Goal: Task Accomplishment & Management: Complete application form

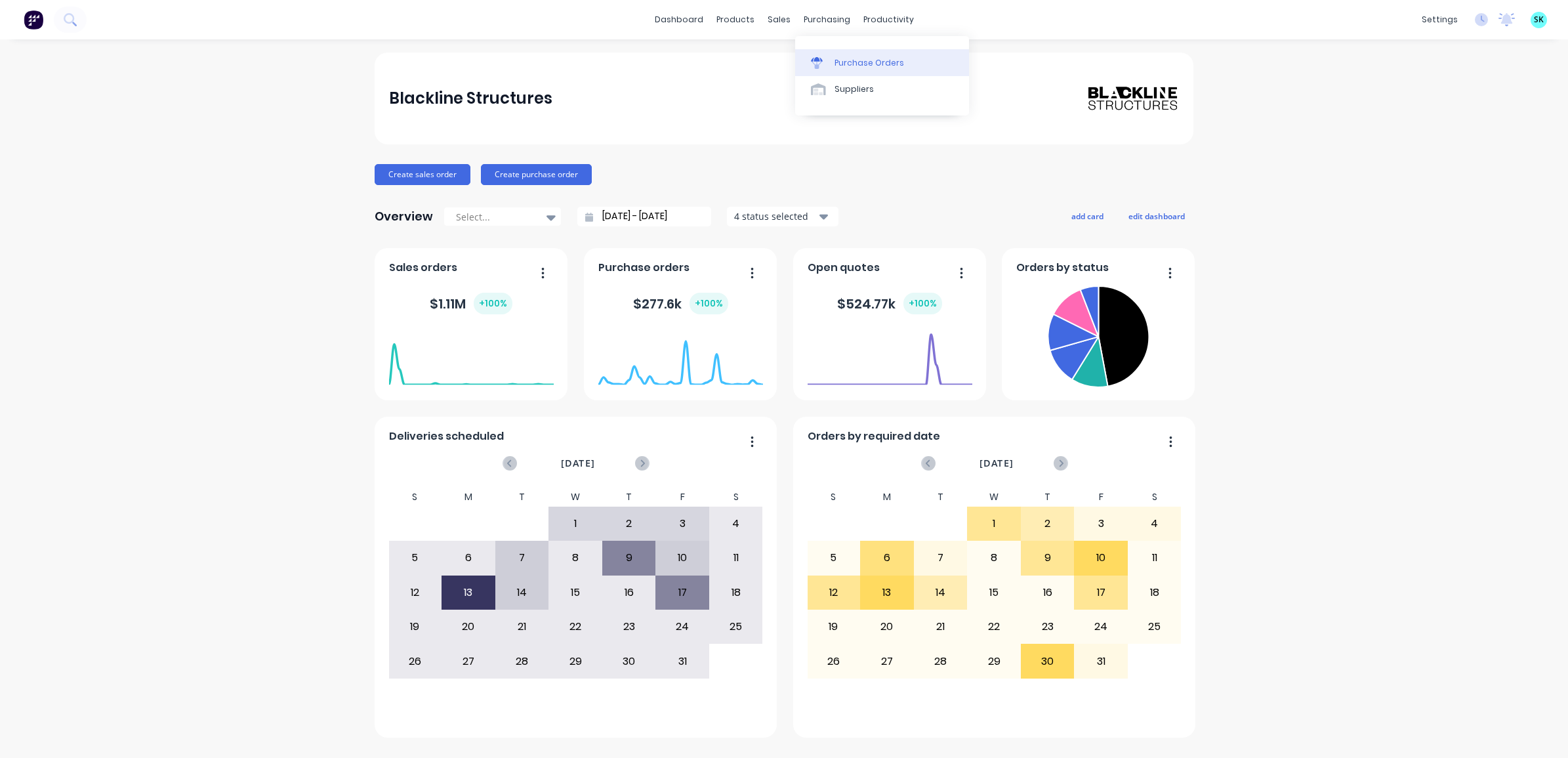
click at [809, 55] on link "Purchase Orders" at bounding box center [882, 62] width 174 height 27
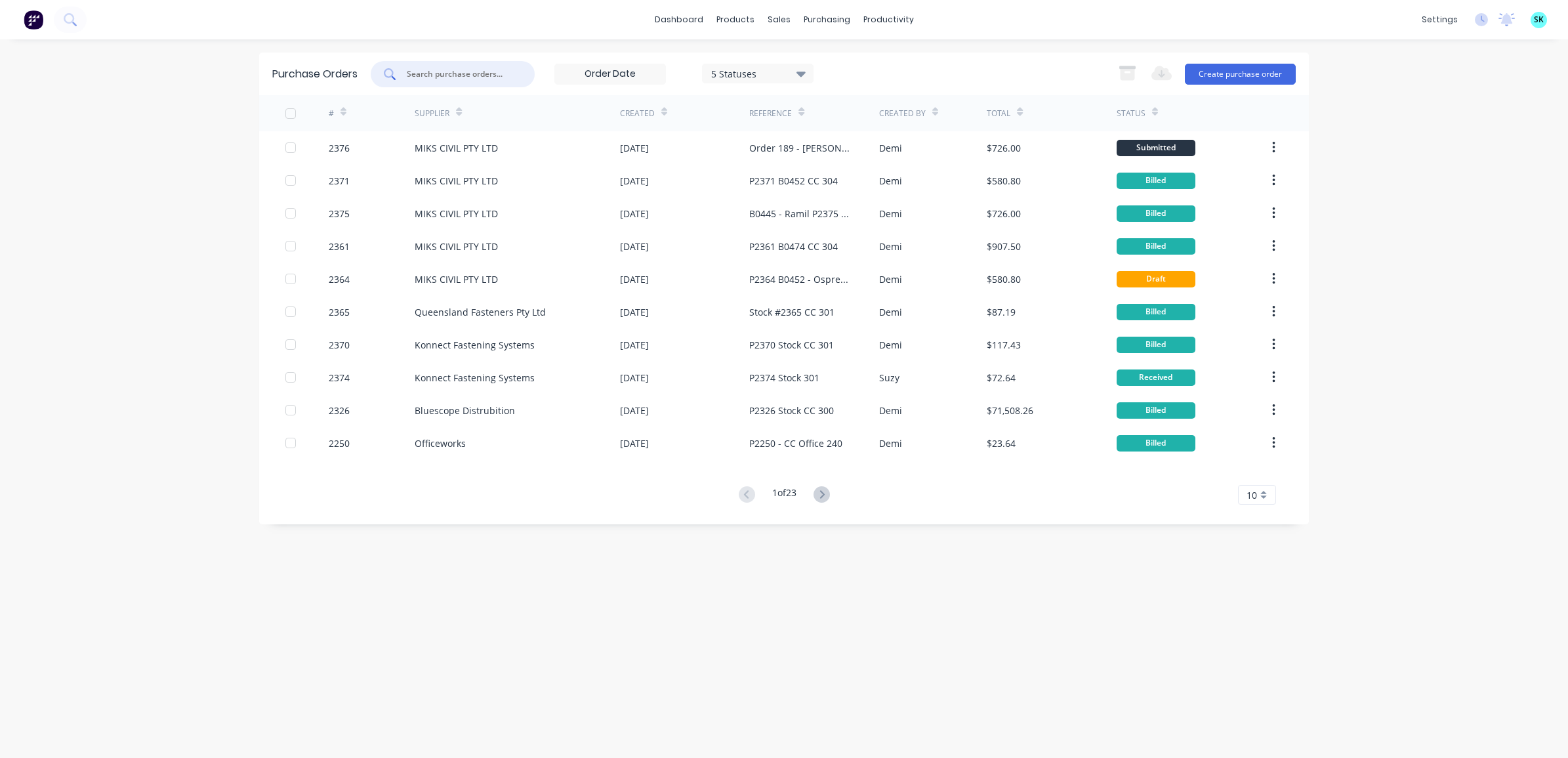
click at [480, 76] on input "text" at bounding box center [460, 74] width 109 height 13
click at [1264, 80] on button "Create purchase order" at bounding box center [1240, 74] width 111 height 21
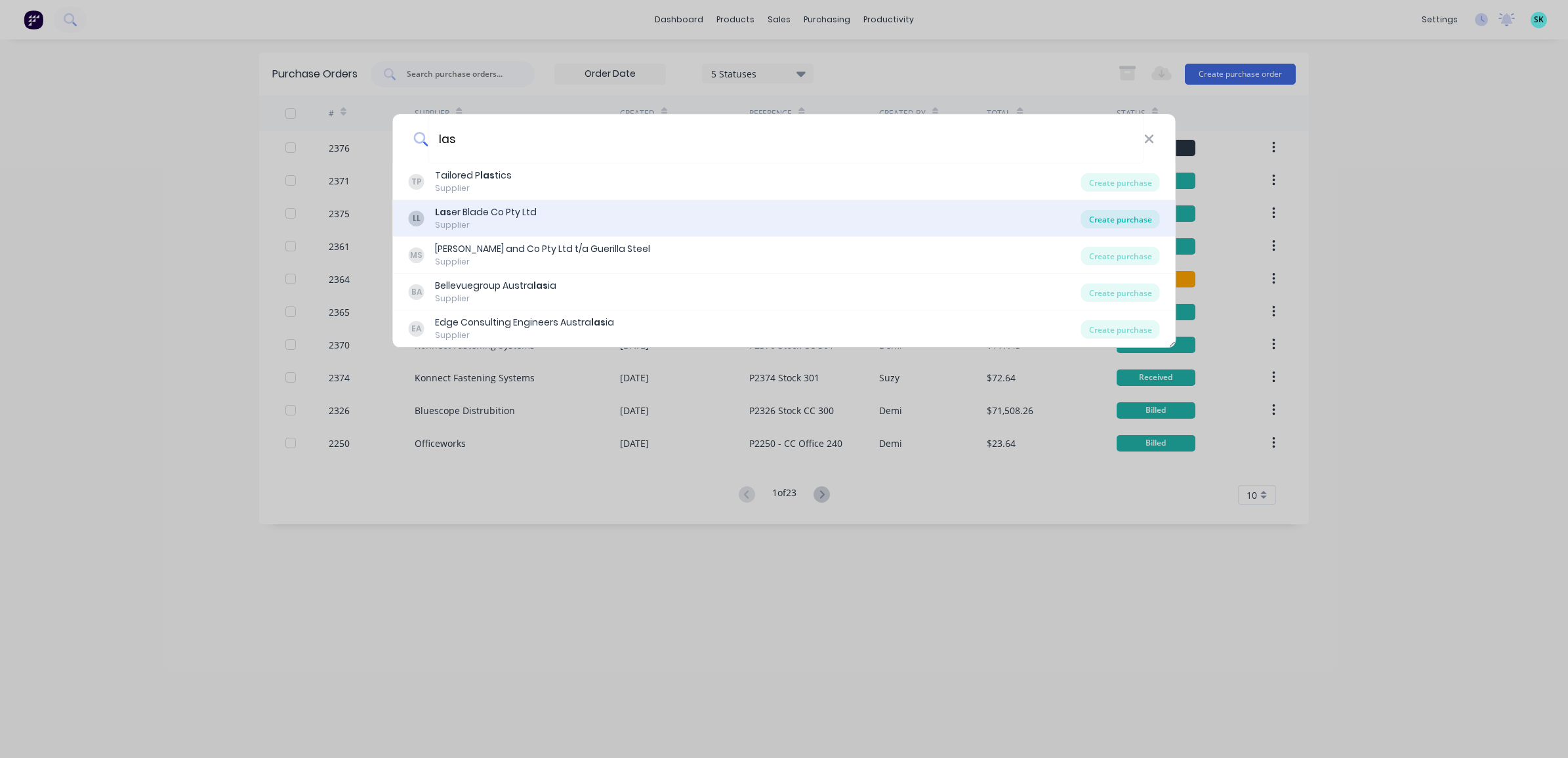
type input "las"
click at [1138, 220] on div "Create purchase" at bounding box center [1120, 219] width 79 height 18
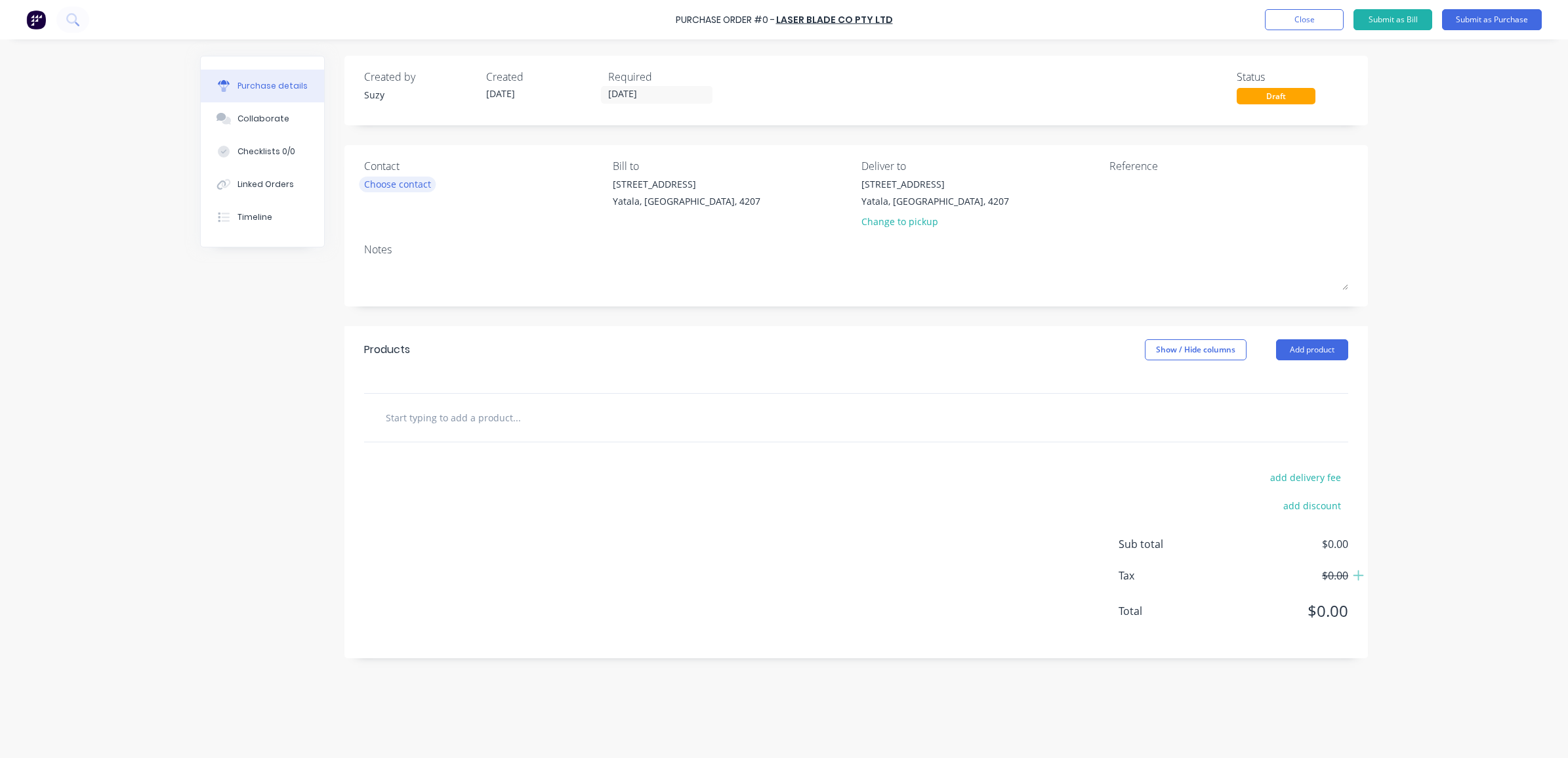
click at [410, 181] on div "Choose contact" at bounding box center [397, 184] width 67 height 14
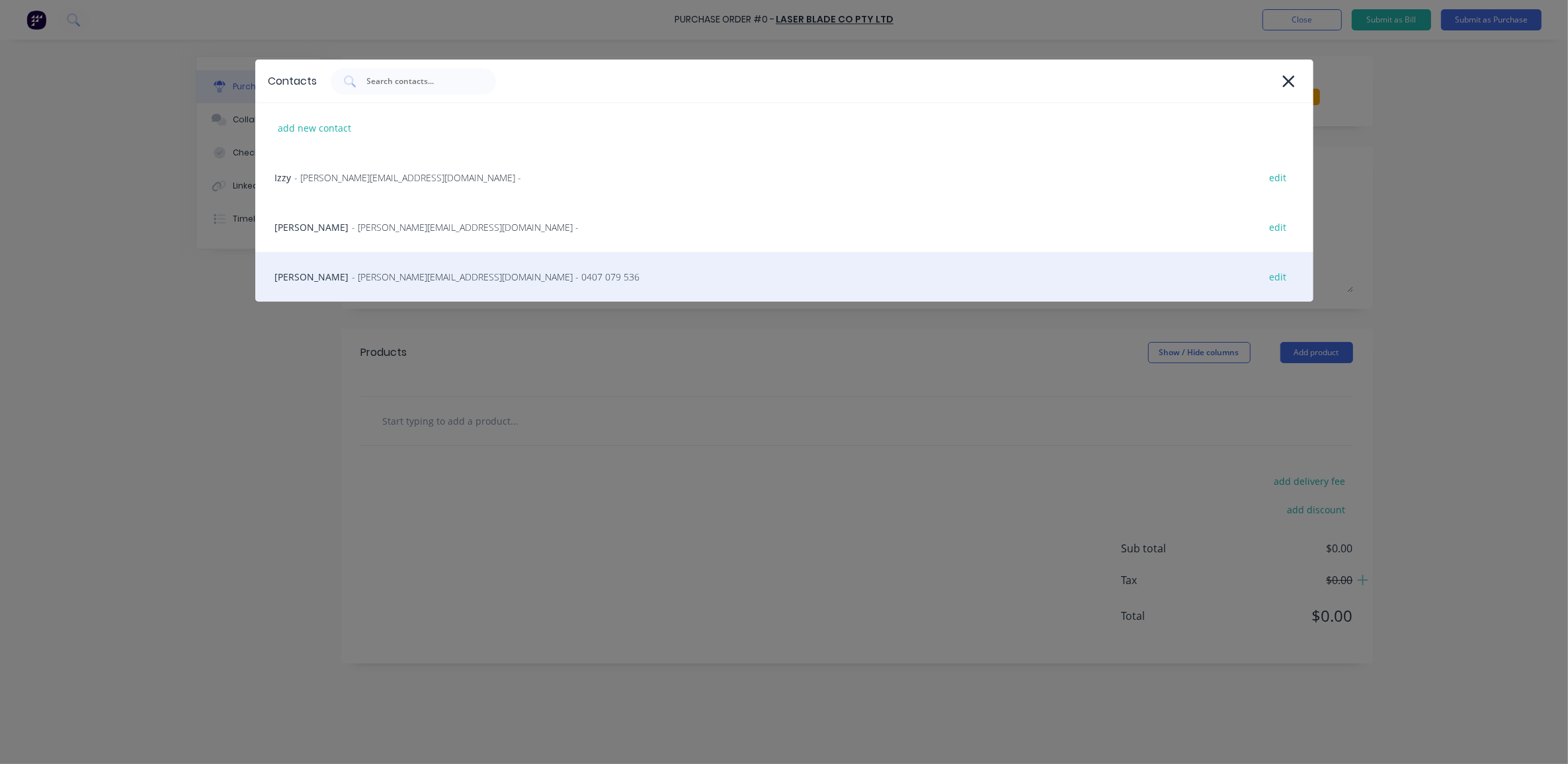
click at [418, 265] on div "Stephen Qin - [EMAIL_ADDRESS][DOMAIN_NAME] - 0407 079 536 edit" at bounding box center [785, 276] width 1059 height 49
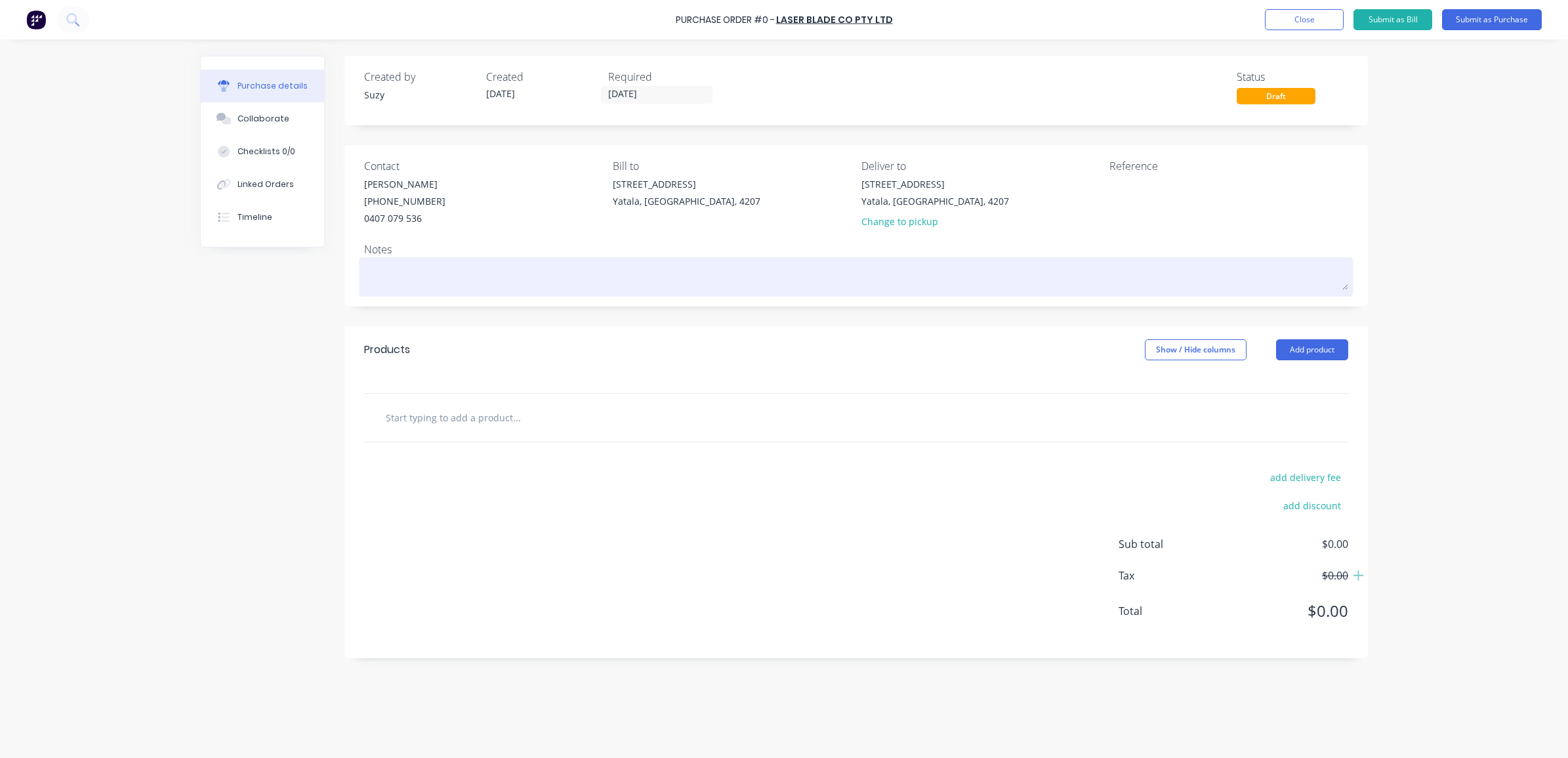
click at [429, 273] on textarea at bounding box center [856, 276] width 985 height 30
type textarea "x"
type textarea "A"
type textarea "x"
type textarea "As"
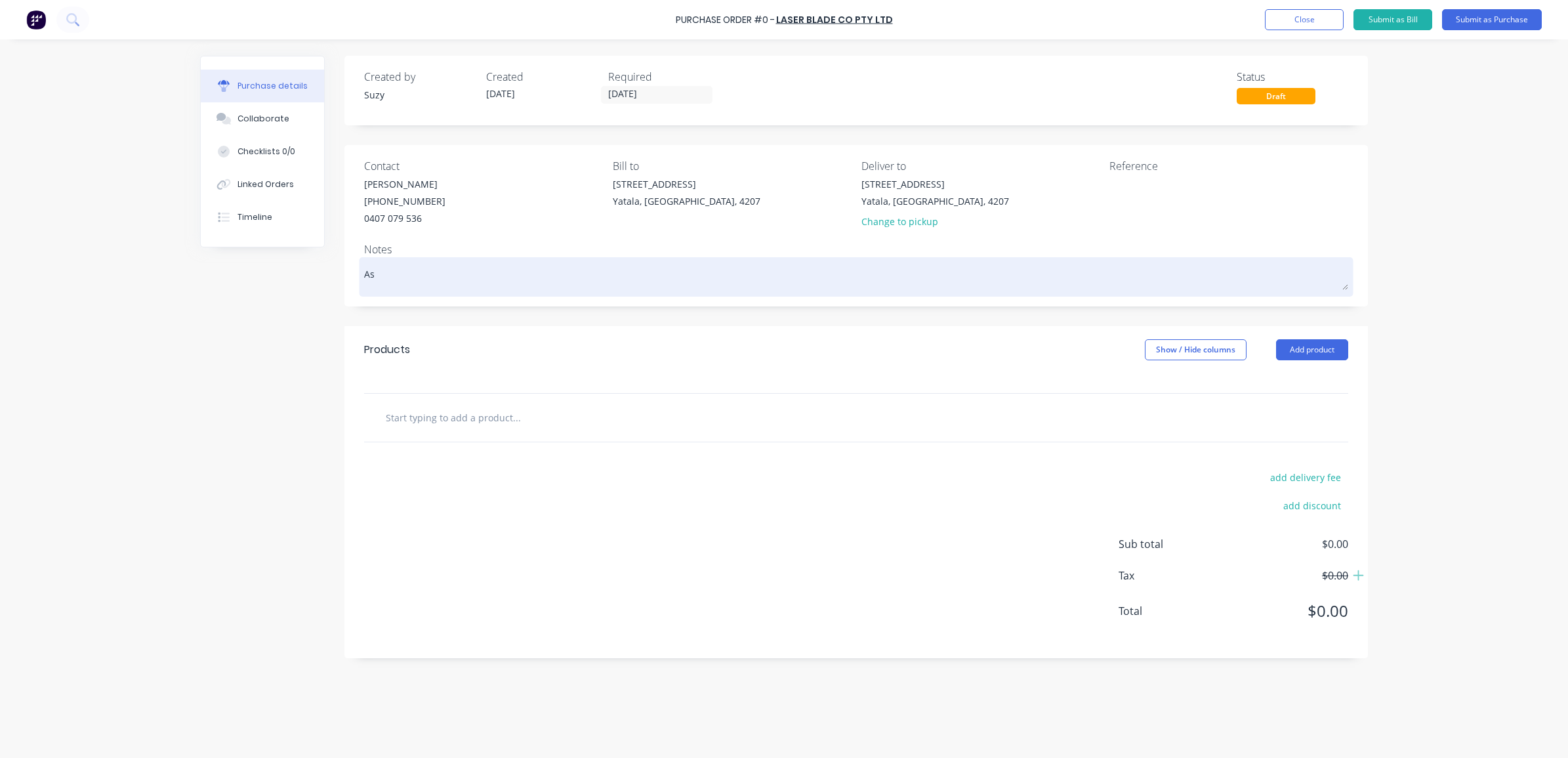
type textarea "x"
type textarea "As"
type textarea "x"
type textarea "As p"
type textarea "x"
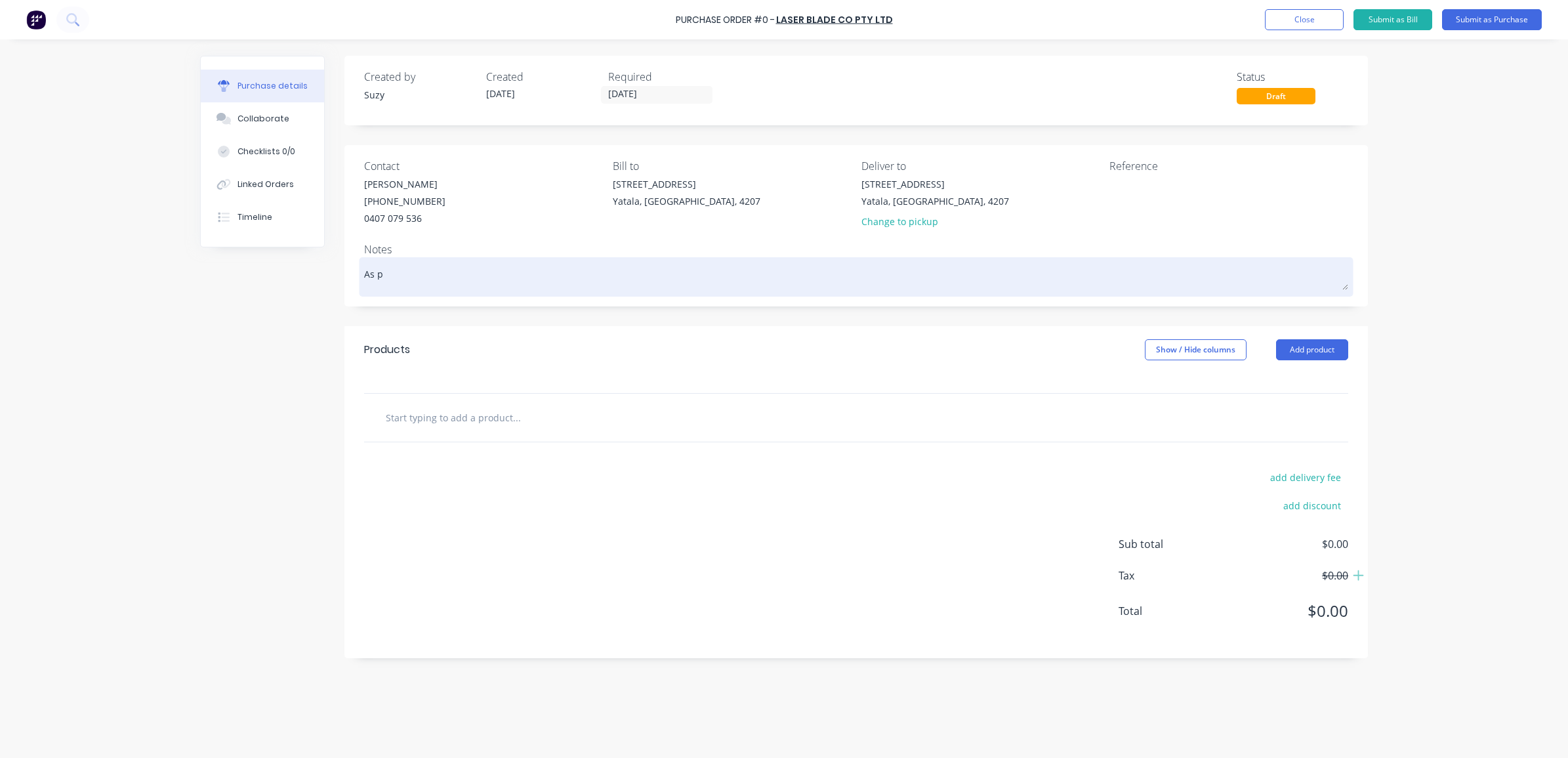
type textarea "As pe"
type textarea "x"
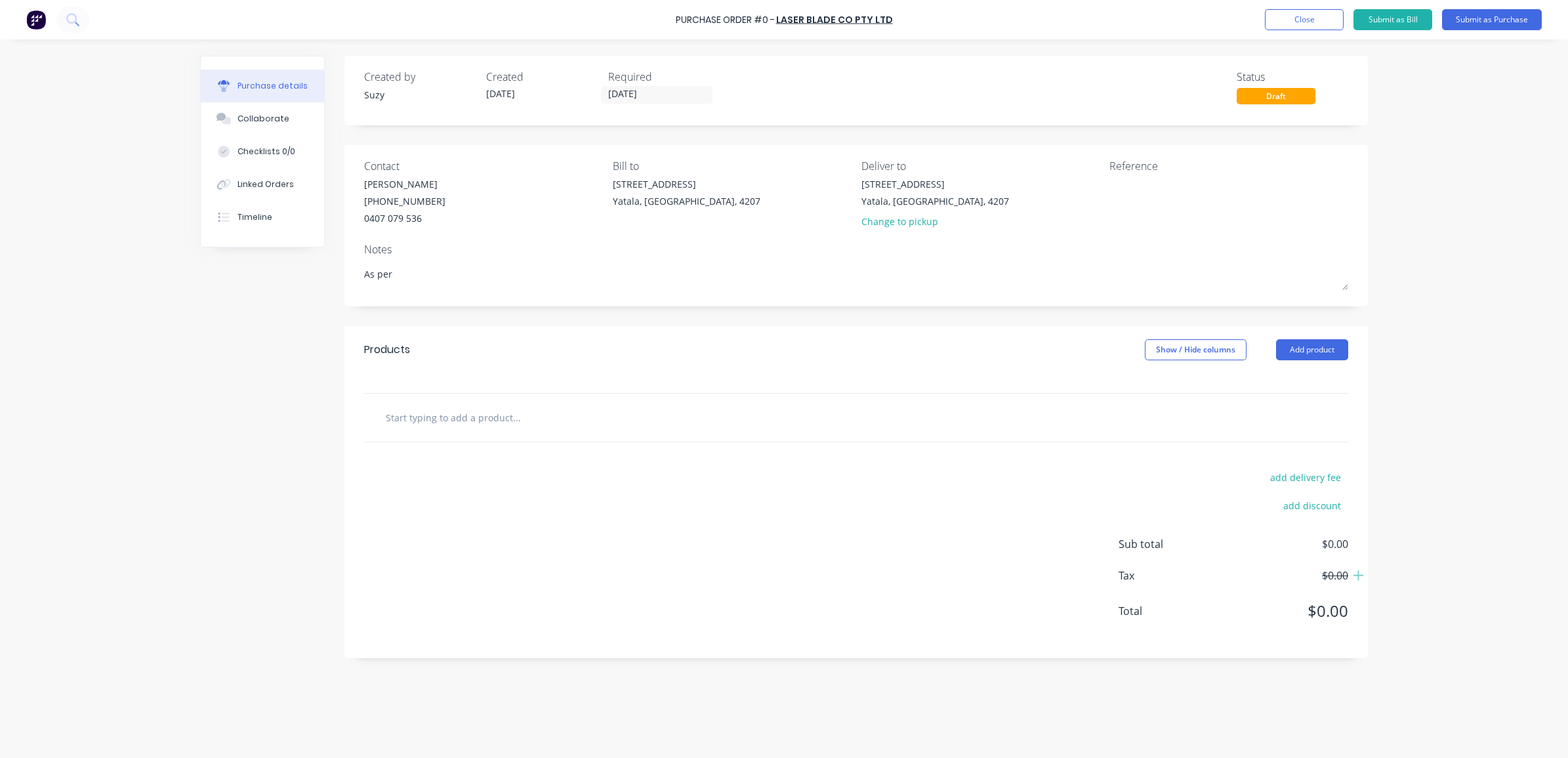
type textarea "As per"
type textarea "x"
type textarea "As per"
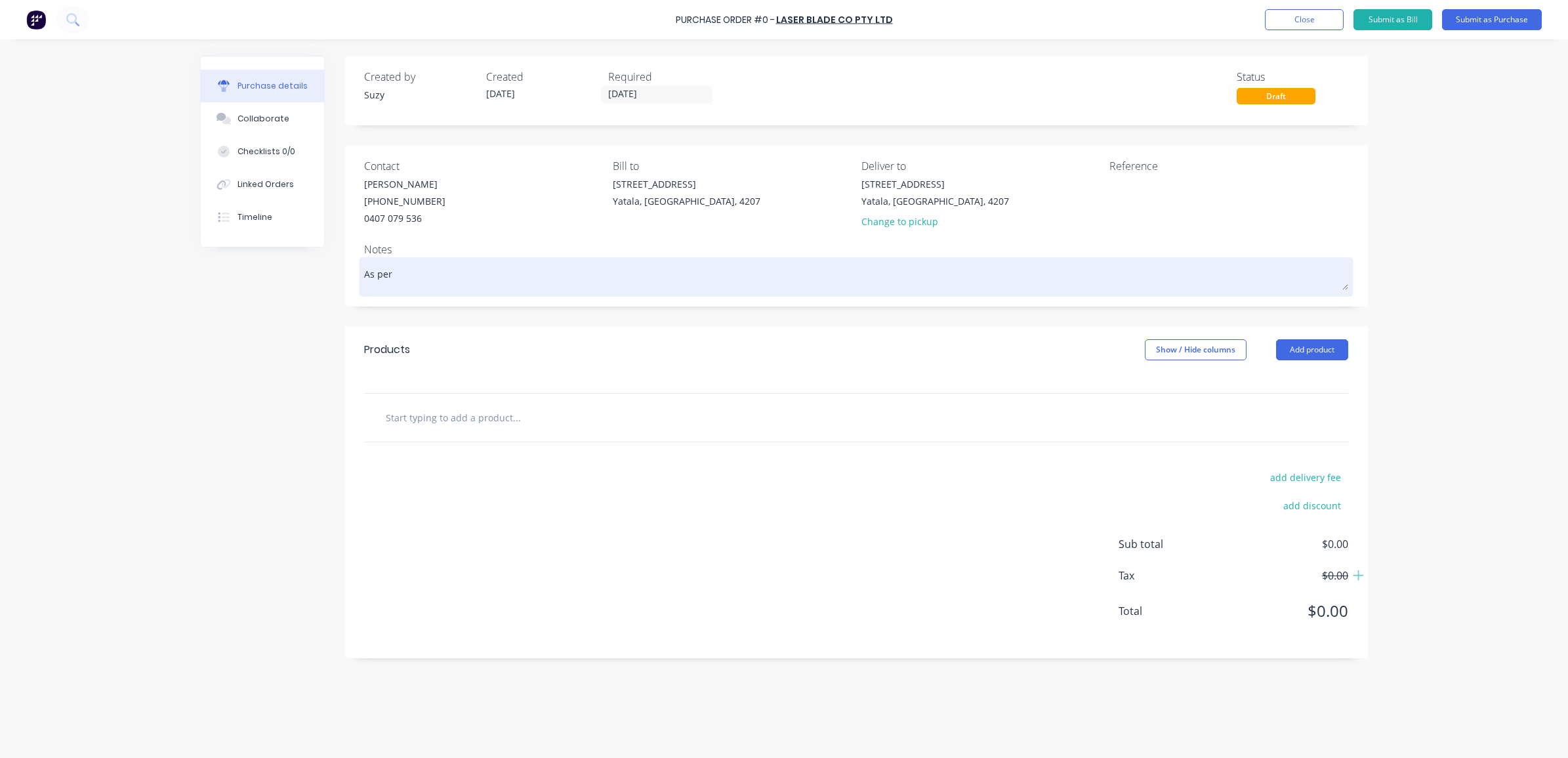
click at [438, 276] on textarea "As per" at bounding box center [856, 276] width 985 height 30
type textarea "x"
type textarea "As per"
type textarea "x"
type textarea "As per S"
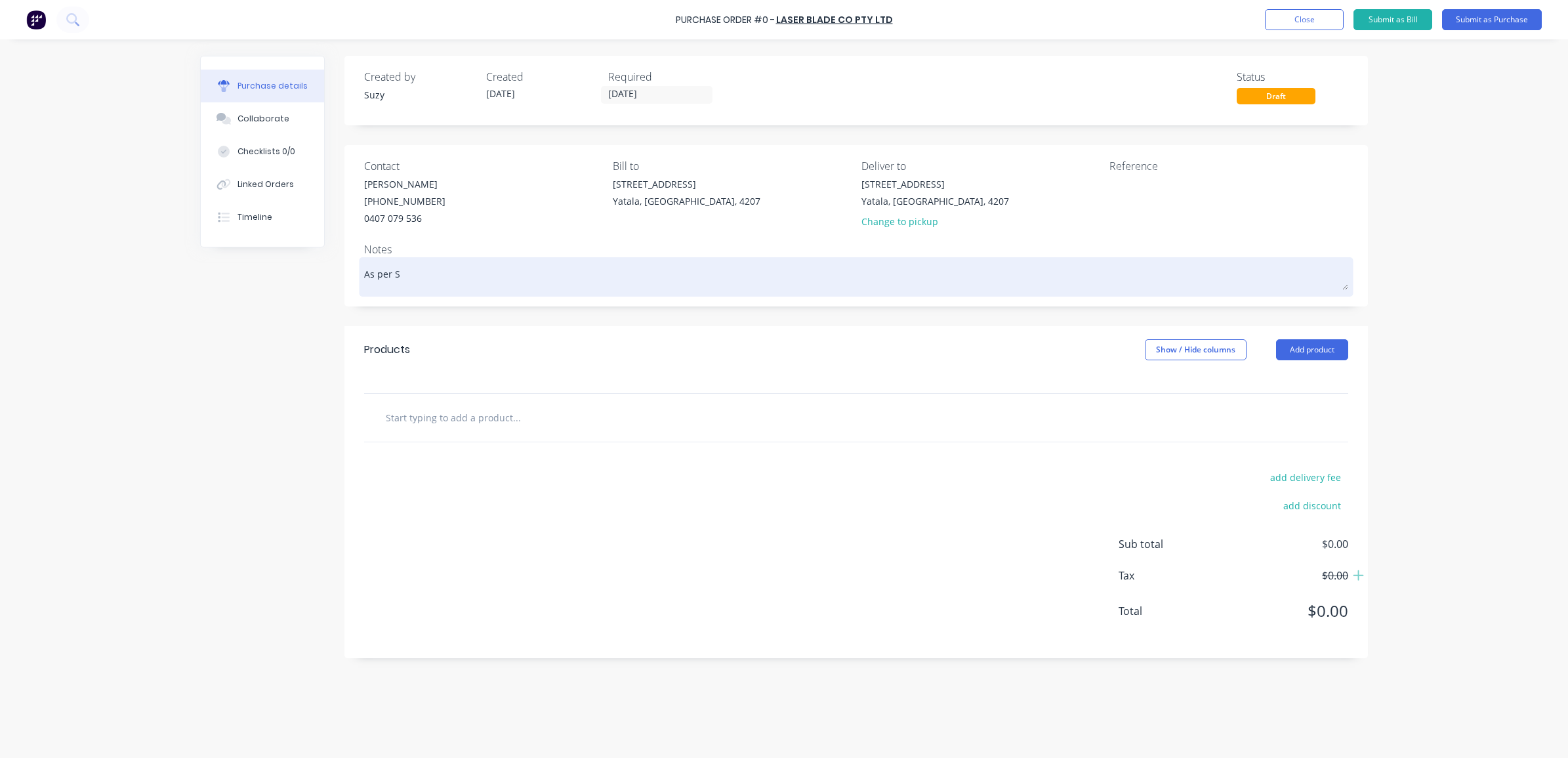
type textarea "x"
type textarea "As per Sa"
type textarea "x"
type textarea "As per [PERSON_NAME]"
type textarea "x"
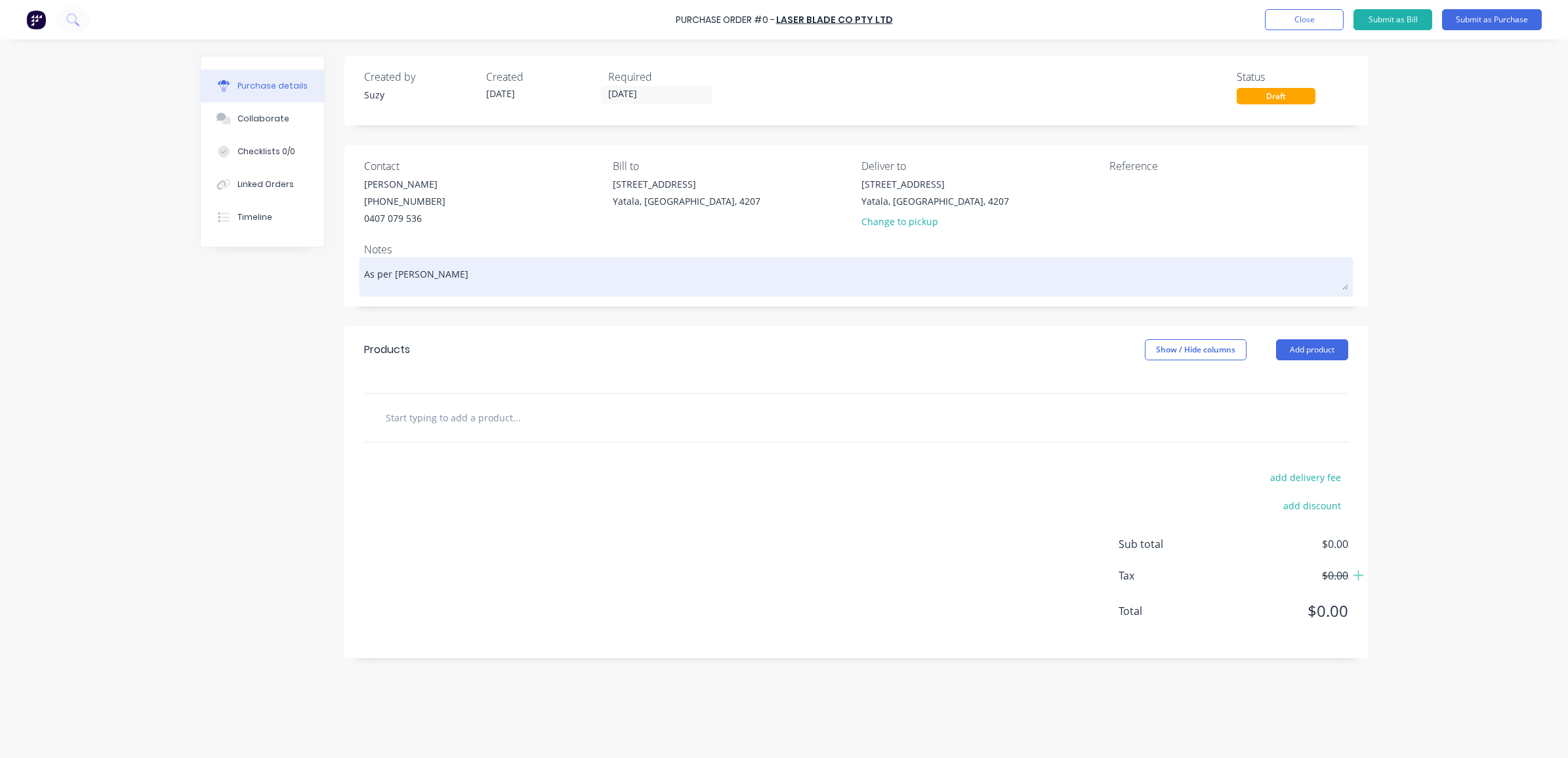
type textarea "As per Sale"
type textarea "x"
type textarea "As per Sales"
type textarea "x"
type textarea "As per Sales"
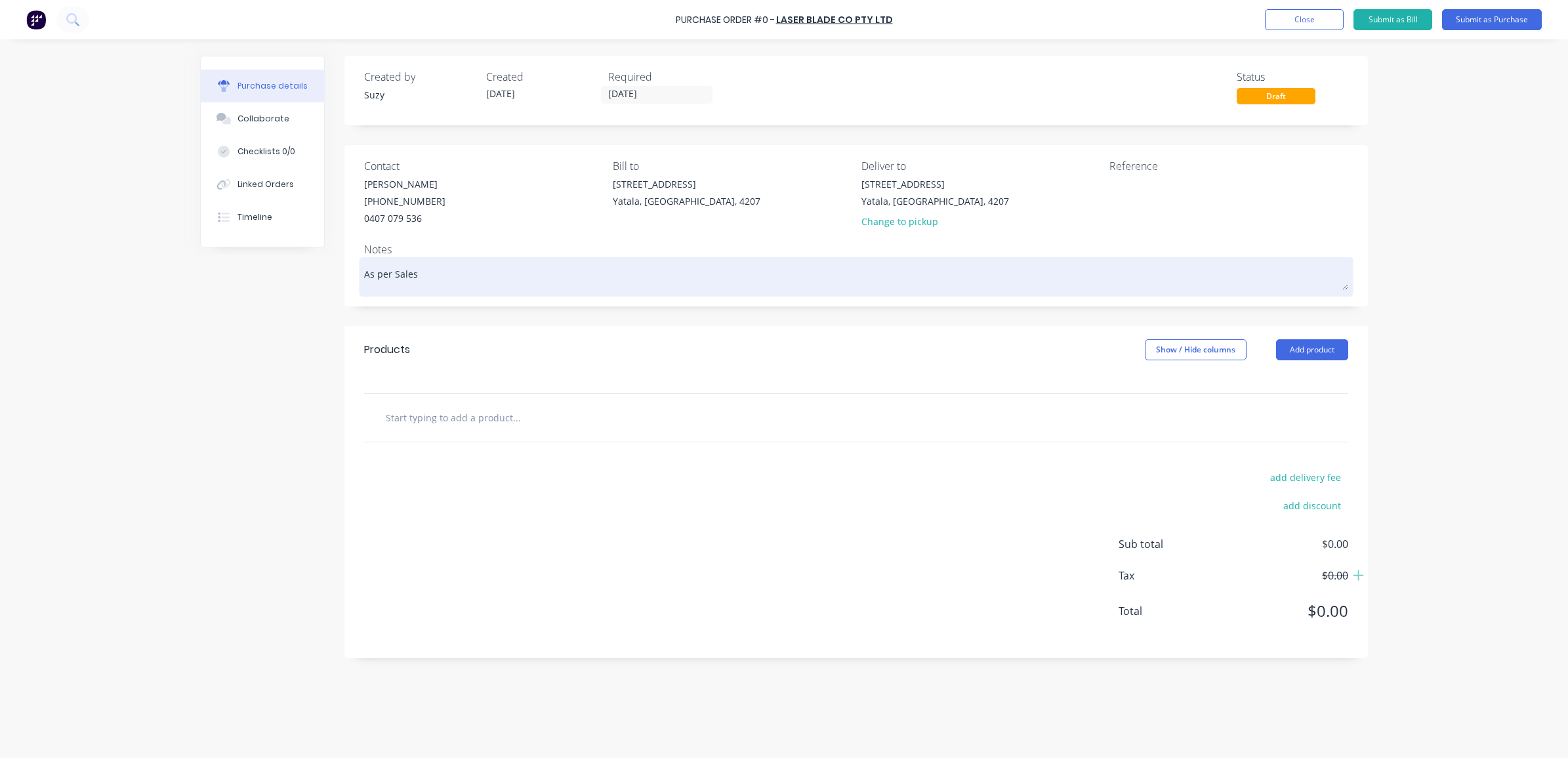
type textarea "x"
type textarea "As per Sales Q"
type textarea "x"
type textarea "As per Sales Qu"
type textarea "x"
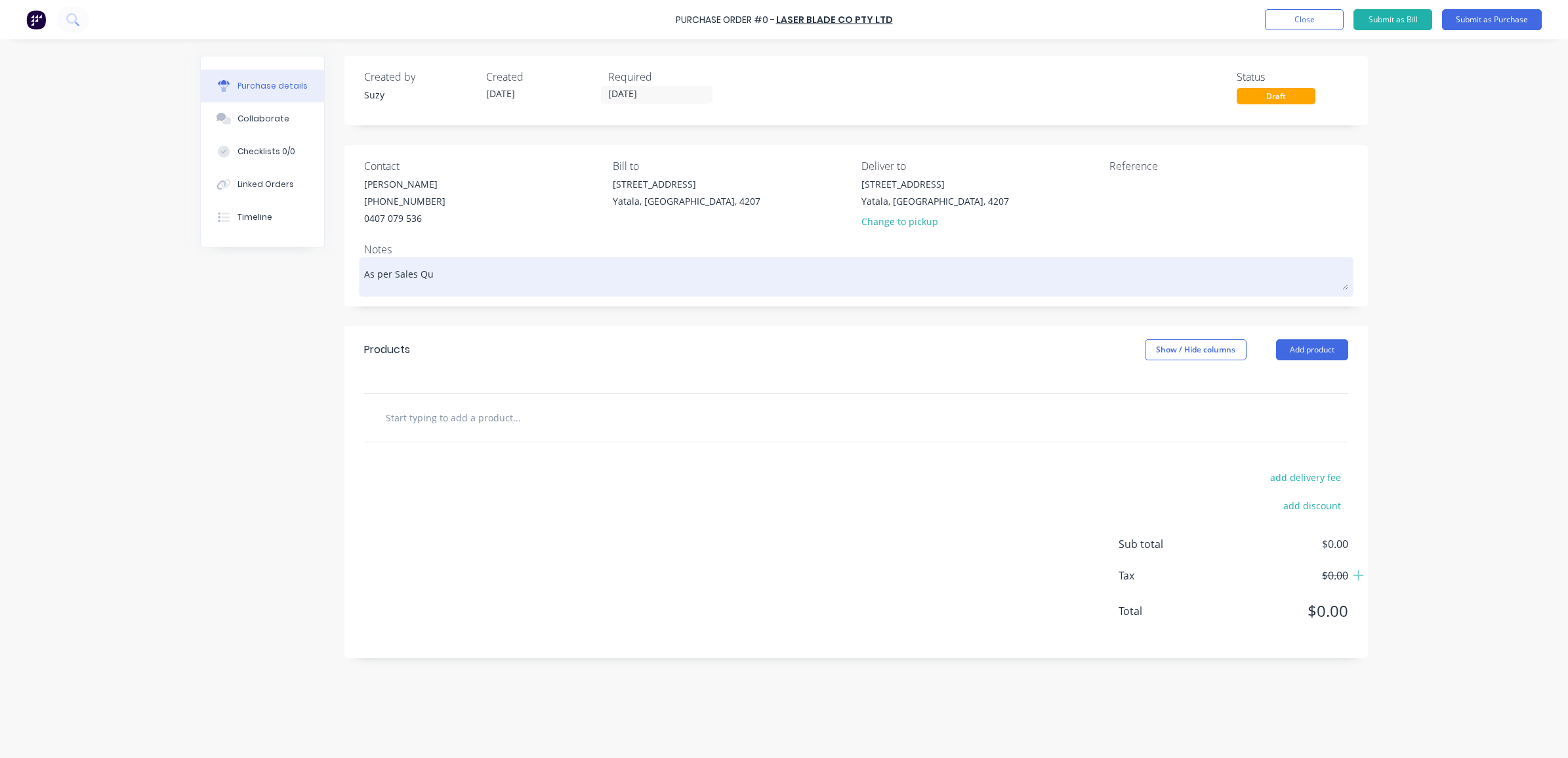
type textarea "As per Sales Qut"
type textarea "x"
type textarea "As per Sales Qute"
type textarea "x"
type textarea "As per Sales Qut"
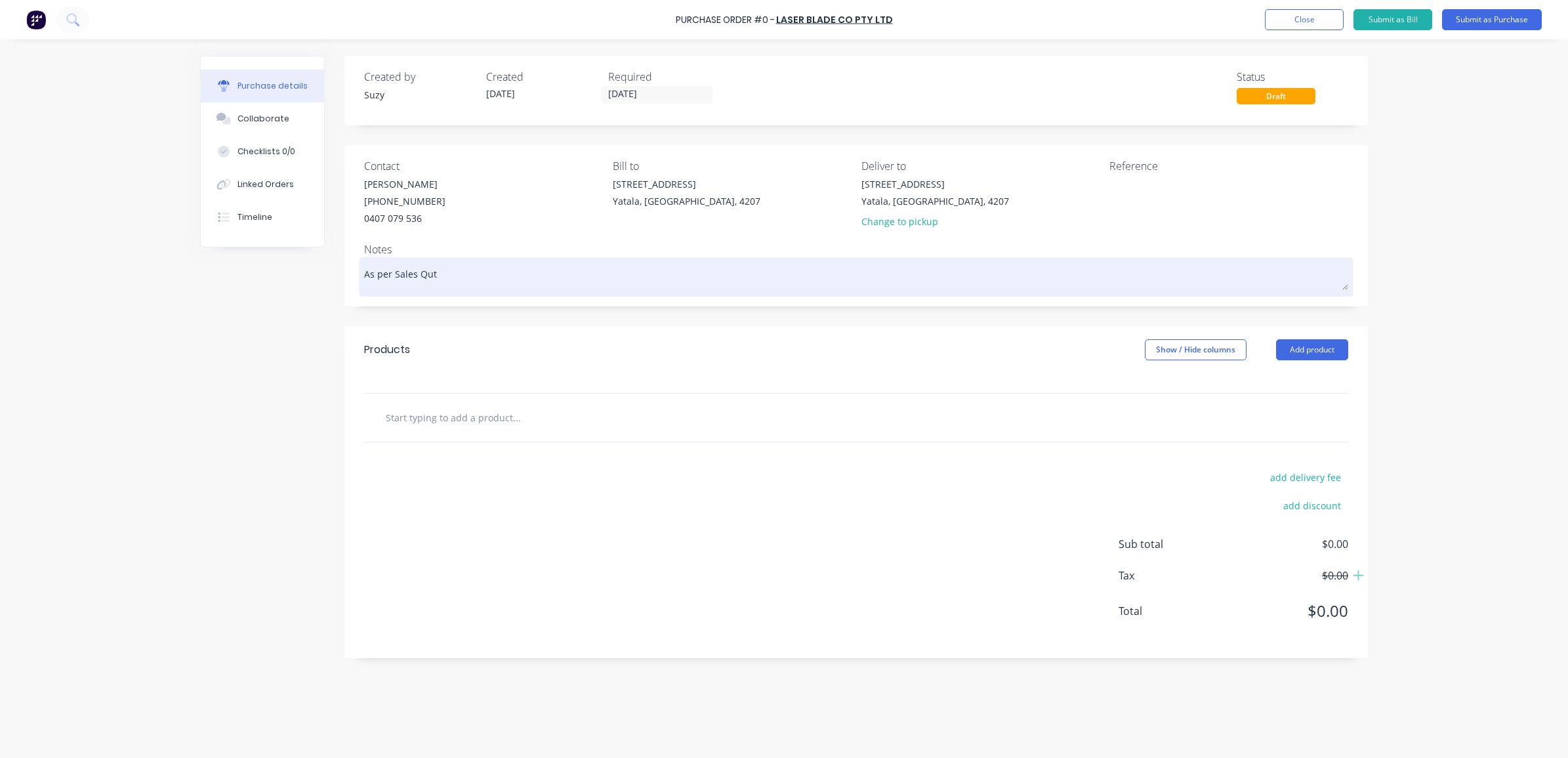
type textarea "x"
type textarea "As per Sales Qu"
type textarea "x"
type textarea "As per Sales Quo"
type textarea "x"
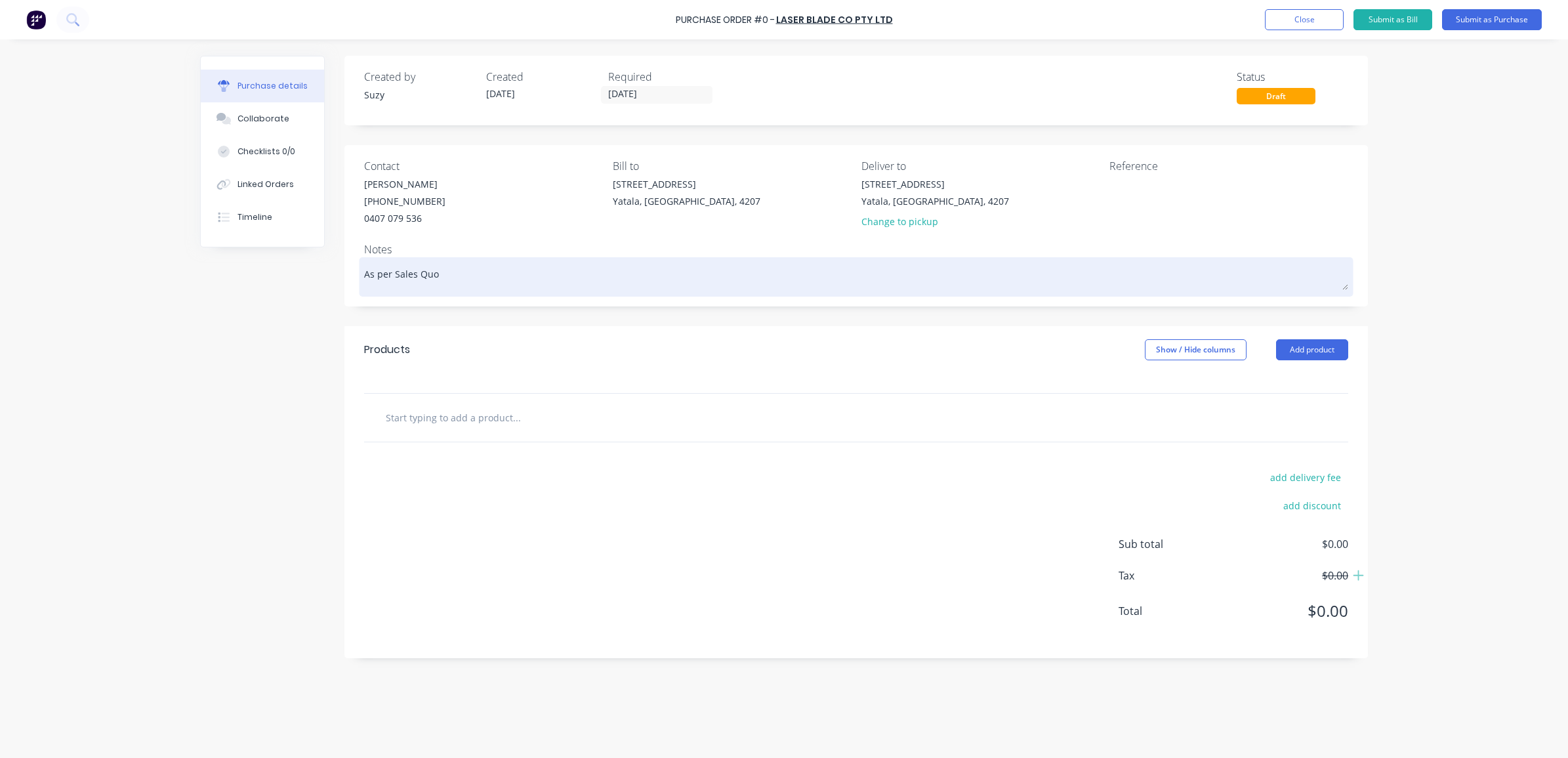
type textarea "As per Sales Quot"
type textarea "x"
type textarea "As per Sales Quote"
type textarea "x"
type textarea "As per Sales Quote"
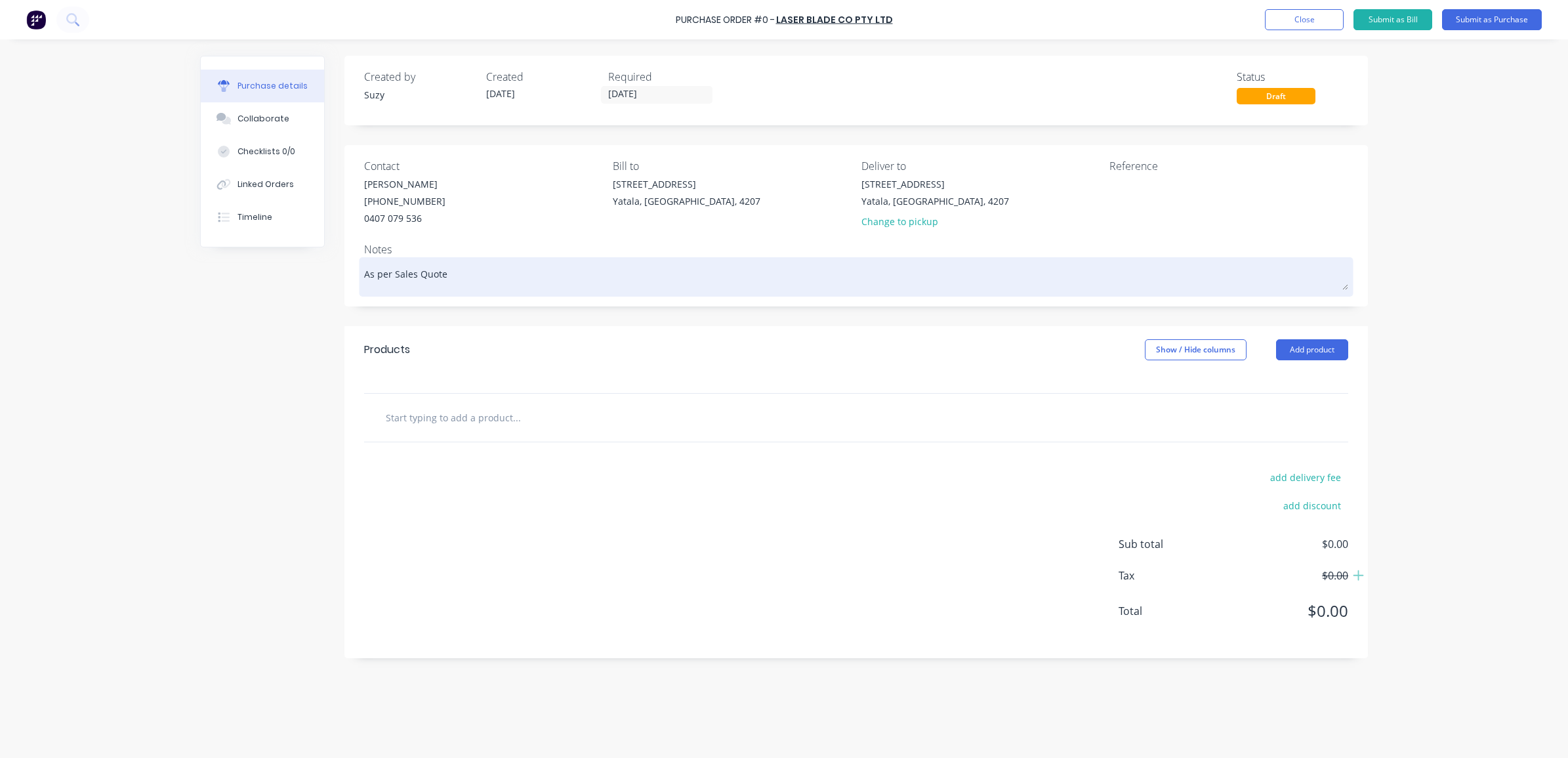
paste textarea "2065"
type textarea "x"
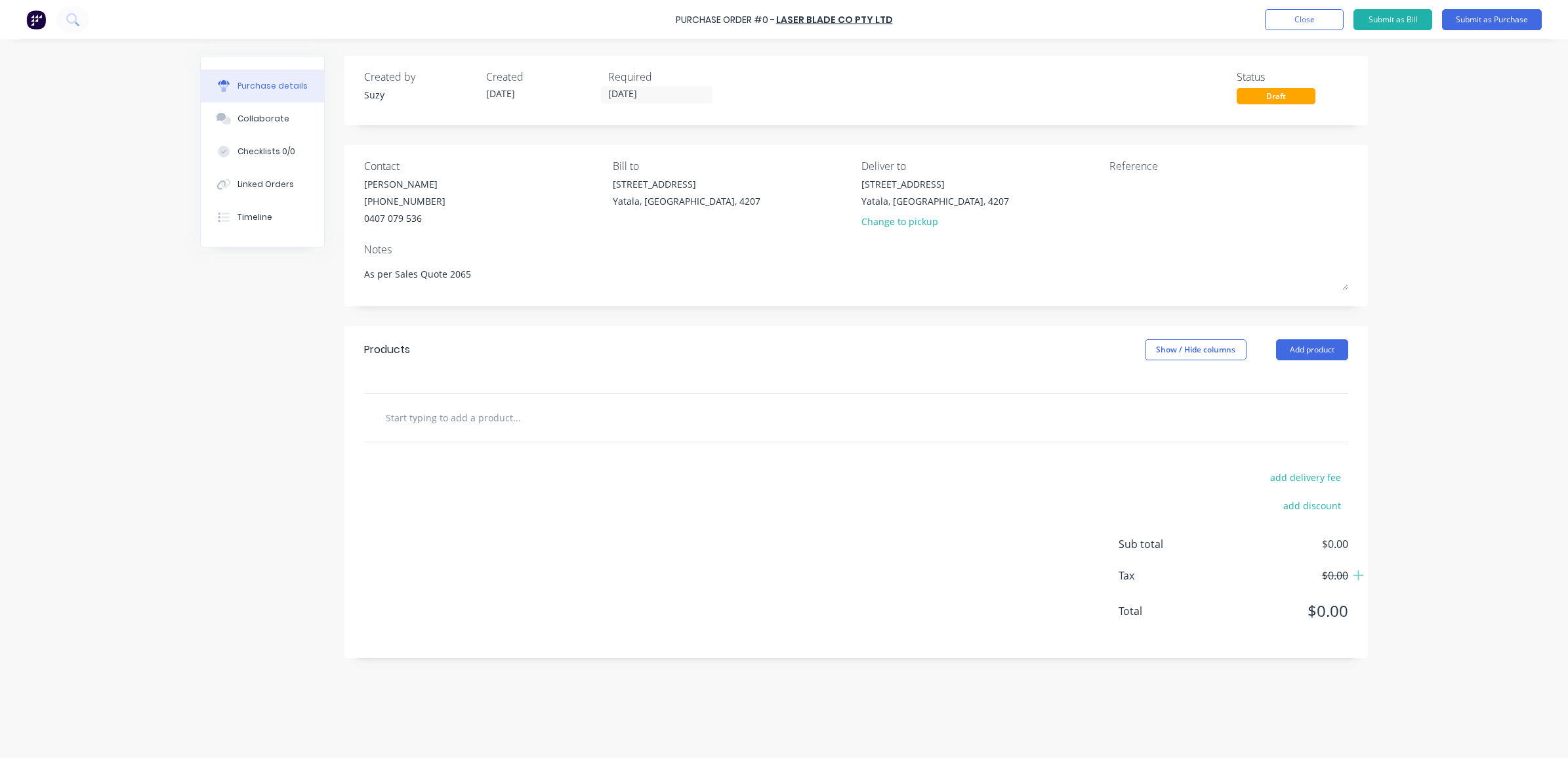
type textarea "As per Sales Quote 2065"
type textarea "x"
type textarea "As per Sales Quote 2065"
click at [428, 429] on input "text" at bounding box center [517, 417] width 263 height 27
drag, startPoint x: 479, startPoint y: 273, endPoint x: 296, endPoint y: 270, distance: 183.0
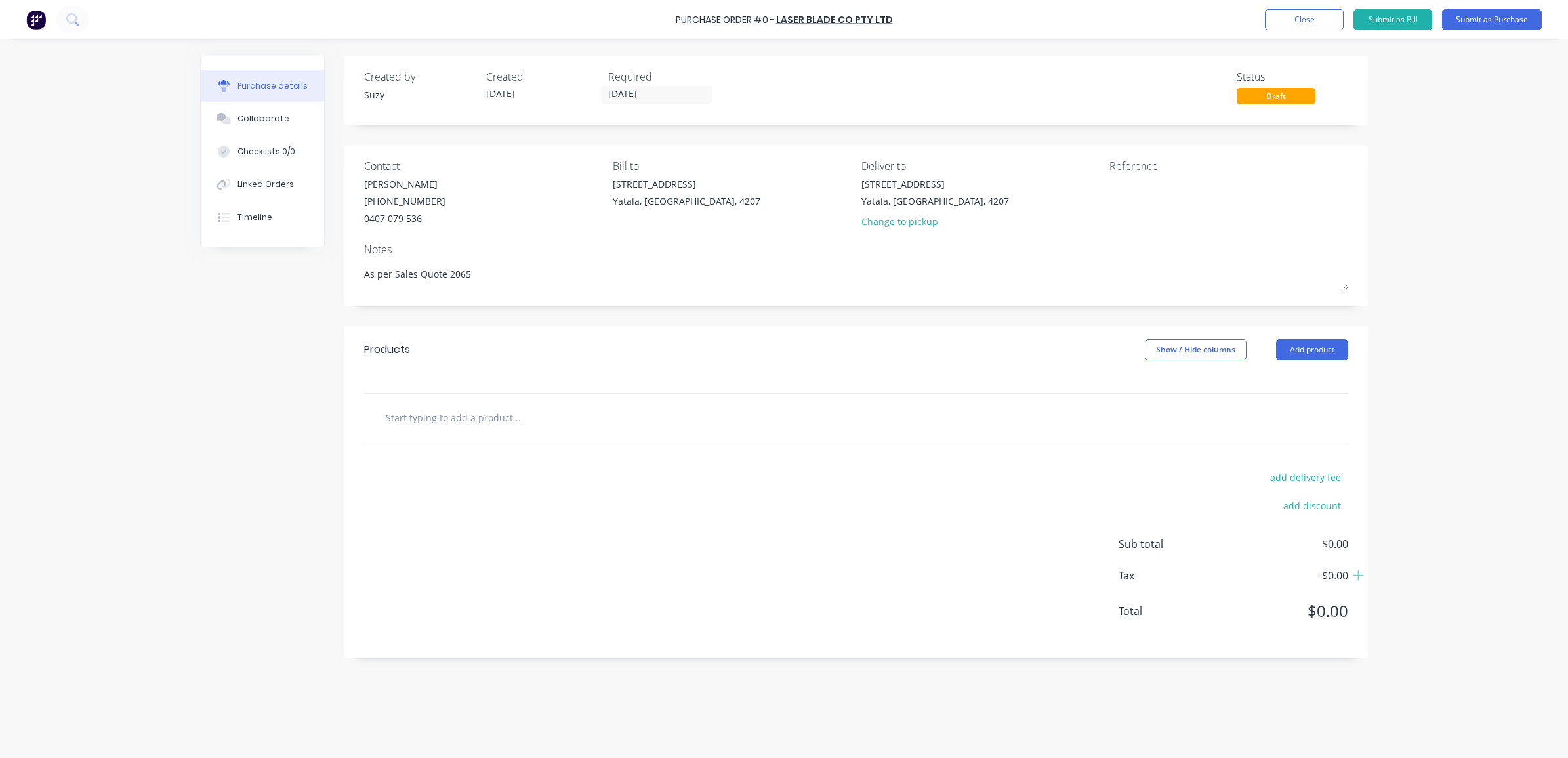
click at [296, 270] on div "Created by Suzy Created [DATE] Required [DATE] Status Draft Contact [PERSON_NAM…" at bounding box center [784, 395] width 1168 height 679
click at [435, 411] on input "text" at bounding box center [517, 417] width 263 height 27
paste input "As per Sales Quote 2065"
type textarea "x"
type input "As per Sales Quote 2065"
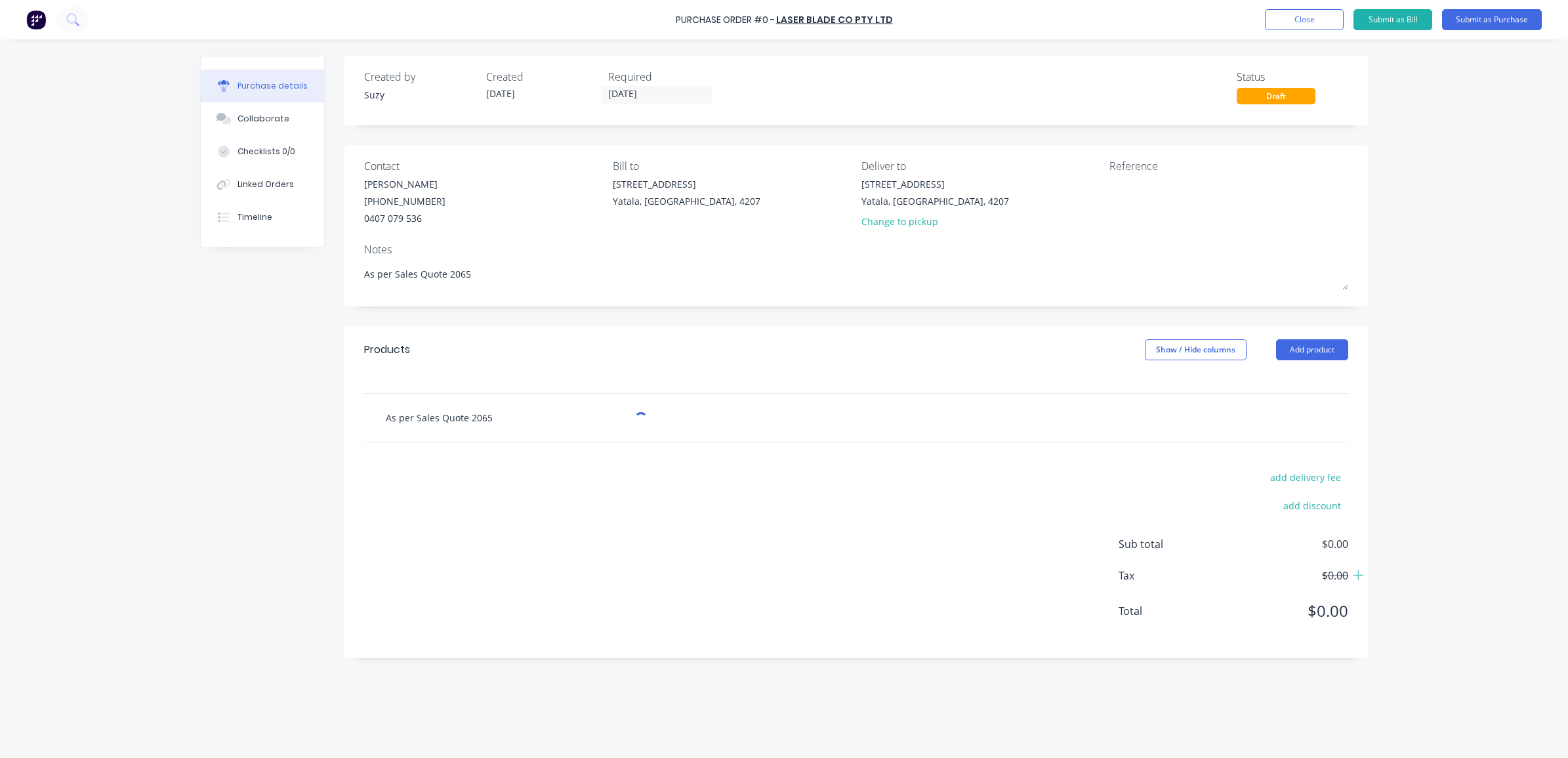
type textarea "x"
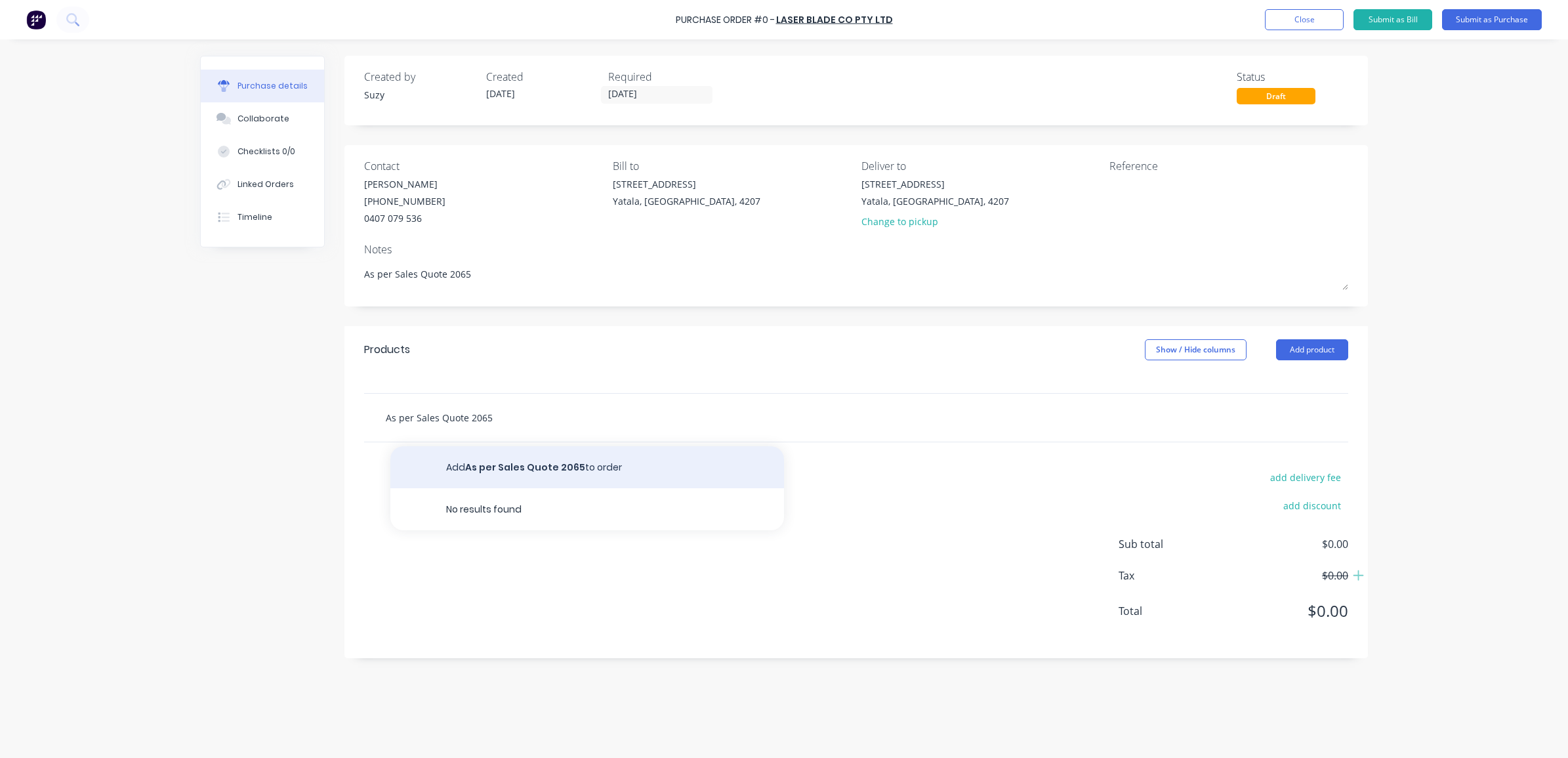
type input "As per Sales Quote 2065"
click at [569, 465] on button "Add As per Sales Quote 2065 to order" at bounding box center [587, 467] width 394 height 42
type textarea "x"
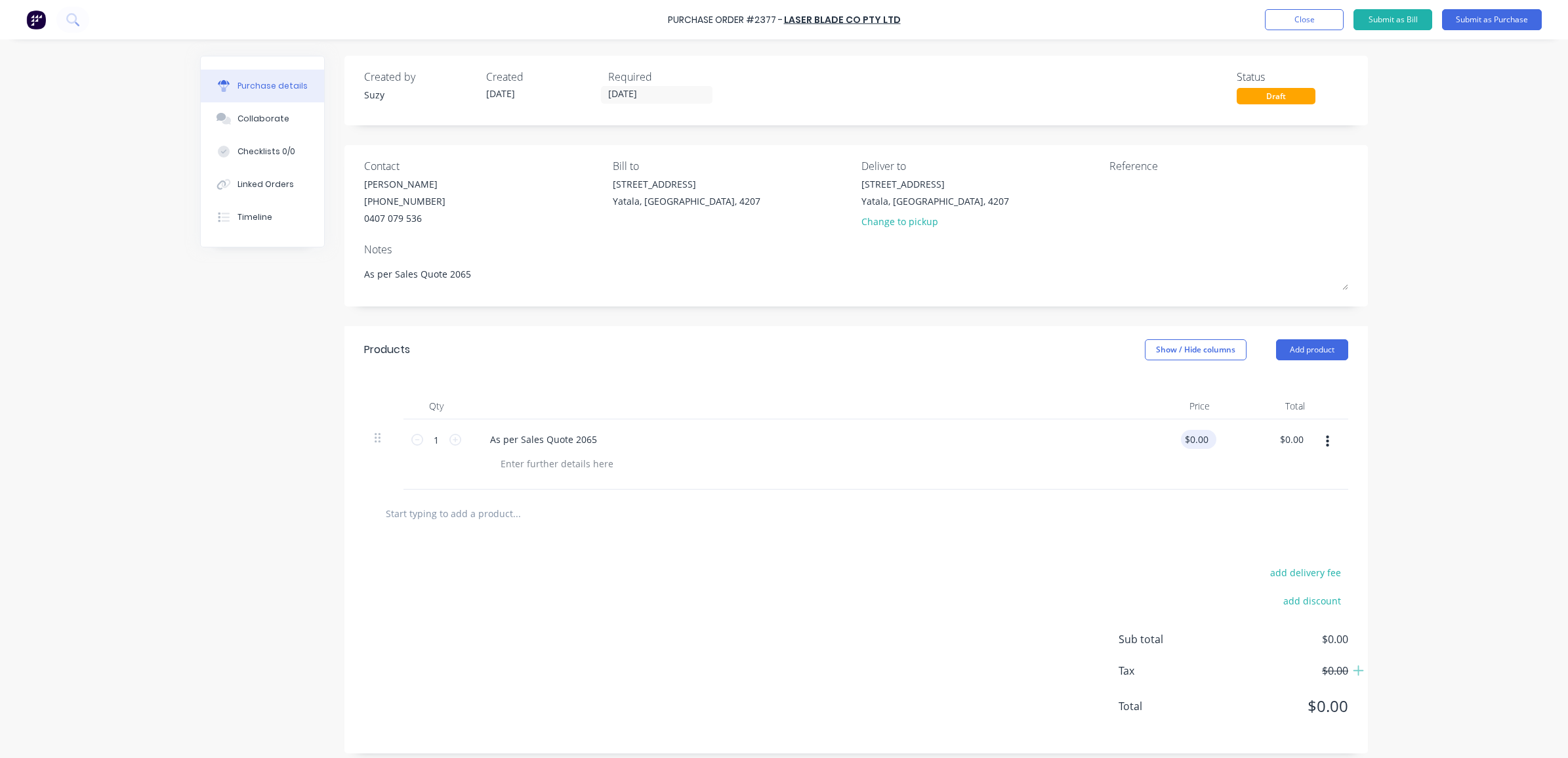
type textarea "x"
drag, startPoint x: 1200, startPoint y: 441, endPoint x: 1167, endPoint y: 436, distance: 33.4
click at [1167, 436] on div "0.00 0.00" at bounding box center [1172, 455] width 96 height 71
type input "12.118"
click at [435, 441] on input "1" at bounding box center [436, 440] width 27 height 20
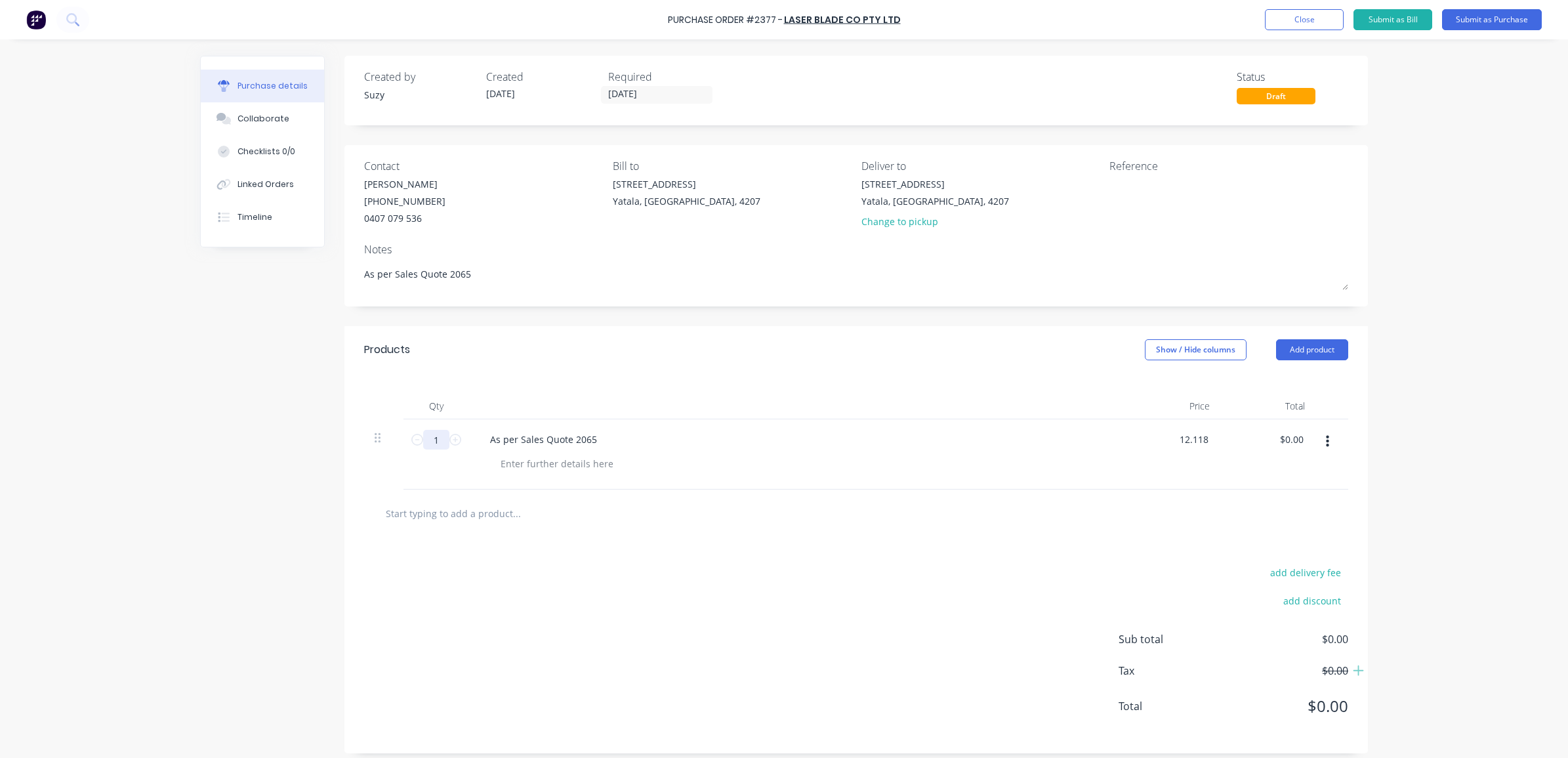
type textarea "x"
type input "$12.12"
click at [468, 535] on div at bounding box center [856, 514] width 985 height 48
drag, startPoint x: 434, startPoint y: 438, endPoint x: 420, endPoint y: 436, distance: 14.1
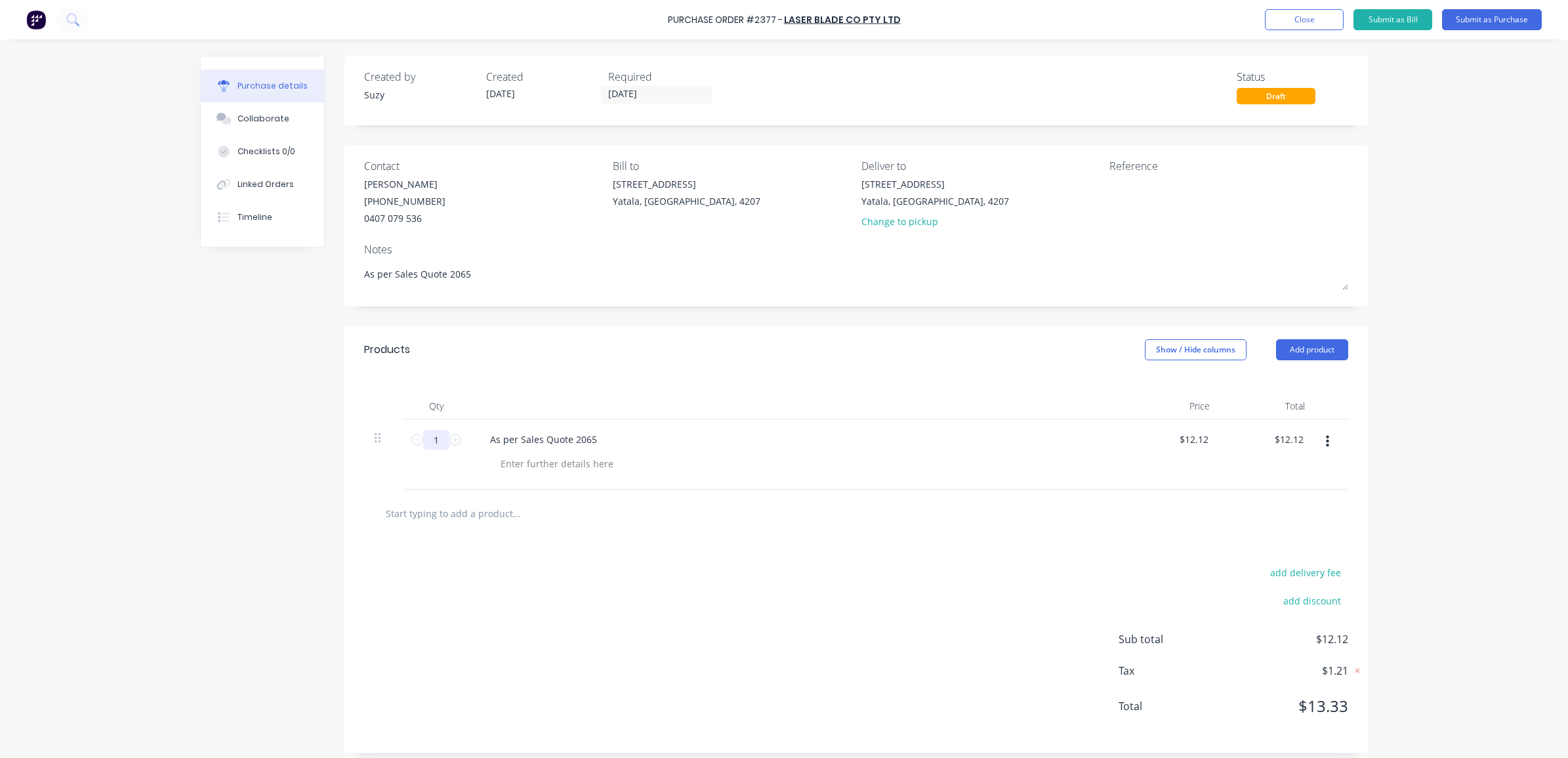
click at [423, 436] on input "1" at bounding box center [436, 440] width 27 height 20
type textarea "x"
type input "6"
type input "$72.72"
type textarea "x"
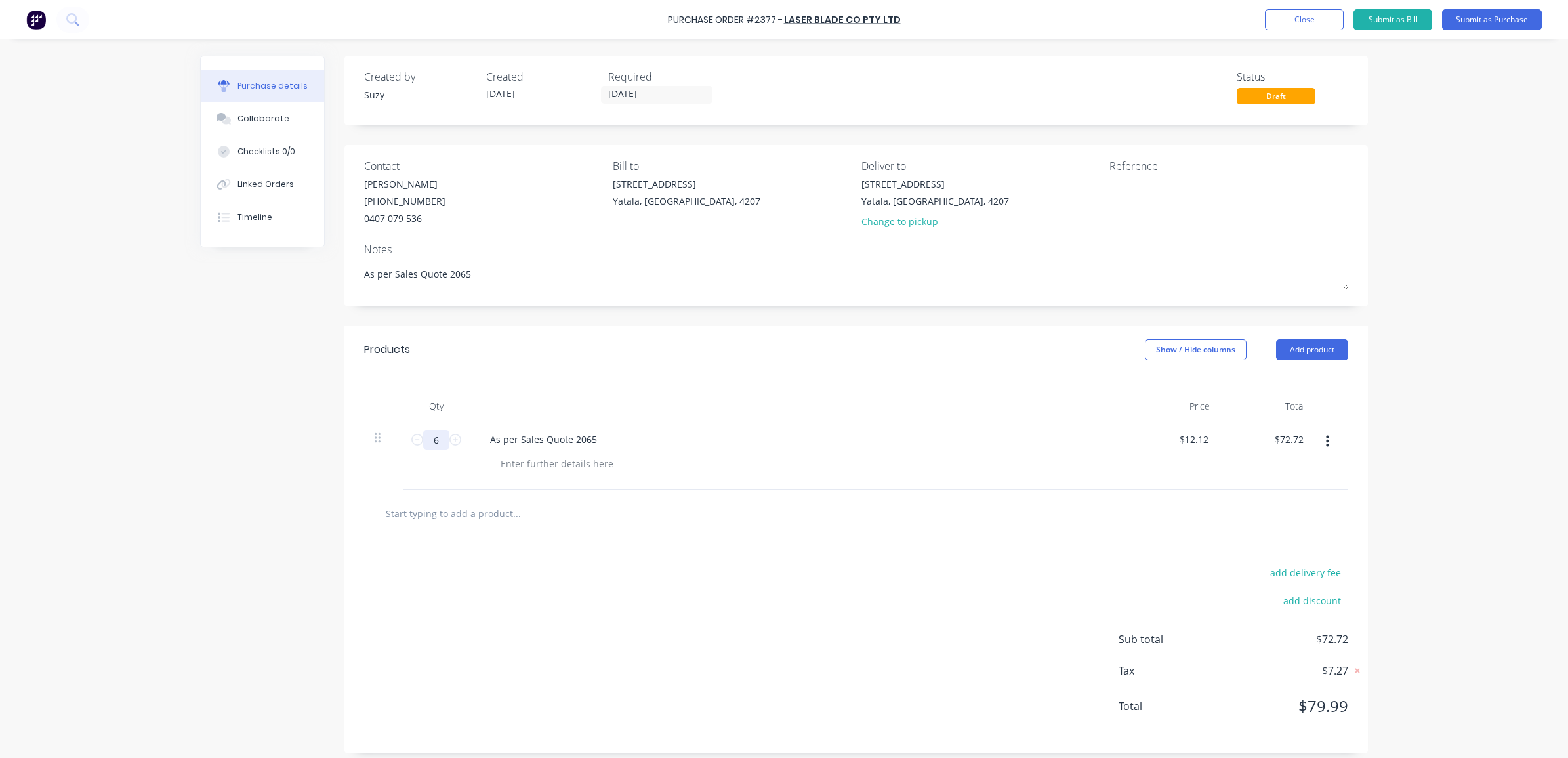
type input "6"
type textarea "x"
click at [673, 631] on div "add delivery fee add discount Sub total $72.72 Tax $7.27 Total $79.99" at bounding box center [857, 646] width 1024 height 216
click at [1158, 185] on textarea at bounding box center [1191, 192] width 164 height 30
type textarea "PO 2377 Job CC"
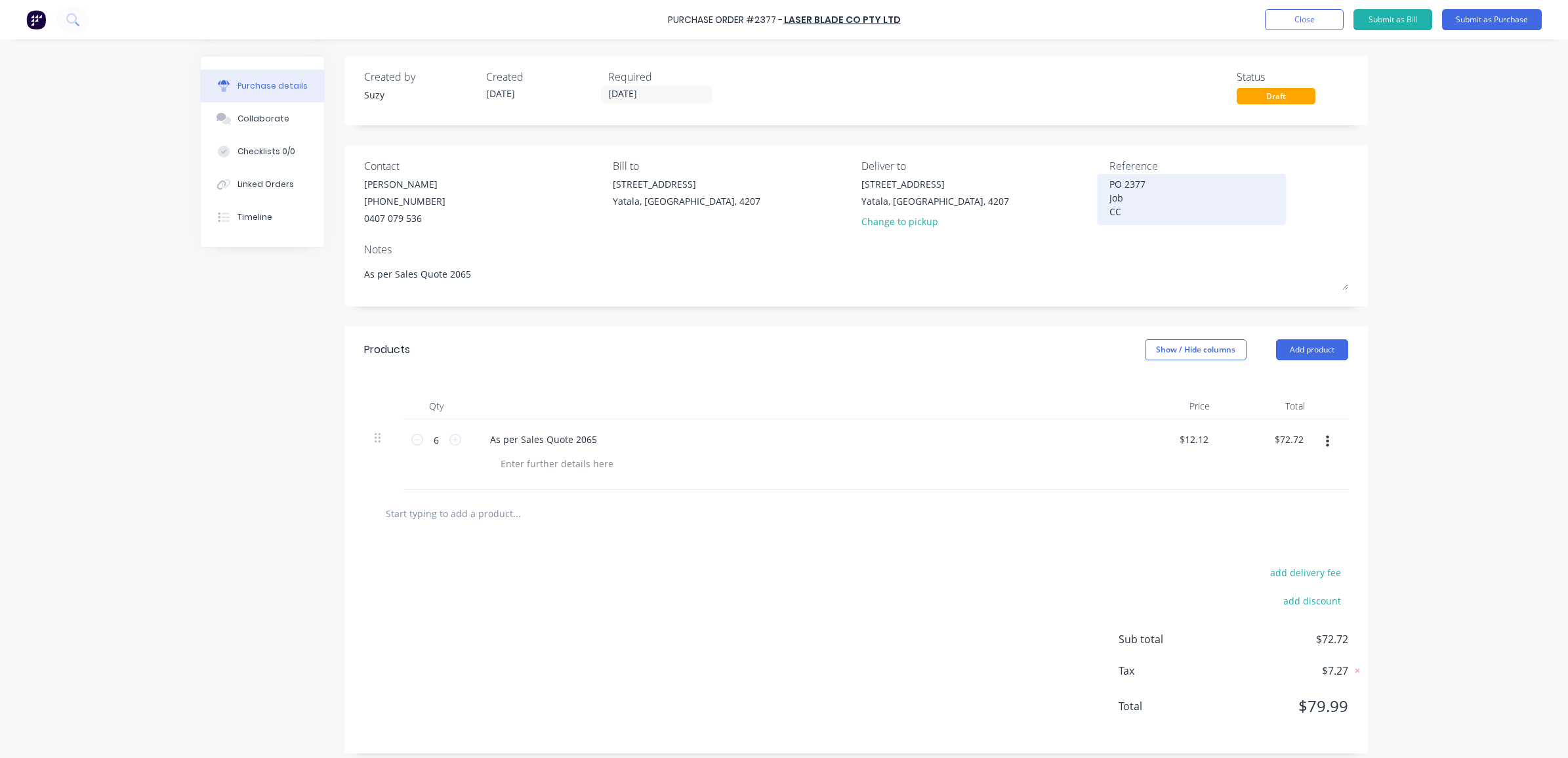
type textarea "x"
type textarea "PO 2377 Job CC"
click at [1303, 17] on button "Close" at bounding box center [1305, 19] width 79 height 21
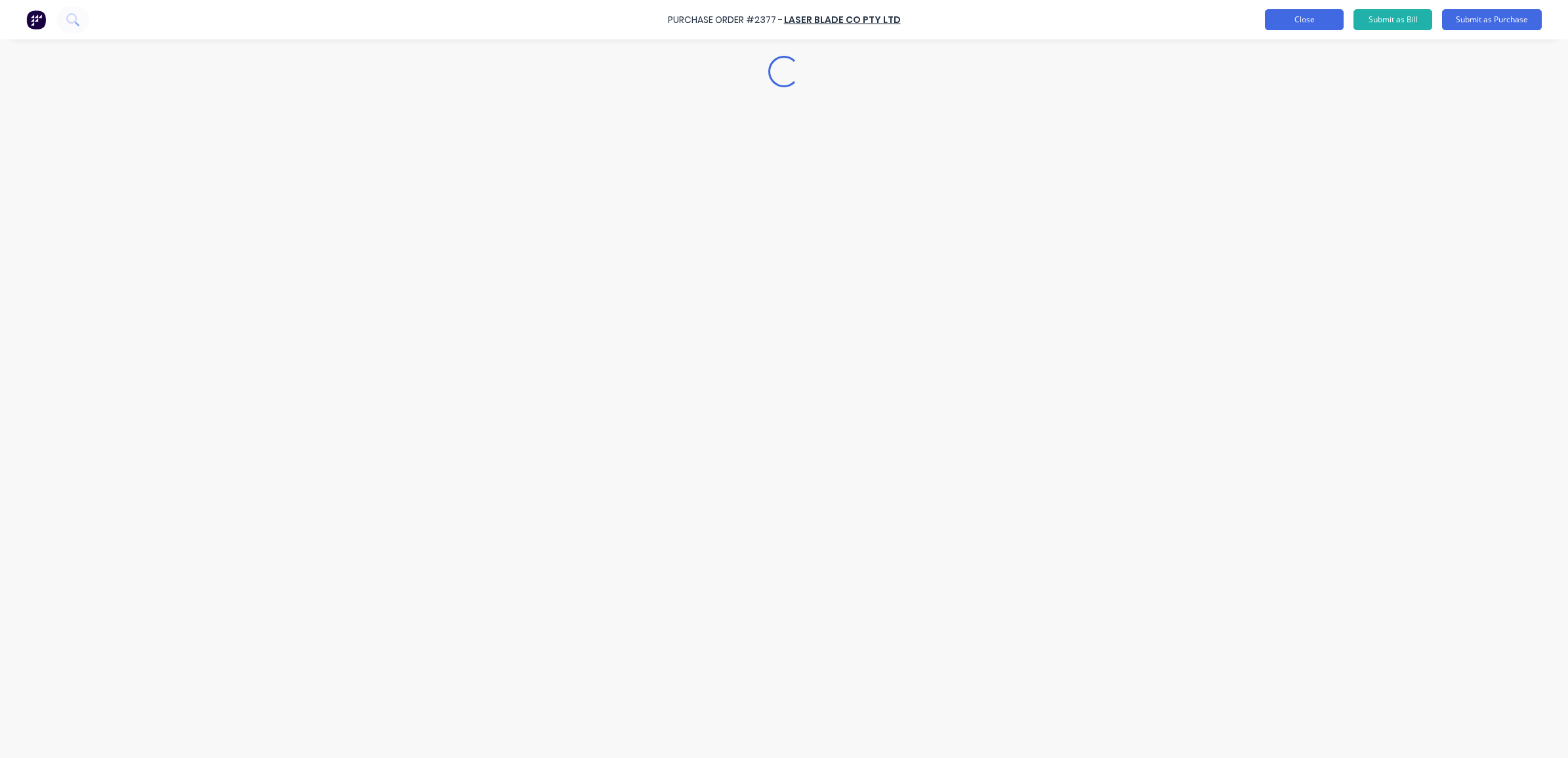
type textarea "x"
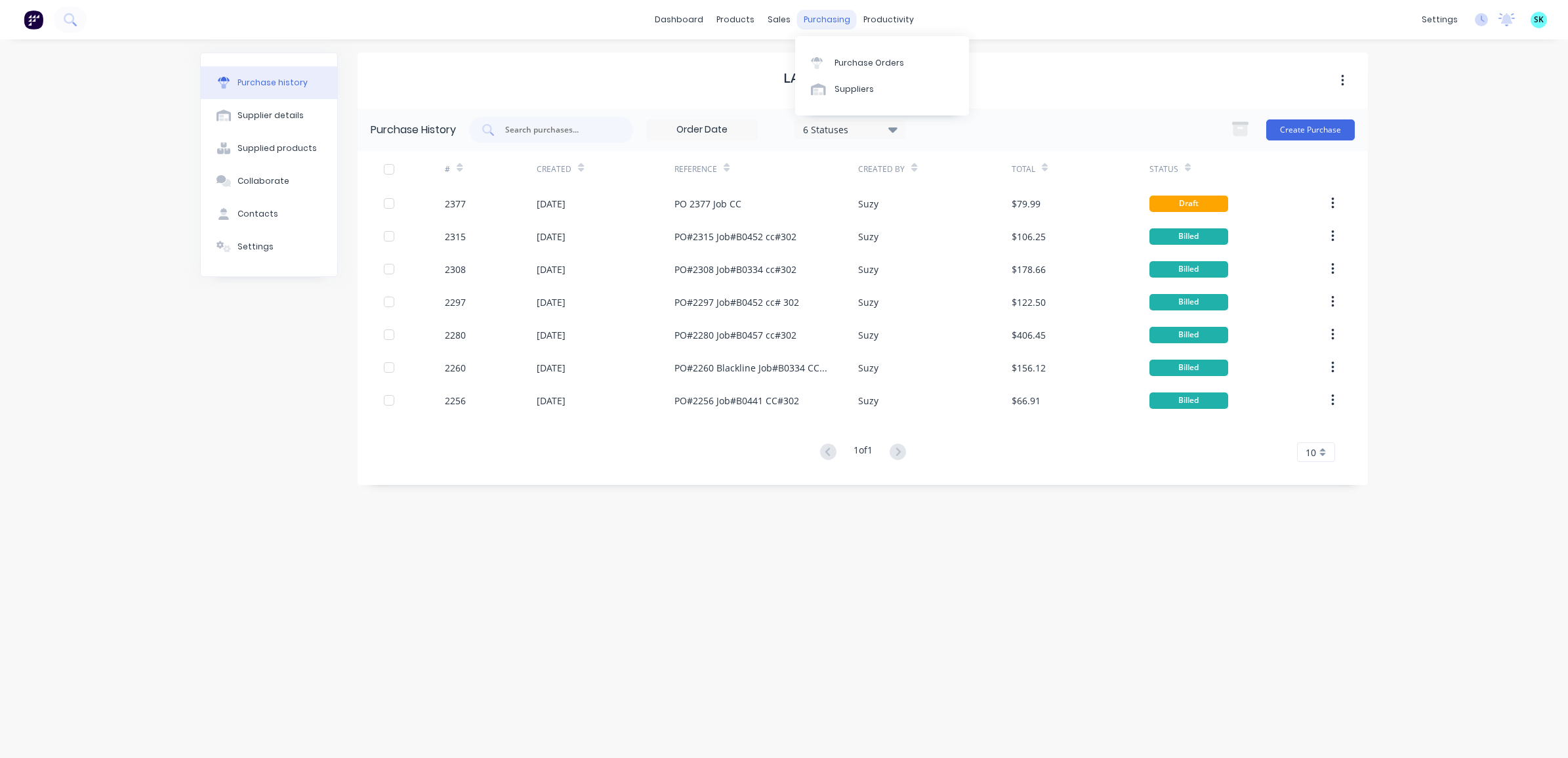
click at [820, 24] on div "purchasing" at bounding box center [828, 20] width 60 height 20
click at [831, 66] on link "Purchase Orders" at bounding box center [882, 62] width 174 height 27
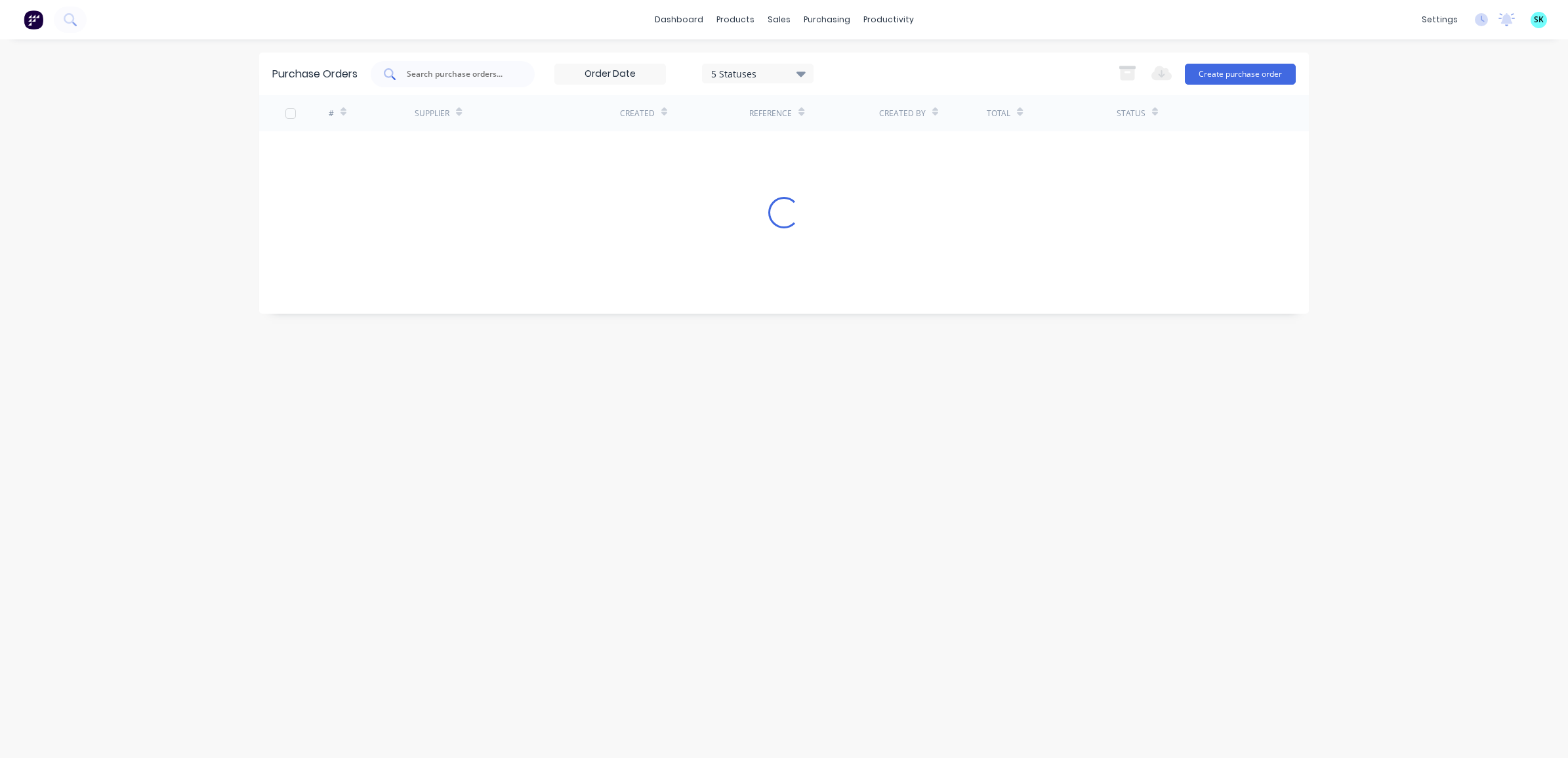
click at [450, 73] on input "text" at bounding box center [460, 74] width 109 height 13
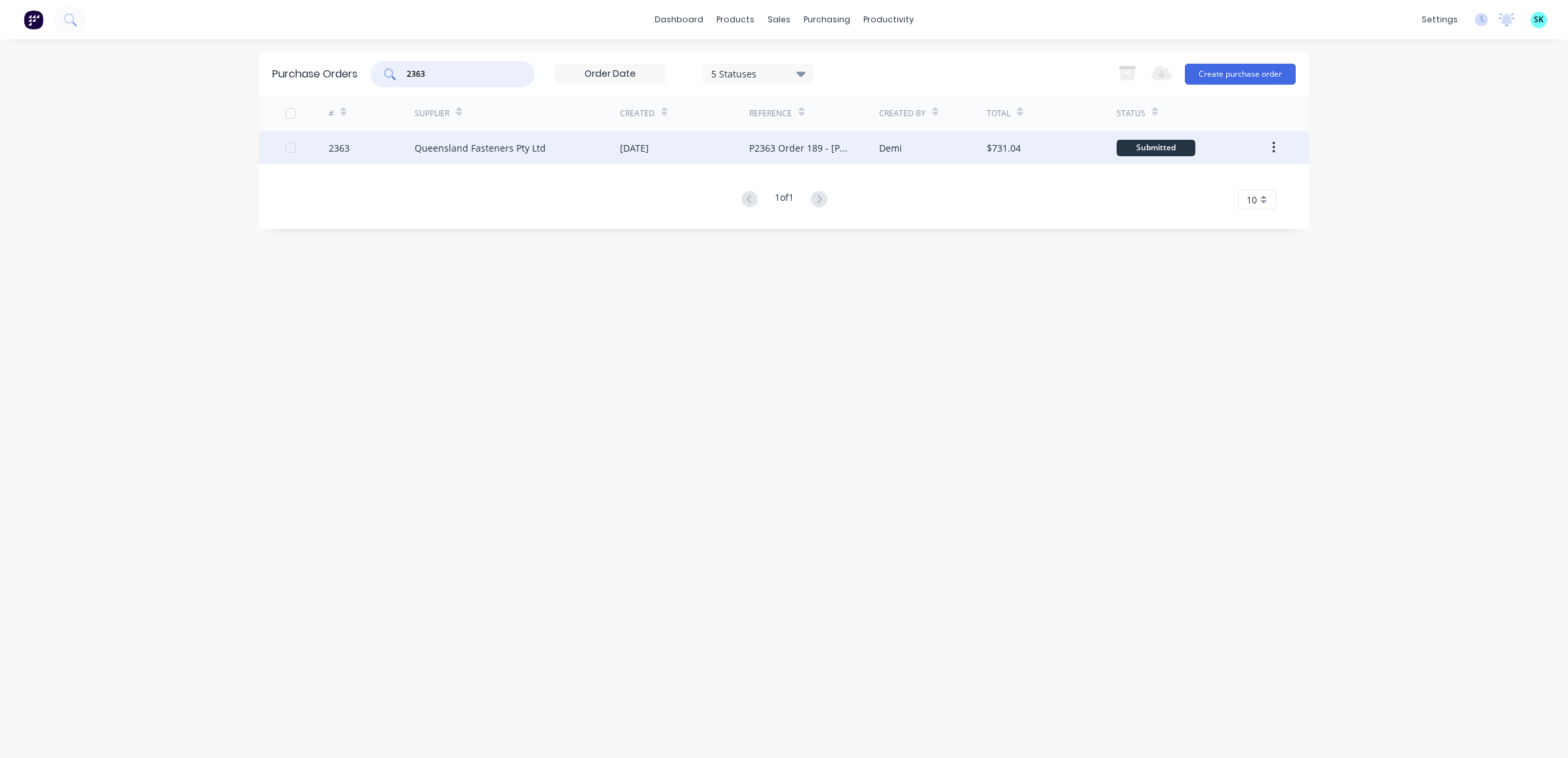
type input "2363"
click at [473, 138] on div "Queensland Fasteners Pty Ltd" at bounding box center [517, 147] width 205 height 32
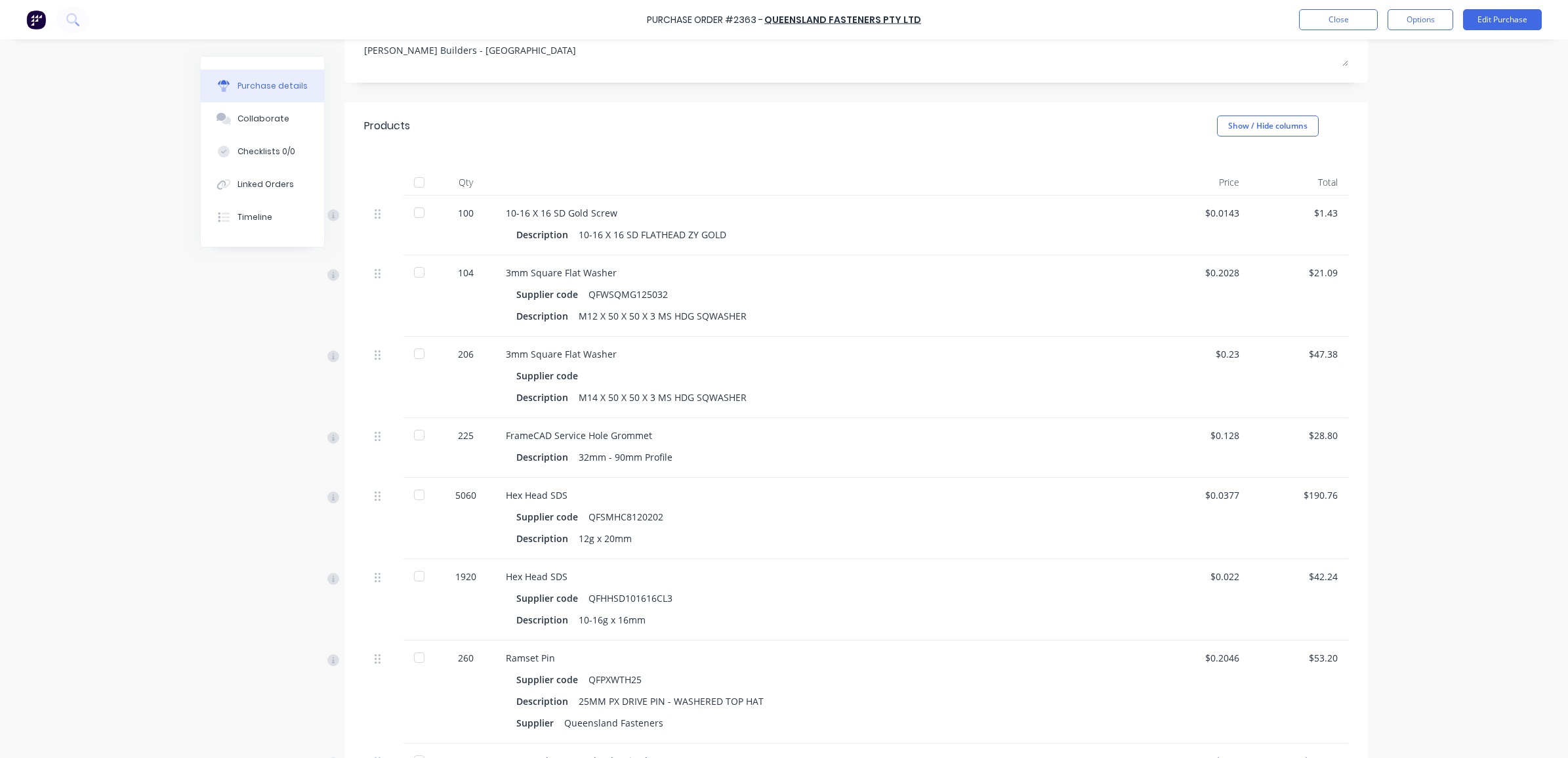
scroll to position [181, 0]
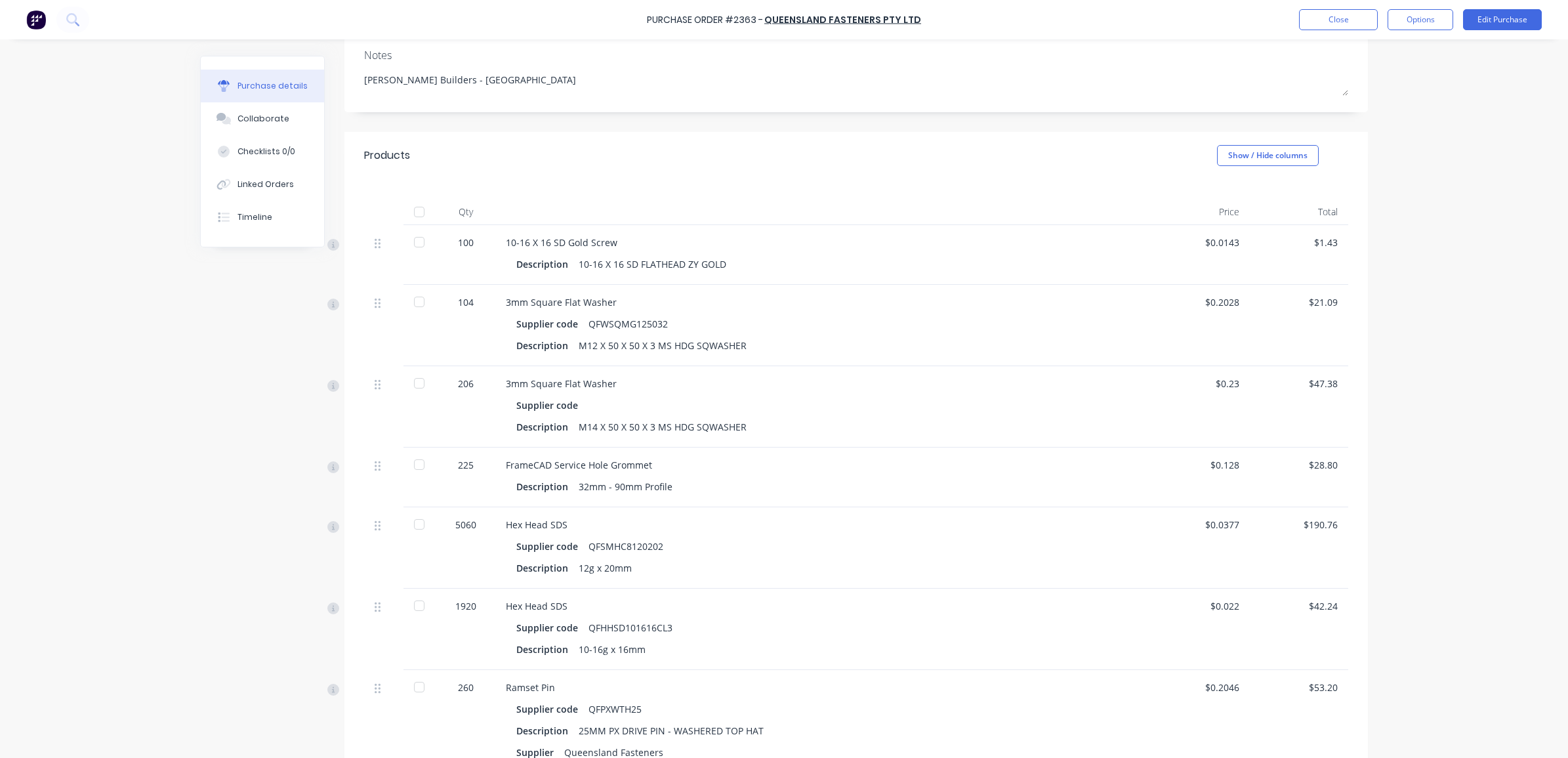
click at [422, 211] on div at bounding box center [420, 212] width 27 height 27
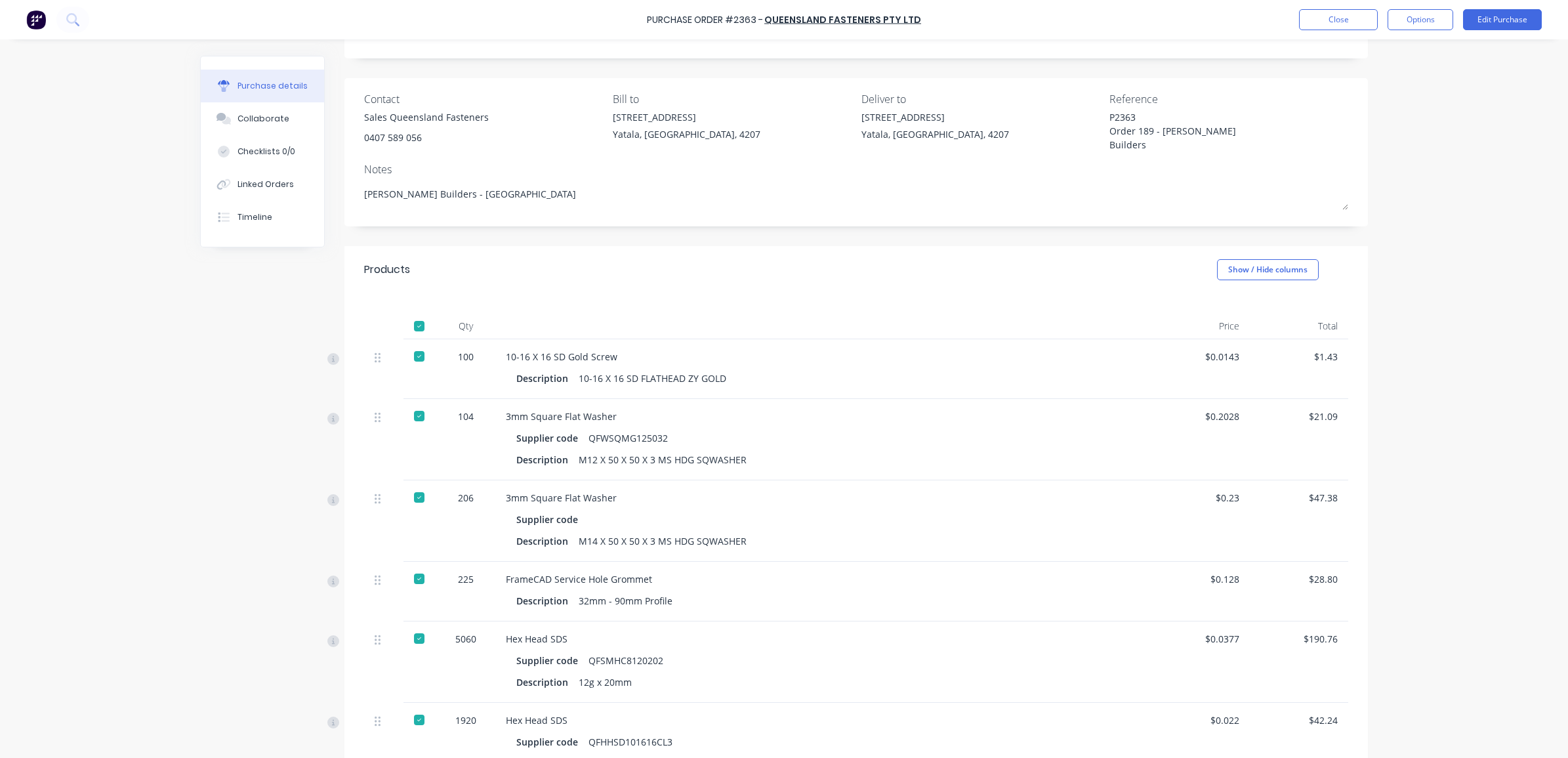
scroll to position [0, 0]
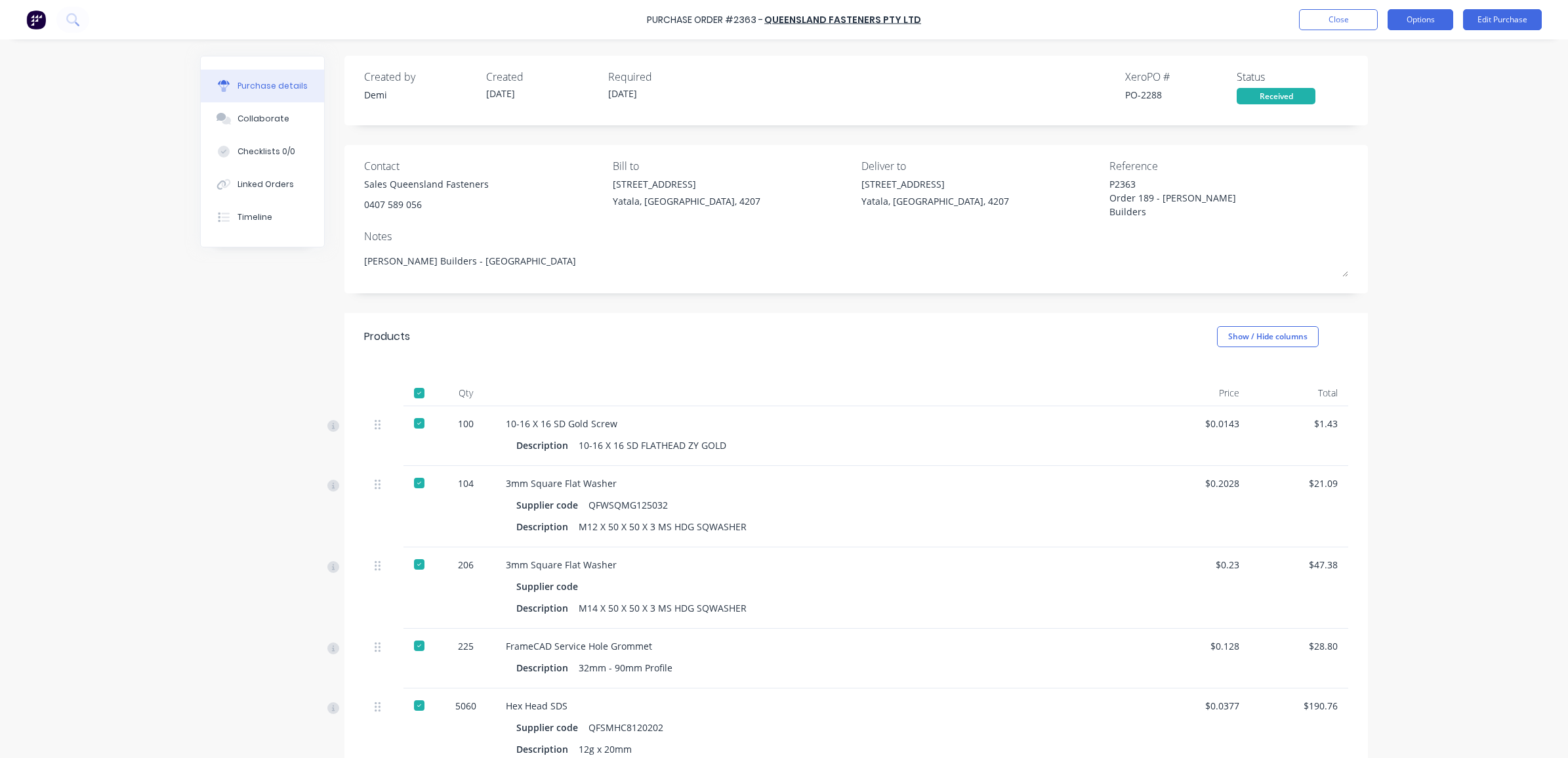
click at [1431, 27] on button "Options" at bounding box center [1420, 19] width 66 height 21
click at [1434, 76] on div "Convert to Bill" at bounding box center [1391, 80] width 101 height 19
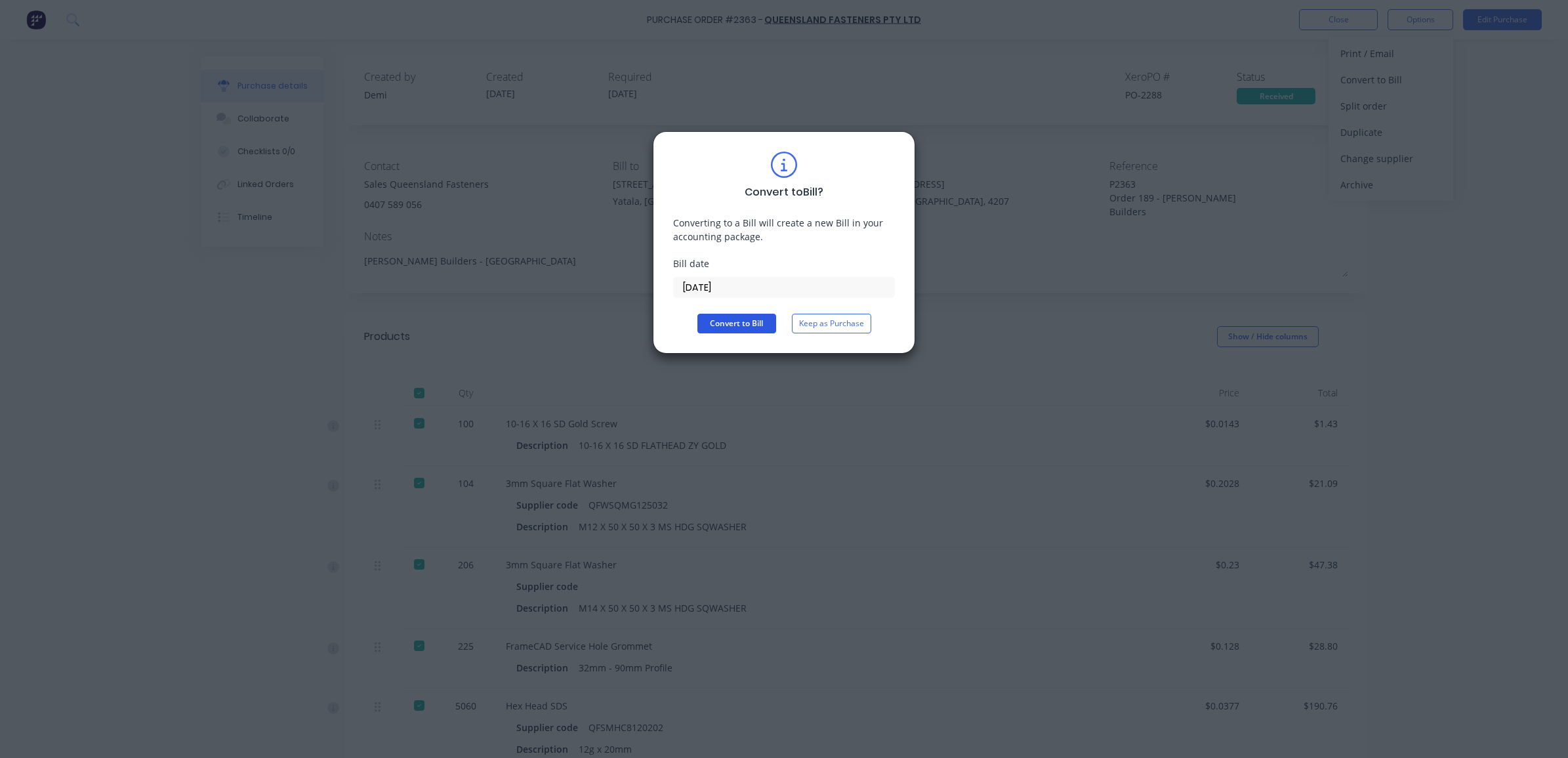
click at [749, 332] on button "Convert to Bill" at bounding box center [736, 323] width 79 height 20
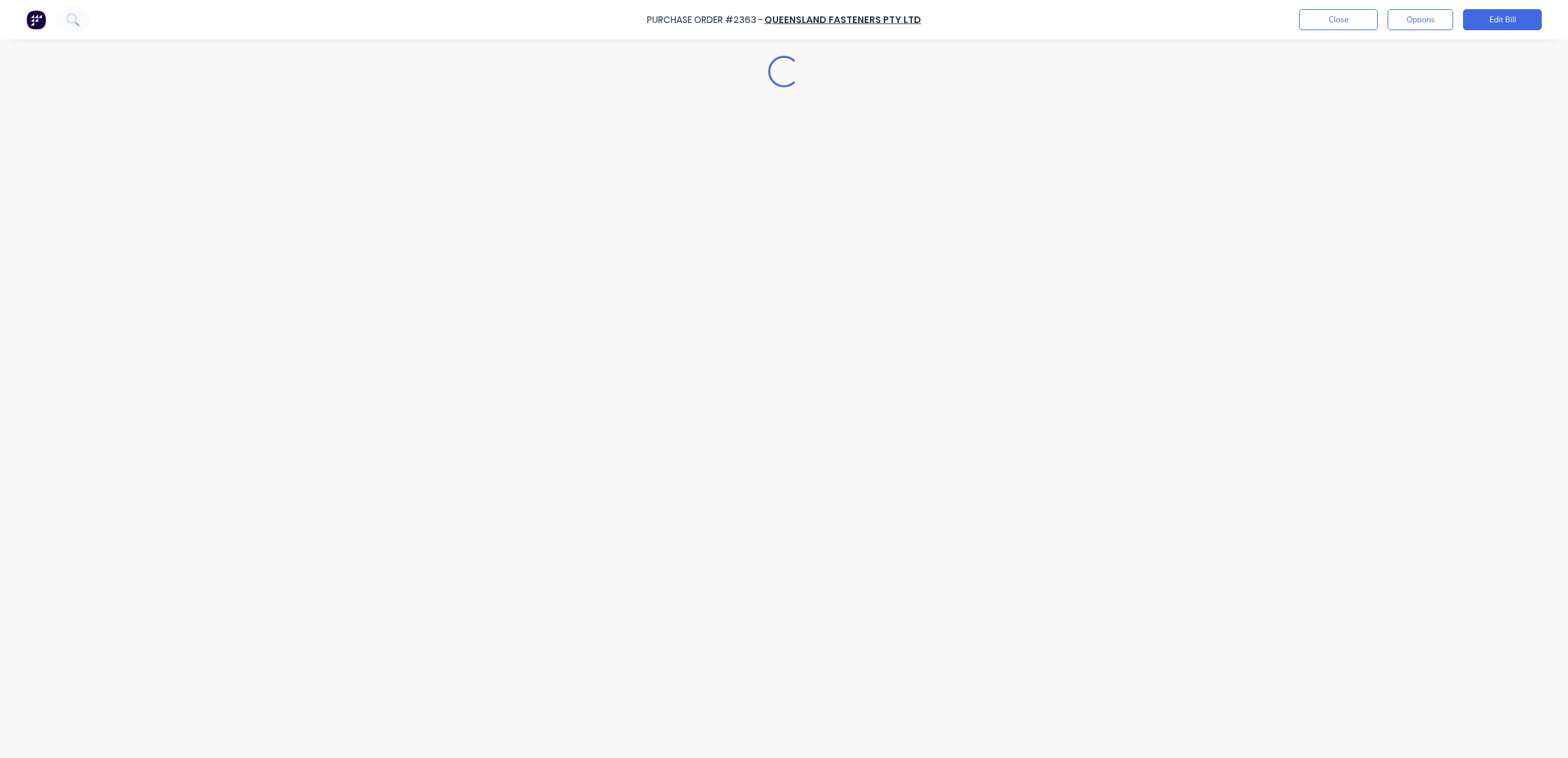
type textarea "x"
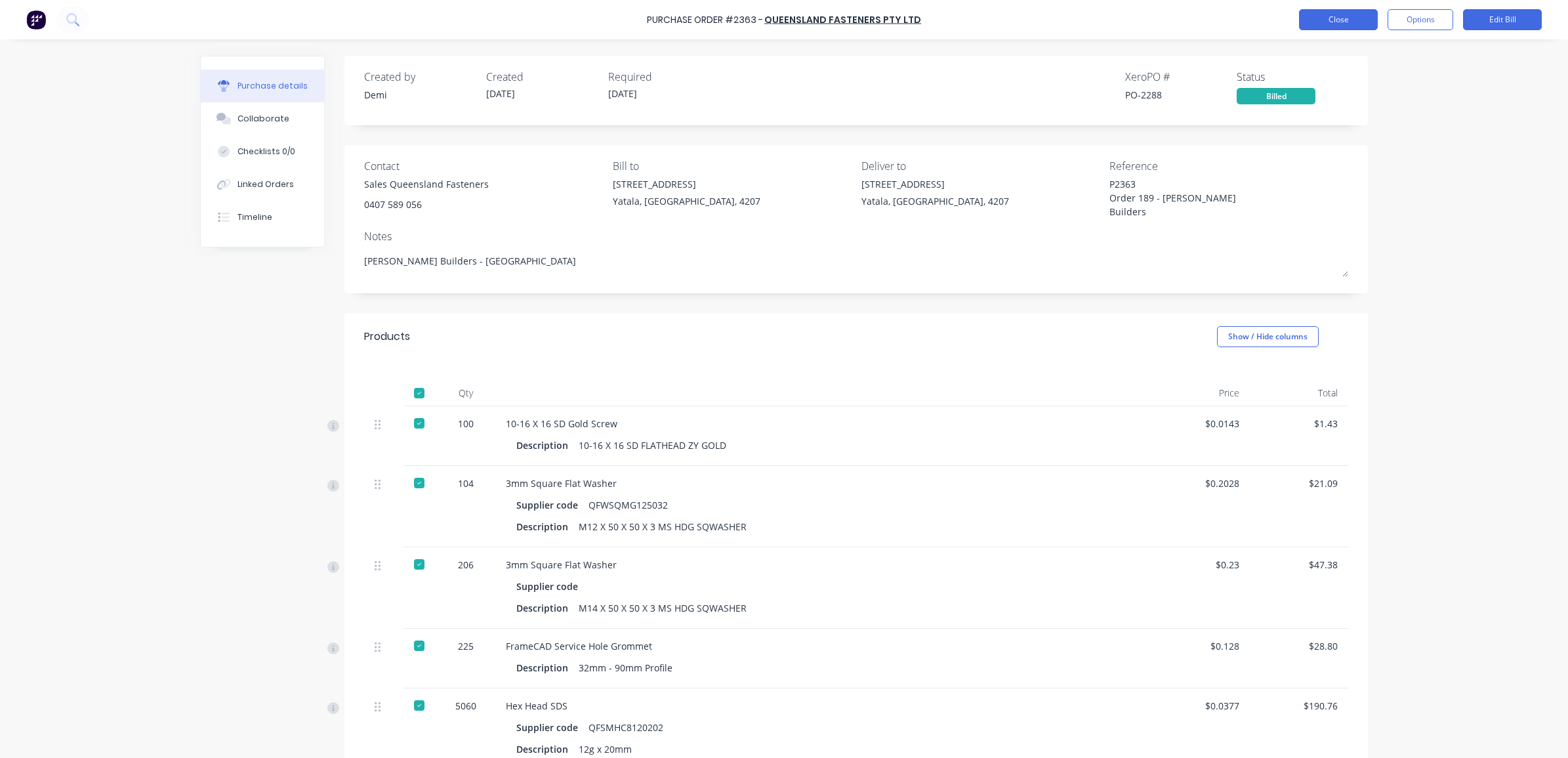
click at [1347, 18] on button "Close" at bounding box center [1339, 19] width 79 height 21
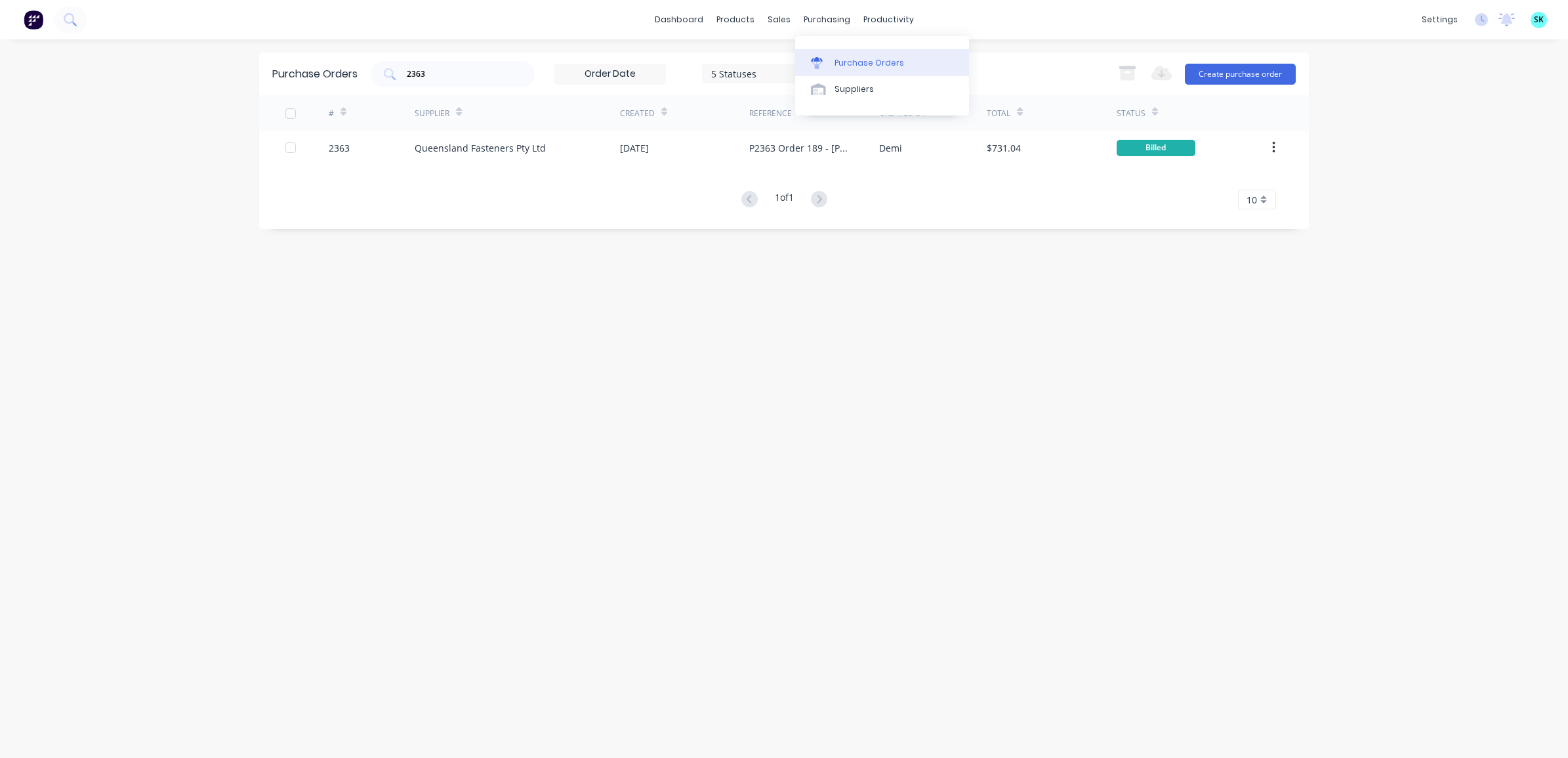
click at [822, 63] on icon at bounding box center [817, 63] width 12 height 12
drag, startPoint x: 440, startPoint y: 70, endPoint x: 408, endPoint y: 71, distance: 32.0
click at [408, 71] on input "2363" at bounding box center [460, 74] width 109 height 13
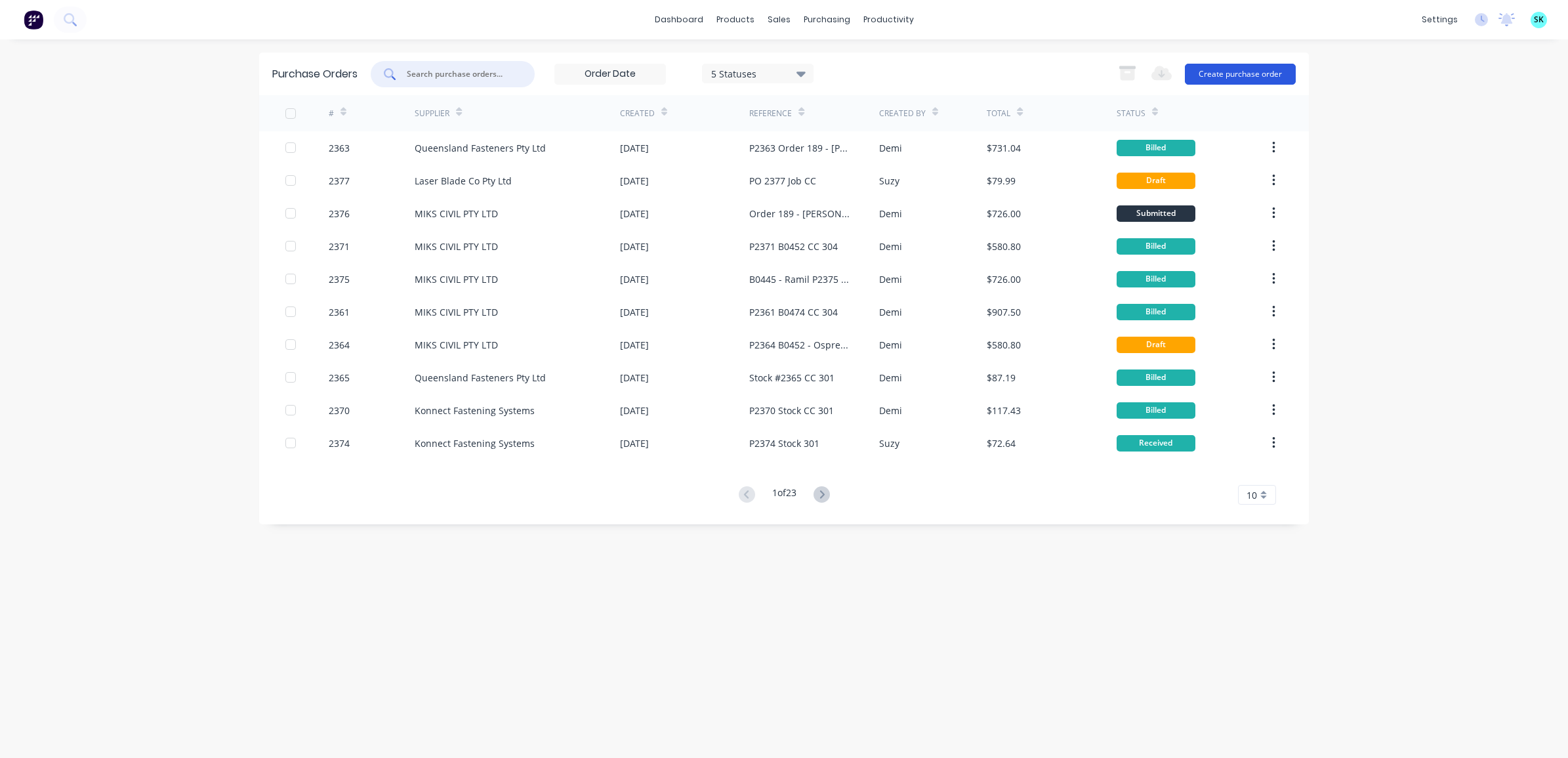
click at [1285, 81] on button "Create purchase order" at bounding box center [1240, 74] width 111 height 21
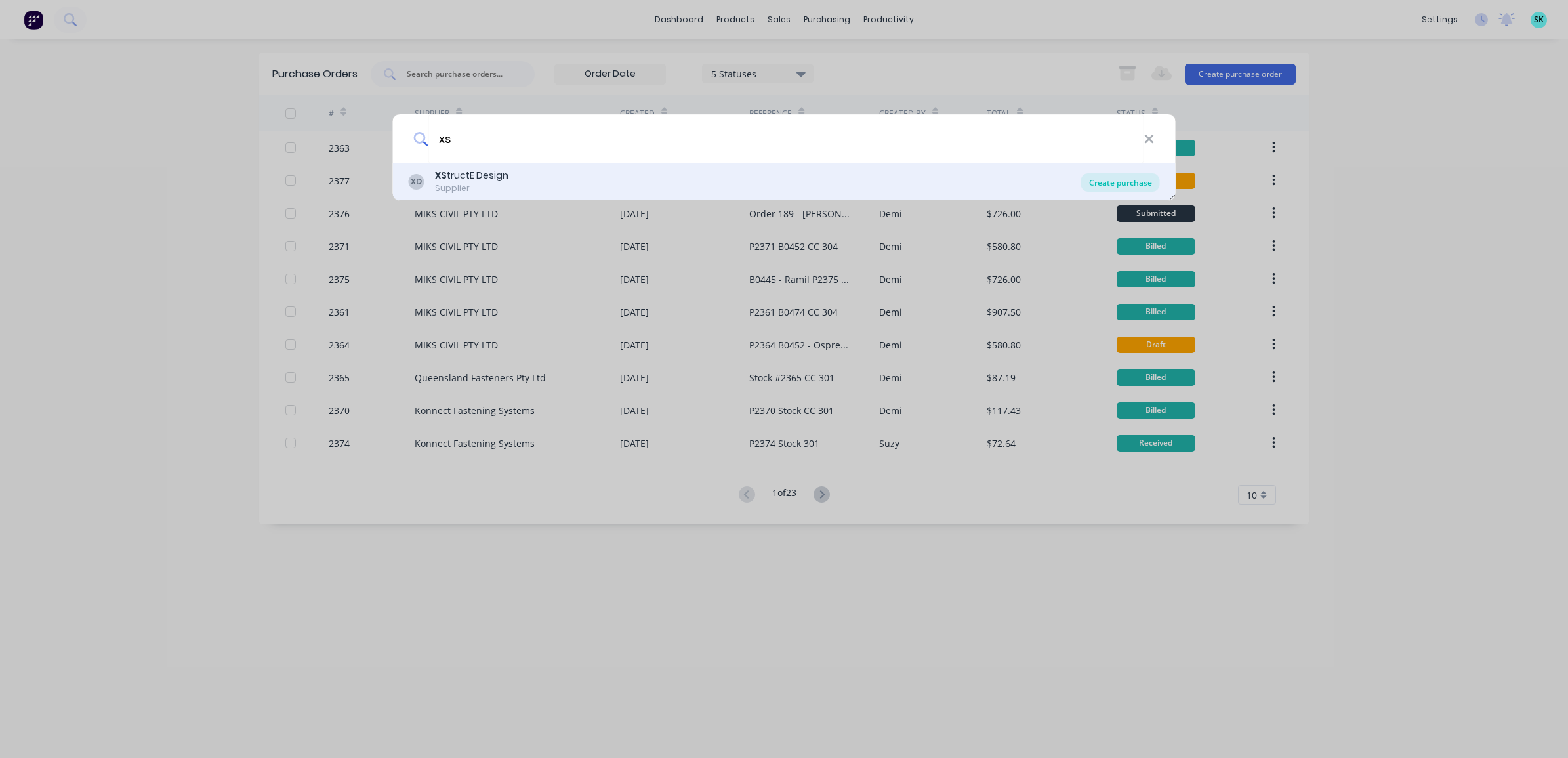
type input "xs"
click at [1127, 179] on div "Create purchase" at bounding box center [1120, 182] width 79 height 18
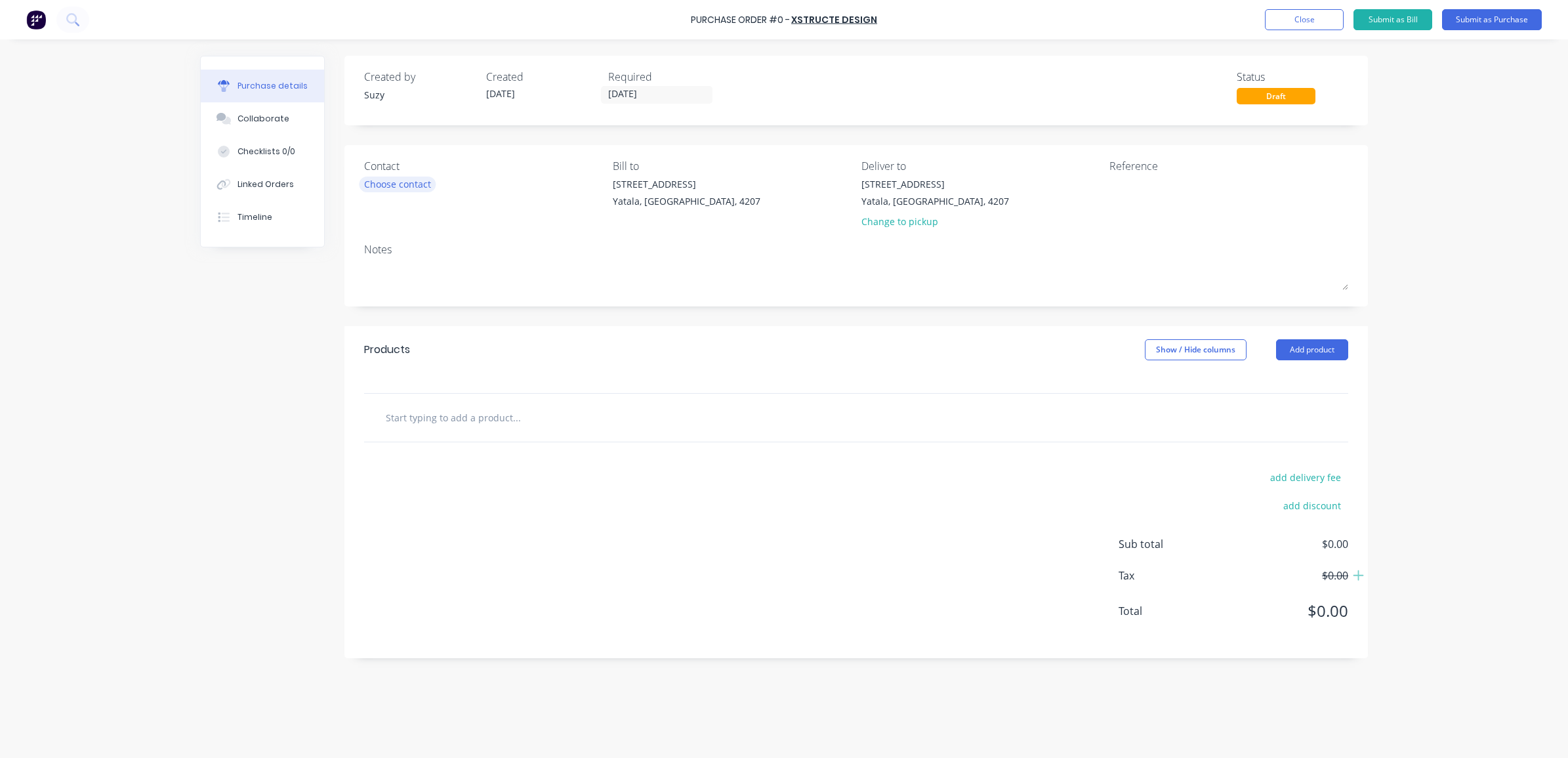
click at [391, 177] on div "Choose contact" at bounding box center [397, 184] width 67 height 14
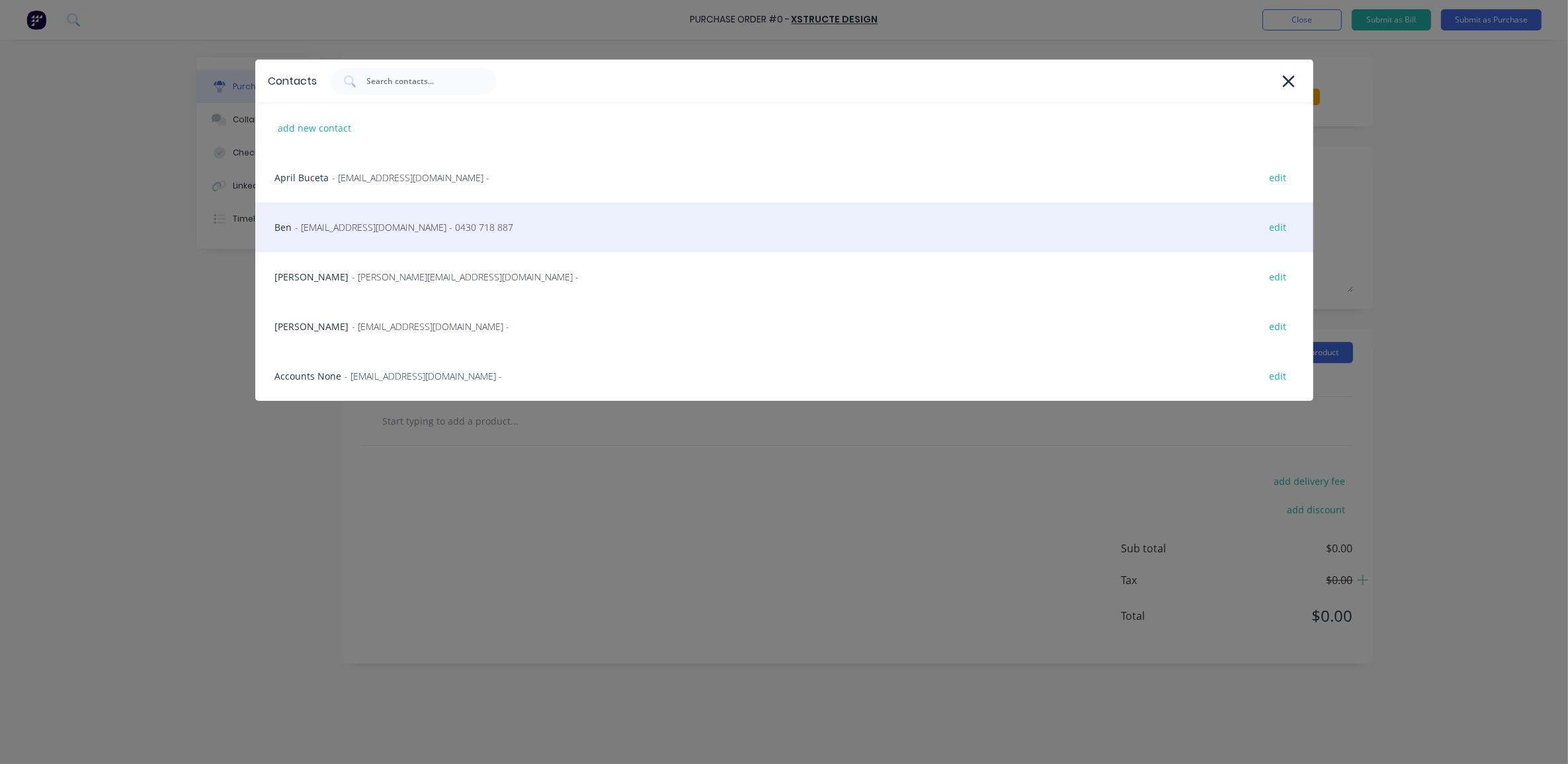
click at [402, 233] on span "- [EMAIL_ADDRESS][DOMAIN_NAME] - 0430 718 887" at bounding box center [405, 227] width 219 height 14
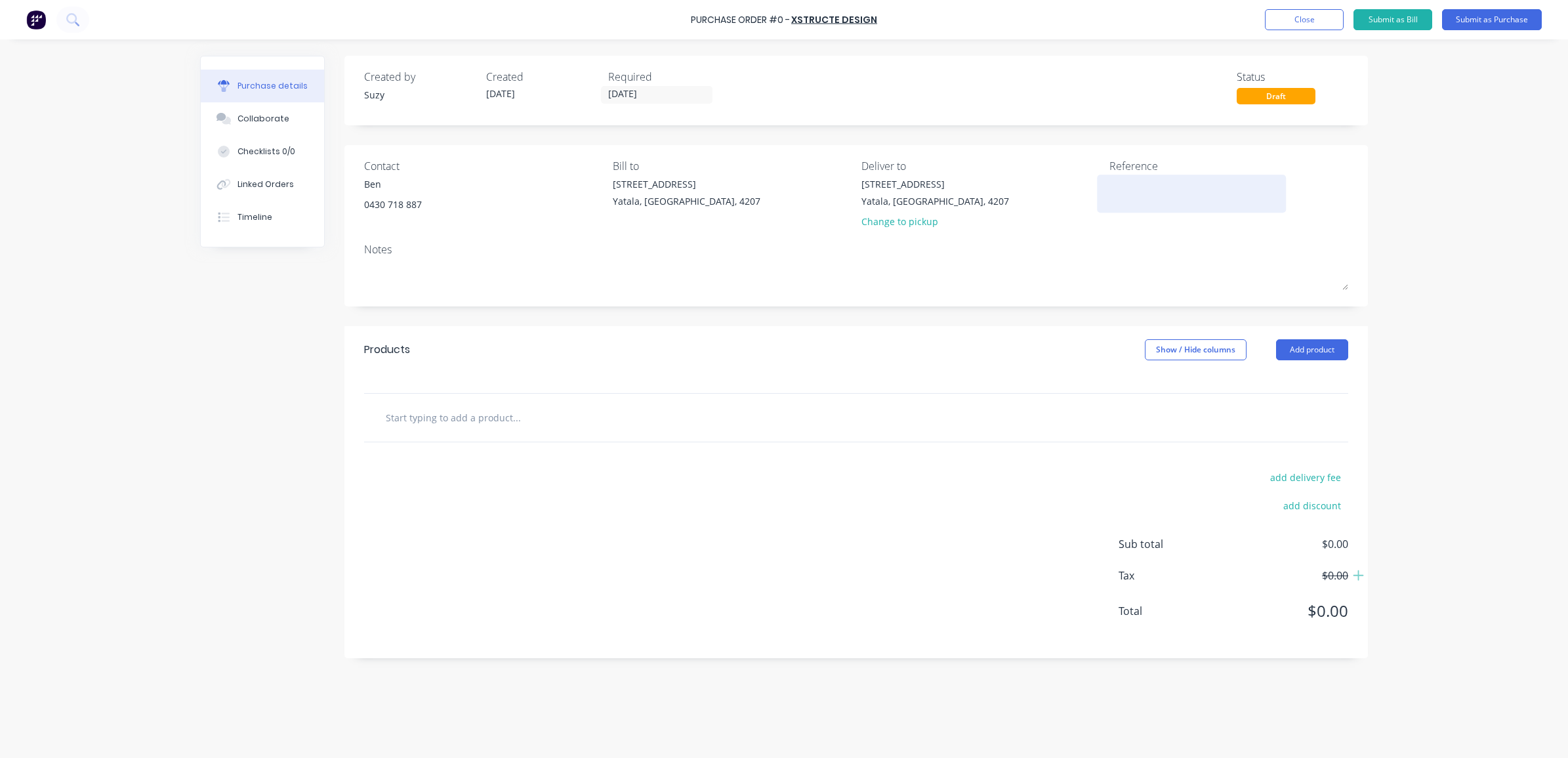
click at [1109, 185] on div at bounding box center [1191, 193] width 164 height 32
click at [478, 418] on input "text" at bounding box center [517, 417] width 263 height 27
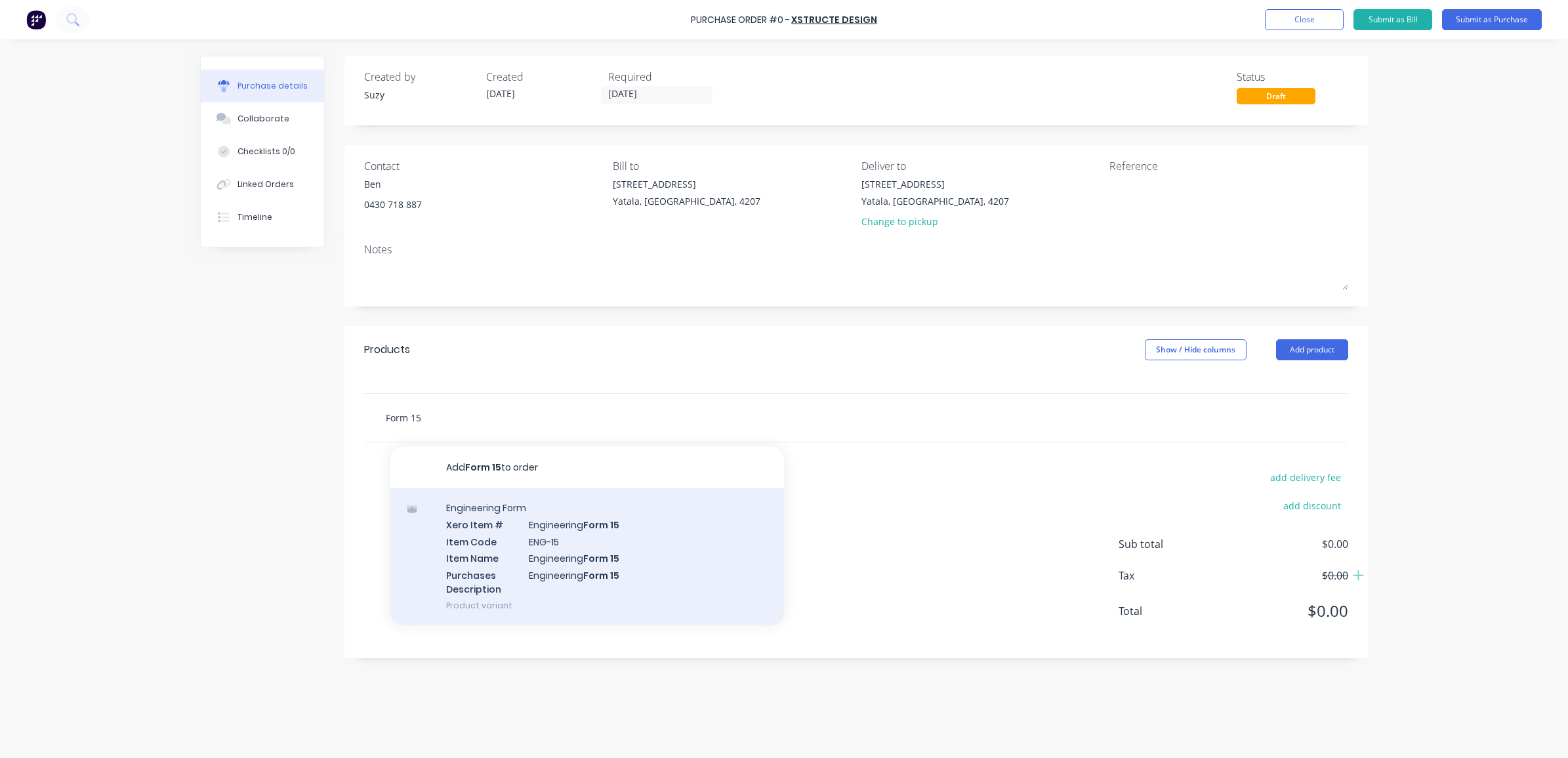
type input "Form 15"
click at [487, 542] on div "Engineering Form Xero Item # Engineering Form 15 Item Code ENG-15 Item Name Eng…" at bounding box center [587, 557] width 394 height 136
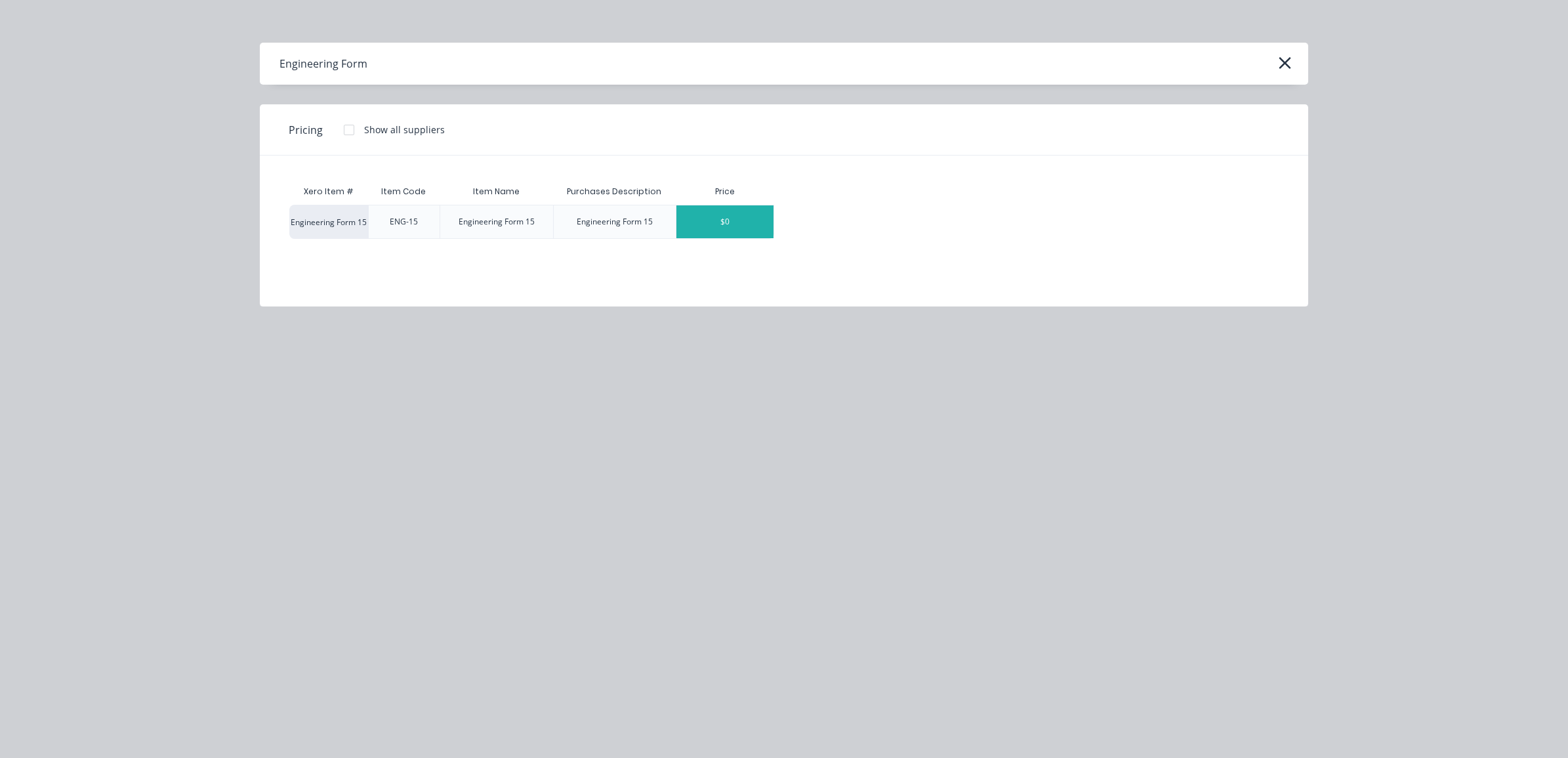
click at [710, 220] on div "$0" at bounding box center [725, 221] width 97 height 32
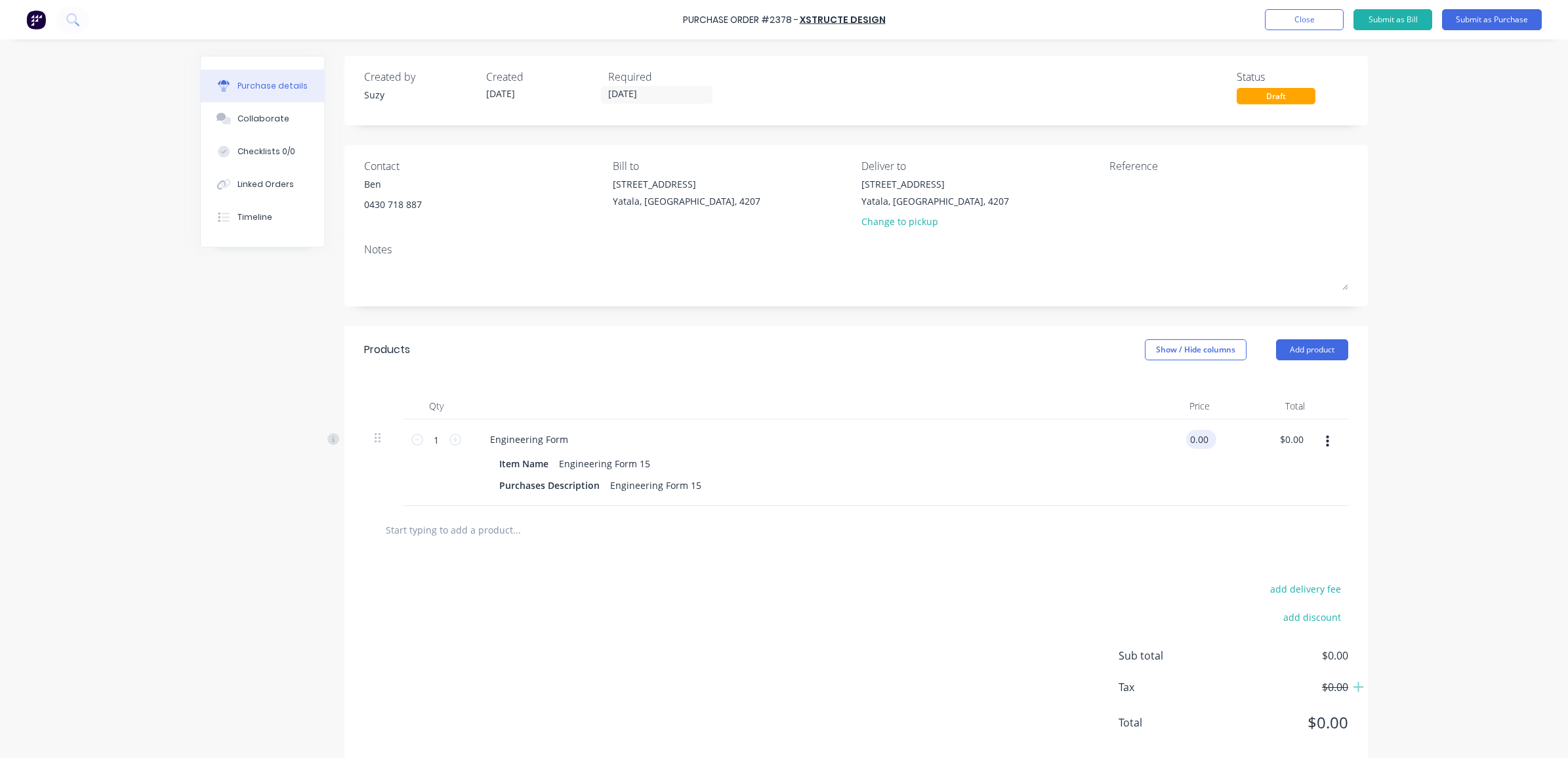
drag, startPoint x: 1200, startPoint y: 441, endPoint x: 1189, endPoint y: 441, distance: 11.0
click at [1189, 441] on input "0.00" at bounding box center [1199, 439] width 25 height 19
type input "0"
type input "$290.00"
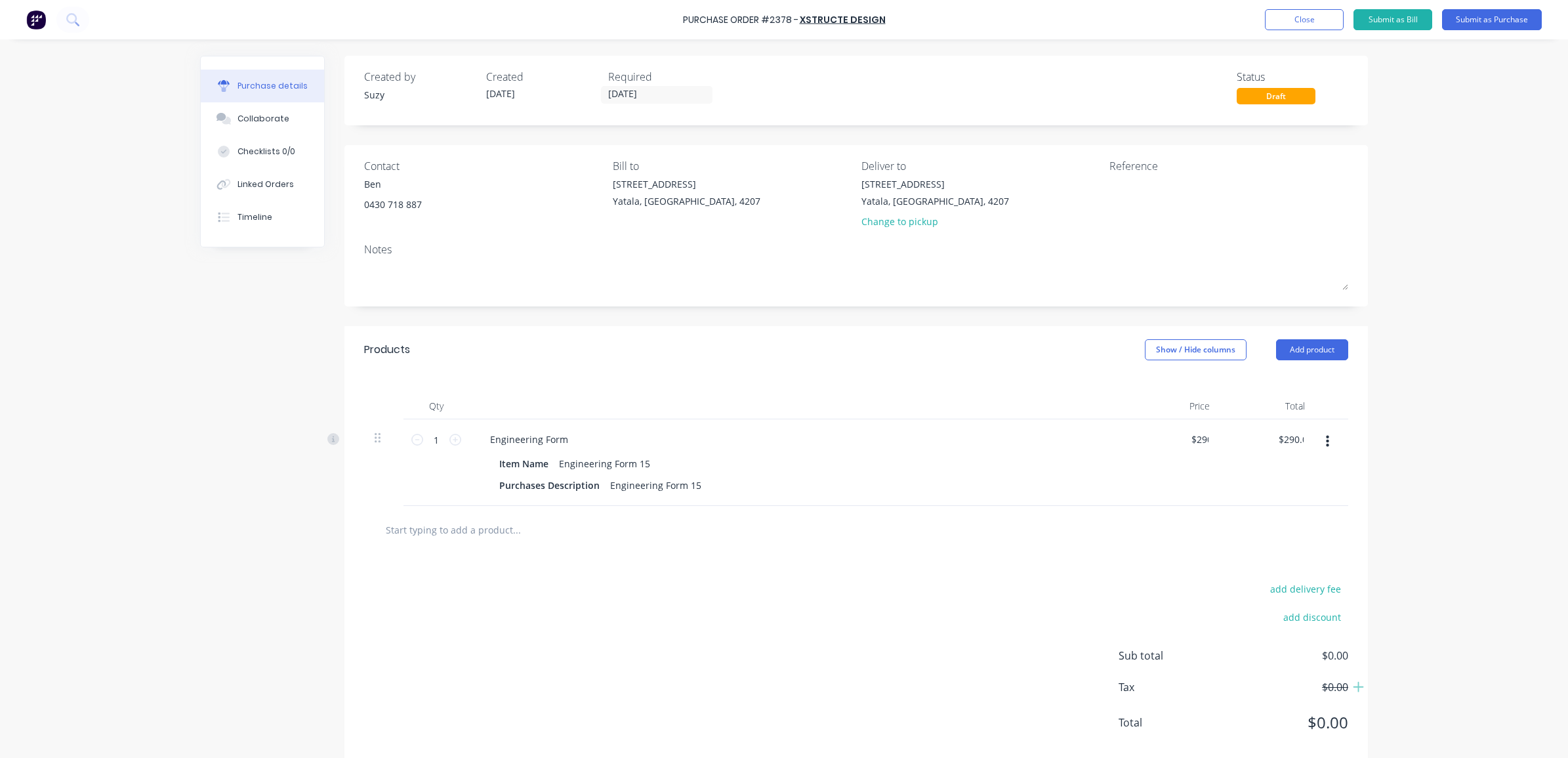
click at [1231, 474] on div "$290.00 $0.00" at bounding box center [1268, 463] width 96 height 86
drag, startPoint x: 689, startPoint y: 481, endPoint x: 602, endPoint y: 490, distance: 87.5
click at [605, 490] on div "Engineering Form 15" at bounding box center [656, 485] width 101 height 19
click at [707, 524] on div at bounding box center [572, 530] width 394 height 27
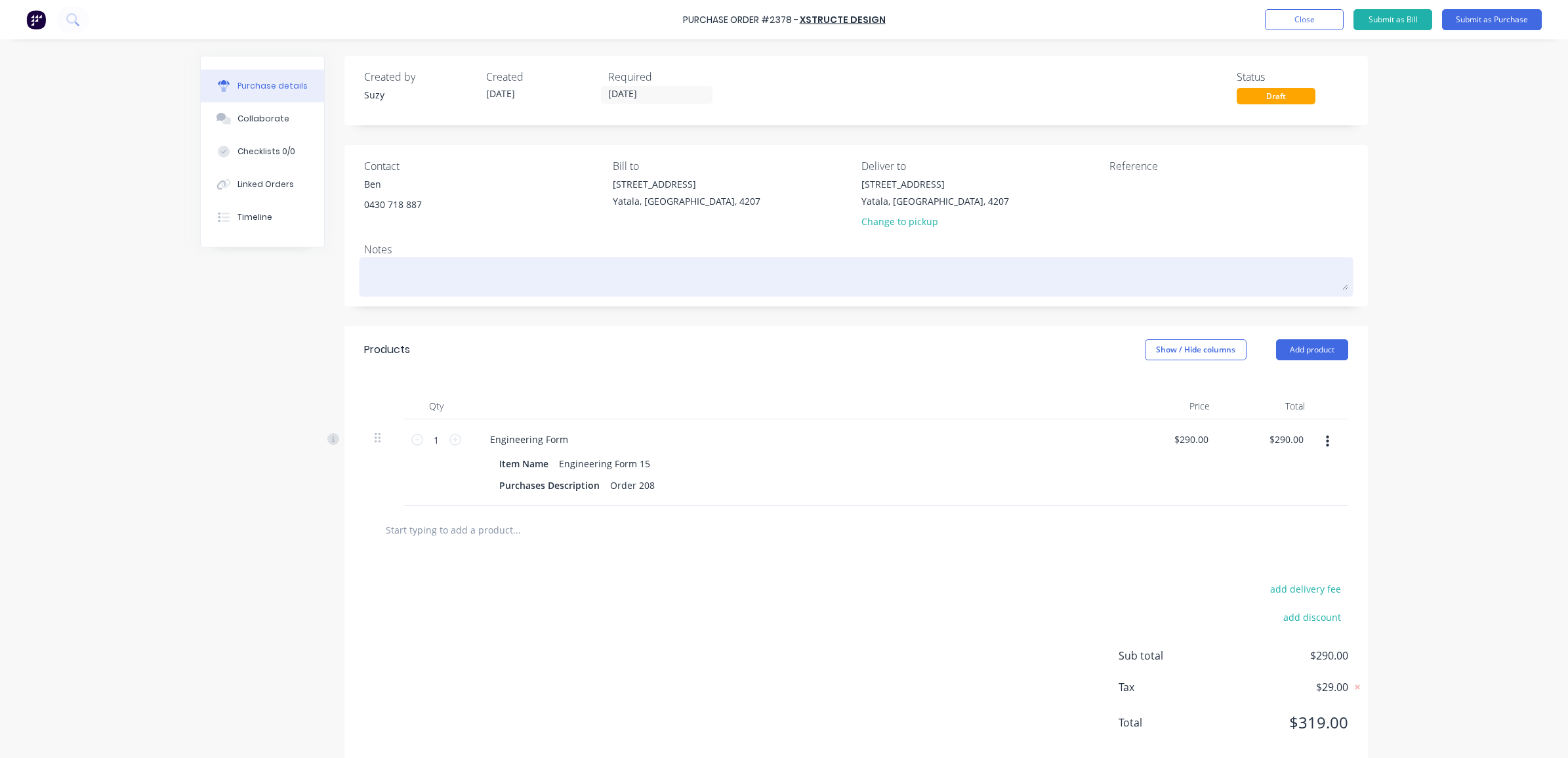
click at [445, 287] on textarea at bounding box center [856, 276] width 985 height 30
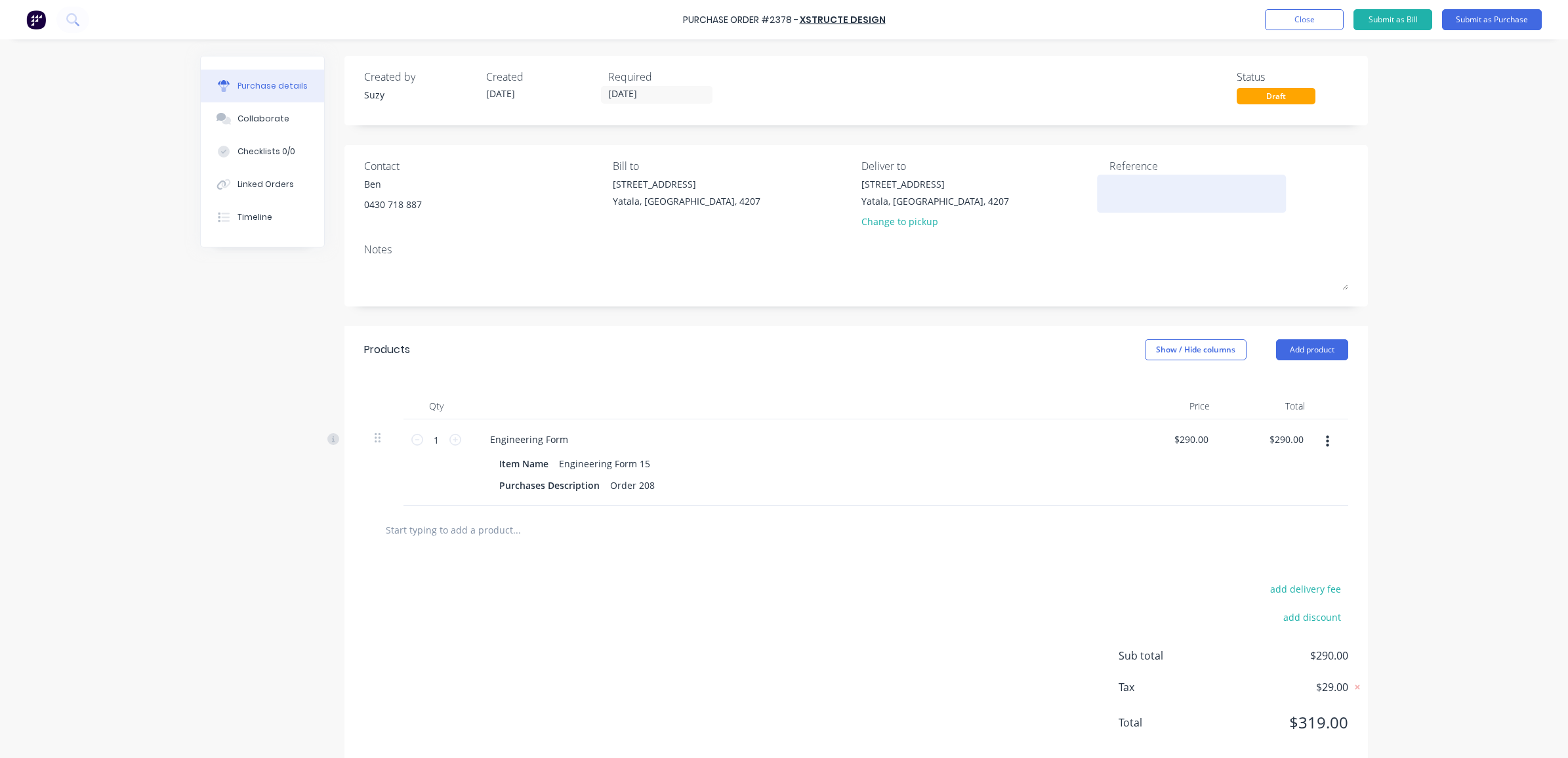
click at [1147, 198] on textarea at bounding box center [1191, 192] width 164 height 30
type textarea "PO 2378 Order 208 -Teeny Tiny"
type textarea "x"
type textarea "PO 2378 Order 208 -Teeny Tiny"
click at [647, 484] on div "Order 208" at bounding box center [632, 485] width 55 height 19
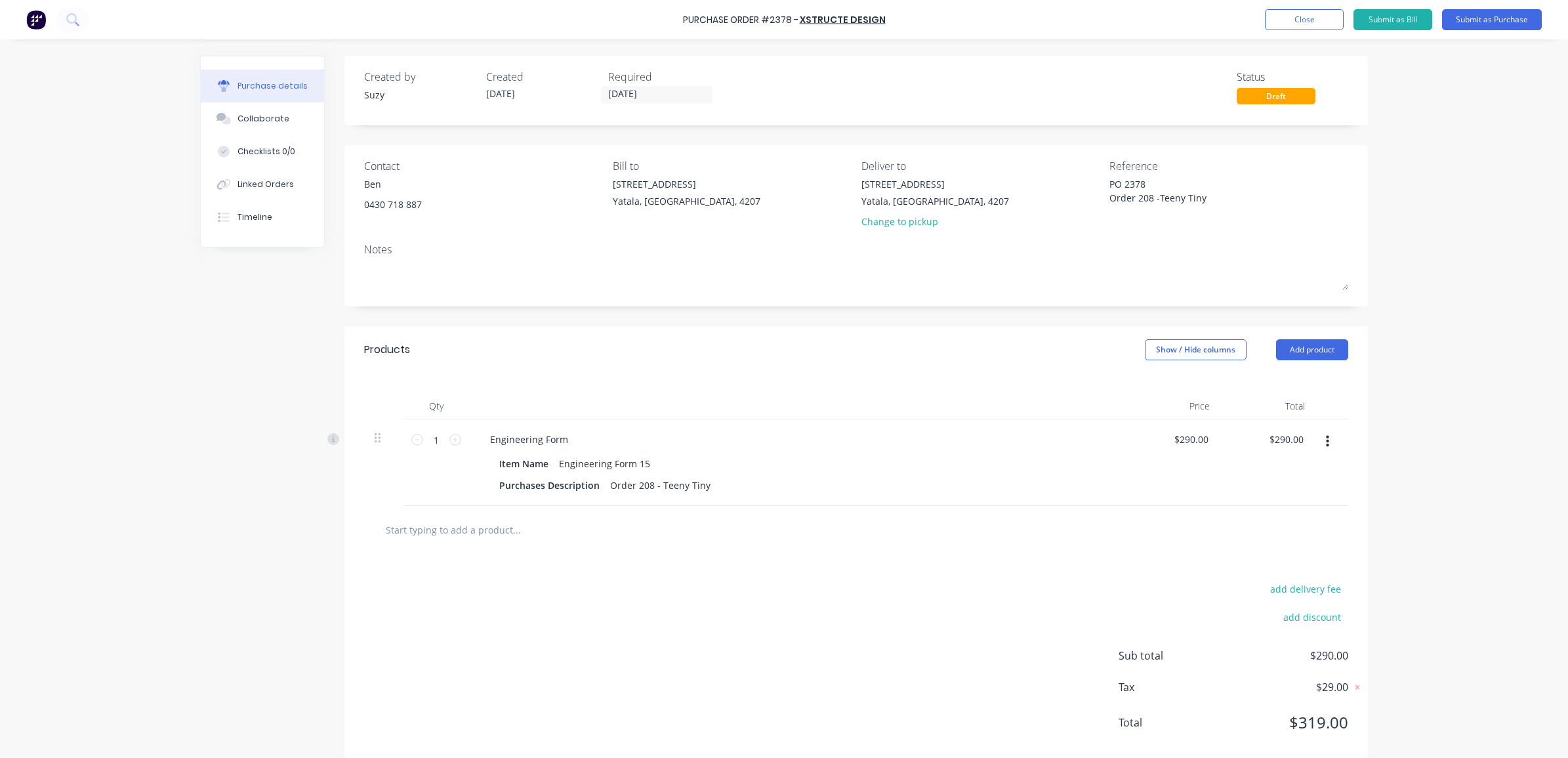
click at [710, 509] on div at bounding box center [856, 530] width 985 height 48
type textarea "x"
click at [1157, 214] on div "Reference PO 2378 Order 208 -Teeny Tiny" at bounding box center [1228, 196] width 238 height 76
click at [1212, 199] on textarea "PO 2378 Order 208 -Teeny Tiny" at bounding box center [1191, 192] width 164 height 30
type textarea "PO 2378 Order 208 -Teeny Tiny CC 305"
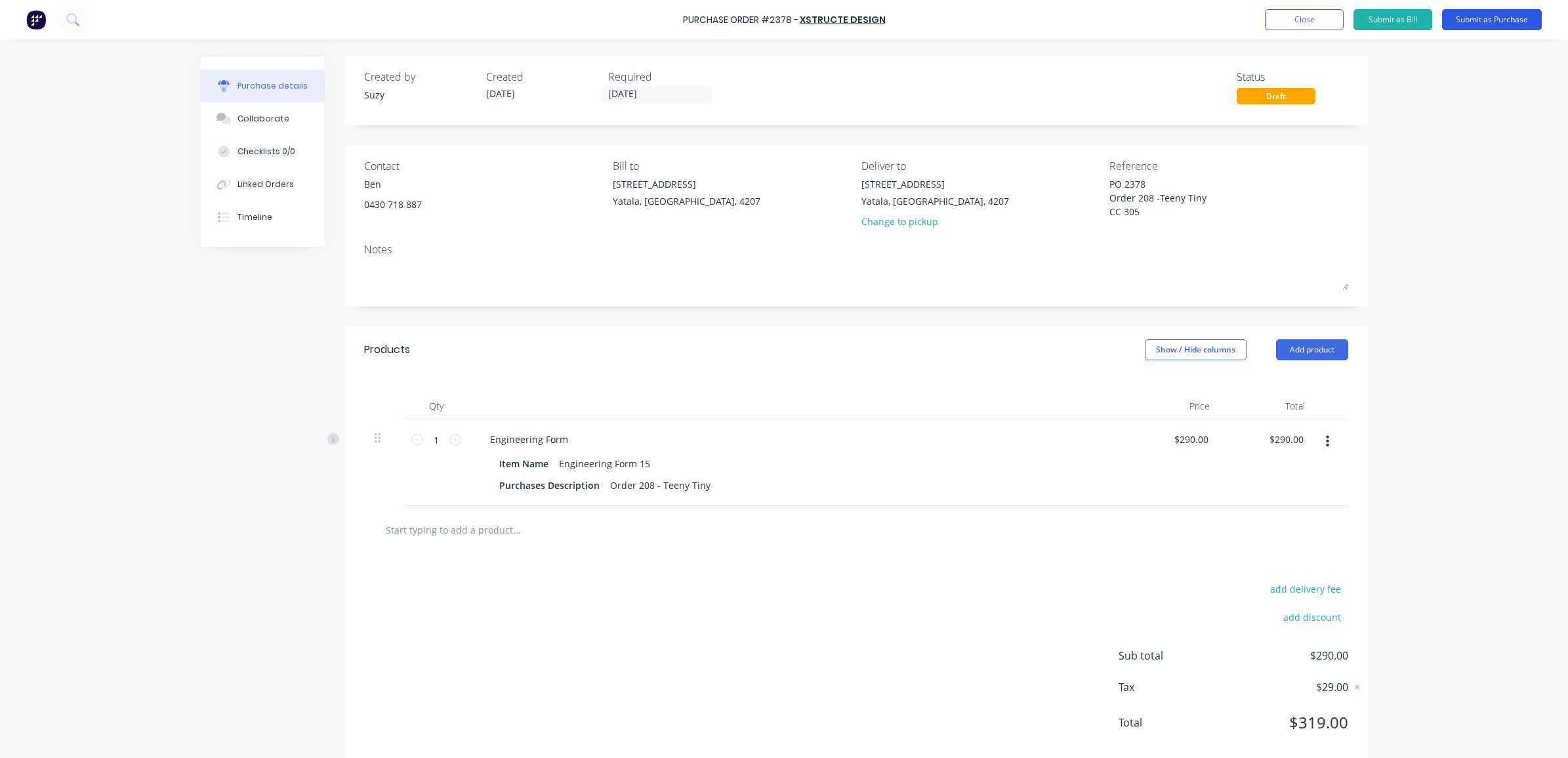
type textarea "x"
type textarea "PO 2378 Order 208 -Teeny Tiny CC 305"
click at [1484, 20] on button "Submit as Purchase" at bounding box center [1492, 19] width 100 height 21
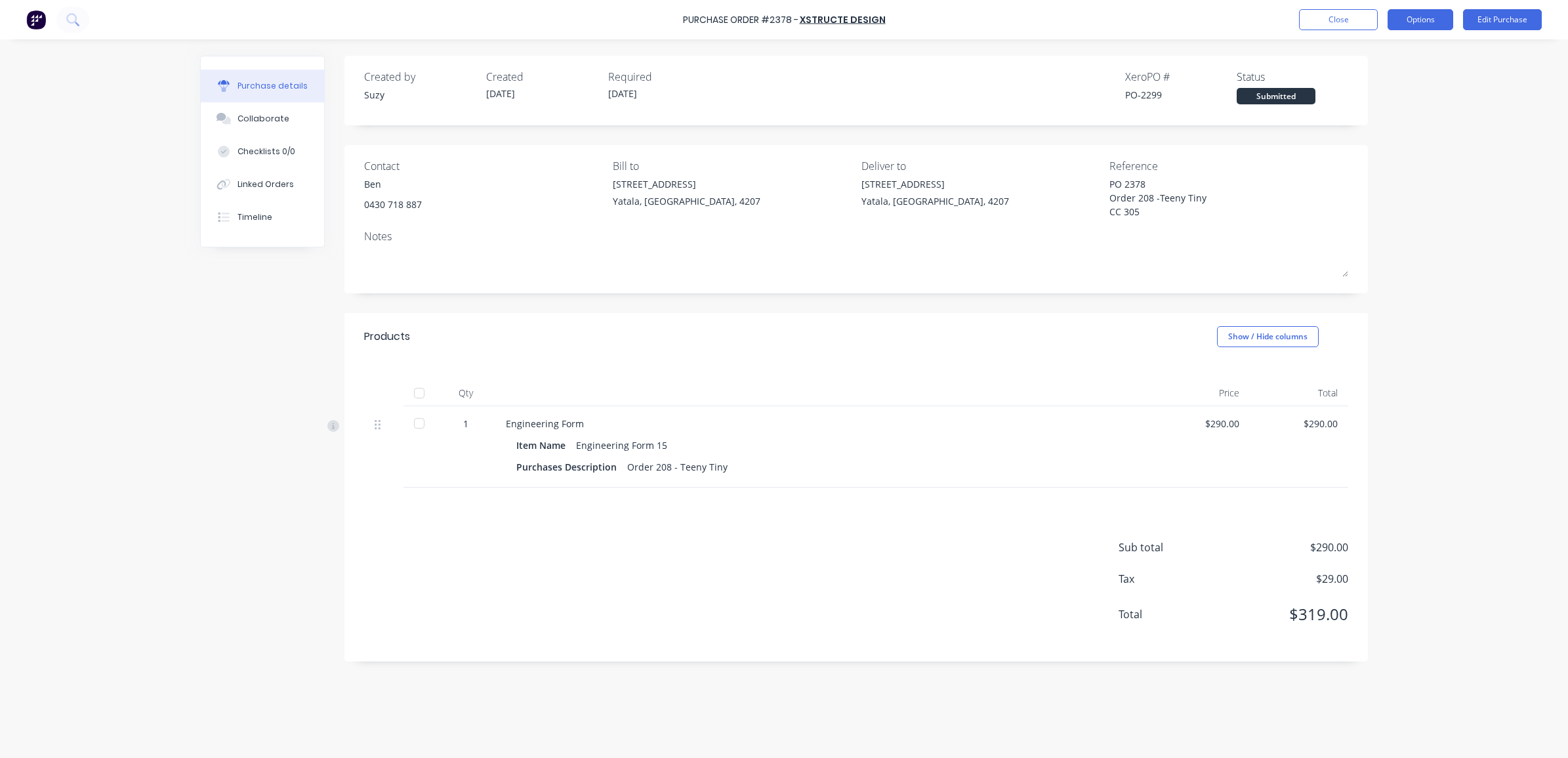
click at [1394, 23] on button "Options" at bounding box center [1420, 19] width 66 height 21
click at [1385, 47] on div "Print / Email" at bounding box center [1391, 53] width 101 height 19
click at [1372, 80] on div "With pricing" at bounding box center [1391, 80] width 101 height 19
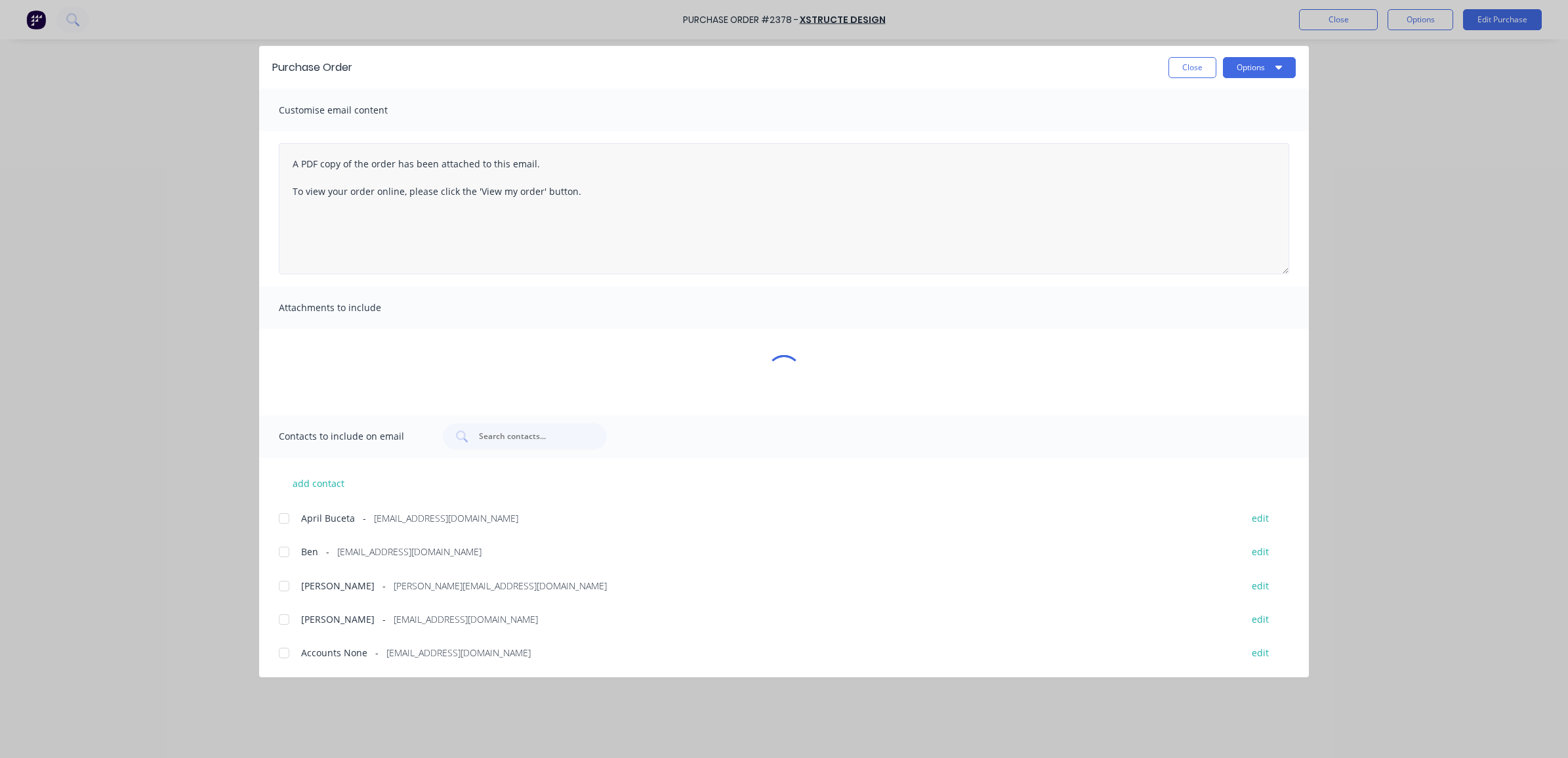
type textarea "x"
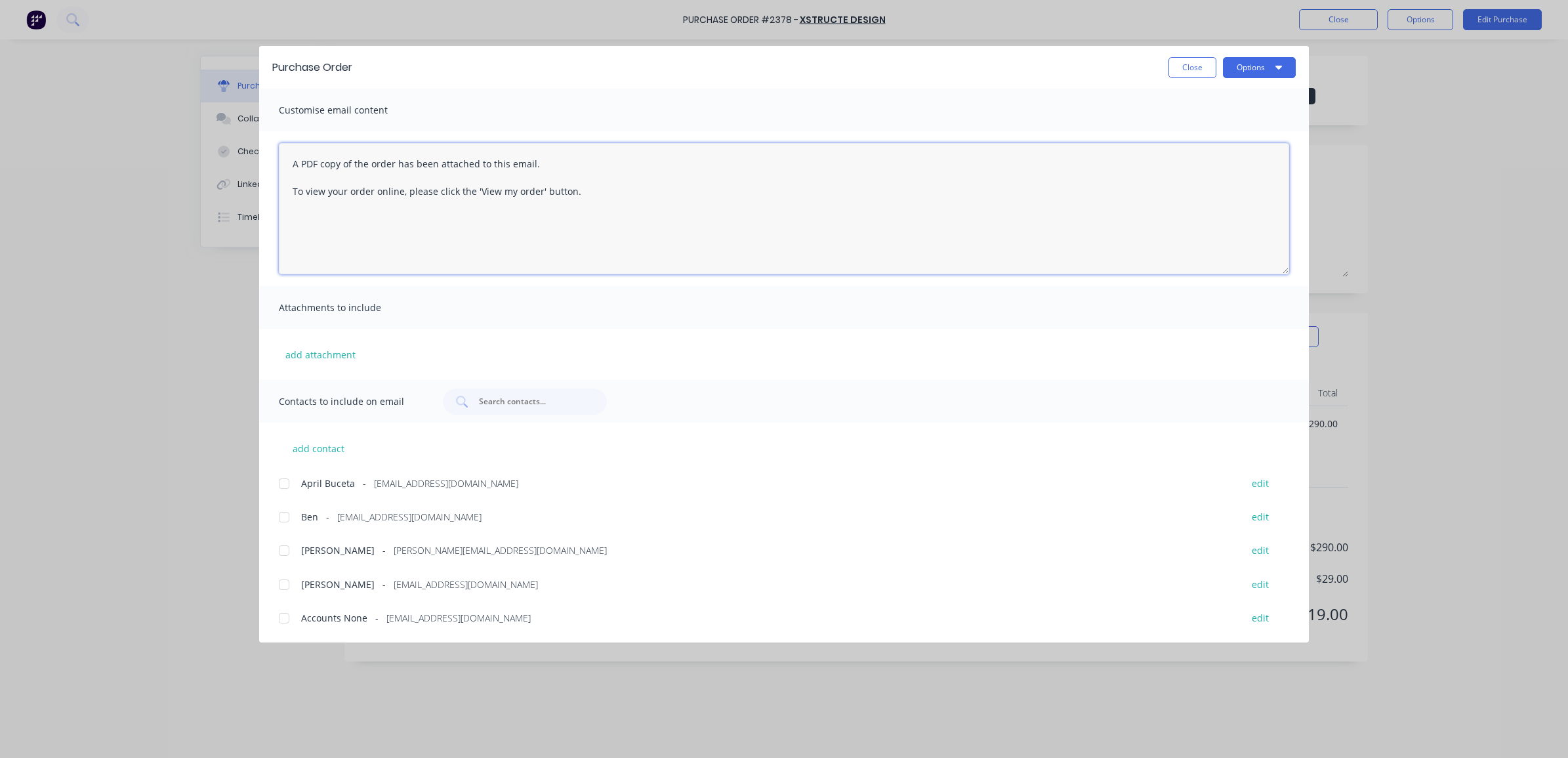
drag, startPoint x: 638, startPoint y: 224, endPoint x: 243, endPoint y: 139, distance: 404.0
click at [243, 139] on div "Purchase Order Close Options Customise email content A PDF copy of the order ha…" at bounding box center [784, 379] width 1568 height 758
type textarea "Hi [PERSON_NAME], T"
type textarea "x"
click at [283, 519] on div at bounding box center [284, 518] width 27 height 27
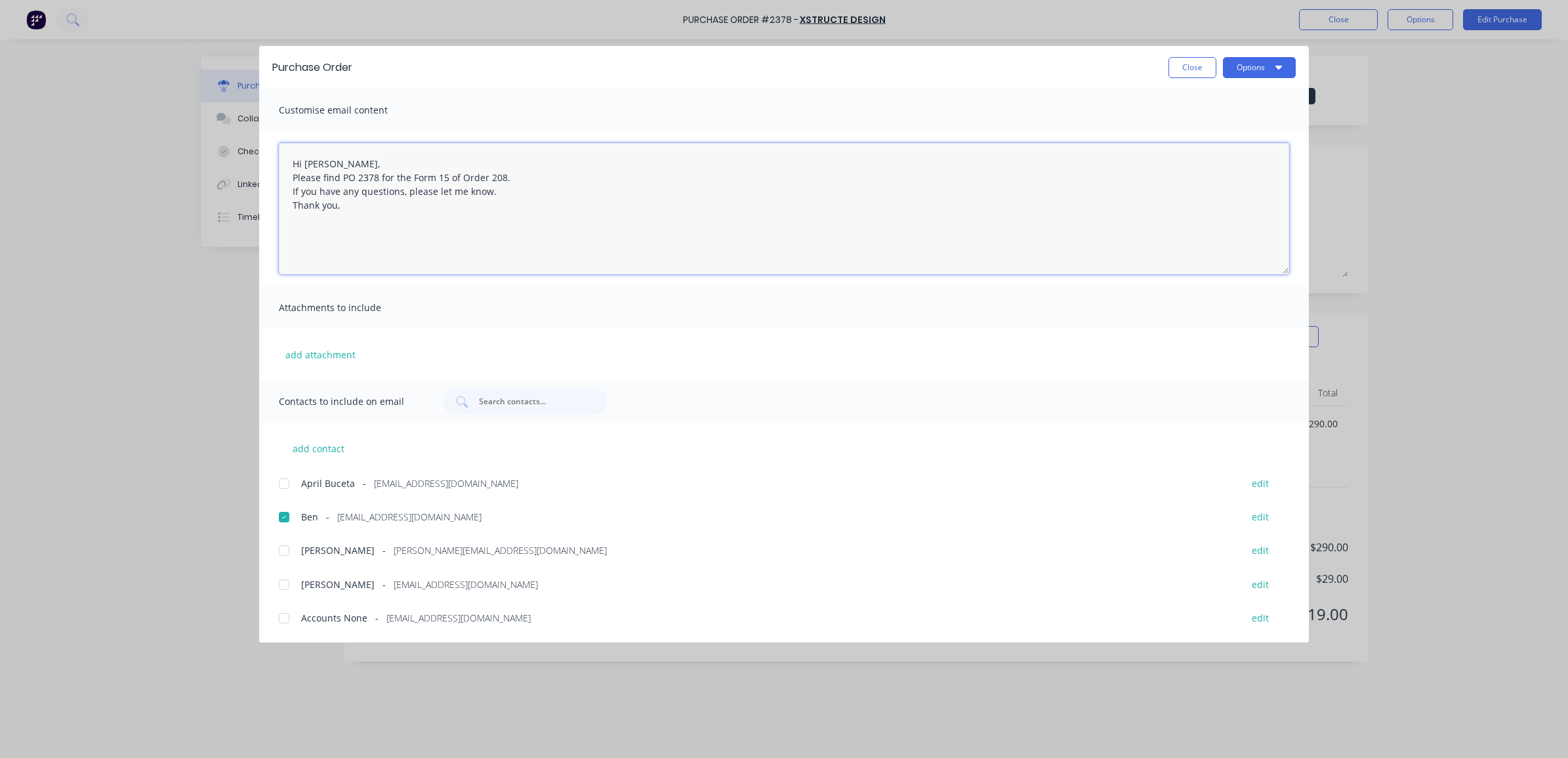
click at [281, 552] on div at bounding box center [284, 551] width 27 height 27
type textarea "Hi [PERSON_NAME], Please find PO 2378 for the Form 15 of Order 208. If you have…"
click at [1256, 67] on button "Options" at bounding box center [1260, 67] width 73 height 21
click at [1238, 155] on div "Email" at bounding box center [1234, 153] width 101 height 19
click at [1172, 66] on button "Close" at bounding box center [1193, 67] width 48 height 21
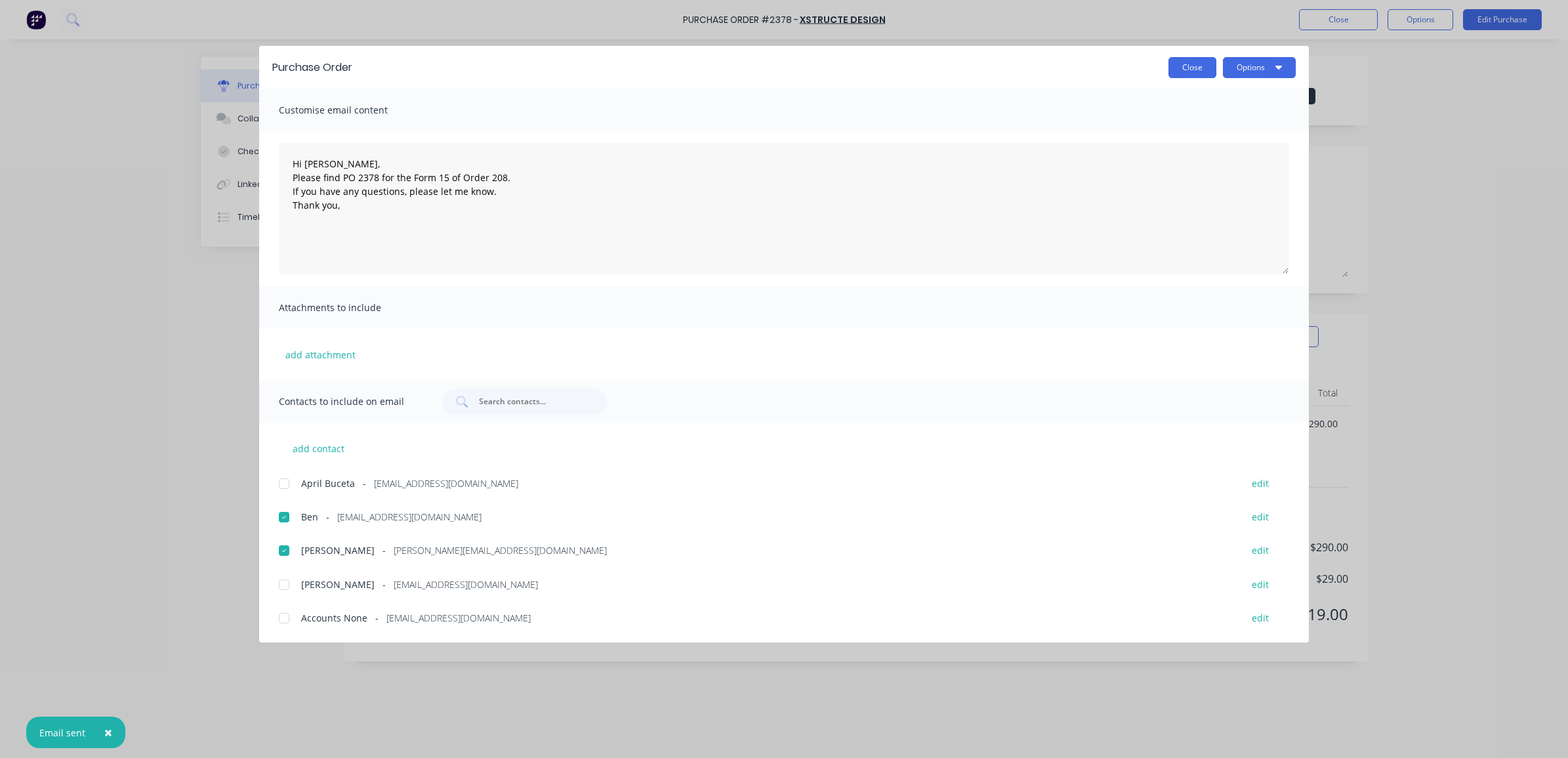
type textarea "x"
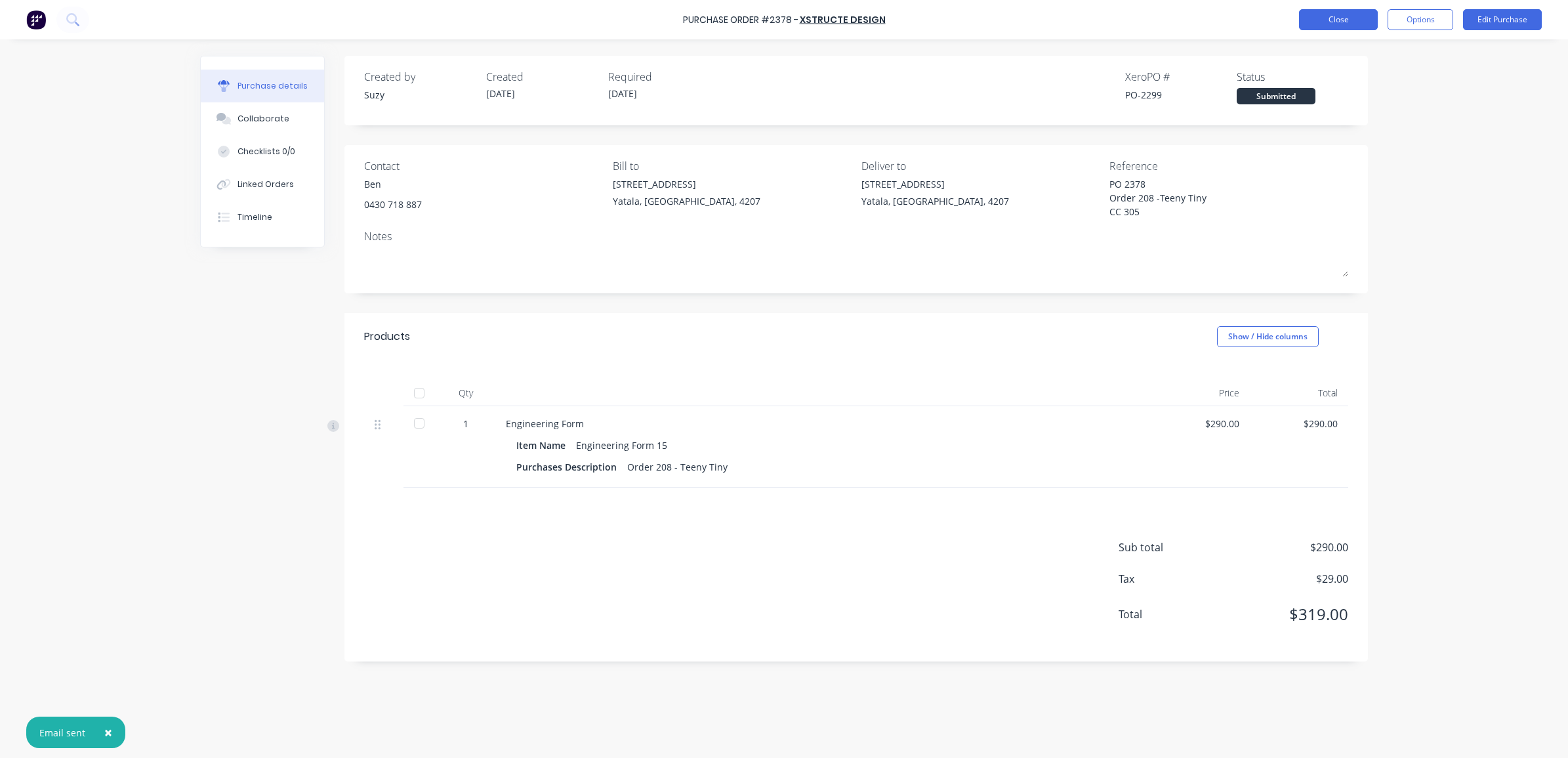
click at [1359, 20] on button "Close" at bounding box center [1339, 19] width 79 height 21
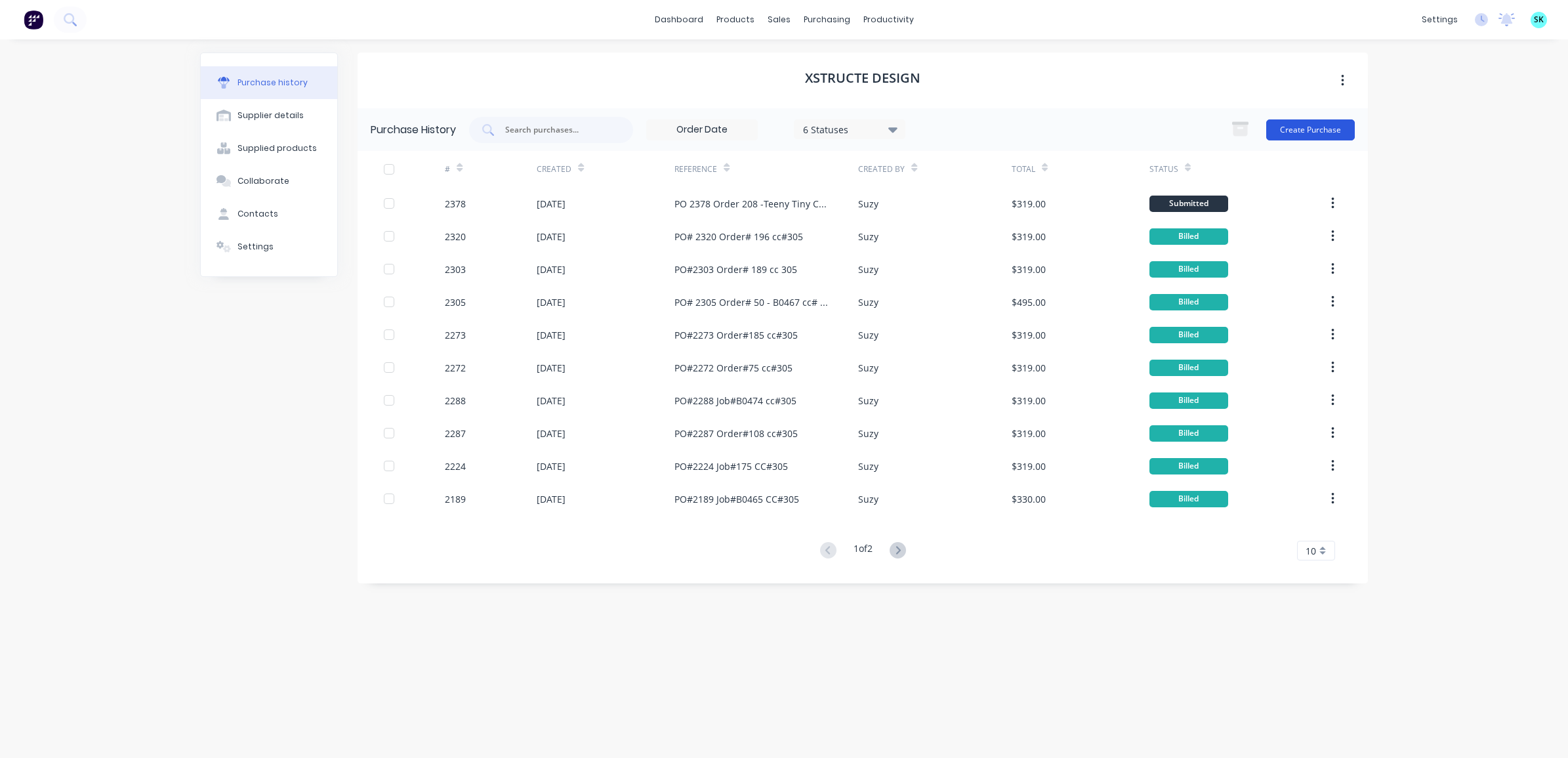
click at [1334, 130] on button "Create Purchase" at bounding box center [1310, 130] width 89 height 21
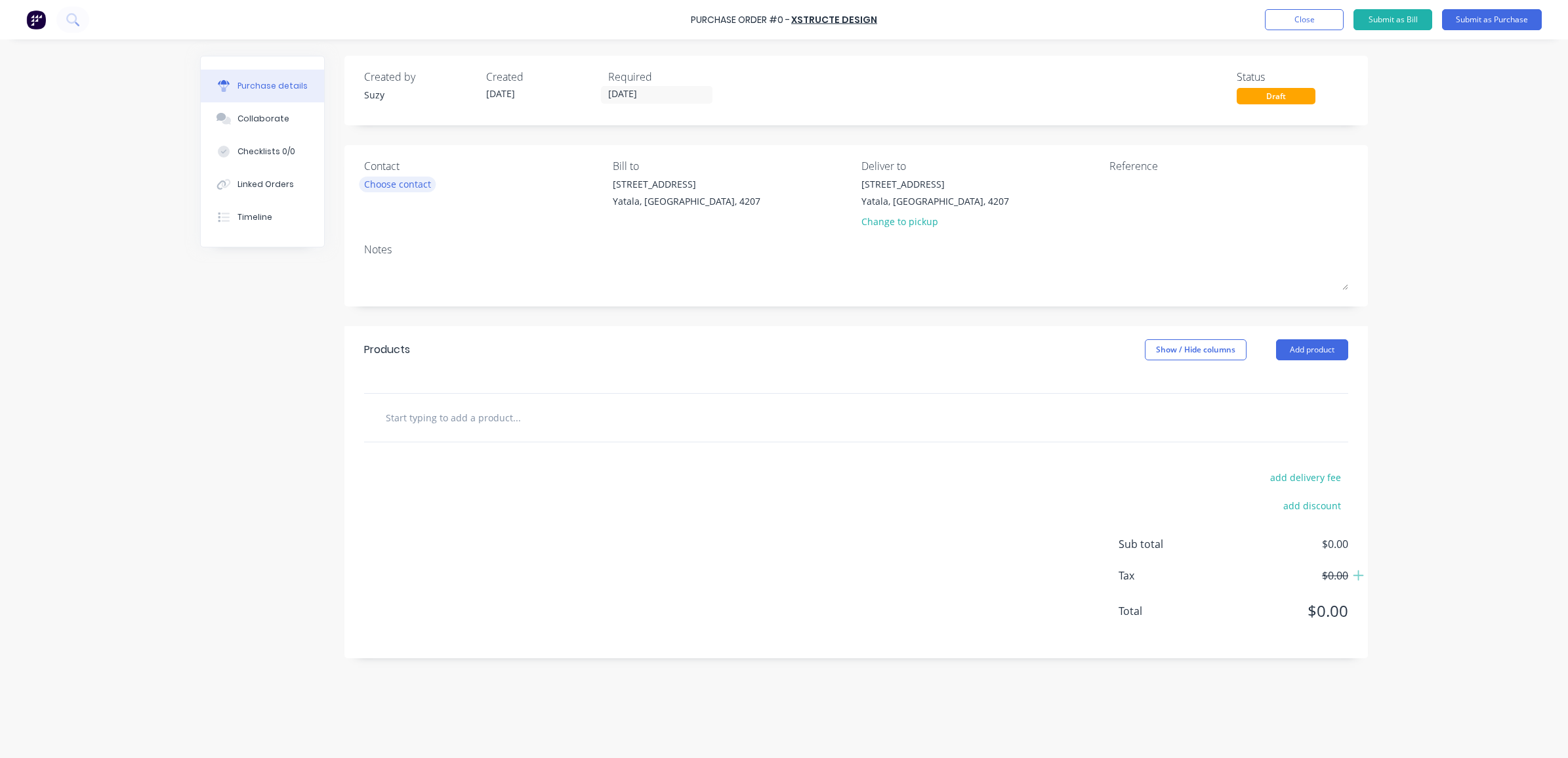
click at [414, 184] on div "Choose contact" at bounding box center [397, 184] width 67 height 14
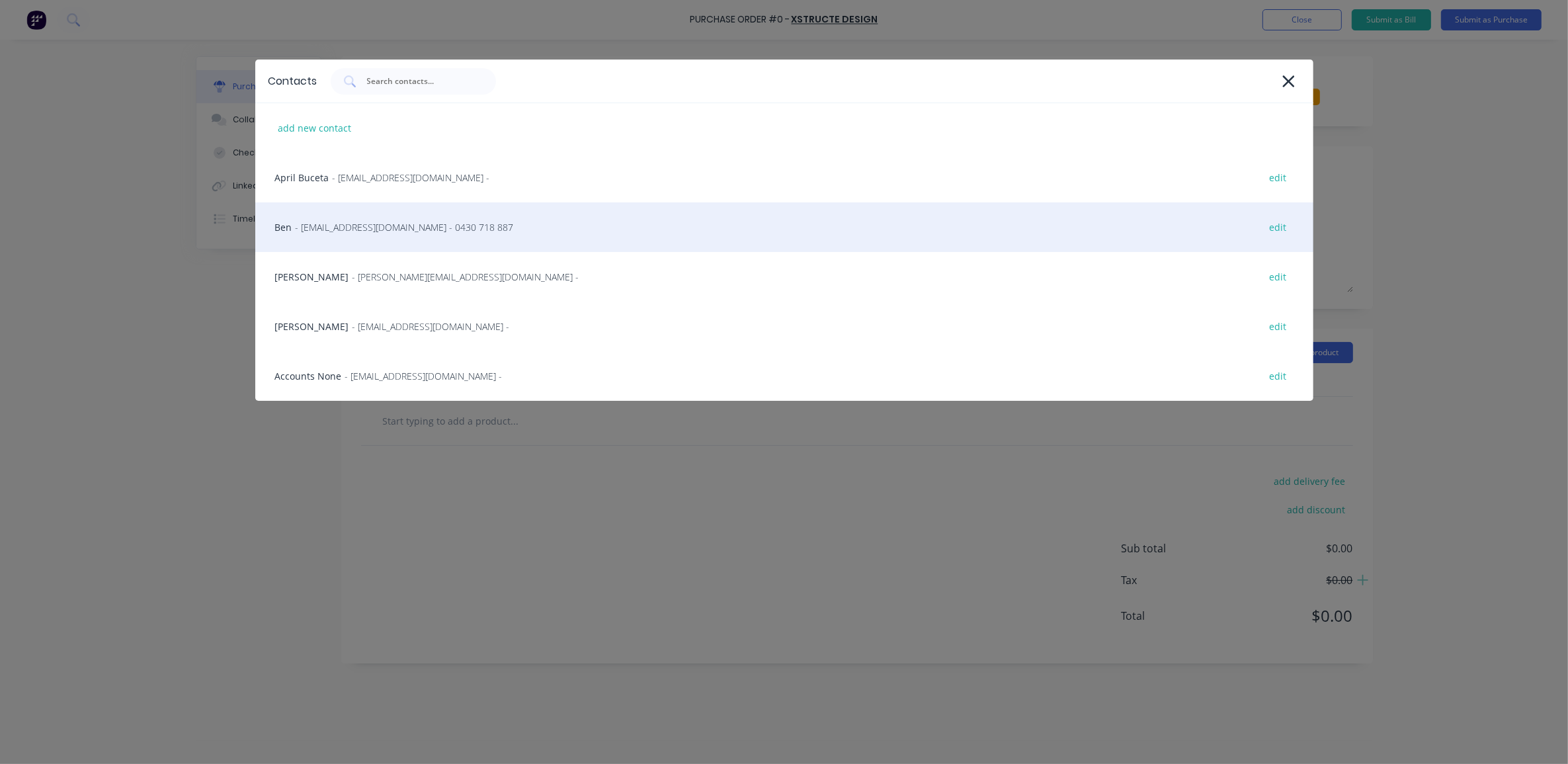
click at [359, 225] on span "- [EMAIL_ADDRESS][DOMAIN_NAME] - 0430 718 887" at bounding box center [405, 227] width 219 height 14
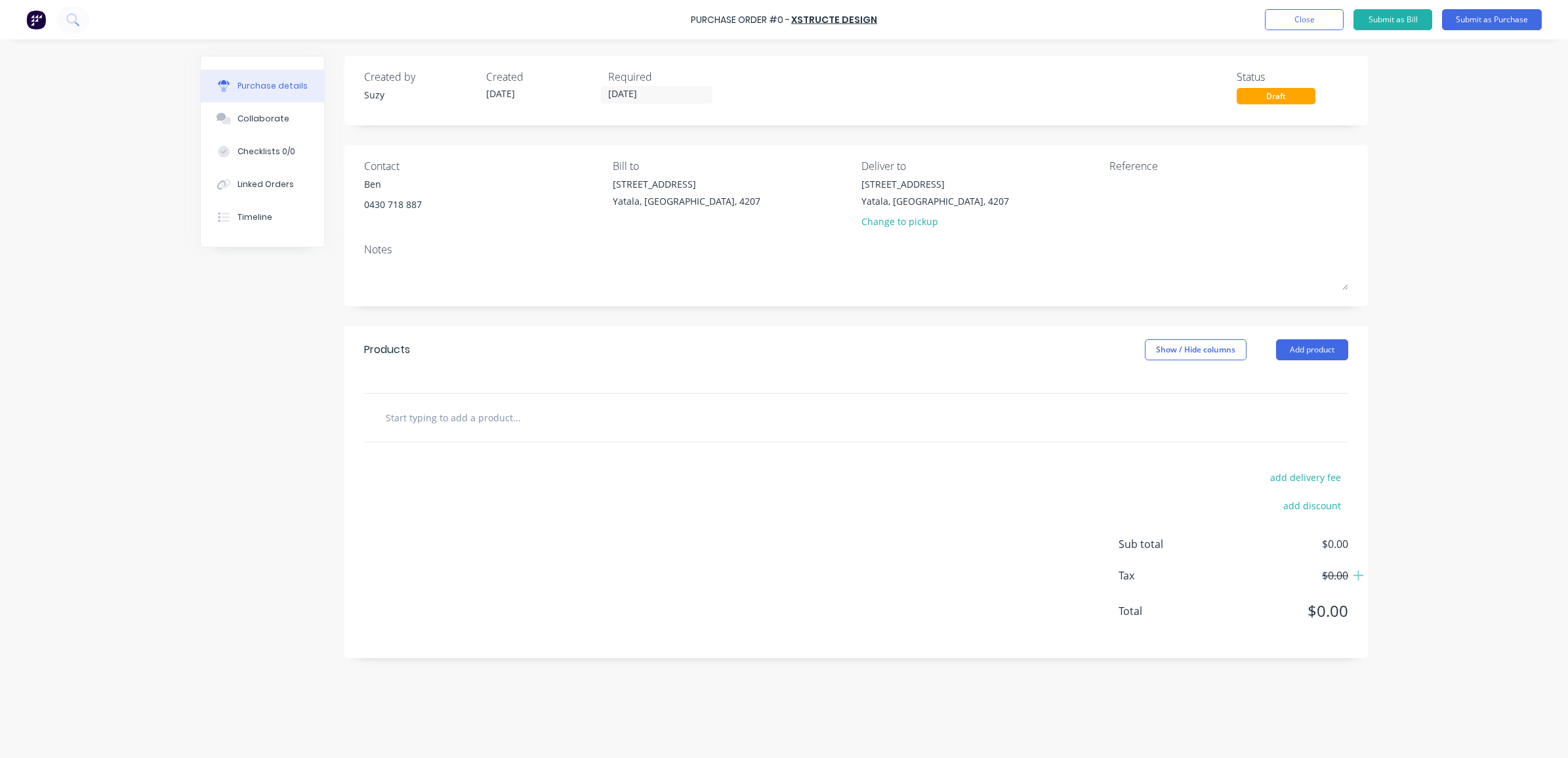
click at [429, 418] on input "text" at bounding box center [517, 417] width 263 height 27
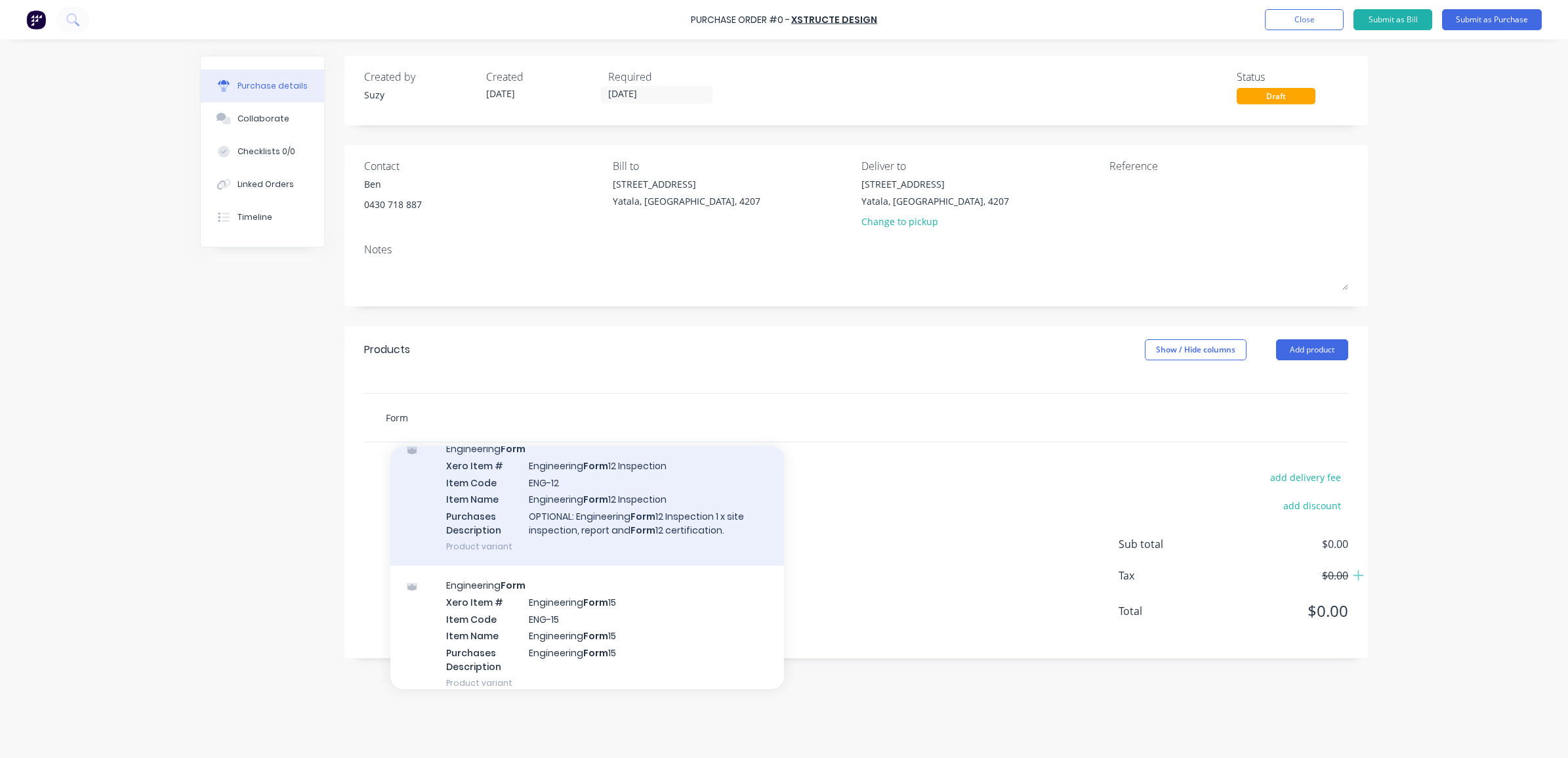
scroll to position [72, 0]
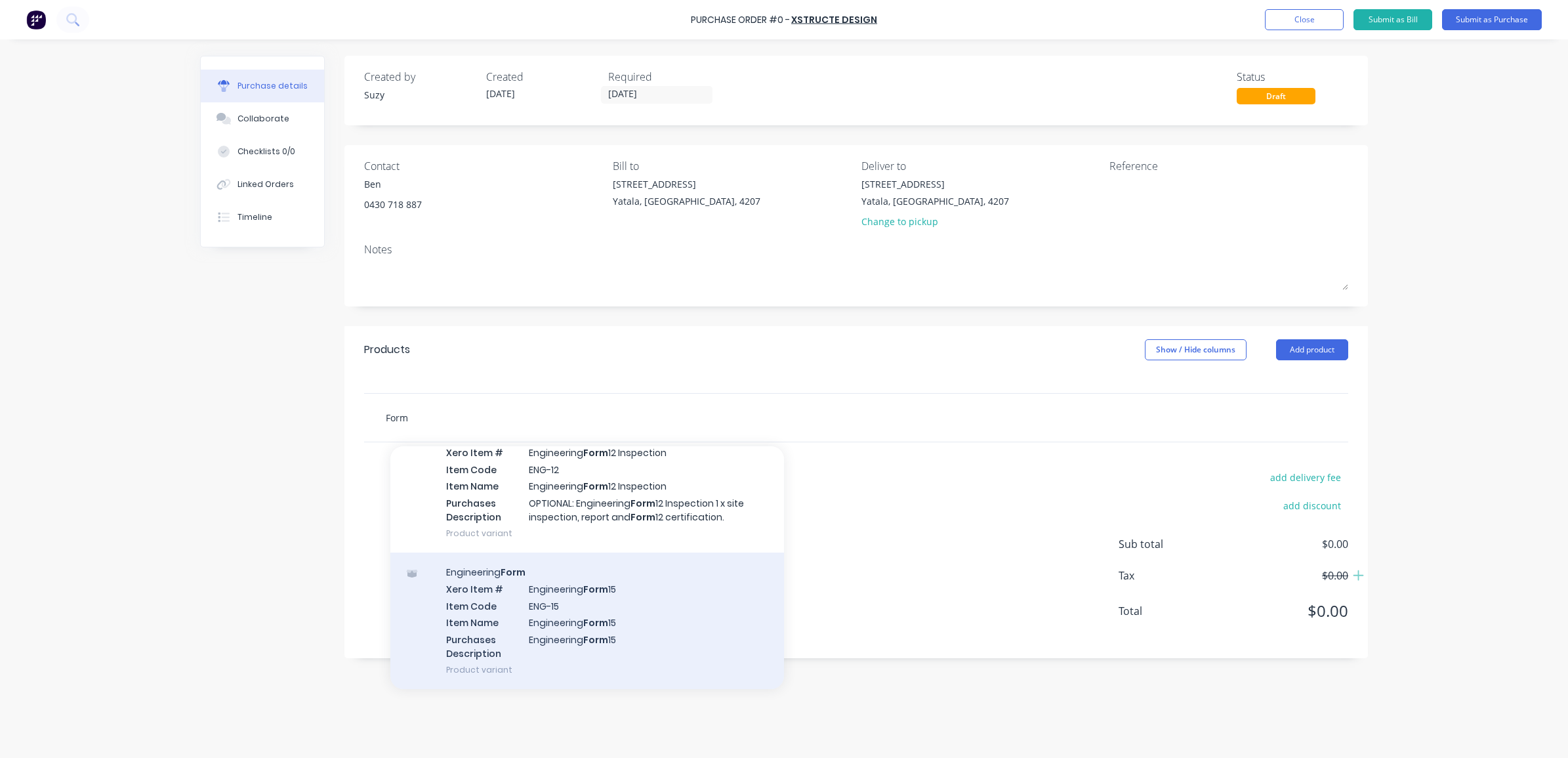
type input "Form"
click at [592, 615] on div "Engineering Form Xero Item # Engineering Form 15 Item Code ENG-15 Item Name Eng…" at bounding box center [587, 621] width 394 height 136
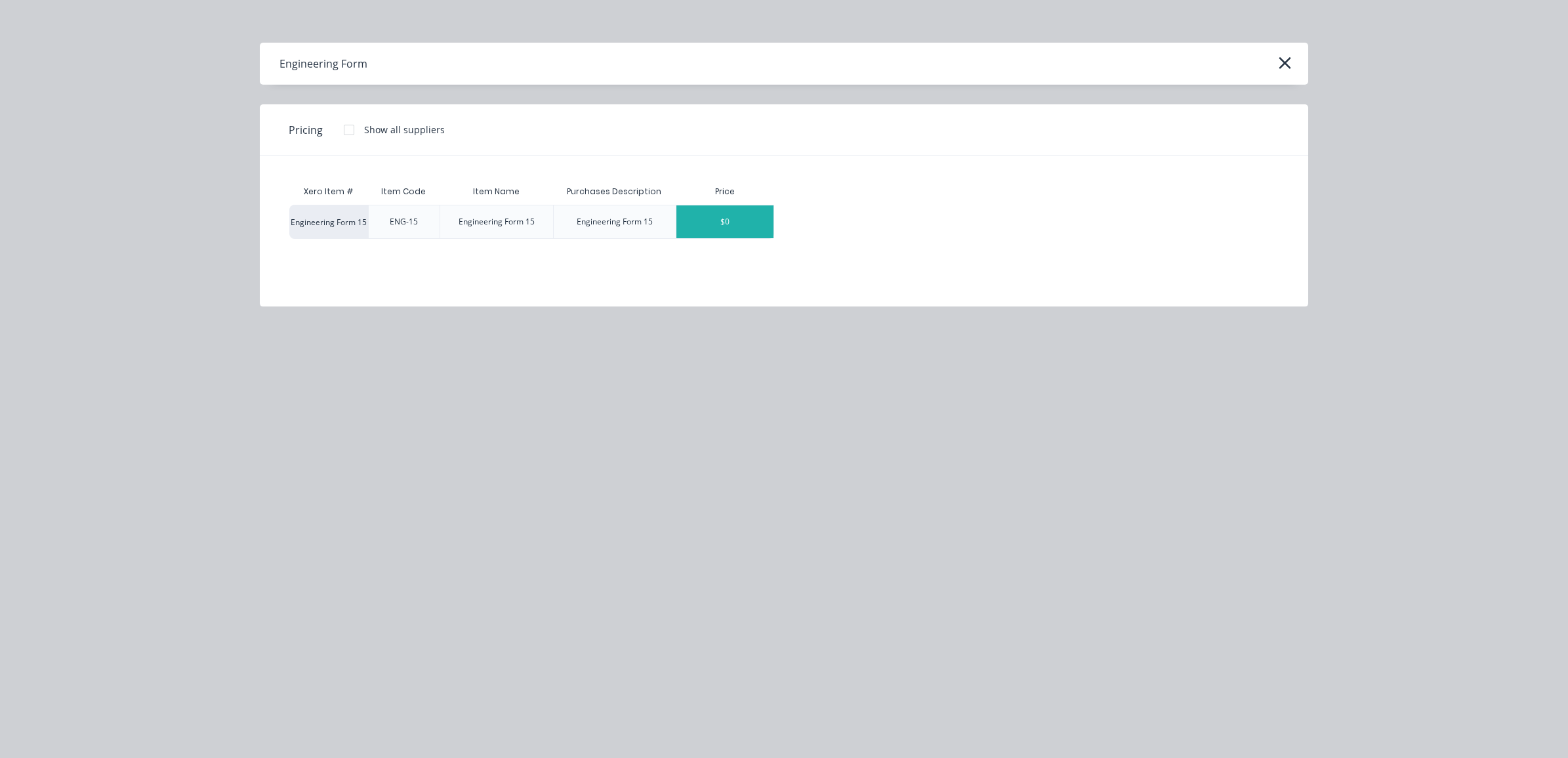
click at [710, 220] on div "$0" at bounding box center [725, 221] width 97 height 32
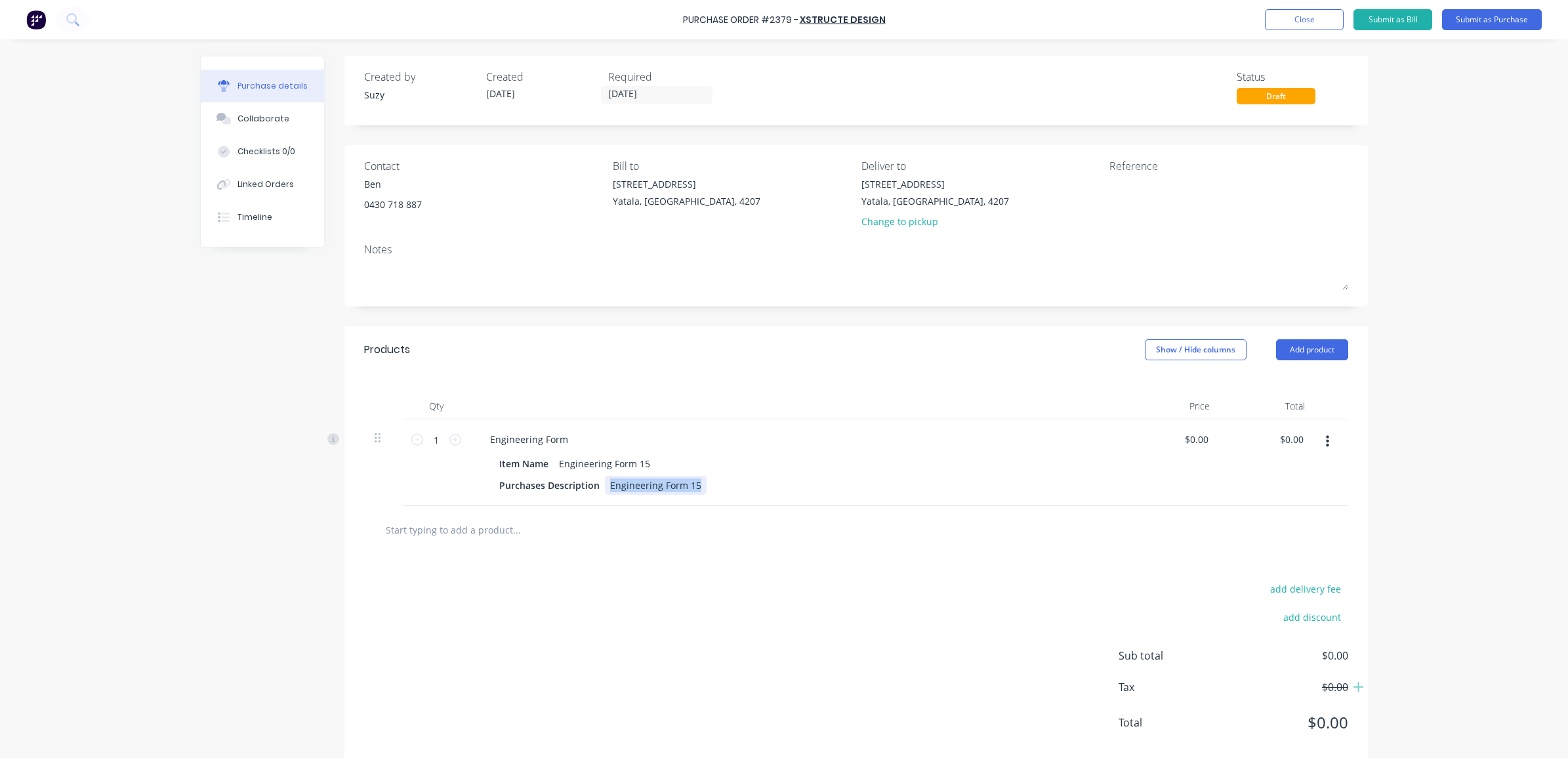
drag, startPoint x: 691, startPoint y: 485, endPoint x: 601, endPoint y: 481, distance: 90.1
click at [605, 481] on div "Engineering Form 15" at bounding box center [656, 485] width 101 height 19
click at [687, 529] on div at bounding box center [572, 530] width 394 height 27
drag, startPoint x: 1205, startPoint y: 440, endPoint x: 1177, endPoint y: 440, distance: 28.0
click at [1177, 440] on div "0.00 0.00" at bounding box center [1172, 463] width 96 height 86
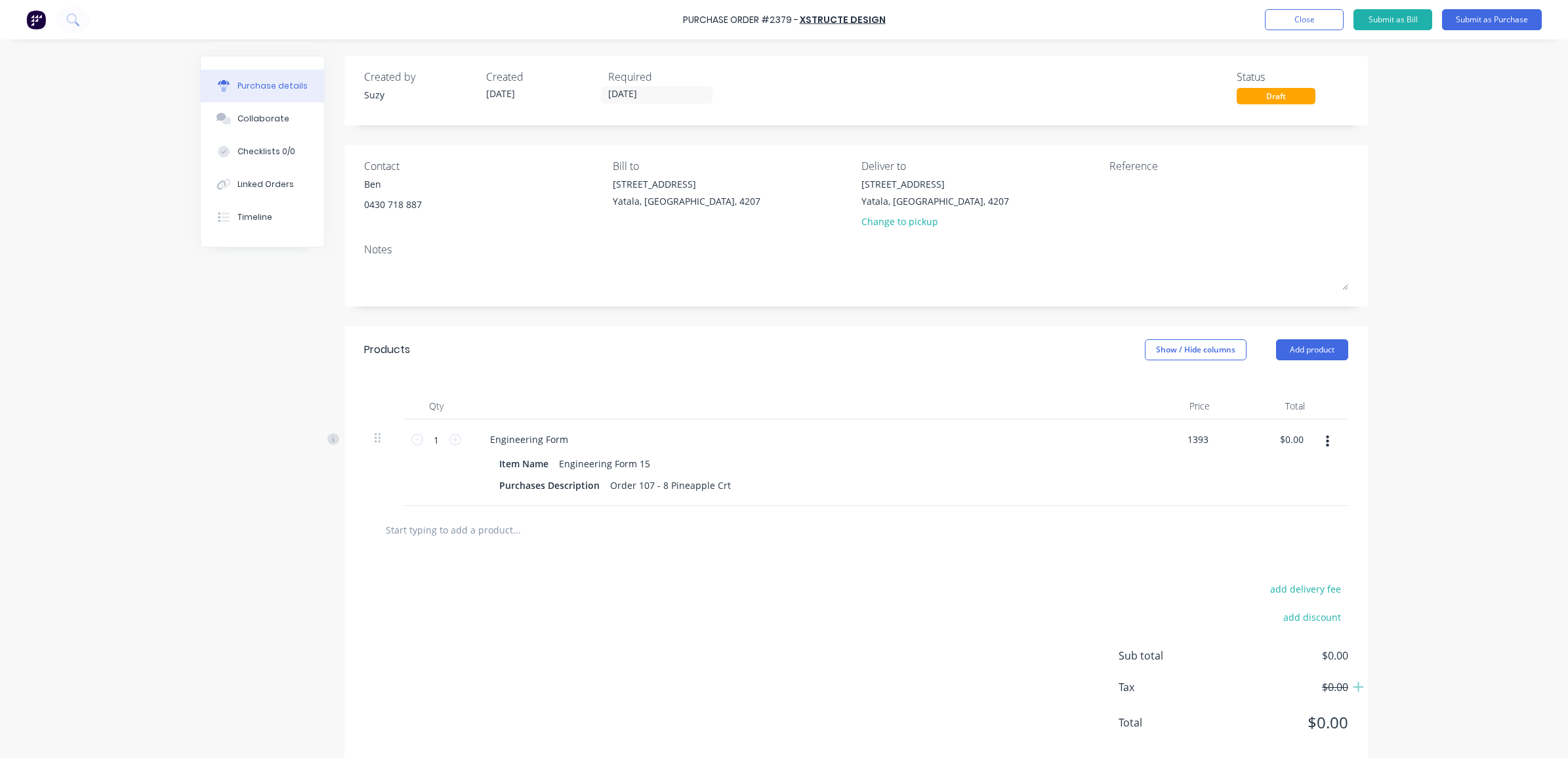
type input "$1,393.00"
click at [835, 555] on div "add delivery fee add discount Sub total $0.00 Tax $0.00 Total $0.00" at bounding box center [857, 662] width 1024 height 216
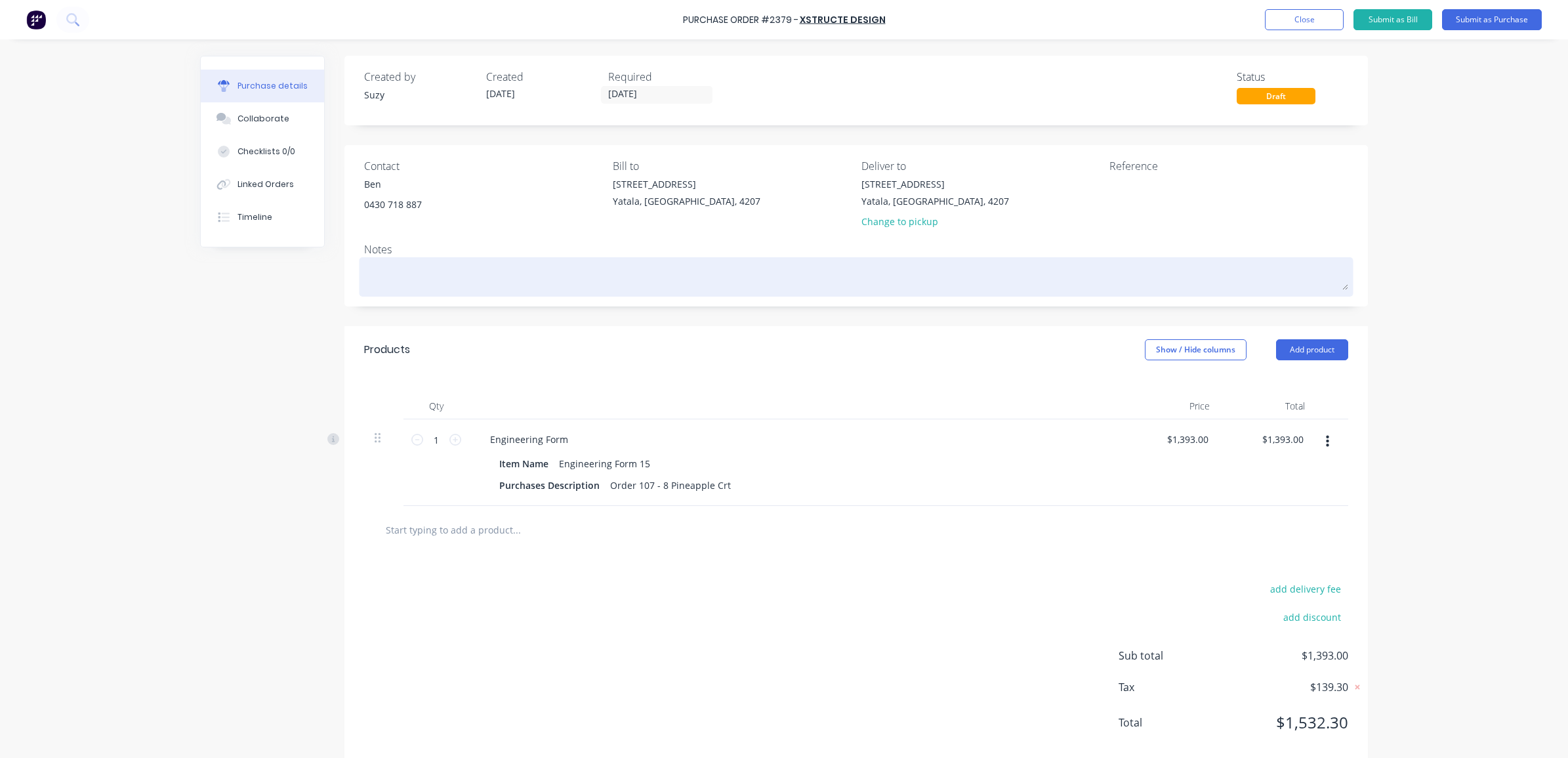
click at [476, 283] on textarea at bounding box center [856, 276] width 985 height 30
type textarea "x"
type textarea "F"
type textarea "x"
type textarea "Fo"
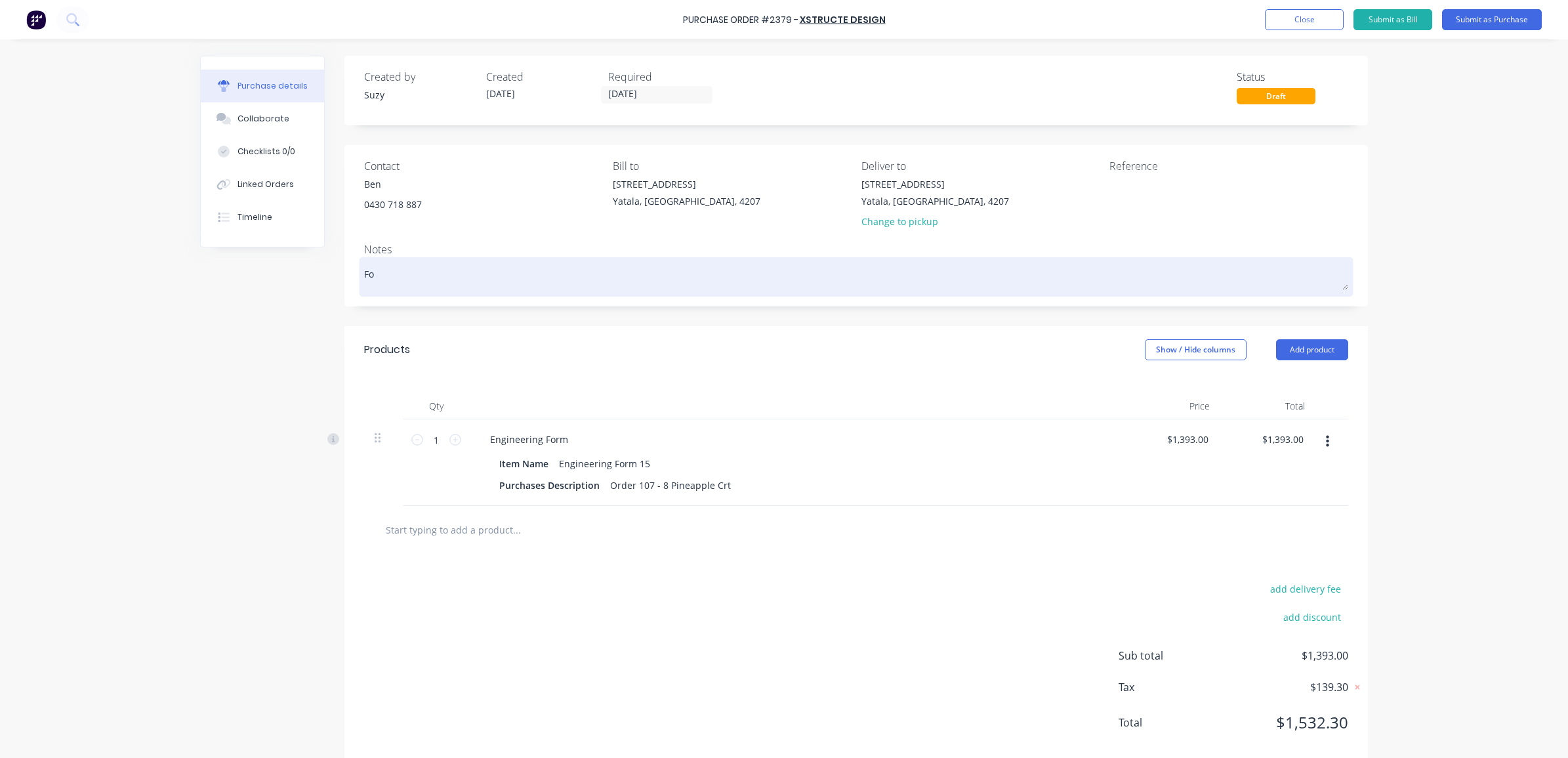
type textarea "x"
type textarea "For"
type textarea "x"
type textarea "Form"
type textarea "x"
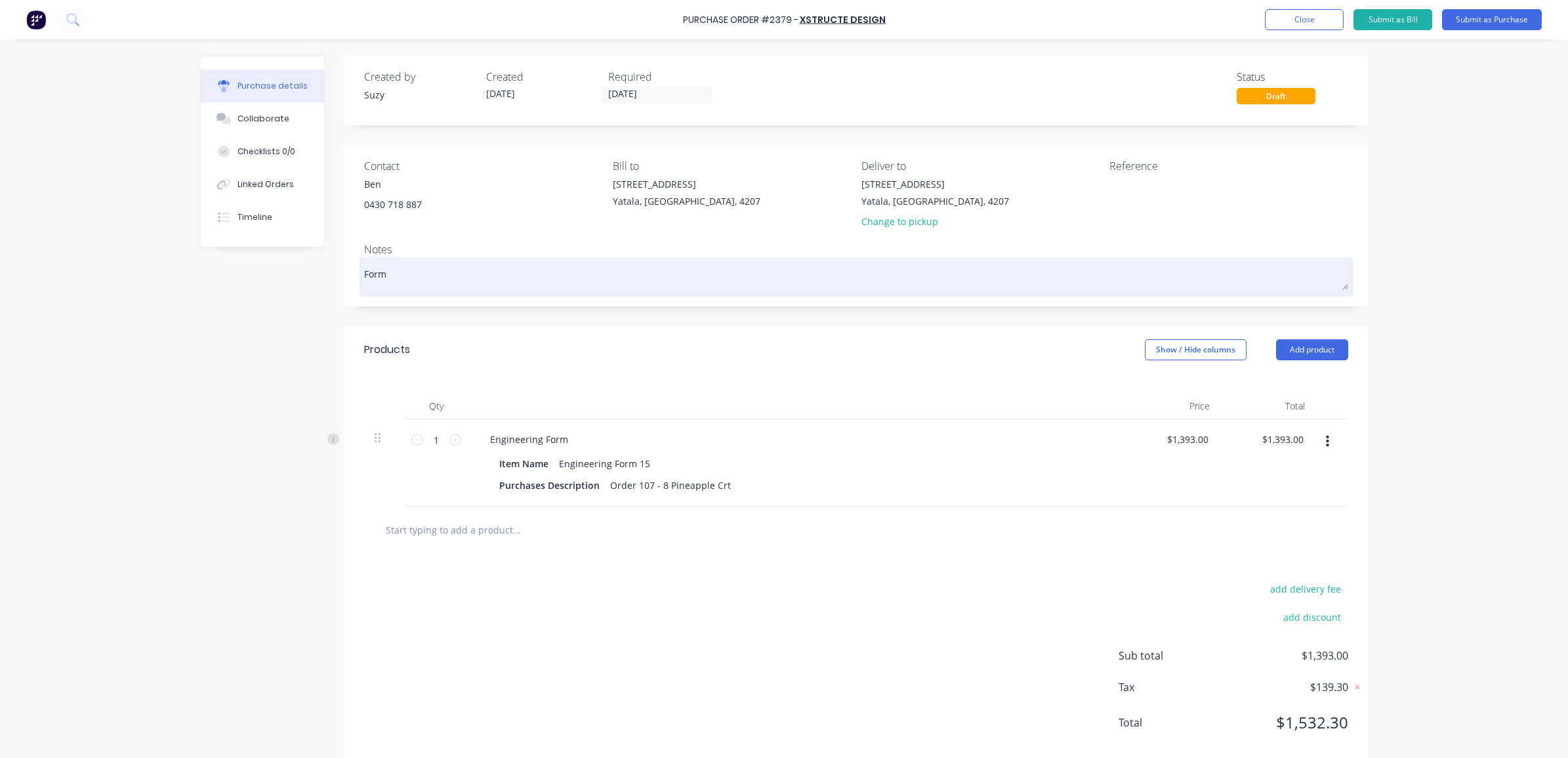
type textarea "Form"
type textarea "x"
type textarea "Form 1"
type textarea "x"
type textarea "Form 15"
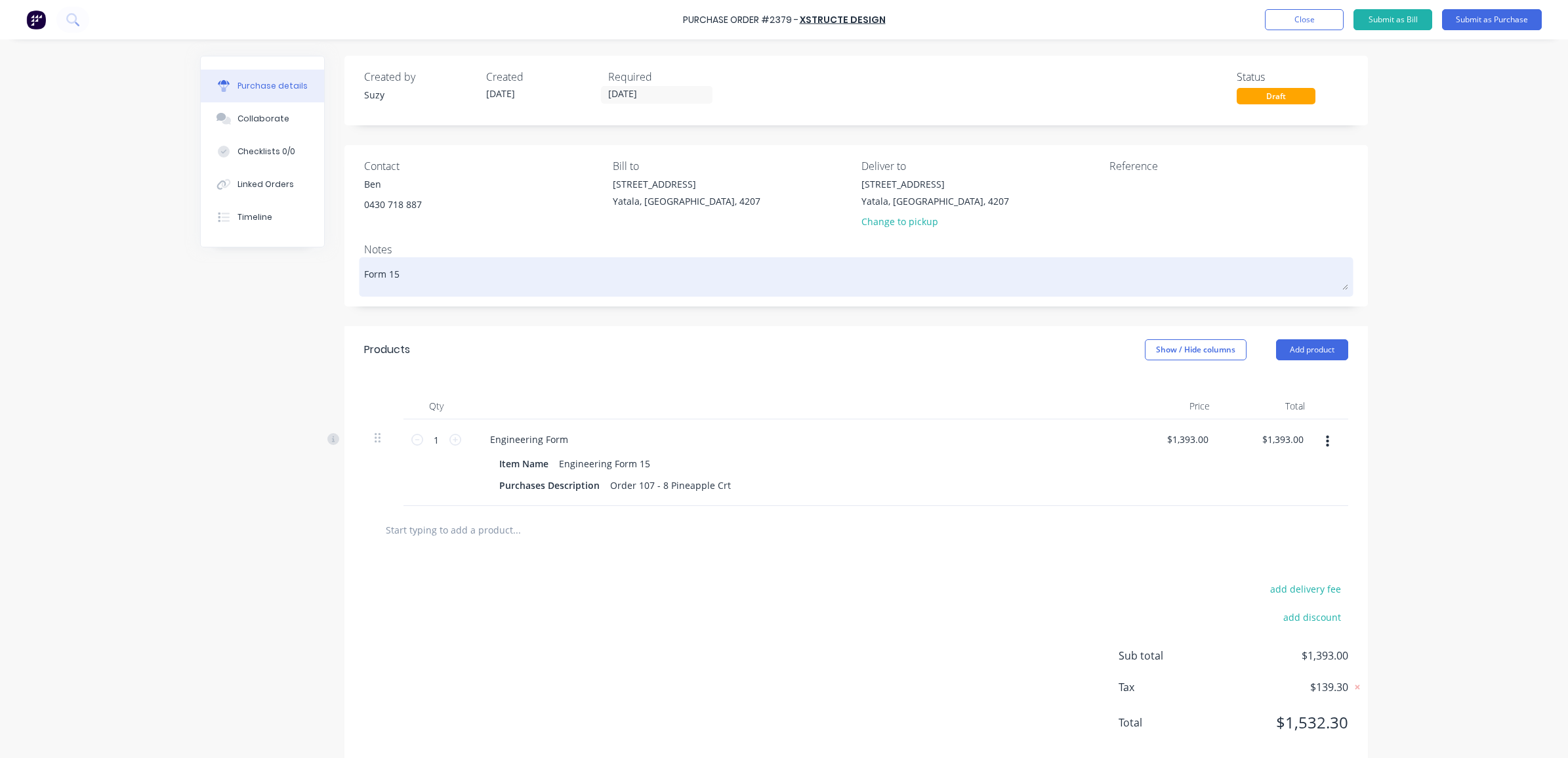
type textarea "x"
type textarea "Form 15"
type textarea "x"
type textarea "Form 15 -"
type textarea "x"
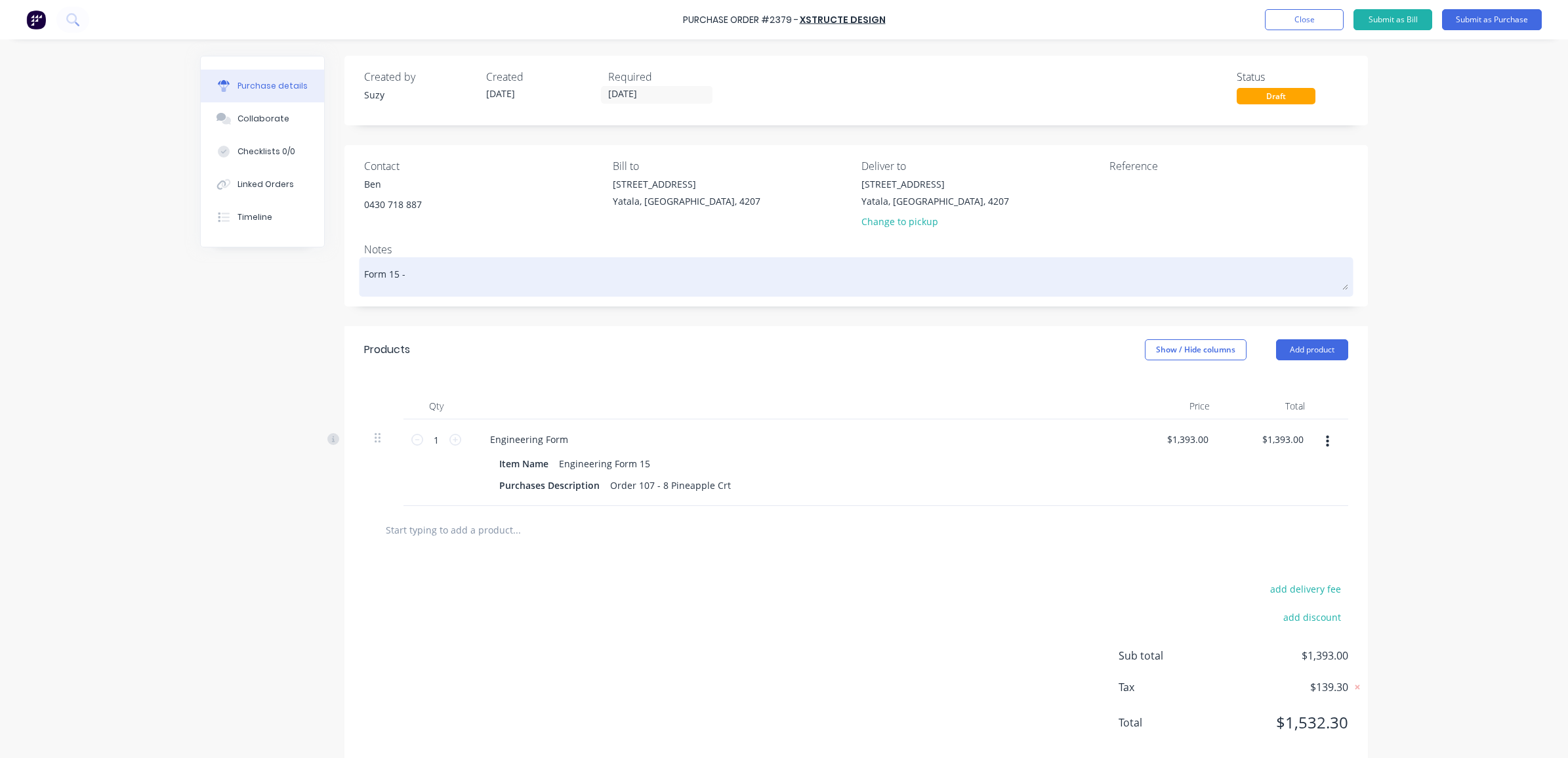
type textarea "Form 15 -"
type textarea "x"
type textarea "Form 15 - O"
type textarea "x"
type textarea "Form 15 - Or"
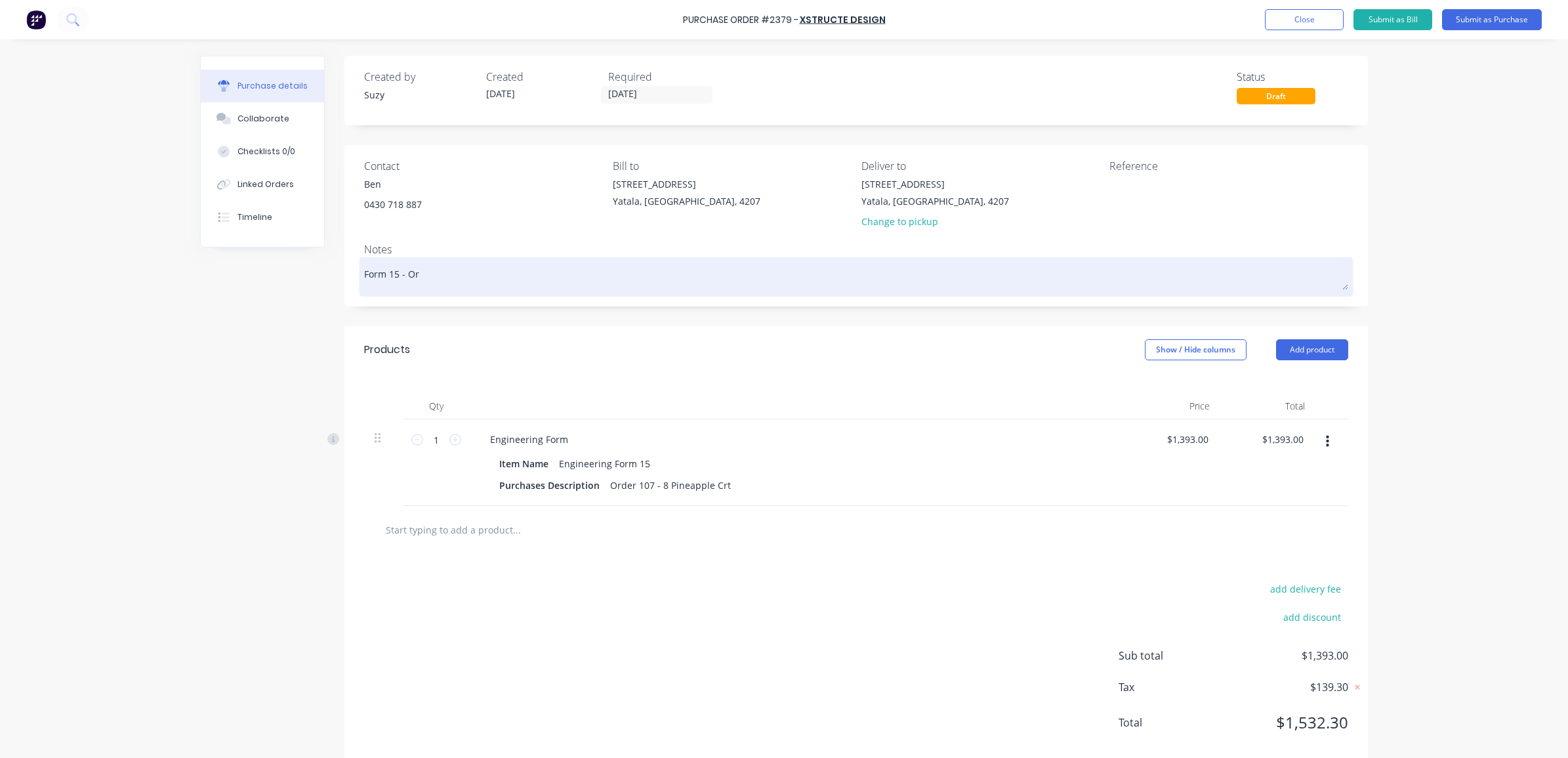
type textarea "x"
type textarea "Form 15 - Ord"
type textarea "x"
type textarea "Form 15 - Orde"
type textarea "x"
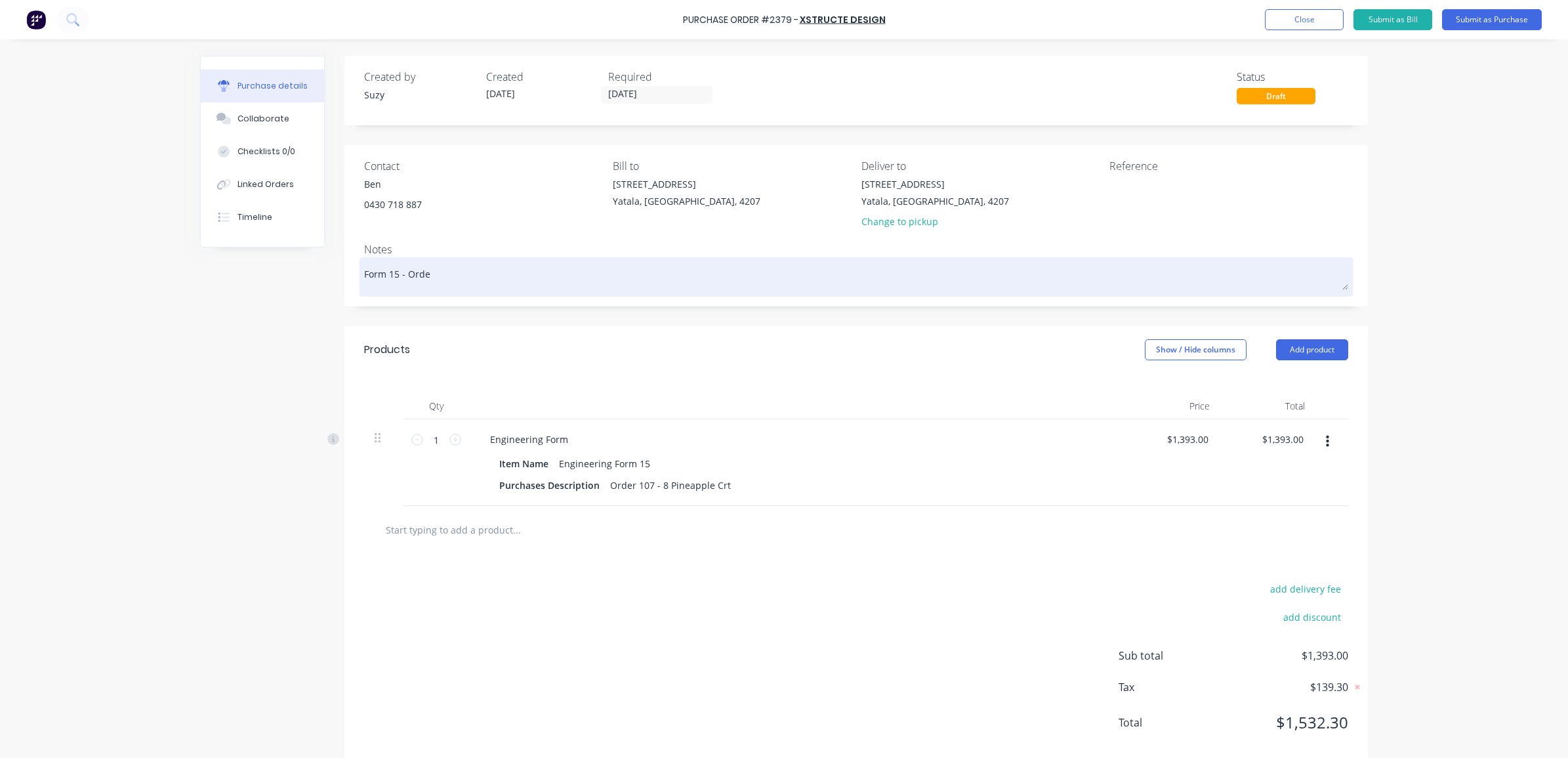
type textarea "Form 15 - Order"
type textarea "x"
type textarea "Form 15 - Order"
type textarea "x"
type textarea "Form 15 - Order 1"
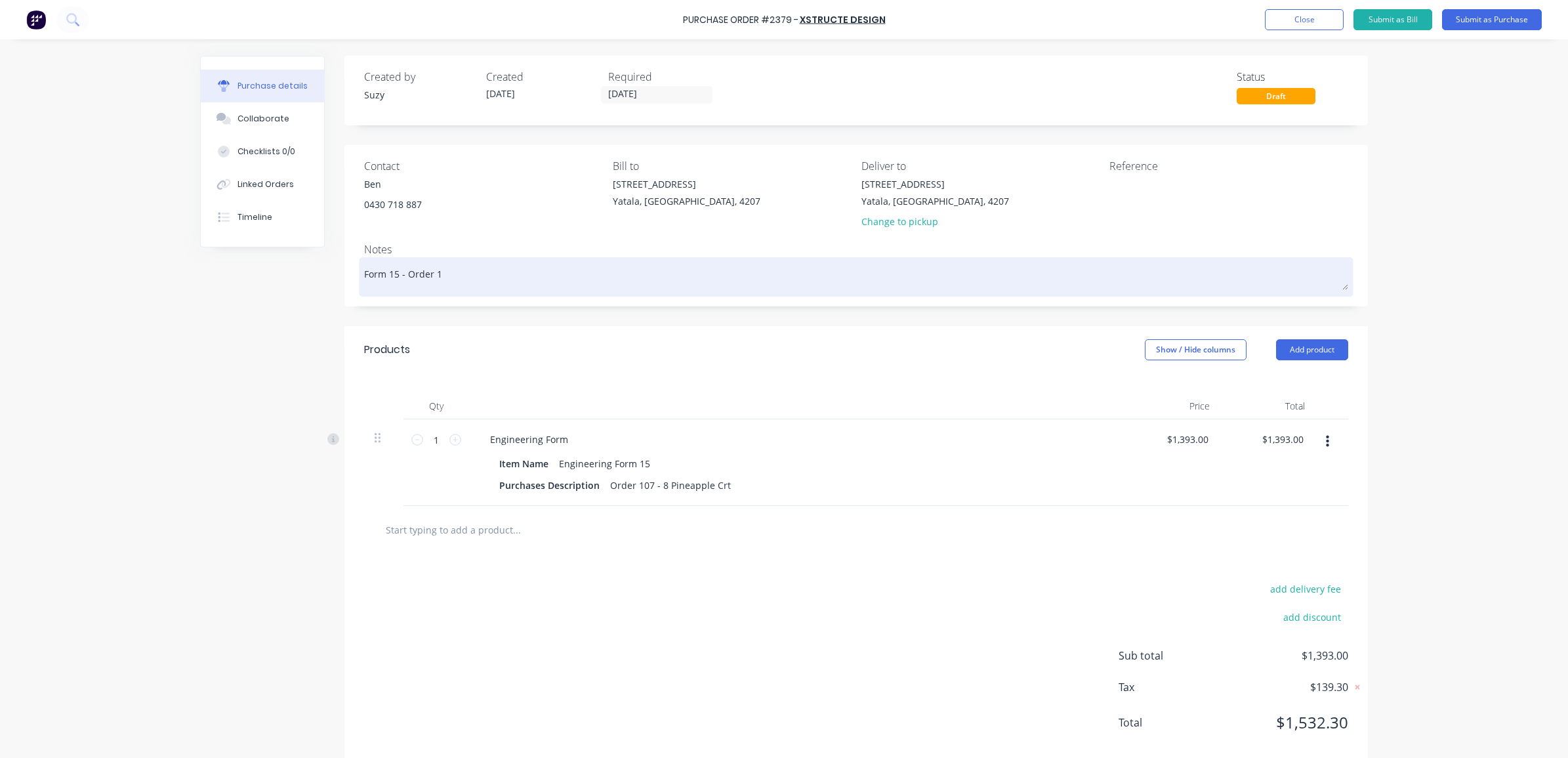
type textarea "x"
type textarea "Form 15 - Order 10"
type textarea "x"
type textarea "Form 15 - Order 107"
type textarea "x"
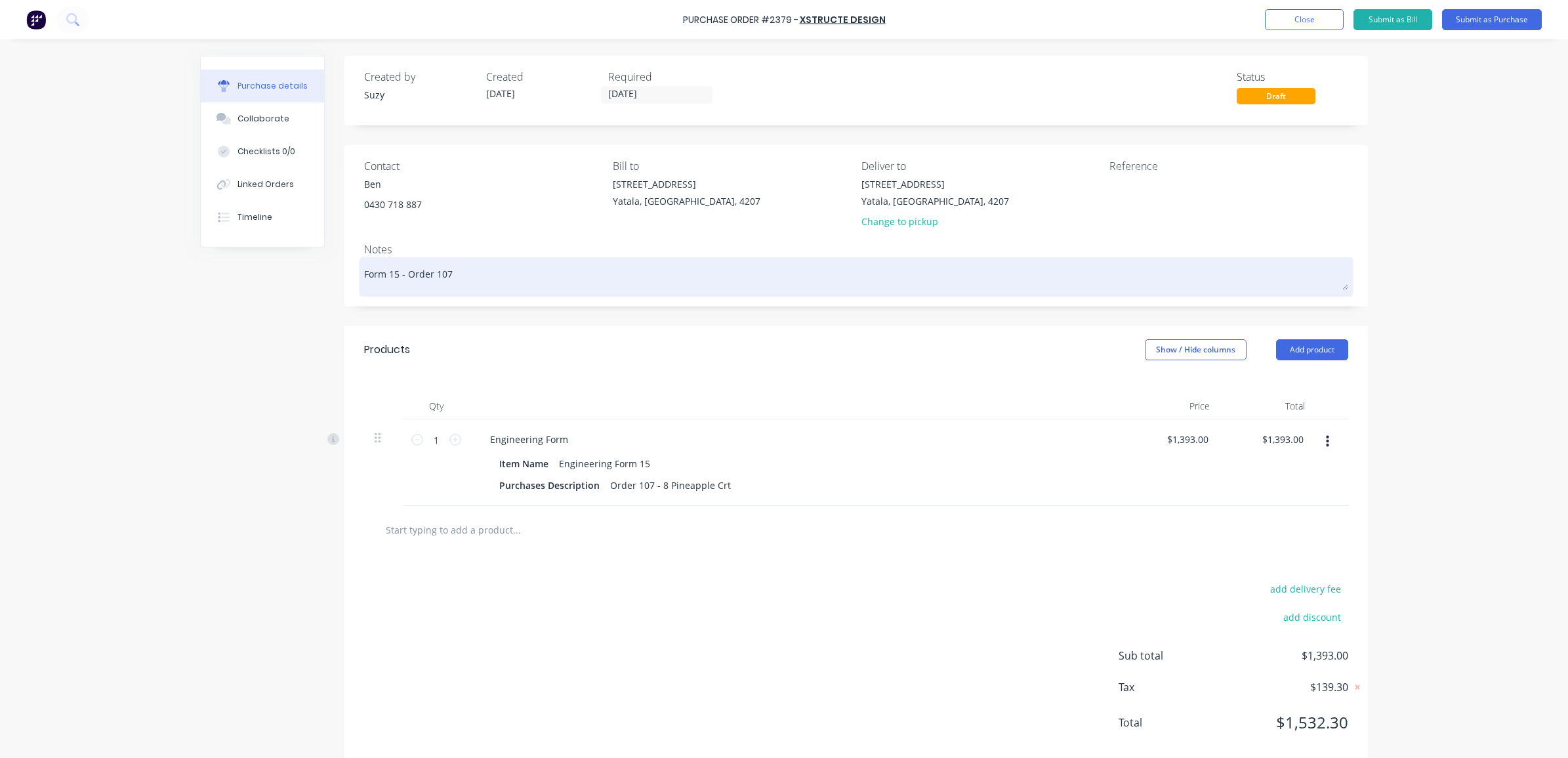
type textarea "Form 15 - Order 107"
type textarea "x"
type textarea "Form 15 - Order 107 -"
type textarea "x"
type textarea "Form 15 - Order 107 -"
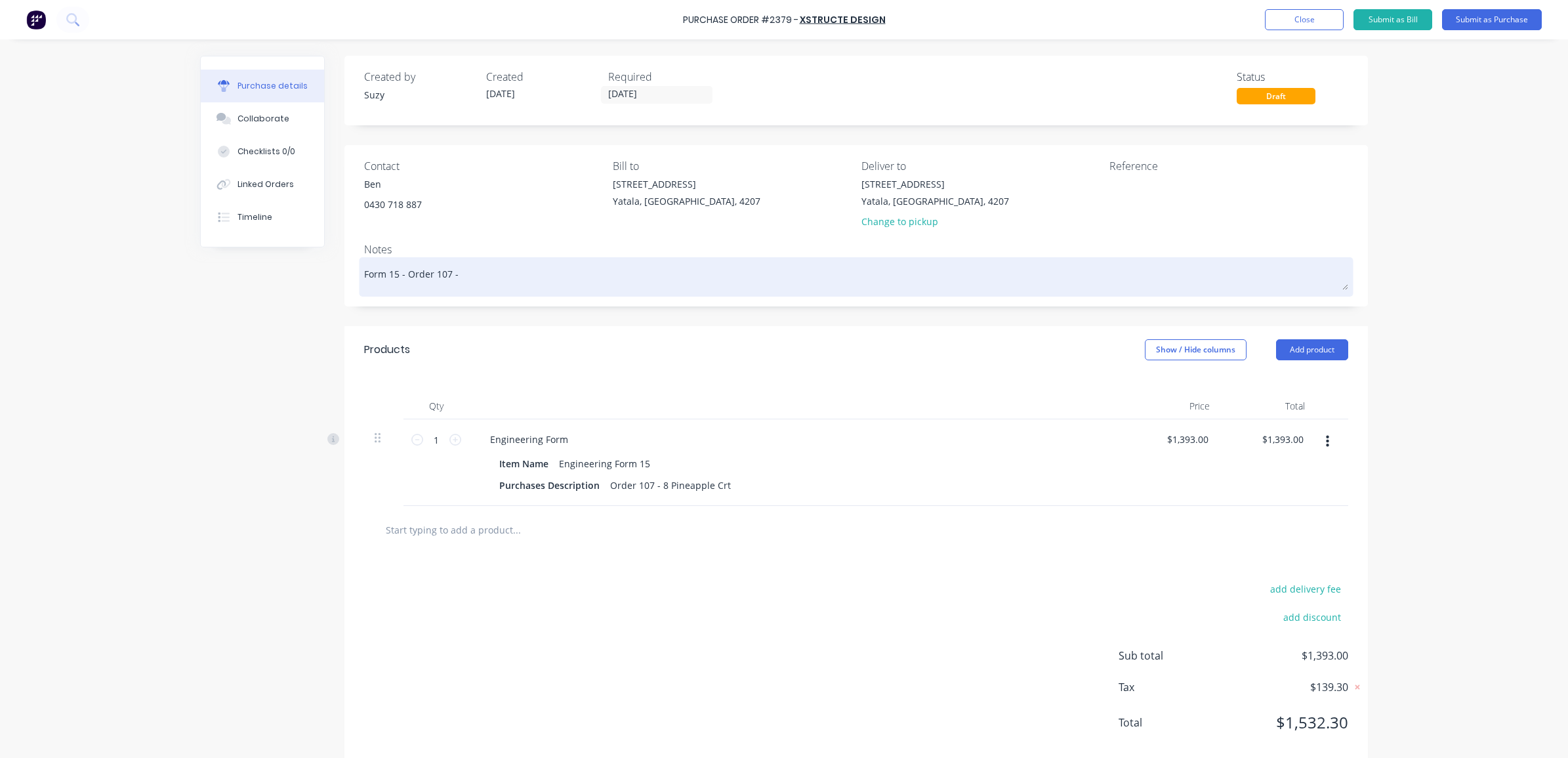
type textarea "x"
type textarea "Form 15 - Order 107 - 8"
type textarea "x"
type textarea "Form 15 - Order 107 - 8"
type textarea "x"
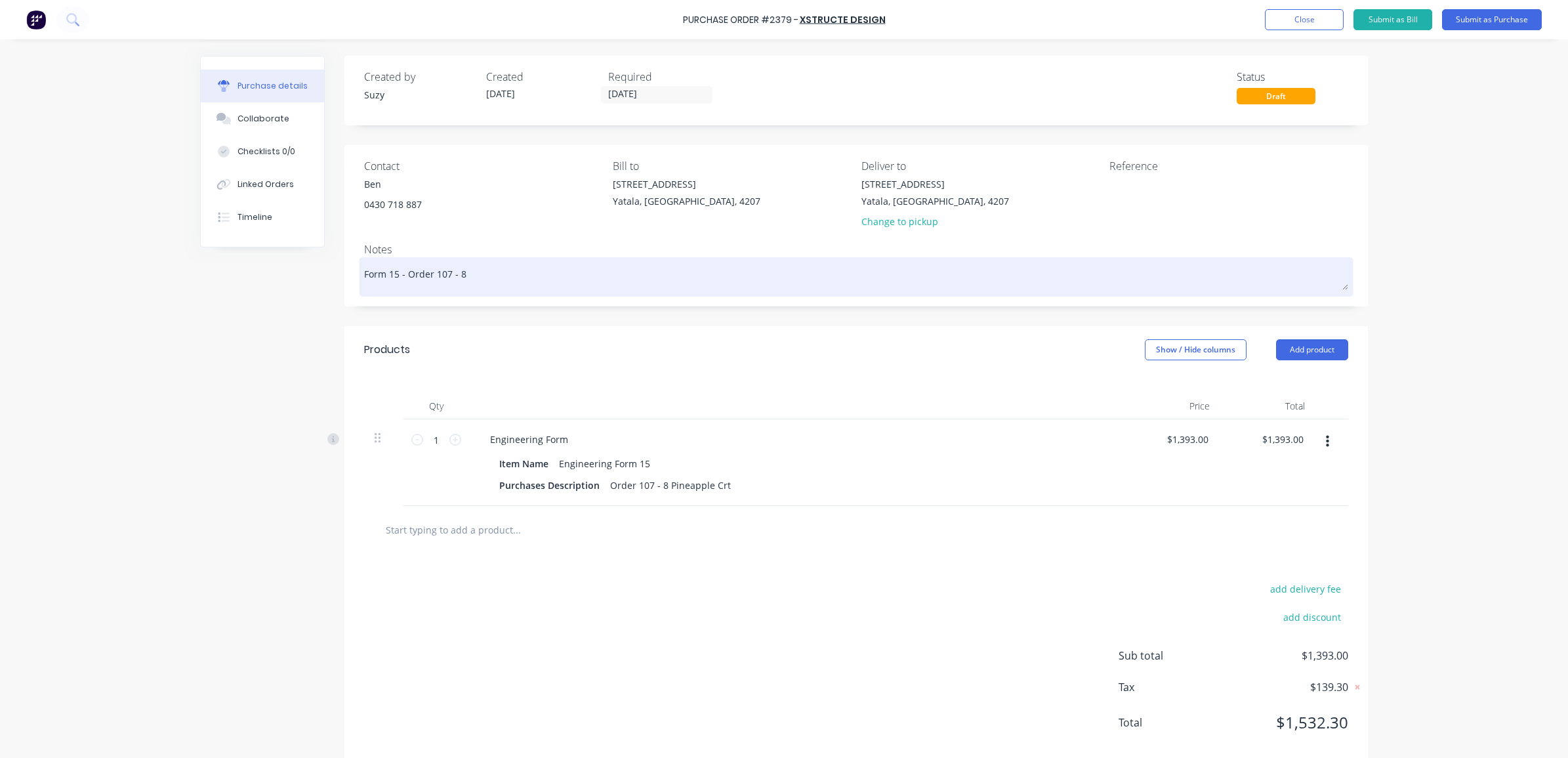
type textarea "Form 15 - Order 107 - 8 P"
type textarea "x"
type textarea "Form 15 - Order 107 - 8 Pi"
type textarea "x"
type textarea "Form 15 - Order 107 - 8 Pin"
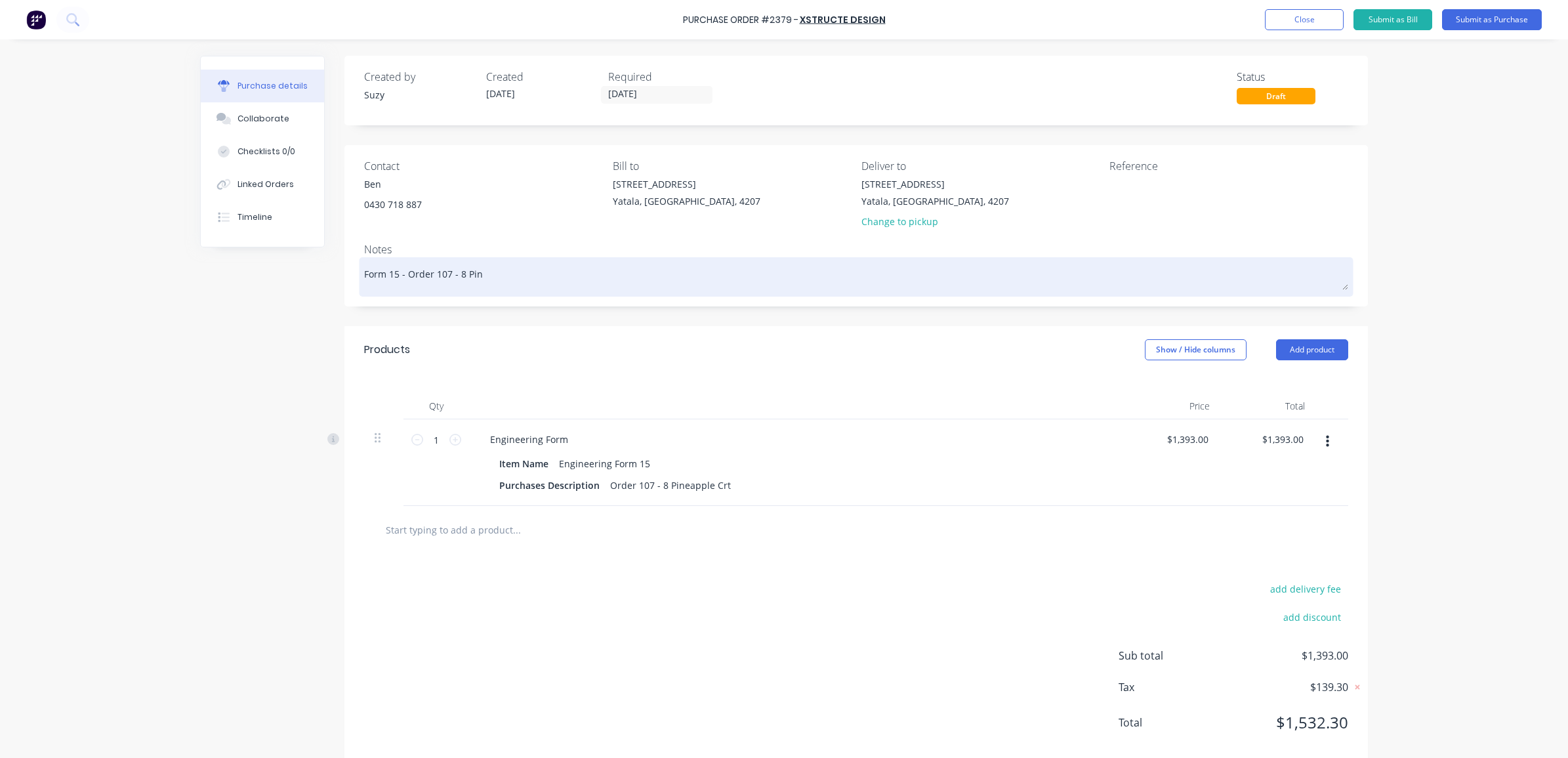
type textarea "x"
type textarea "Form 15 - Order 107 - 8 Pine"
type textarea "x"
type textarea "Form 15 - Order 107 - 8 Pinea"
type textarea "x"
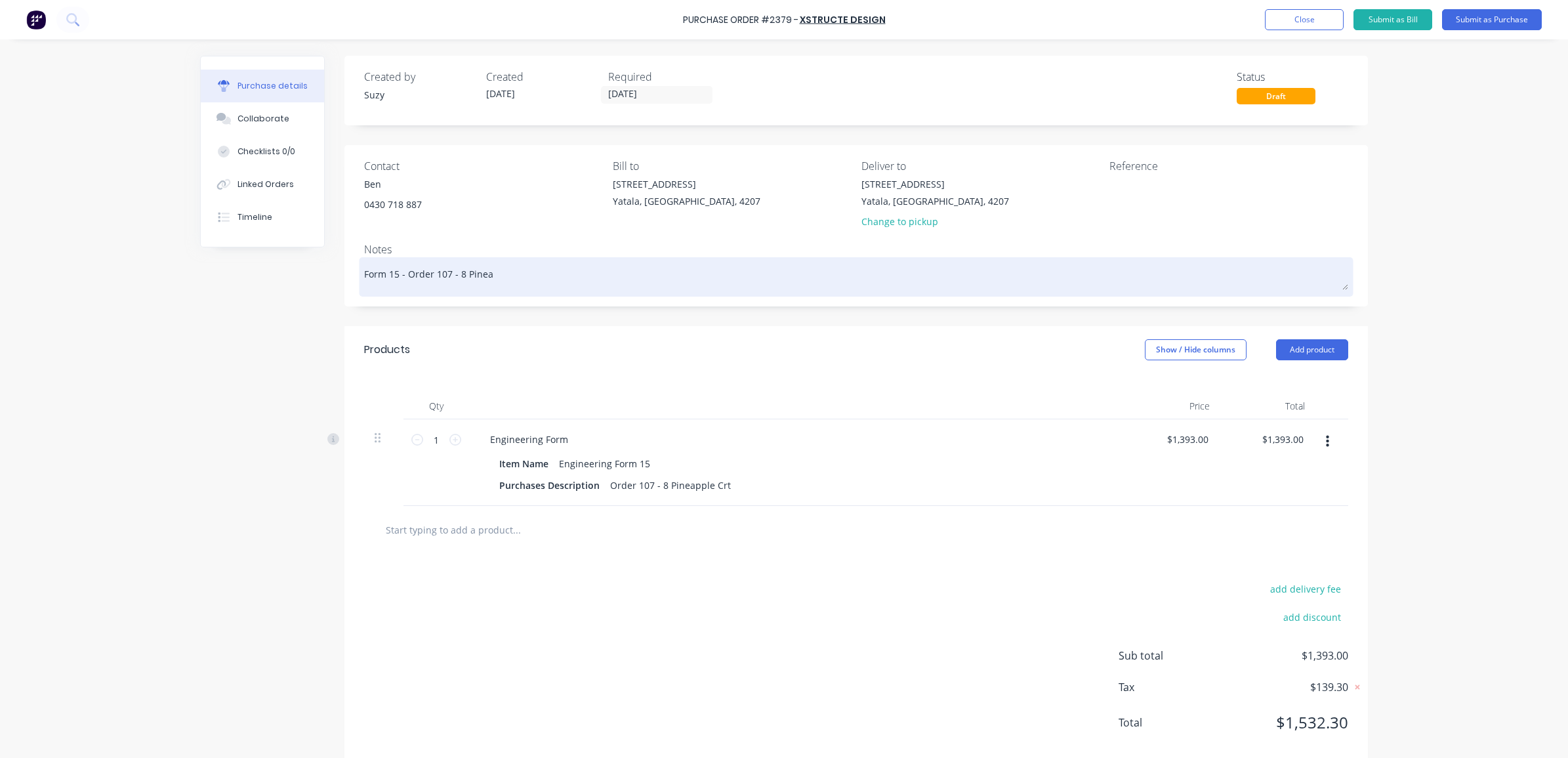
type textarea "Form 15 - Order 107 - 8 Pineap"
type textarea "x"
type textarea "Form 15 - Order 107 - 8 Pineapp"
type textarea "x"
type textarea "Form 15 - Order 107 - 8 Pineappl"
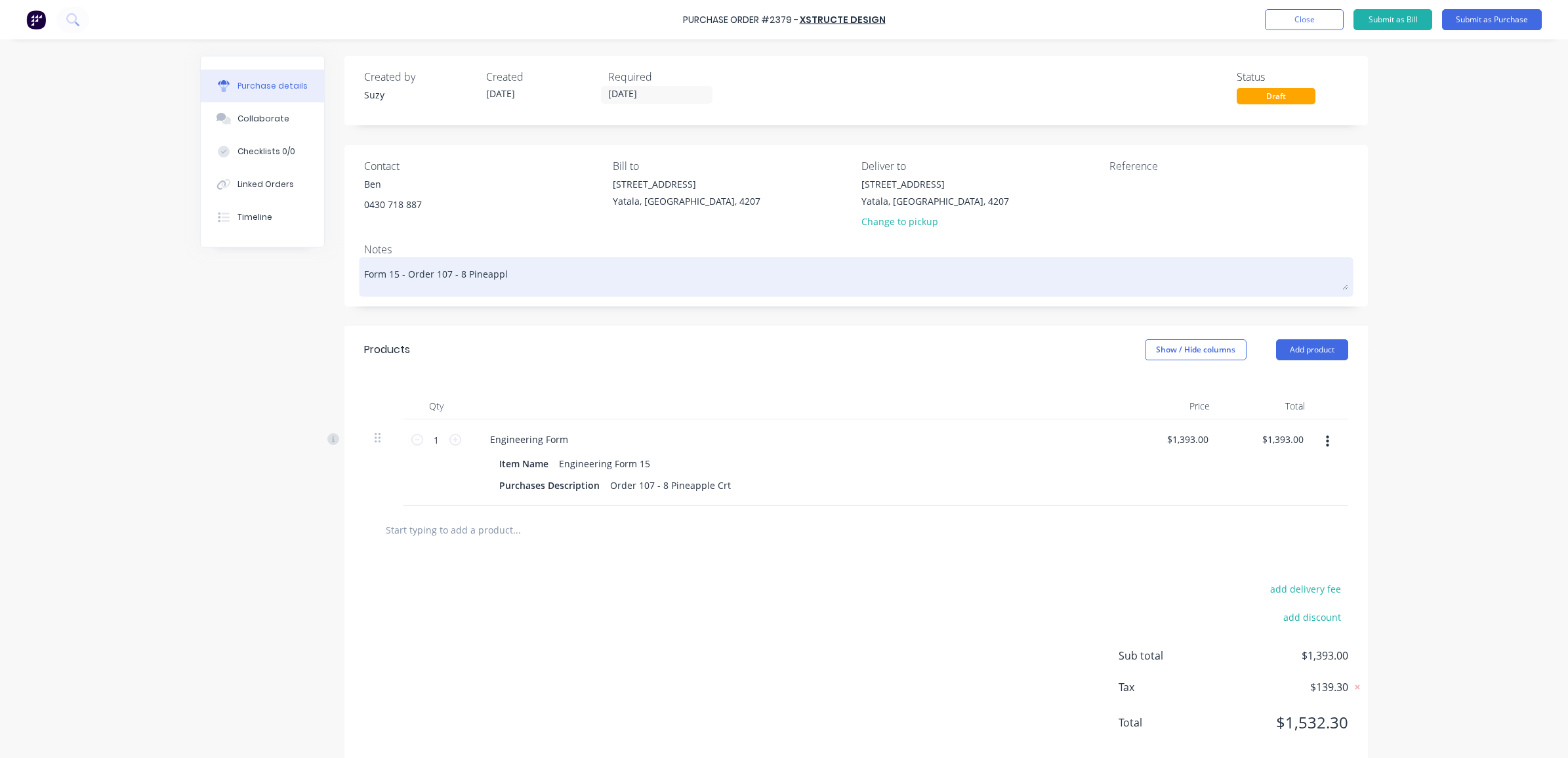
type textarea "x"
type textarea "Form 15 - Order 107 - 8 Pineapple"
type textarea "x"
type textarea "Form 15 - Order 107 - 8 Pineapple"
type textarea "x"
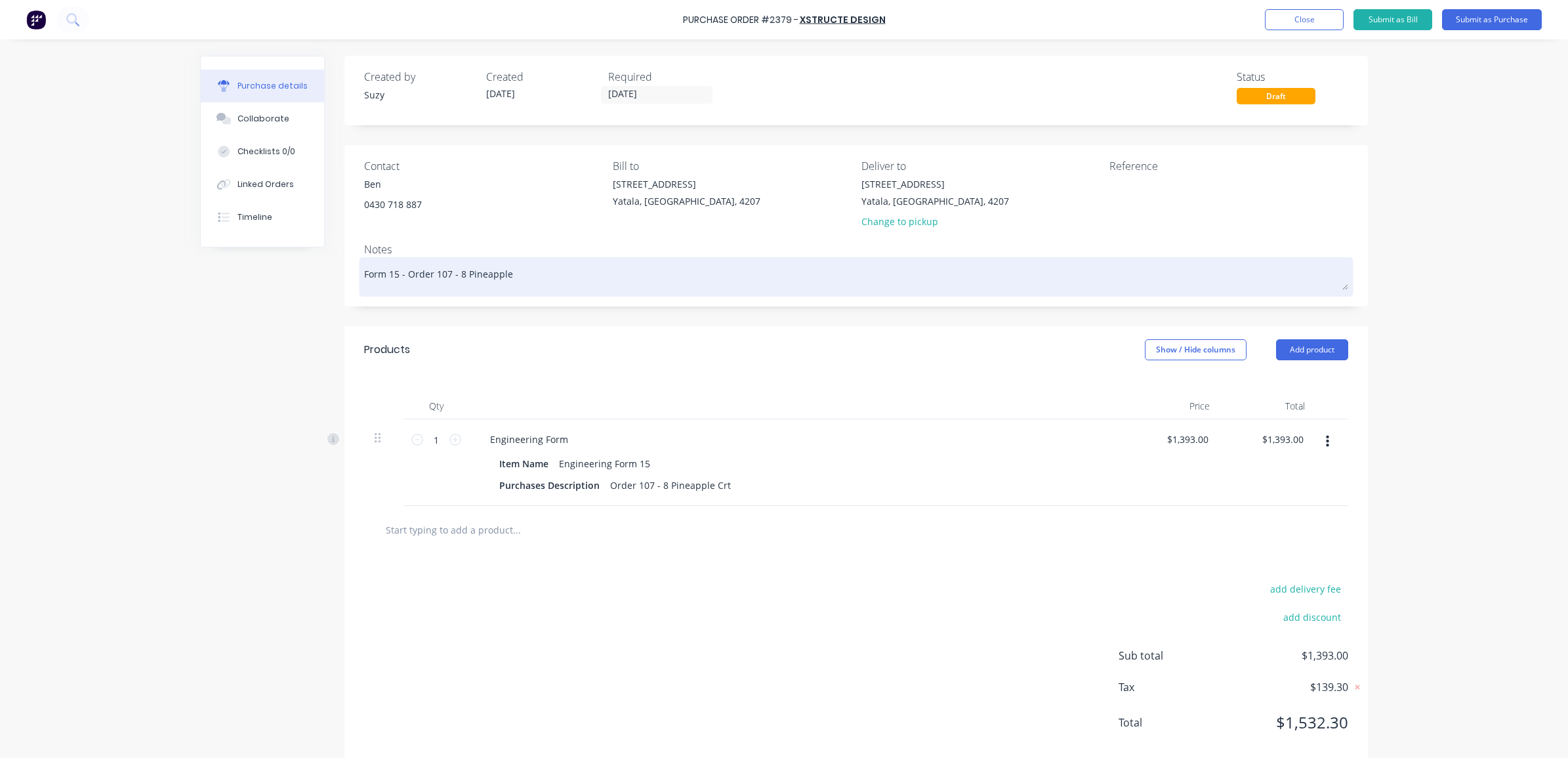
type textarea "Form 15 - Order 107 - 8 Pineapple C"
type textarea "x"
type textarea "Form 15 - Order 107 - 8 Pineapple Cr"
type textarea "x"
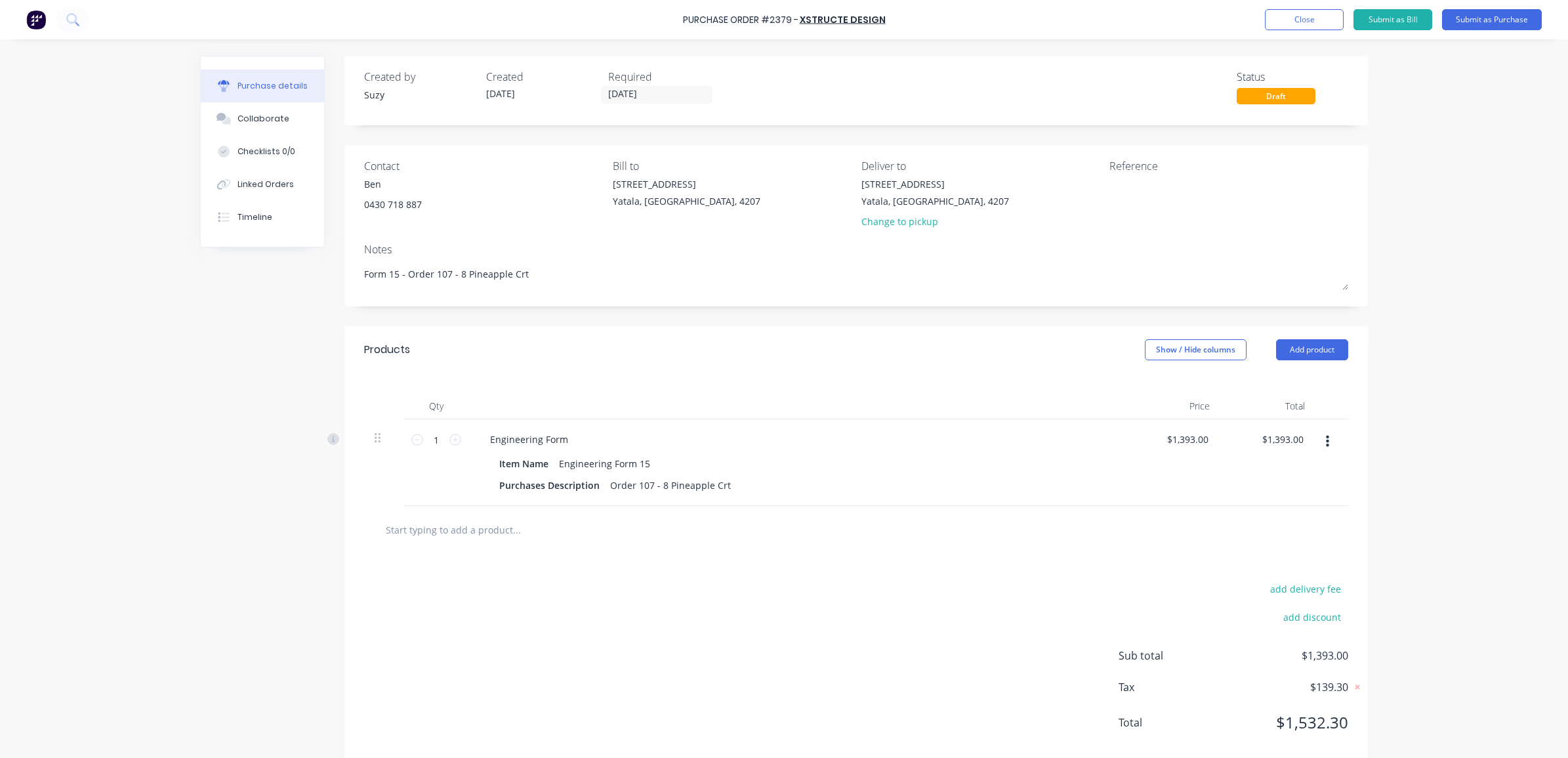
scroll to position [27, 0]
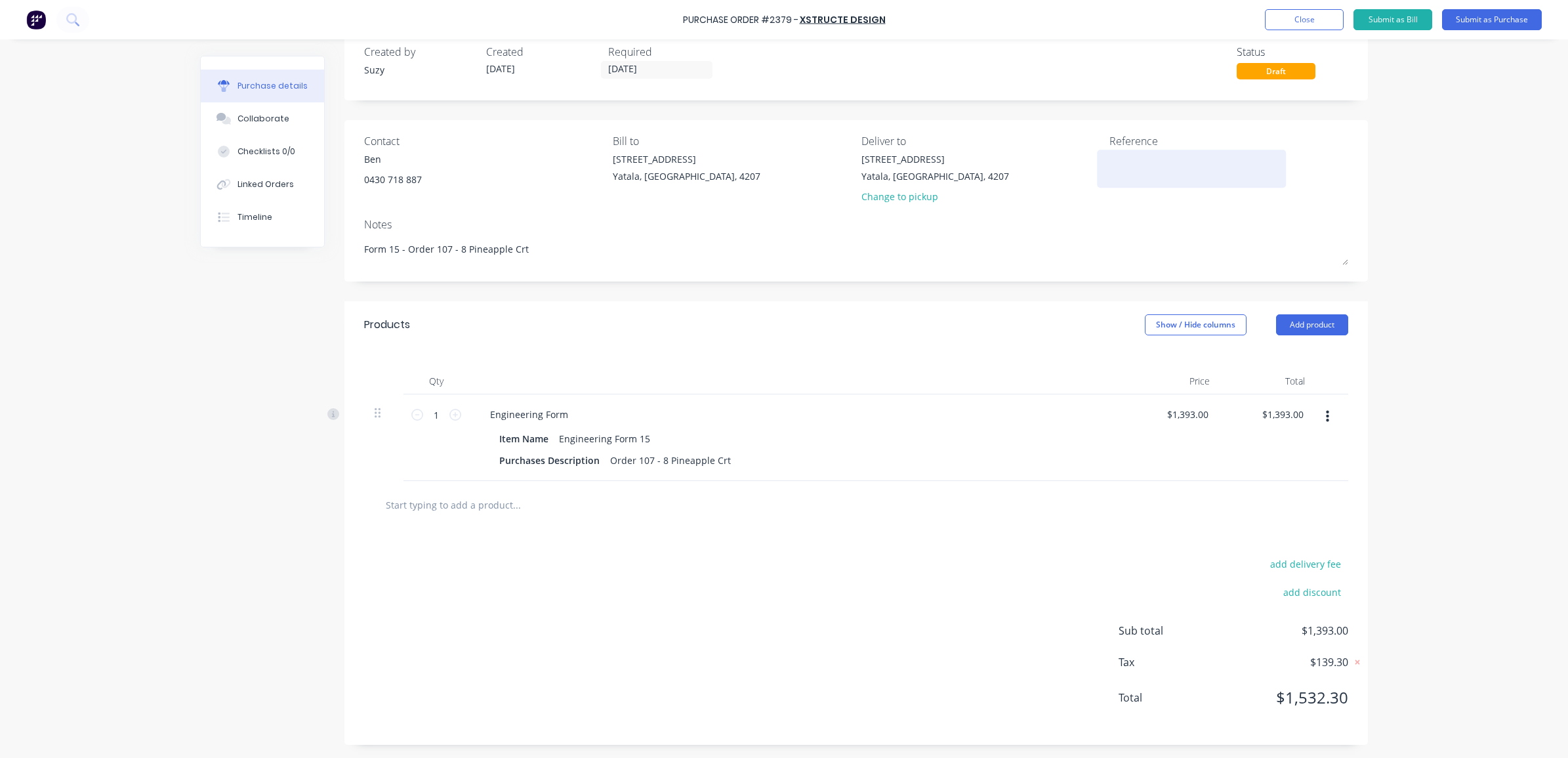
type textarea "Form 15 - Order 107 - 8 Pineapple Crt"
type textarea "x"
type textarea "Form 15 - Order 107 - 8 Pineapple Crt"
click at [1128, 182] on div at bounding box center [1191, 168] width 164 height 32
click at [1133, 168] on textarea at bounding box center [1191, 167] width 164 height 30
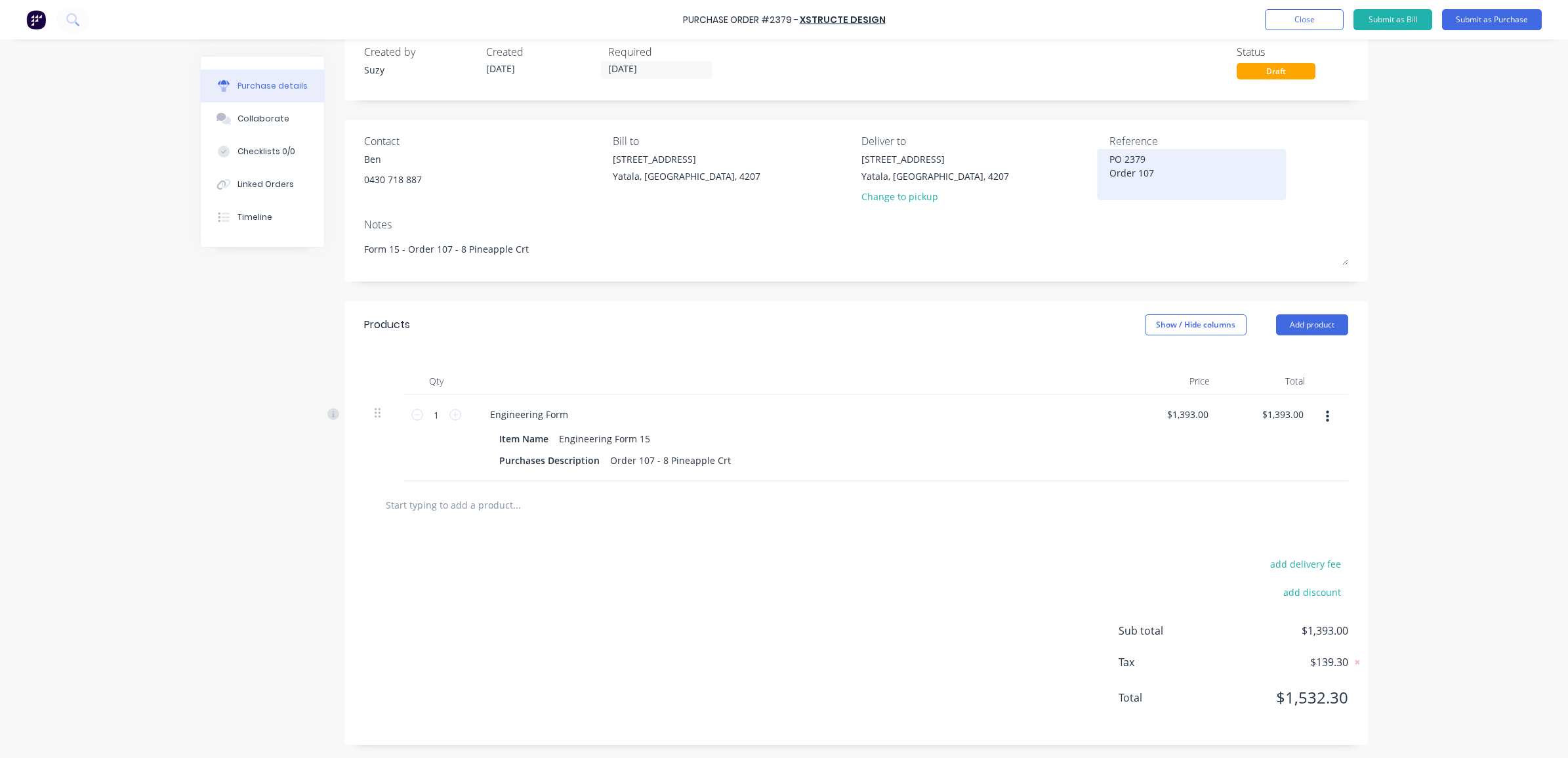
scroll to position [0, 0]
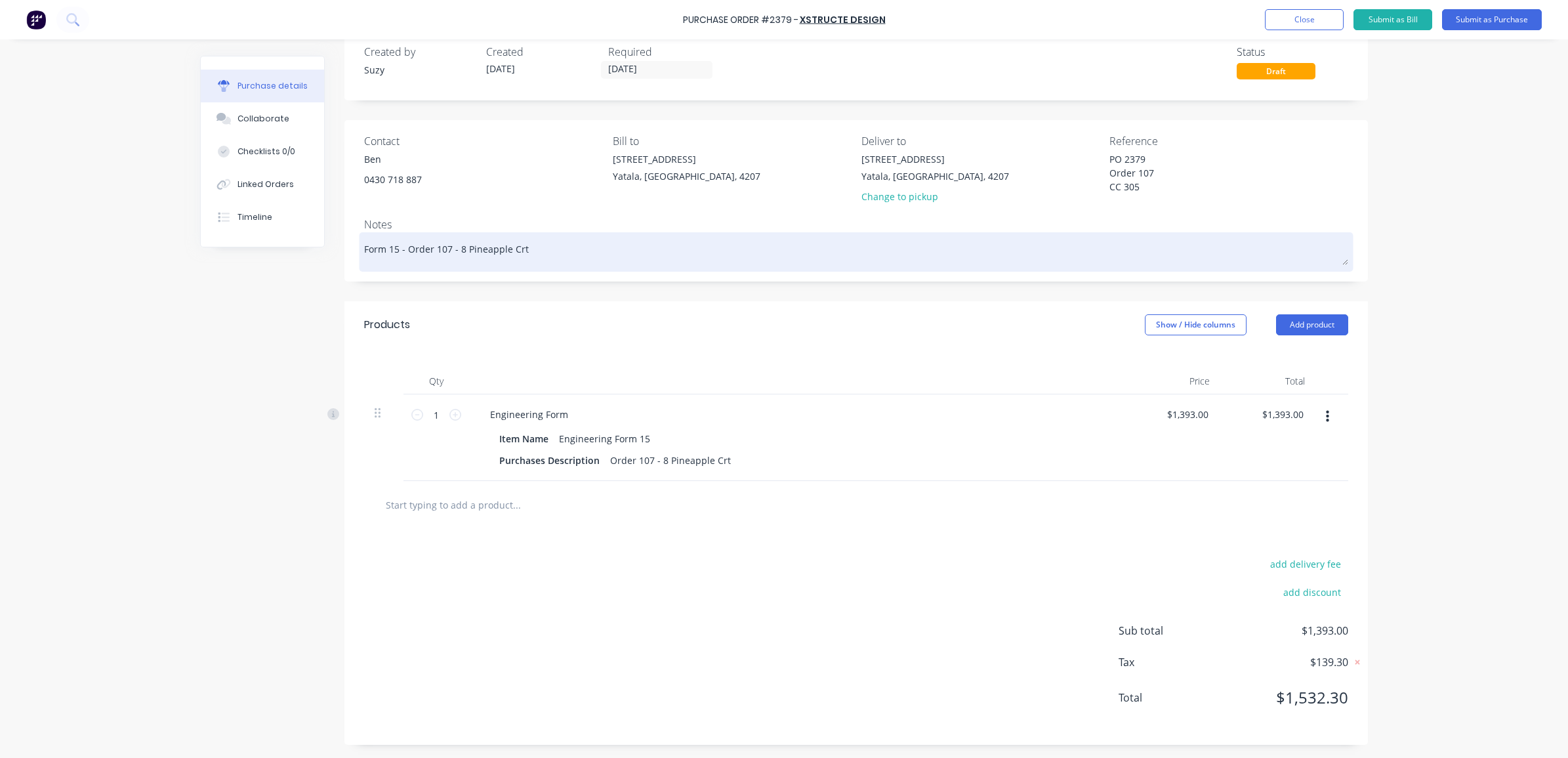
type textarea "PO 2379 Order 107 CC 305"
type textarea "x"
type textarea "PO 2379 Order 107 CC 305"
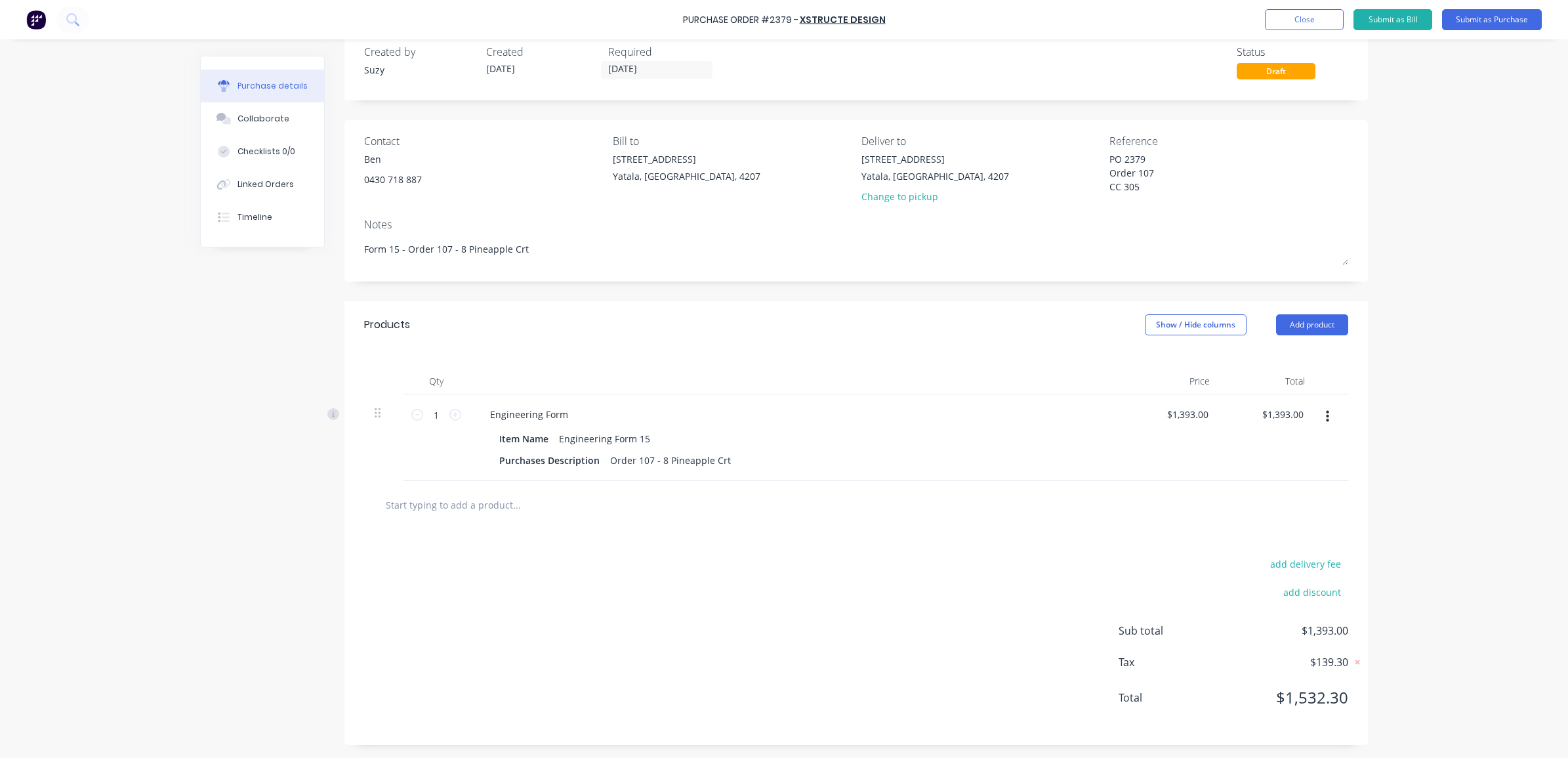
drag, startPoint x: 540, startPoint y: 248, endPoint x: 351, endPoint y: 244, distance: 189.0
click at [351, 244] on div "Contact Ben [PHONE_NUMBER] Bill to [STREET_ADDRESS] Deliver to [STREET_ADDRESS]…" at bounding box center [857, 201] width 1024 height 161
click at [1490, 17] on button "Submit as Purchase" at bounding box center [1492, 19] width 100 height 21
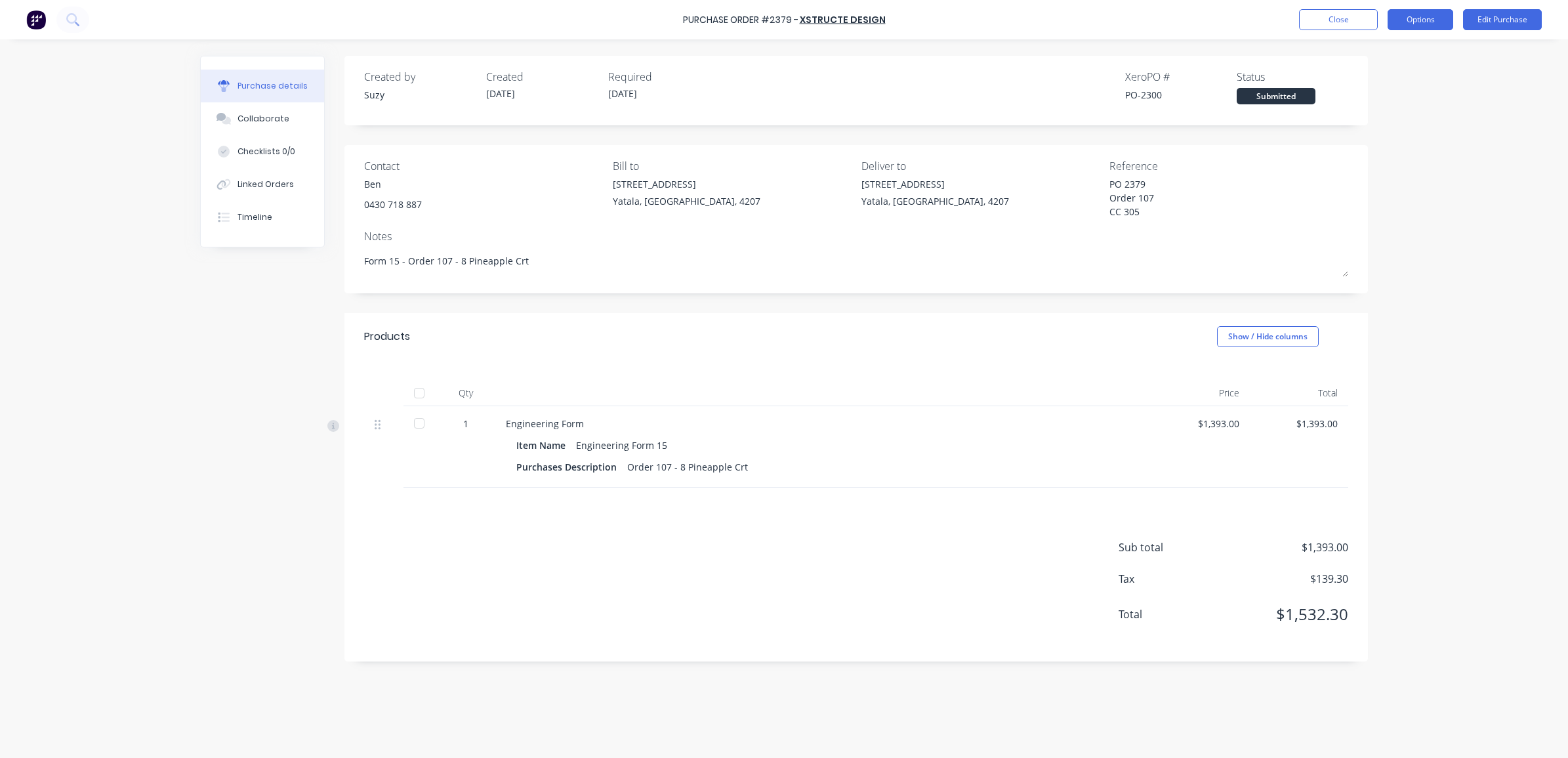
click at [1421, 21] on button "Options" at bounding box center [1420, 19] width 66 height 21
click at [1395, 52] on div "Print / Email" at bounding box center [1391, 53] width 101 height 19
click at [1347, 73] on div "With pricing" at bounding box center [1391, 80] width 101 height 19
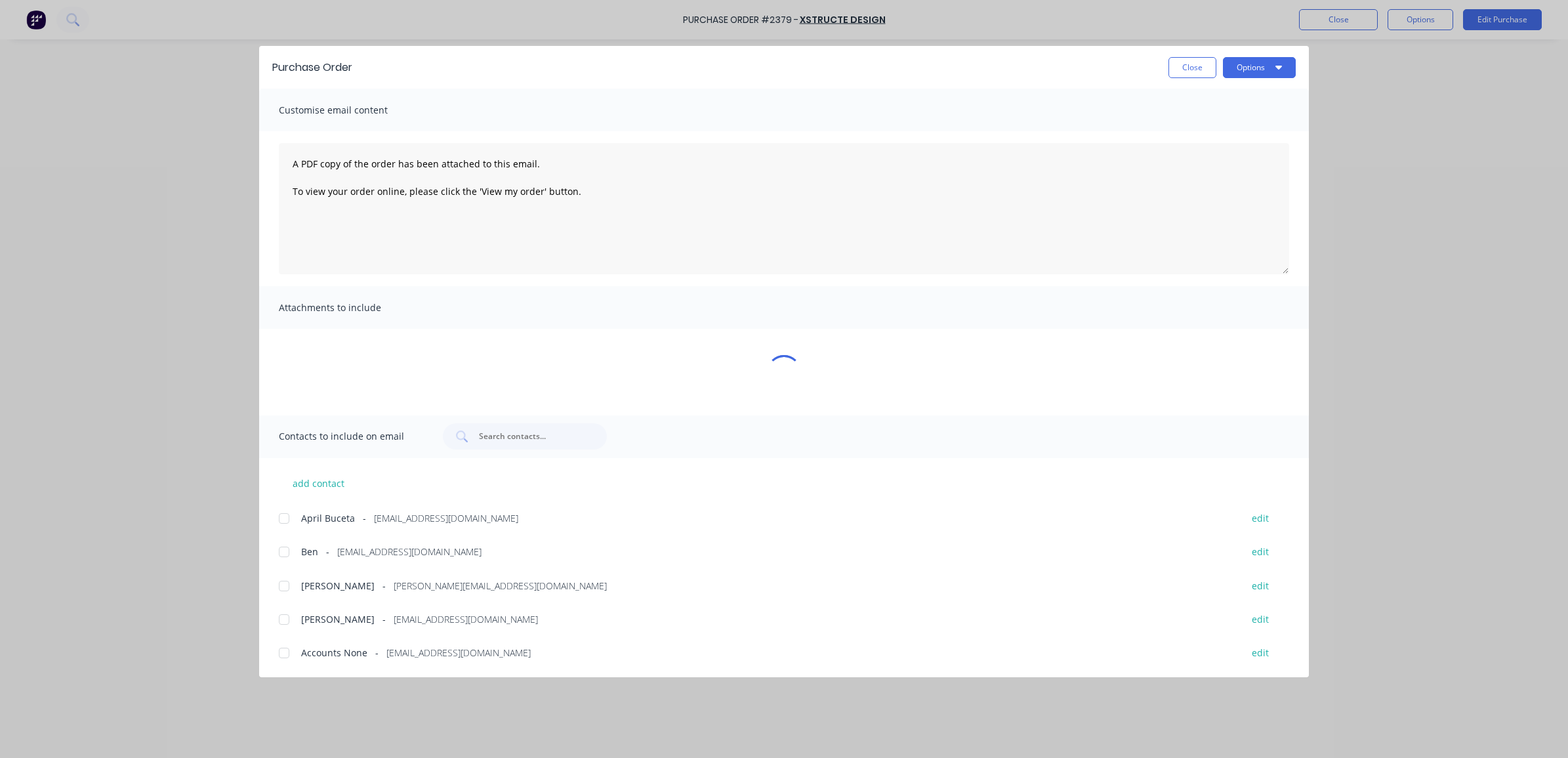
type textarea "x"
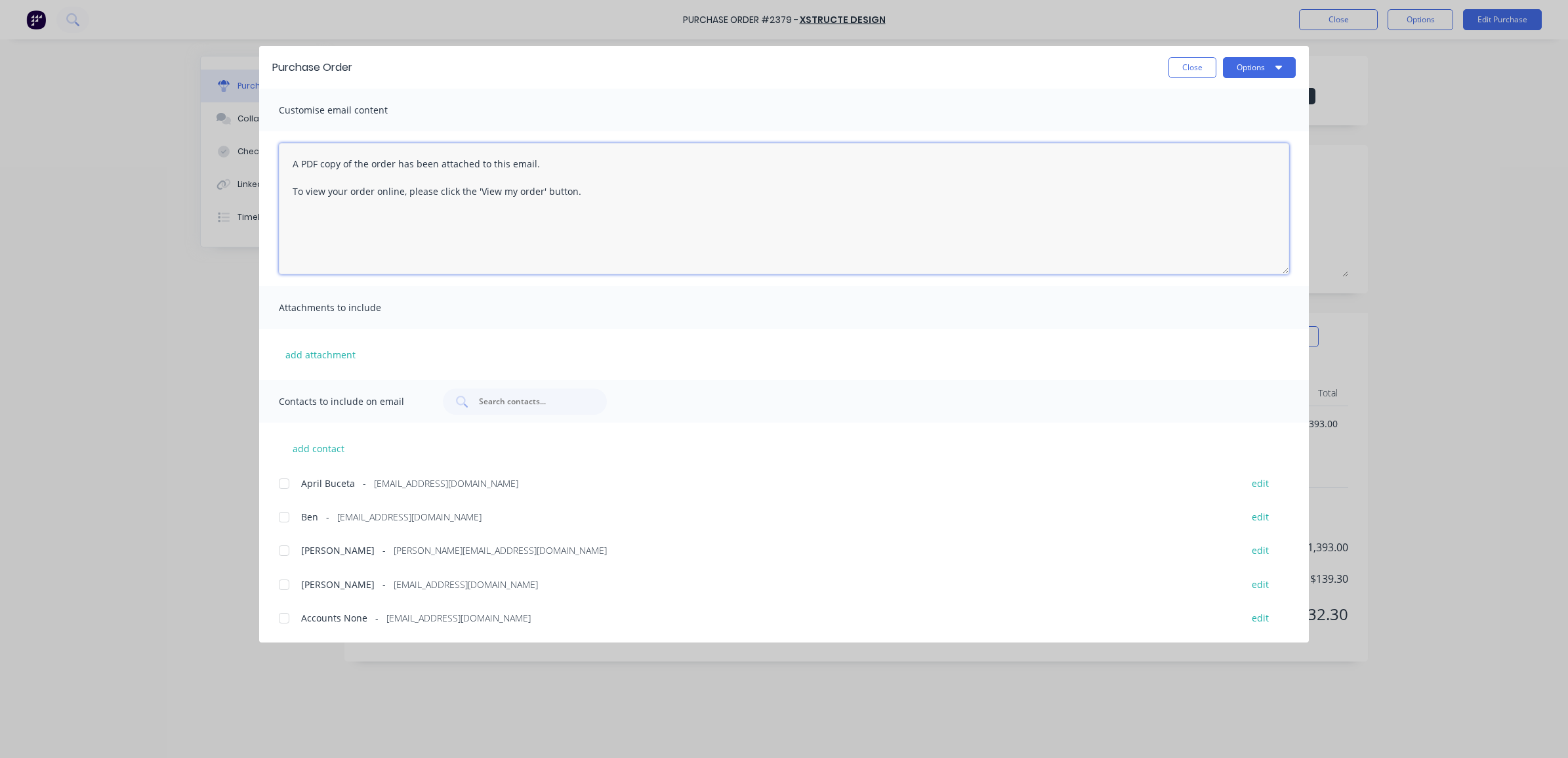
drag, startPoint x: 647, startPoint y: 211, endPoint x: 284, endPoint y: 145, distance: 369.0
click at [284, 145] on textarea "A PDF copy of the order has been attached to this email. To view your order onl…" at bounding box center [784, 209] width 1010 height 131
paste textarea "Form 15 - Order 107 - 8 Pineapple Crt"
click at [430, 182] on textarea "Hi [PERSON_NAME], Please find PO 2379 attached for Form 15 - Order 107 - 8 Pine…" at bounding box center [784, 209] width 1010 height 131
click at [489, 180] on textarea "Hi [PERSON_NAME], Please find PO 2379 attached for the Form 15 - Order 107 - 8 …" at bounding box center [784, 209] width 1010 height 131
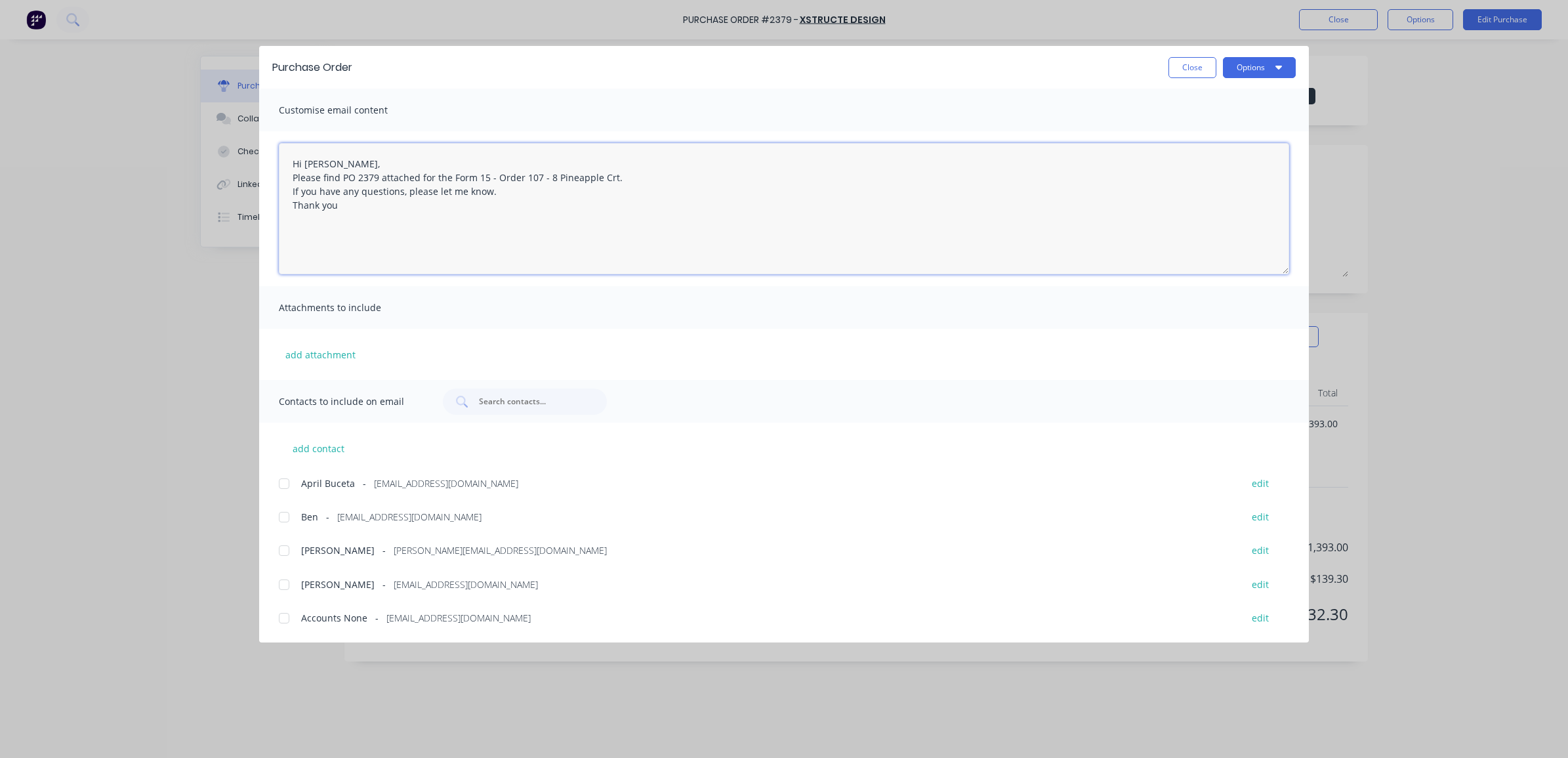
click at [280, 519] on div at bounding box center [284, 518] width 27 height 27
click at [276, 547] on div at bounding box center [284, 551] width 27 height 27
type textarea "Hi [PERSON_NAME], Please find PO 2379 attached for the Form 15 - Order 107 - 8 …"
click at [1241, 66] on button "Options" at bounding box center [1260, 67] width 73 height 21
click at [1209, 149] on div "Email" at bounding box center [1234, 153] width 101 height 19
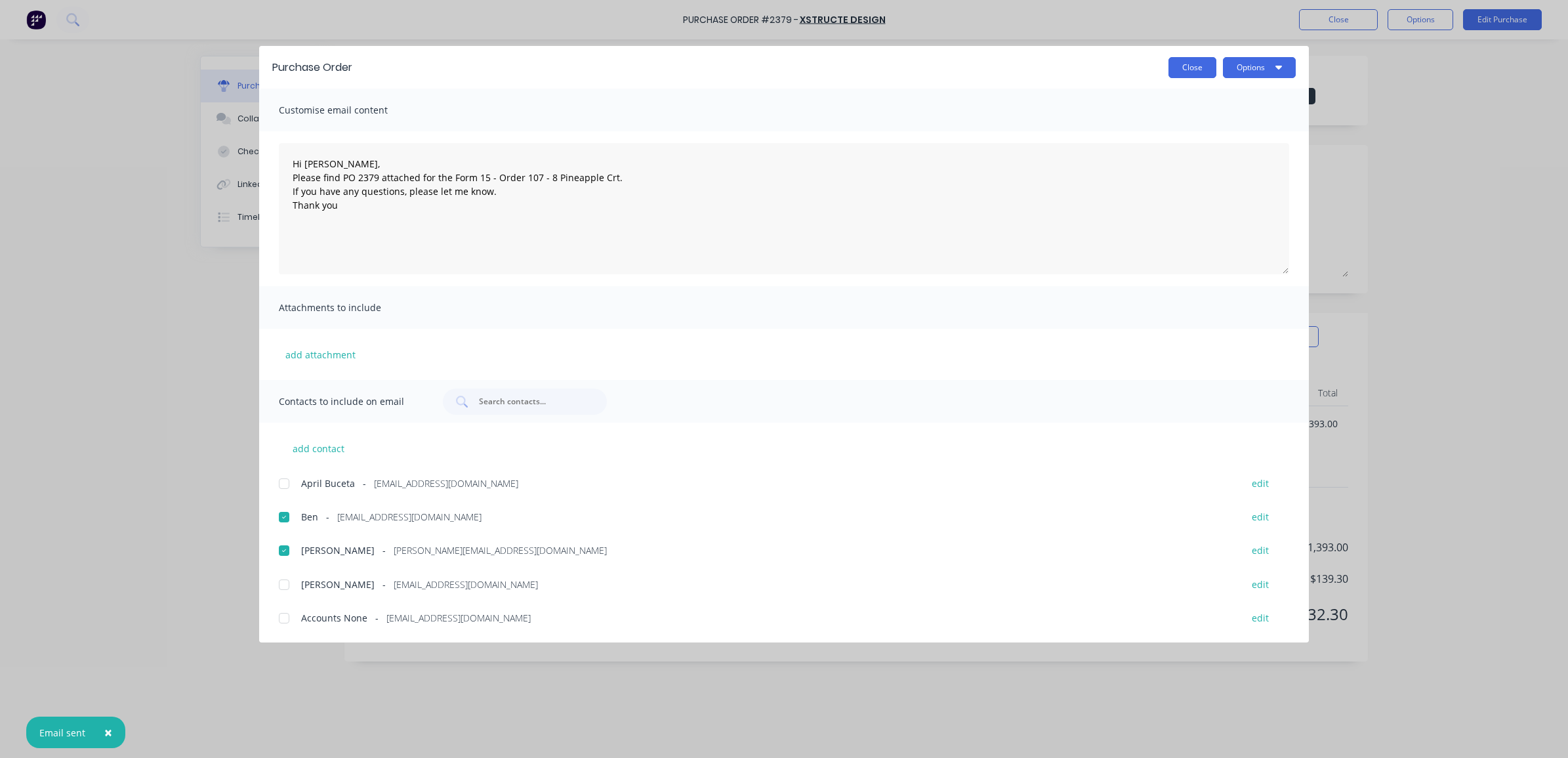
click at [1172, 67] on button "Close" at bounding box center [1193, 67] width 48 height 21
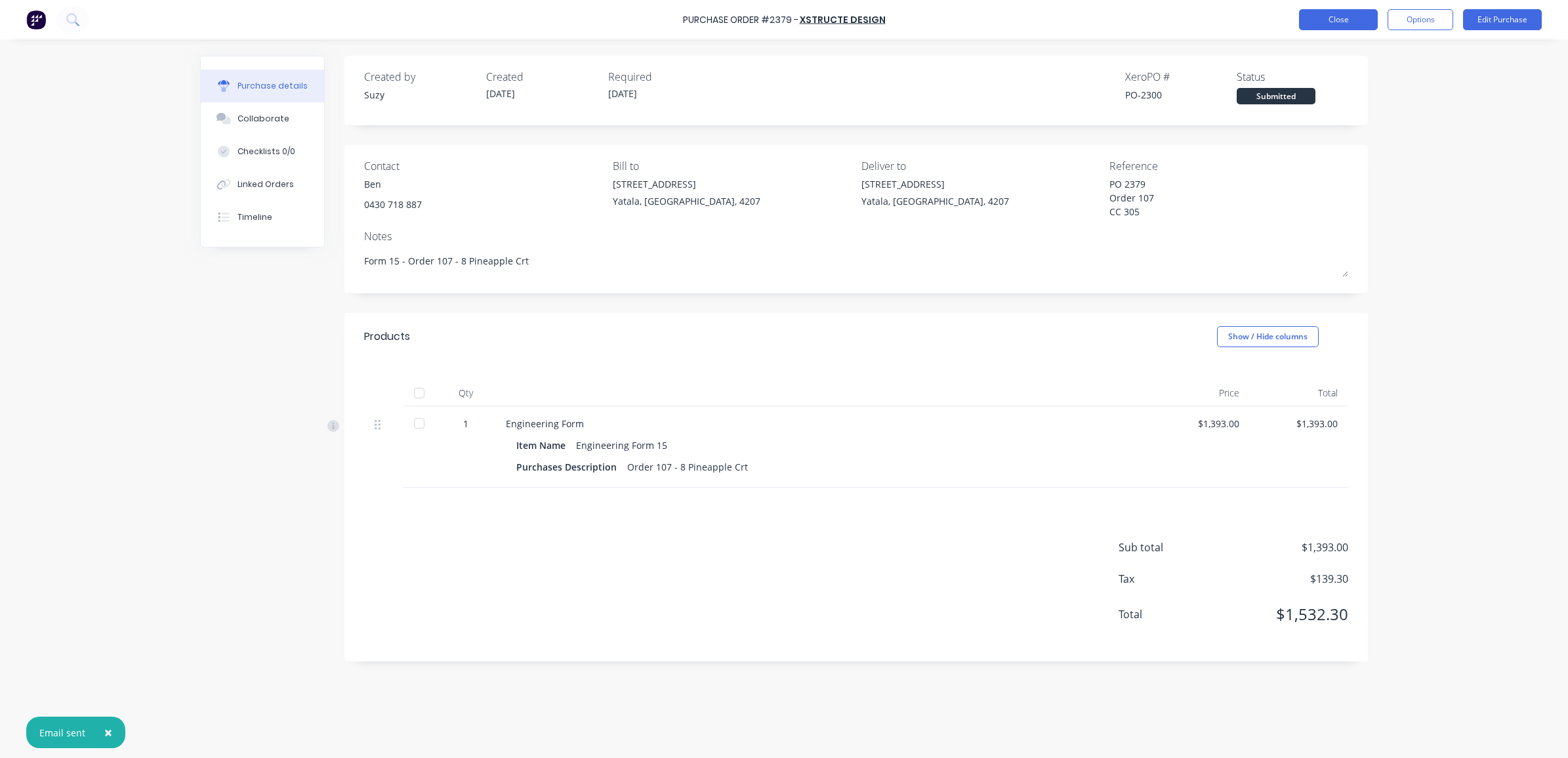
click at [1353, 10] on button "Close" at bounding box center [1339, 19] width 79 height 21
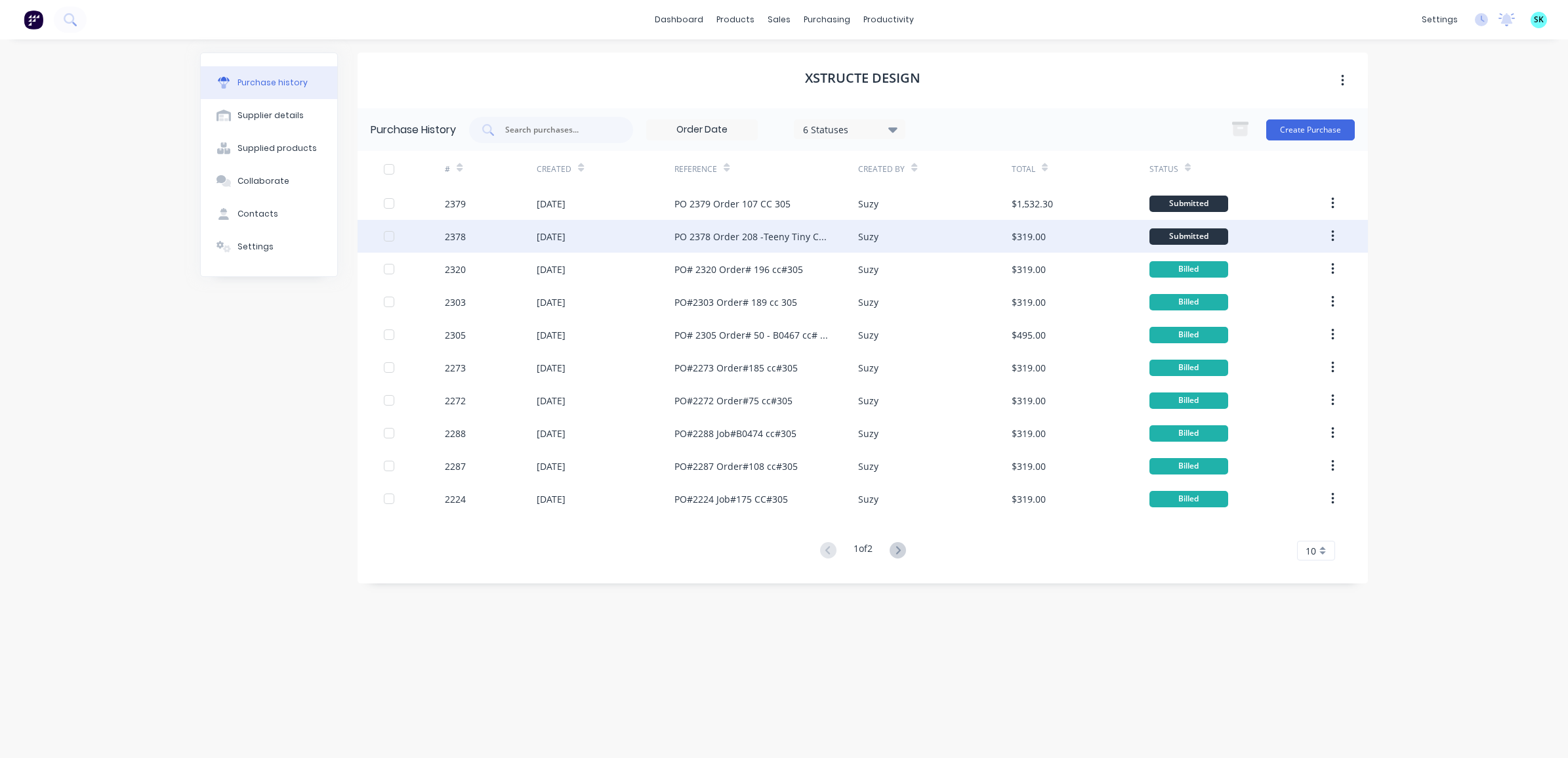
click at [791, 238] on div "PO 2378 Order 208 -Teeny Tiny CC 305" at bounding box center [754, 236] width 158 height 14
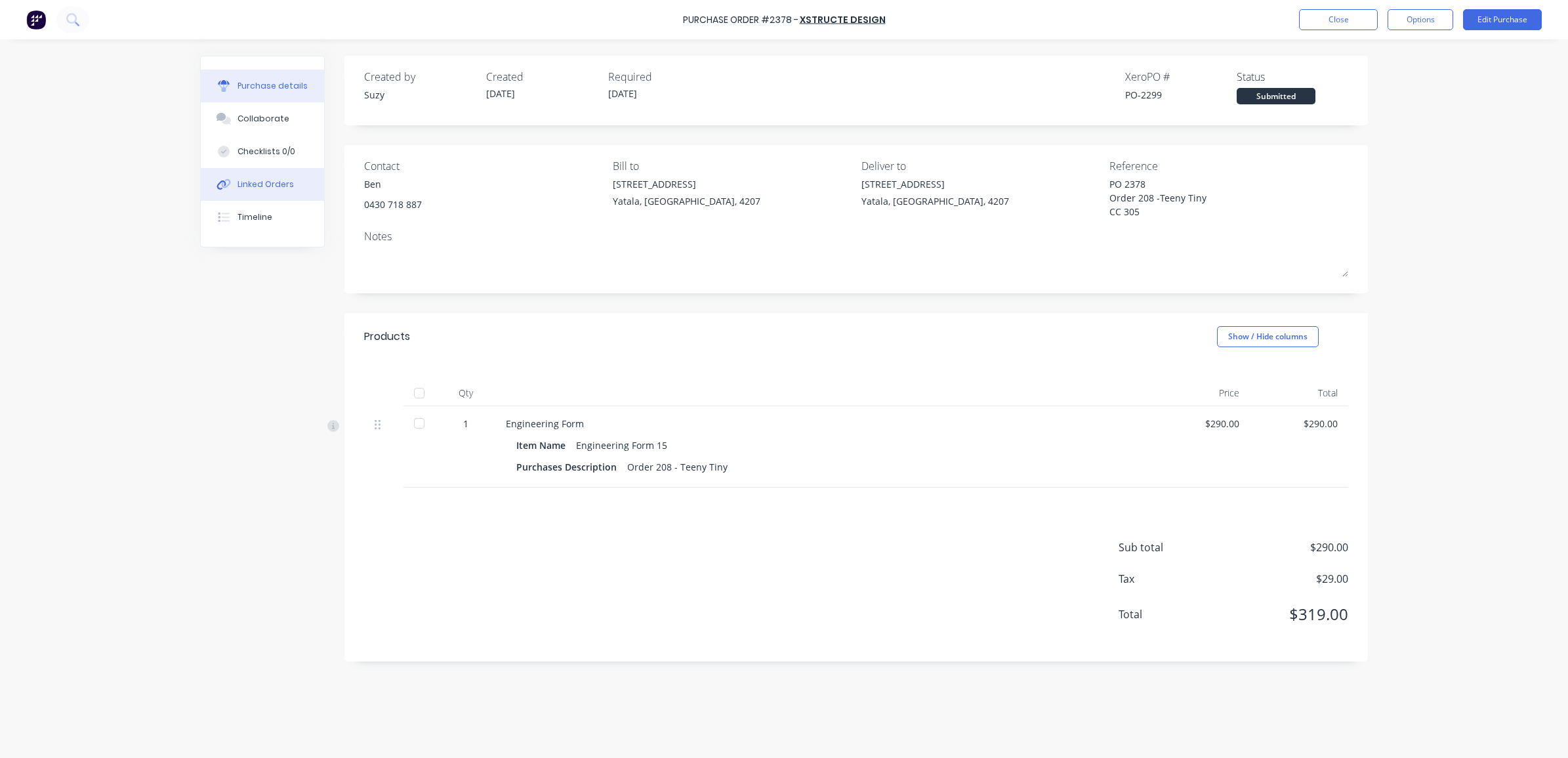
click at [245, 189] on div "Linked Orders" at bounding box center [266, 185] width 57 height 12
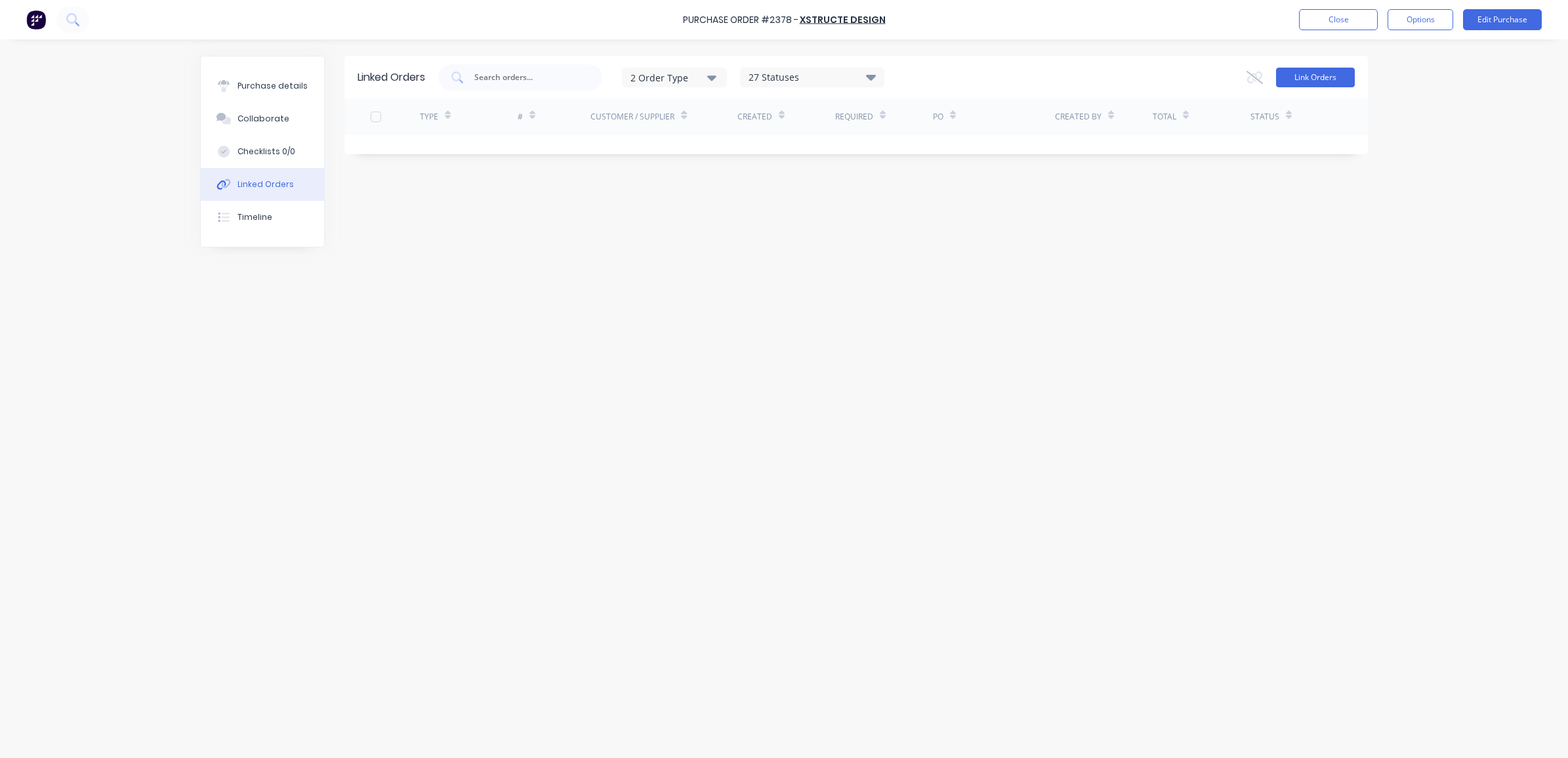
click at [1340, 77] on button "Link Orders" at bounding box center [1315, 77] width 79 height 20
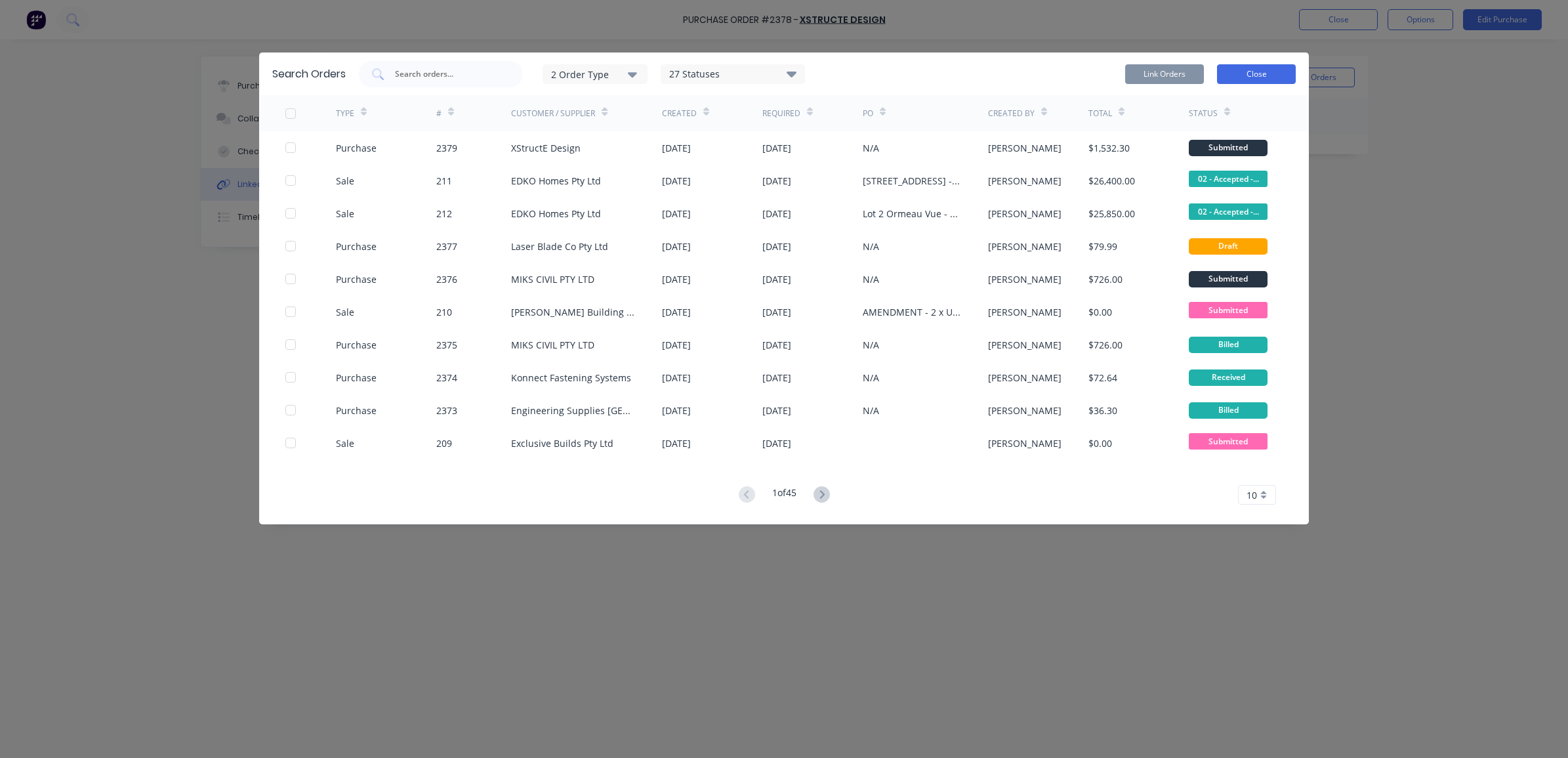
click at [1254, 76] on button "Close" at bounding box center [1256, 74] width 79 height 20
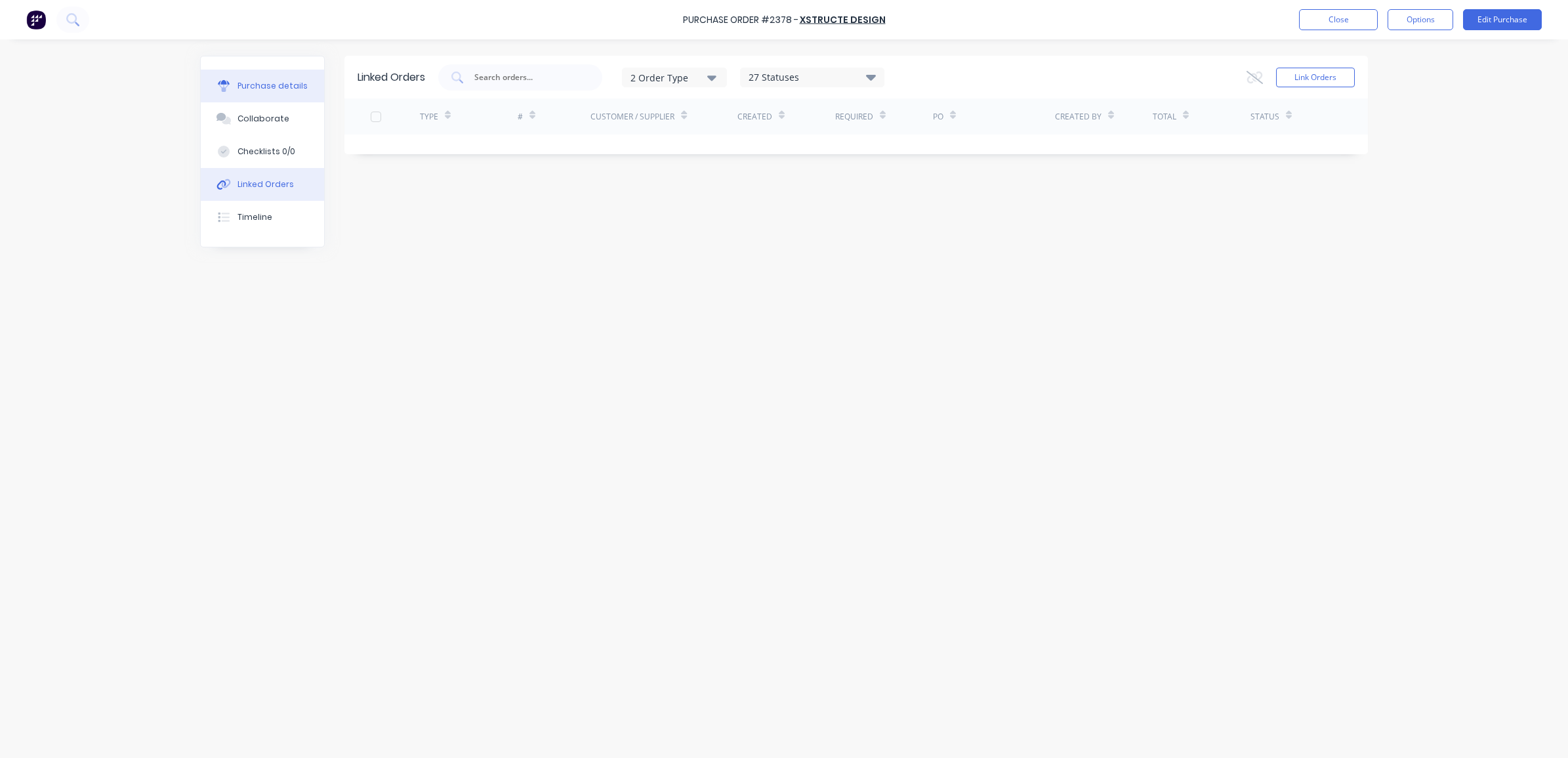
click at [280, 90] on div "Purchase details" at bounding box center [273, 86] width 71 height 12
type textarea "x"
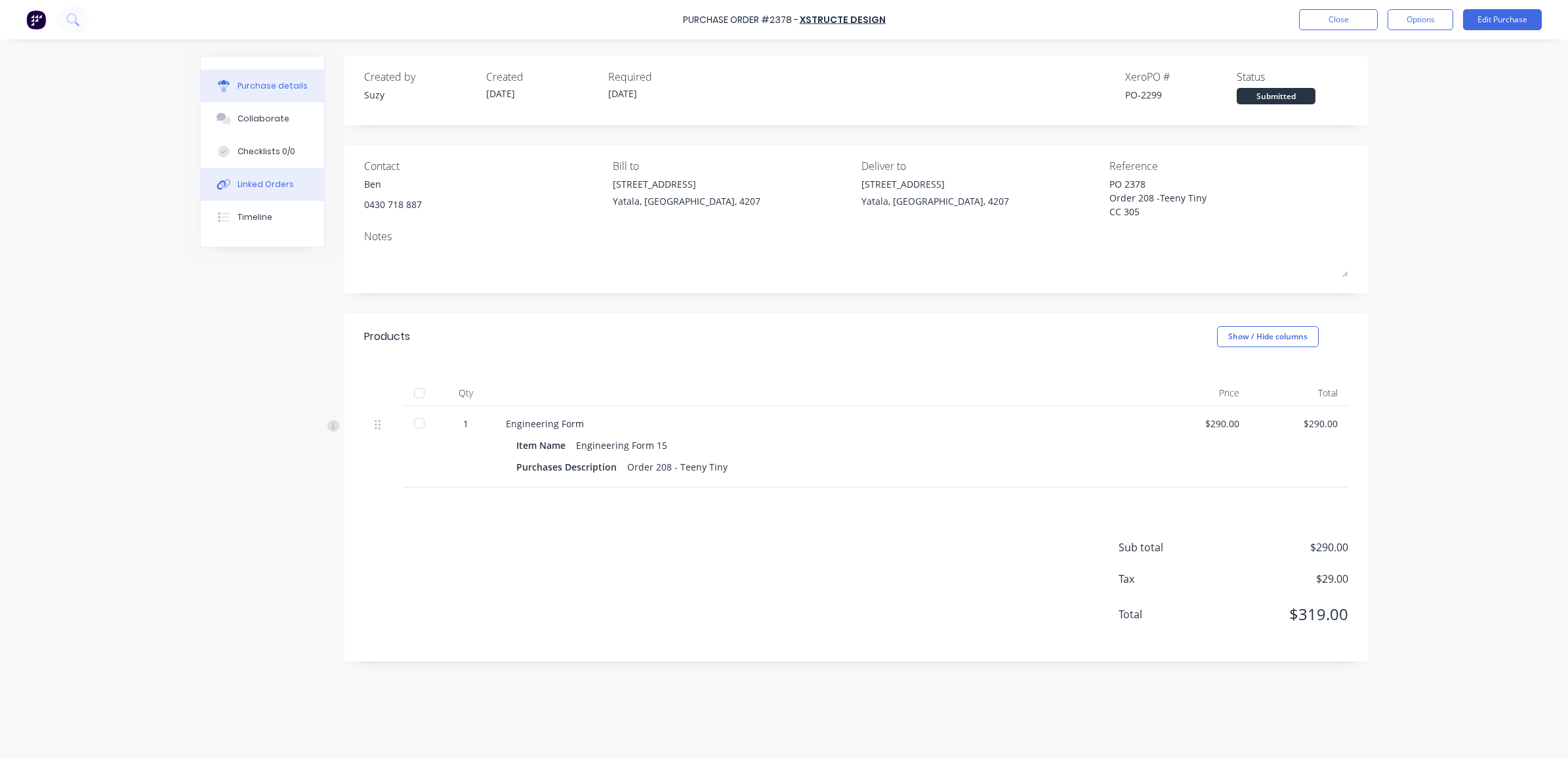
click at [248, 185] on div "Linked Orders" at bounding box center [266, 185] width 57 height 12
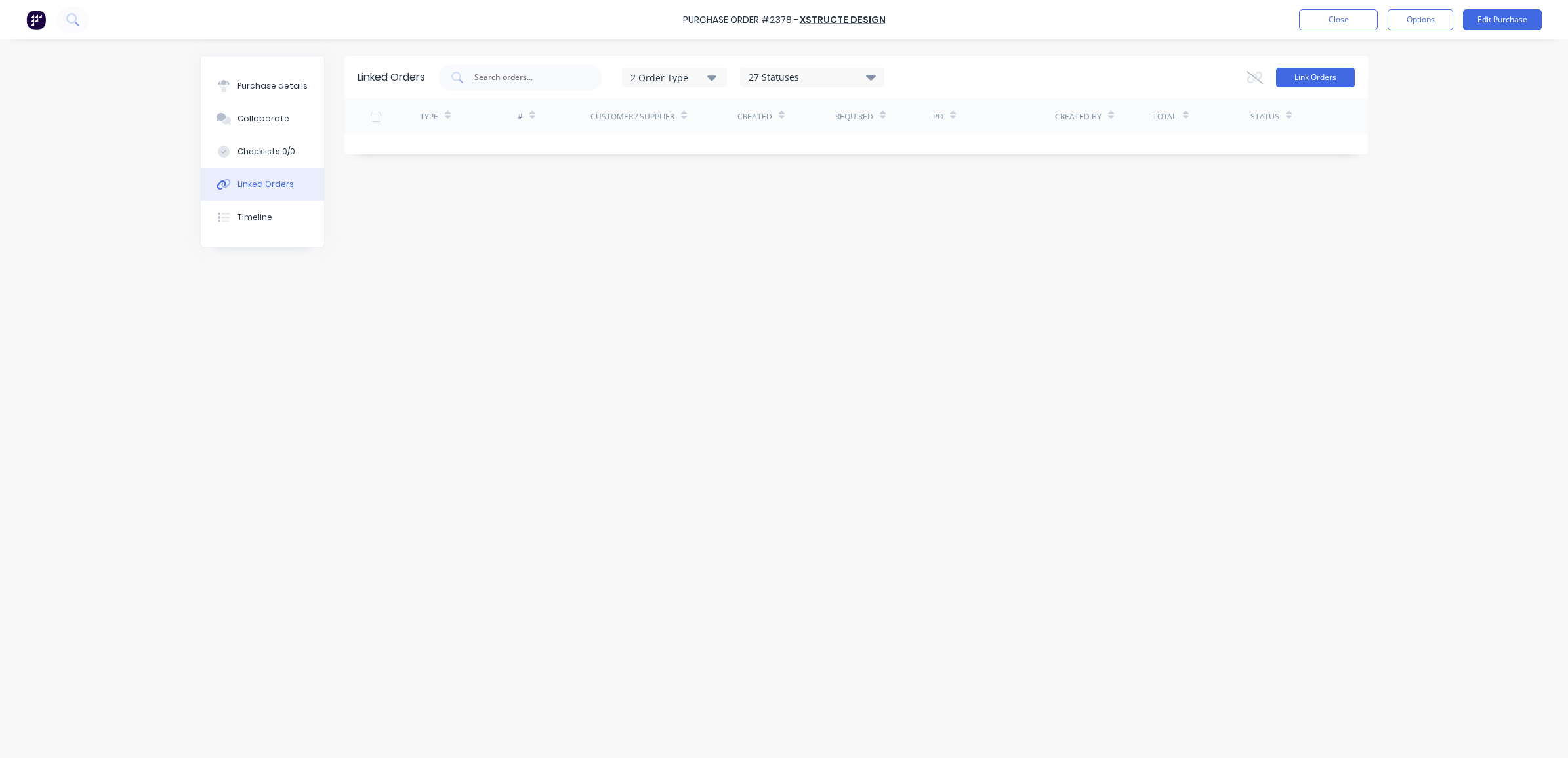
click at [1306, 76] on button "Link Orders" at bounding box center [1315, 77] width 79 height 20
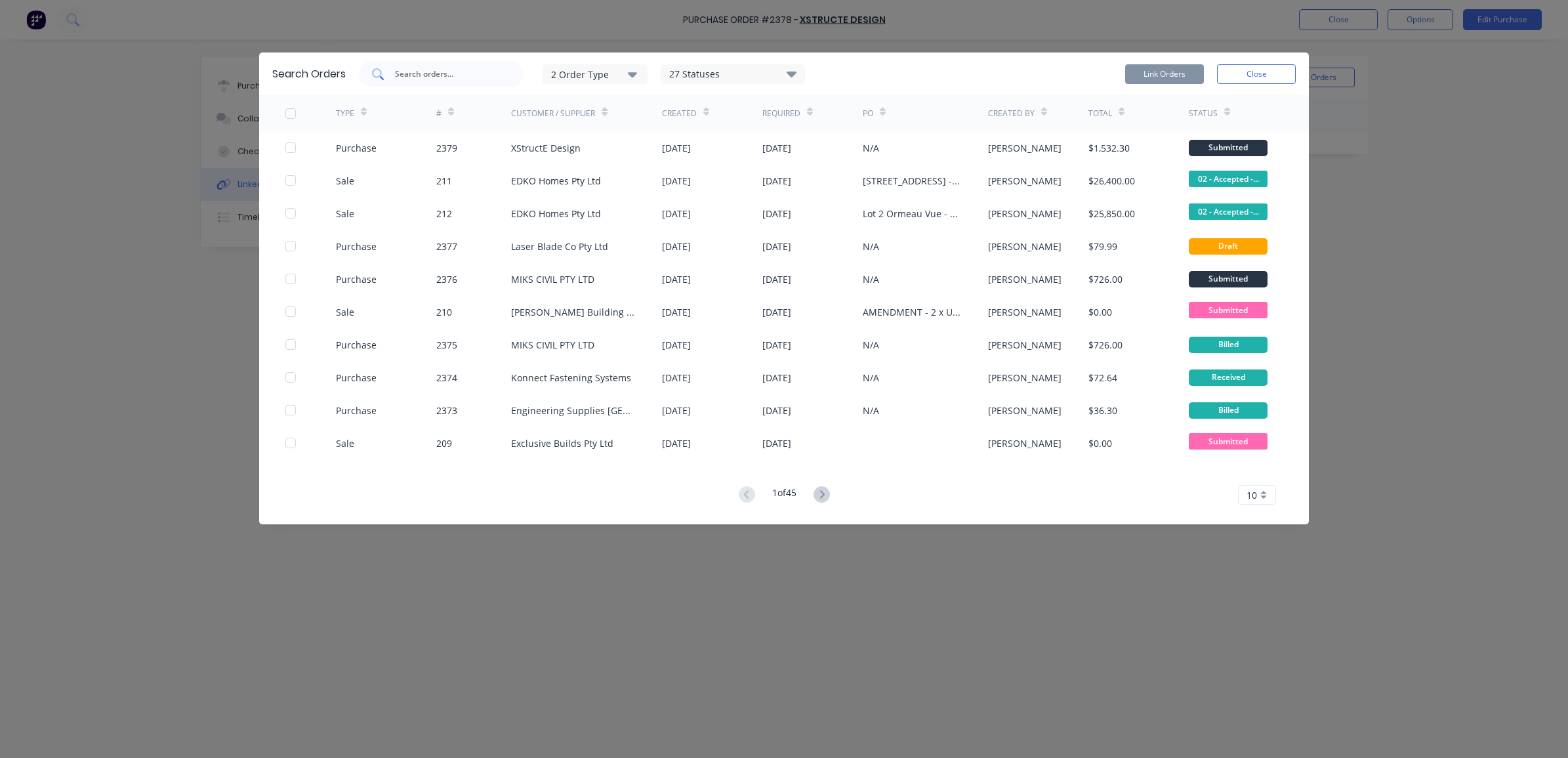
click at [460, 73] on input "text" at bounding box center [448, 74] width 109 height 13
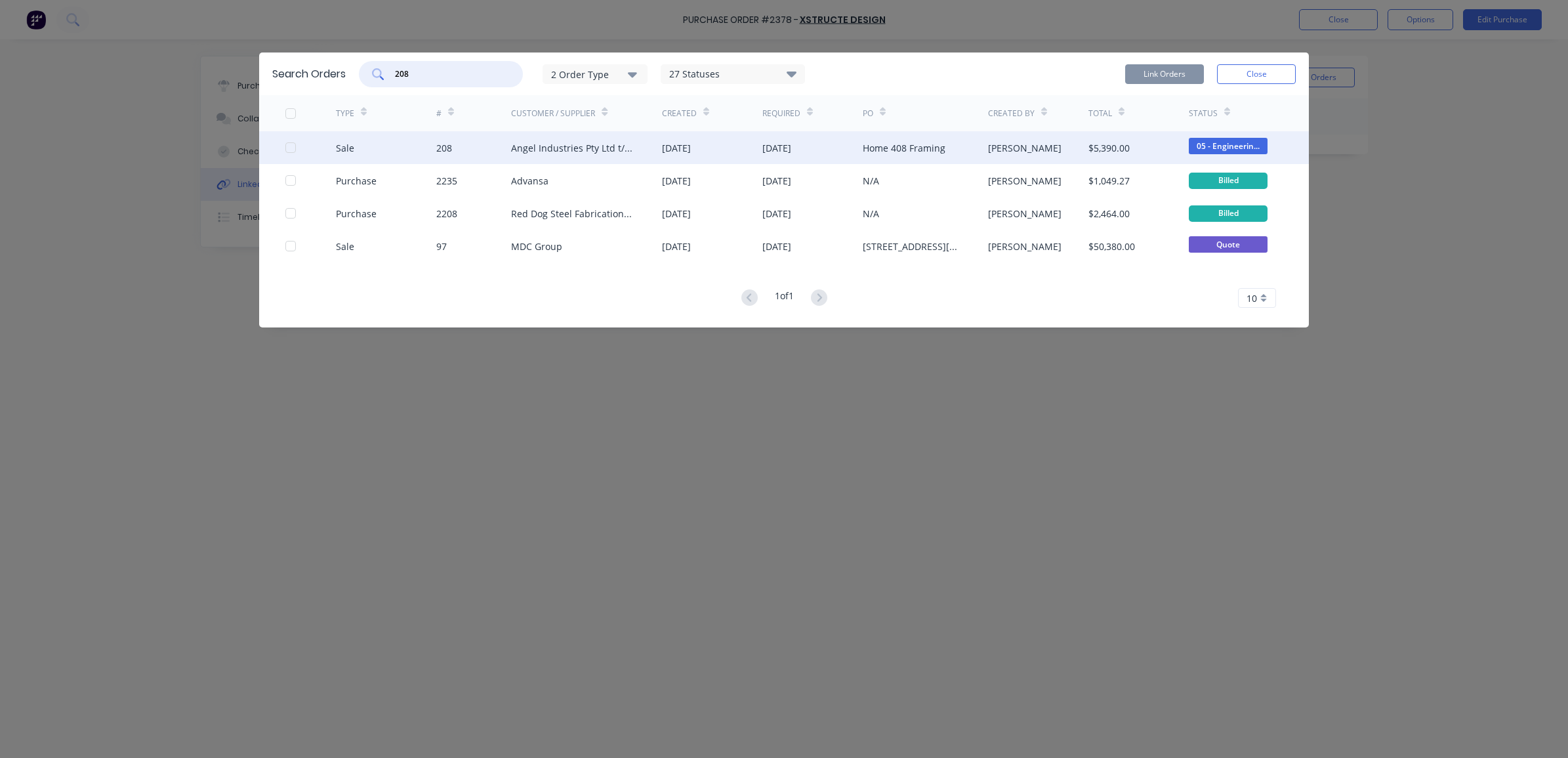
click at [288, 145] on div at bounding box center [291, 148] width 27 height 27
type input "208"
click at [1152, 73] on button "Link Orders" at bounding box center [1164, 74] width 79 height 20
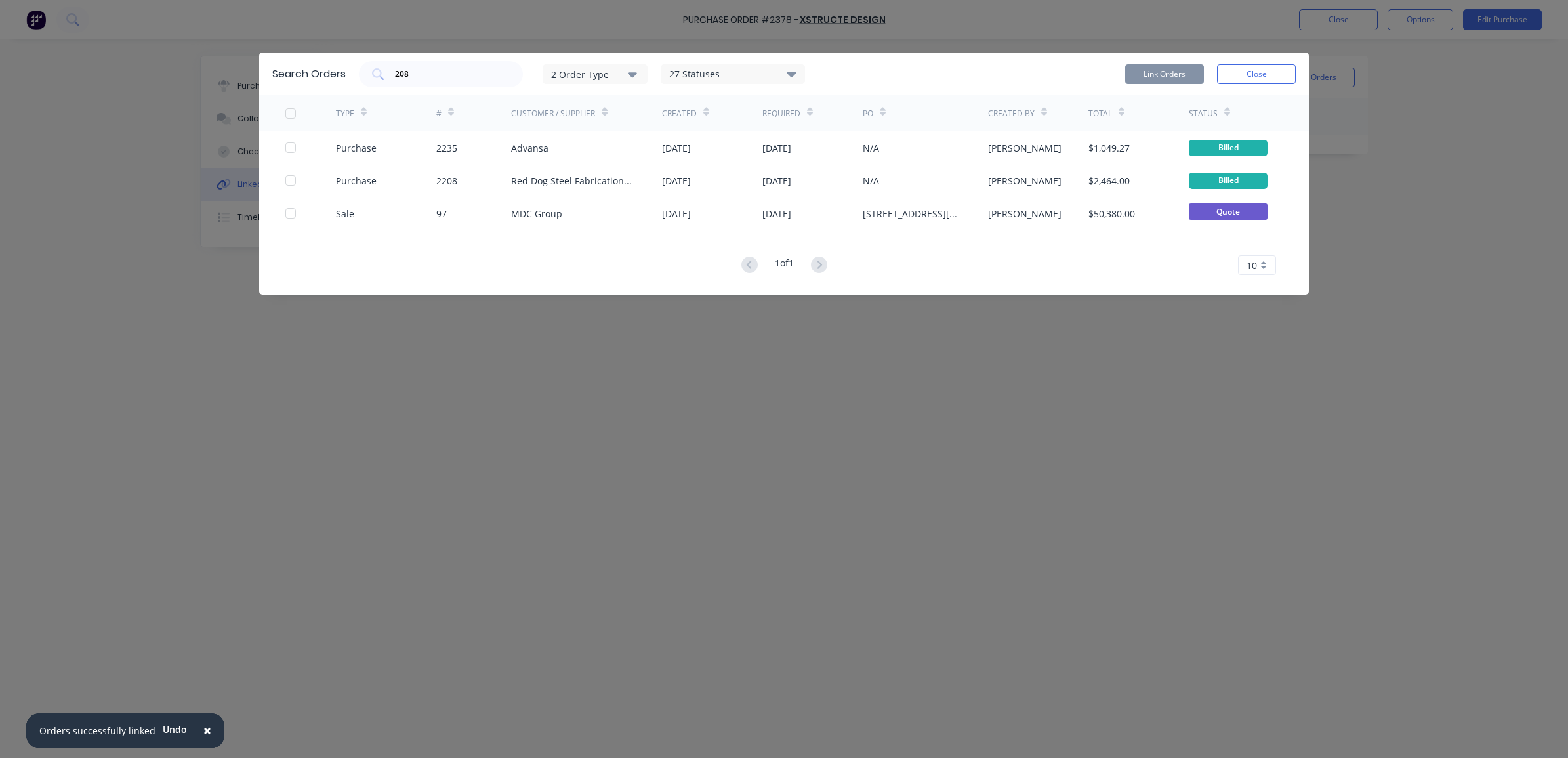
click at [1304, 71] on div "Search Orders 208 2 Order Type 27 Statuses Sales Order Status All Archived Draf…" at bounding box center [784, 73] width 1050 height 42
click at [1290, 73] on button "Close" at bounding box center [1256, 74] width 79 height 20
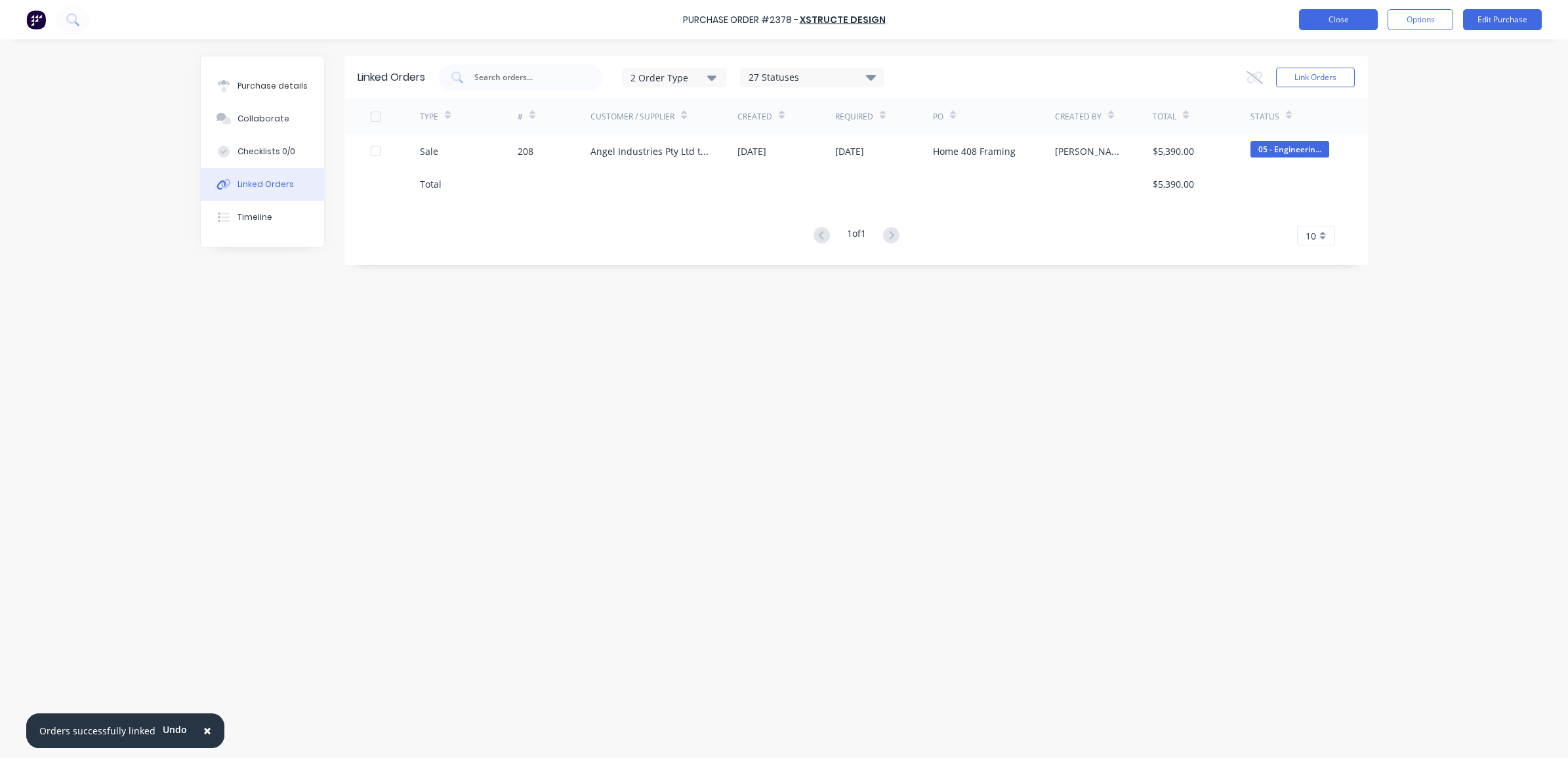
click at [1347, 20] on button "Close" at bounding box center [1339, 19] width 79 height 21
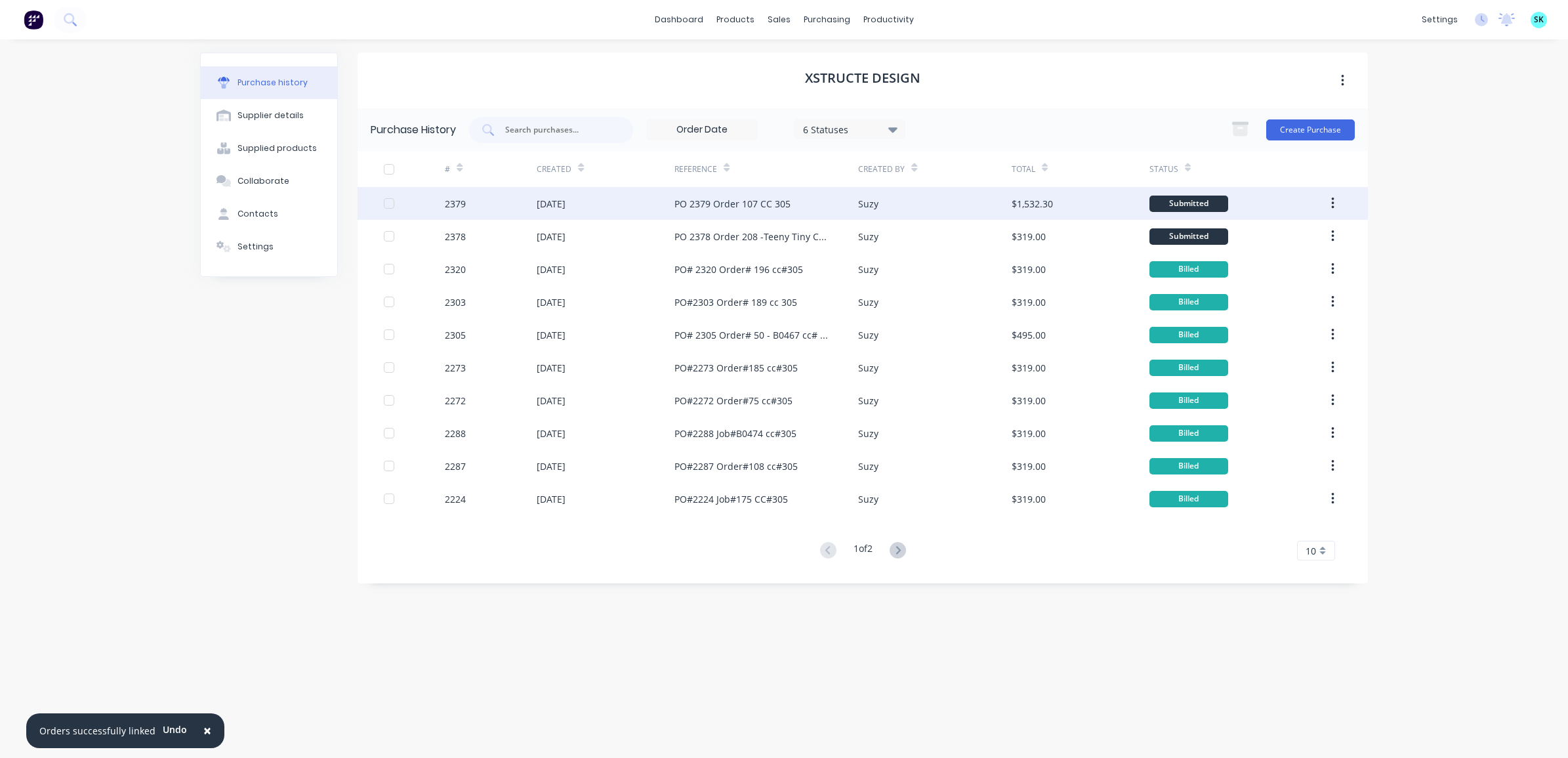
click at [693, 201] on div "PO 2379 Order 107 CC 305" at bounding box center [733, 204] width 116 height 14
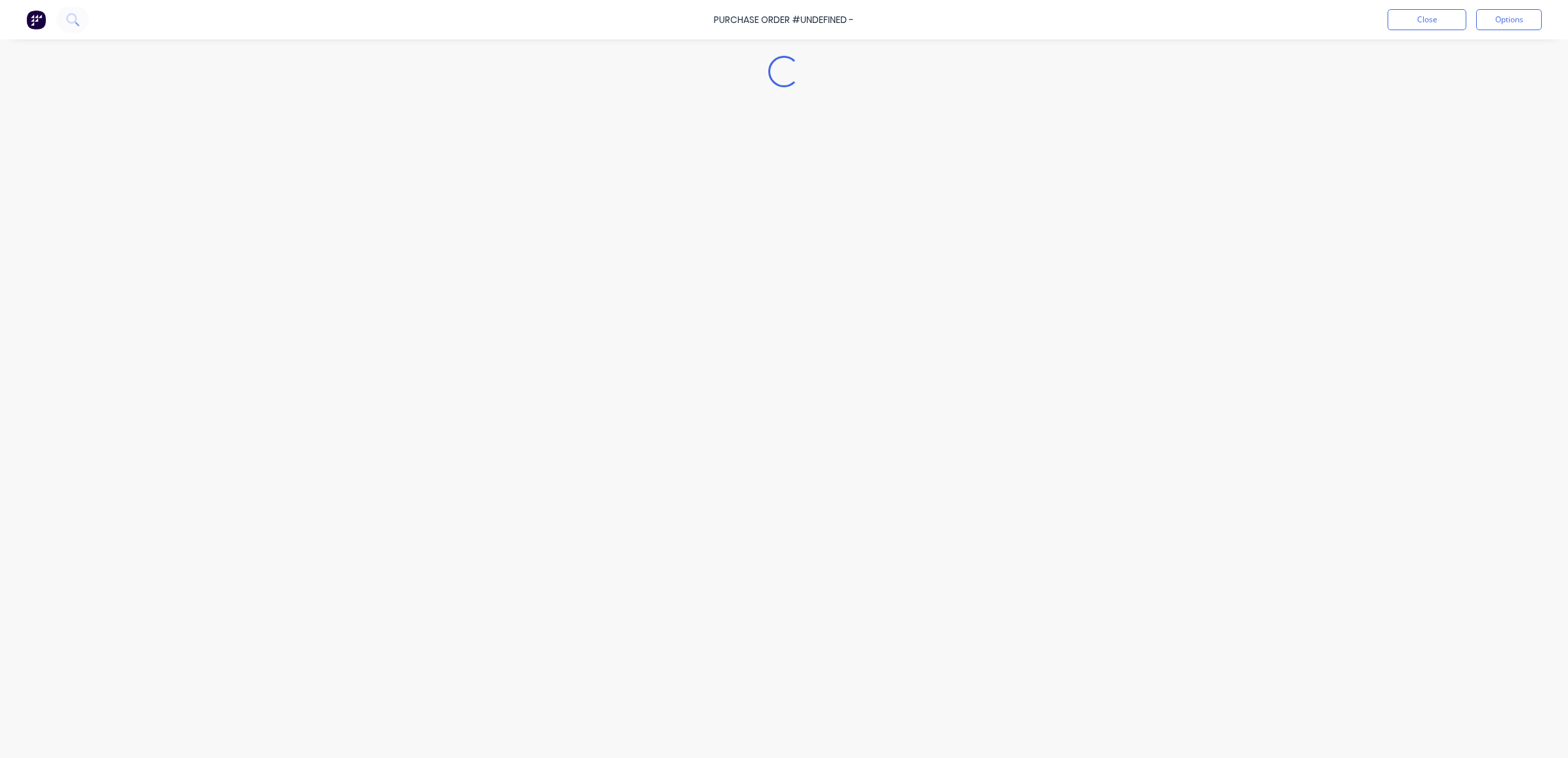
type textarea "x"
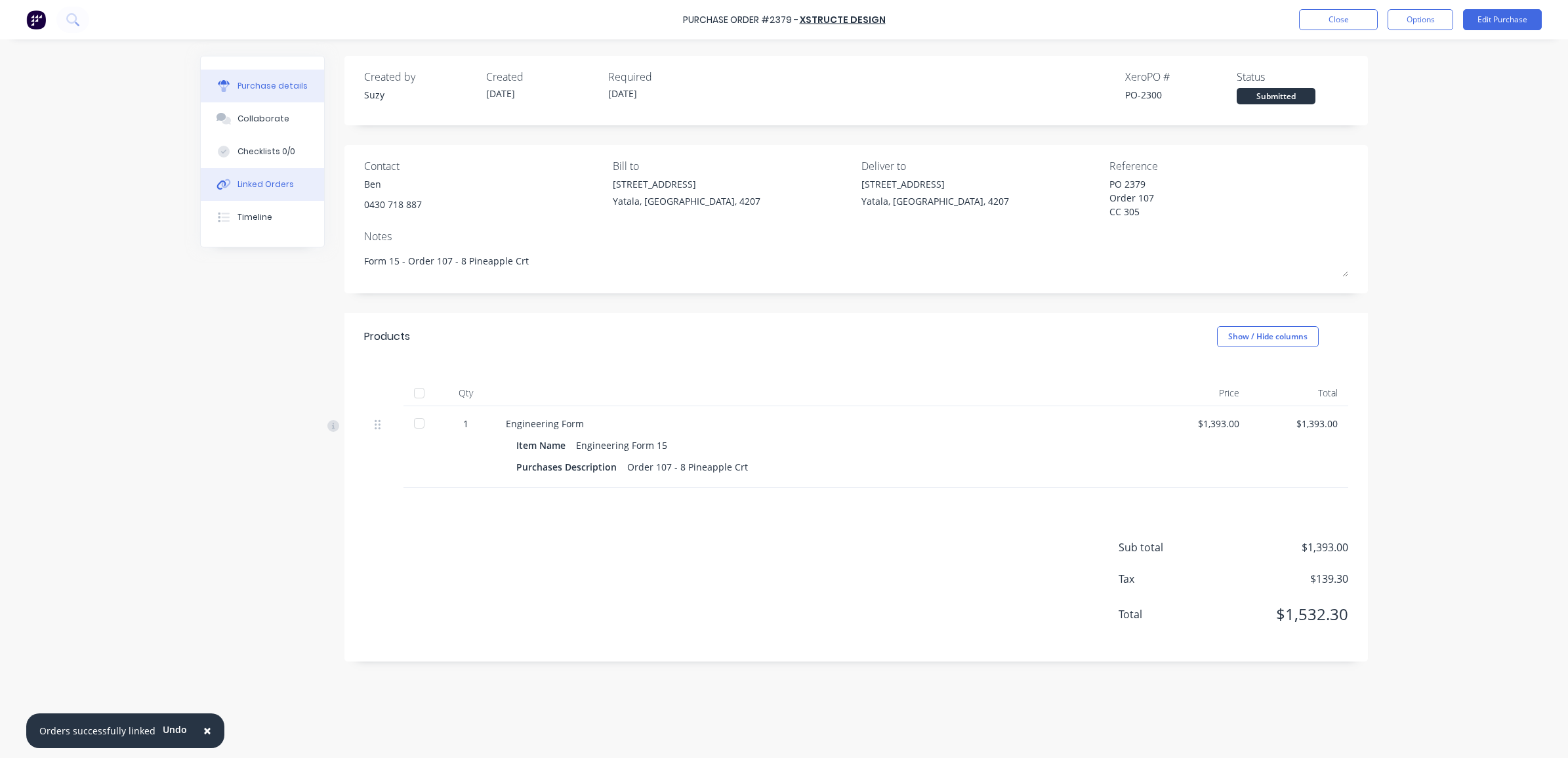
click at [279, 188] on div "Linked Orders" at bounding box center [266, 185] width 57 height 12
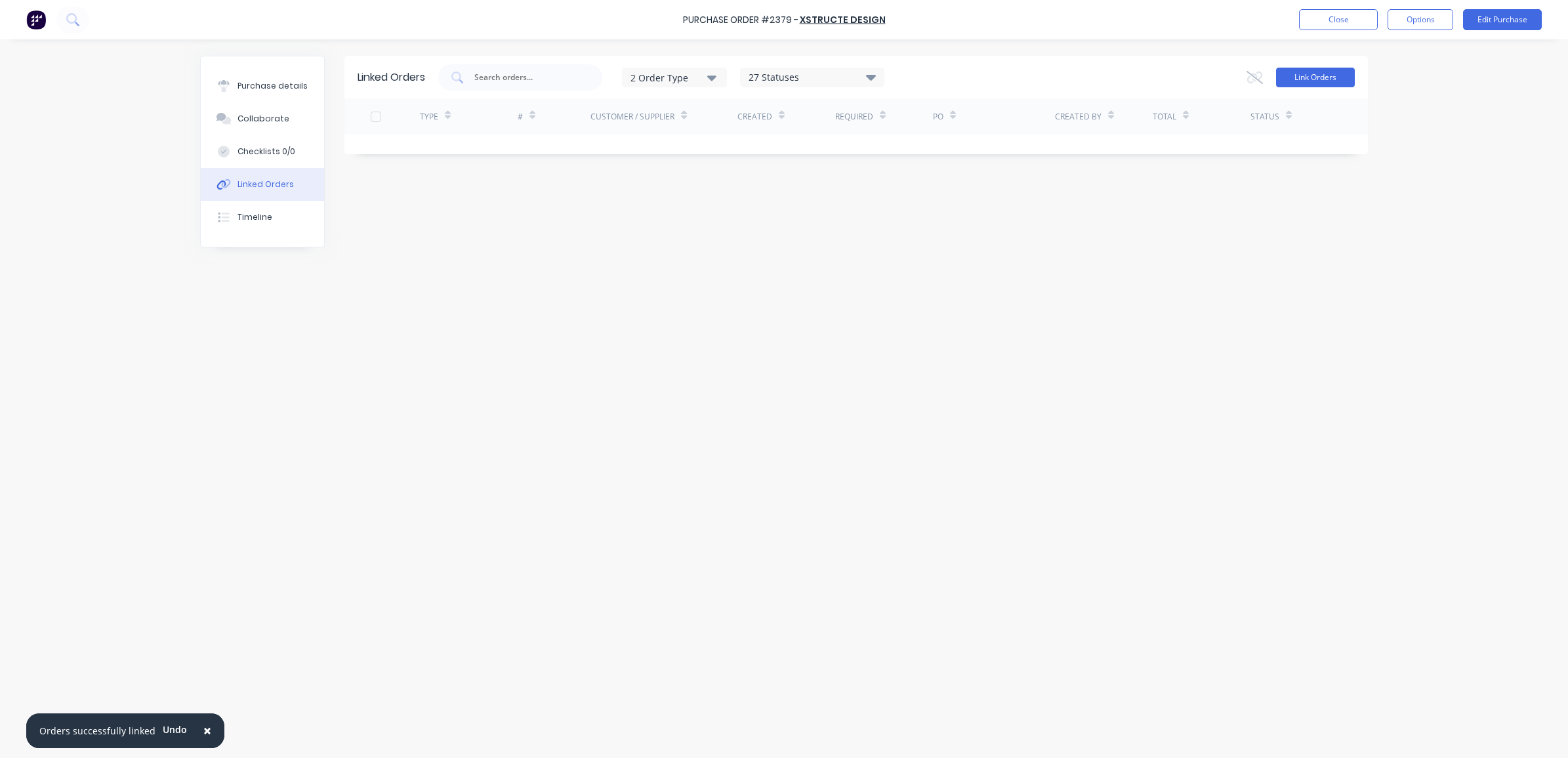
click at [1293, 80] on button "Link Orders" at bounding box center [1315, 77] width 79 height 20
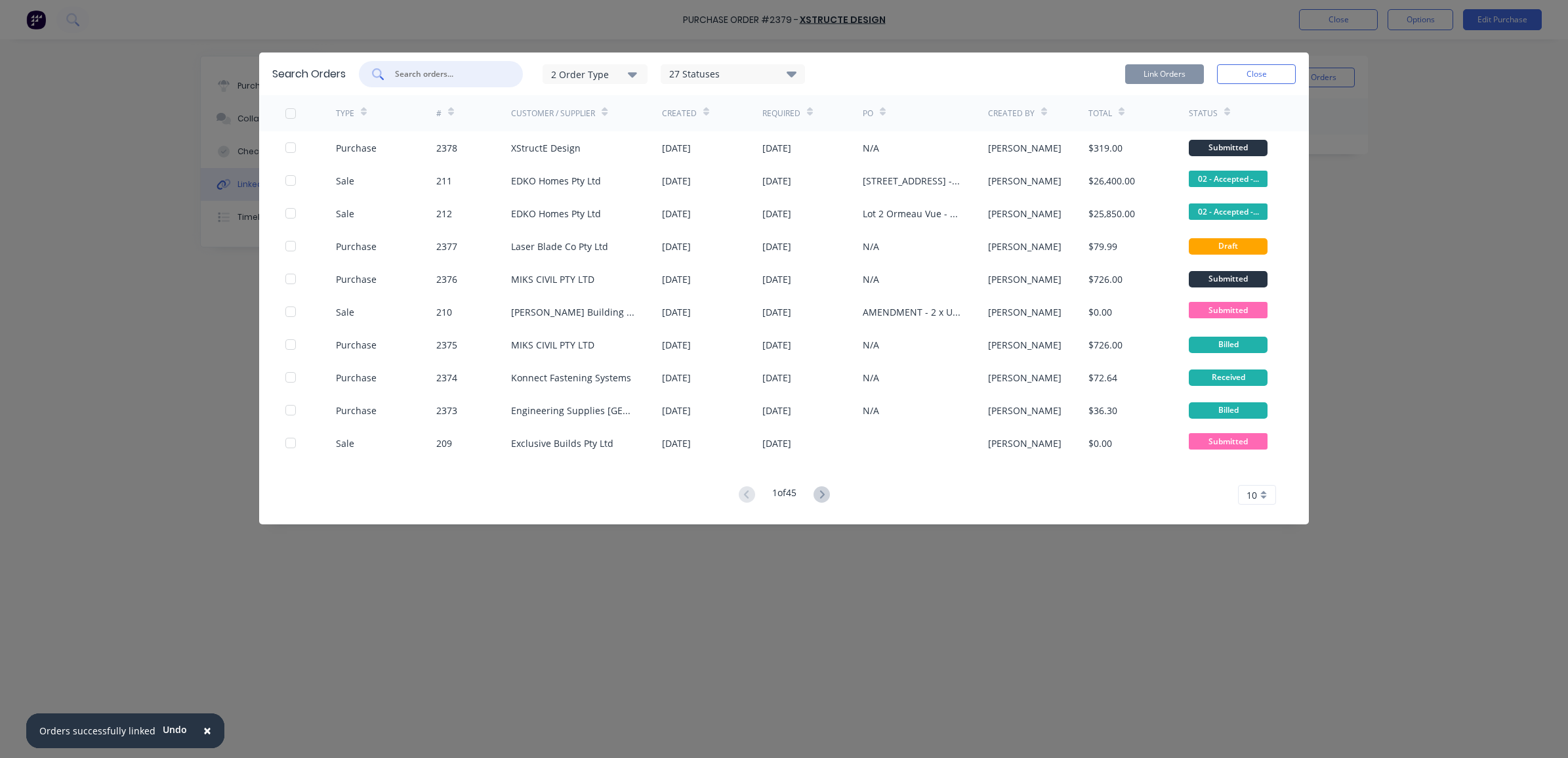
click at [448, 77] on input "text" at bounding box center [448, 74] width 109 height 13
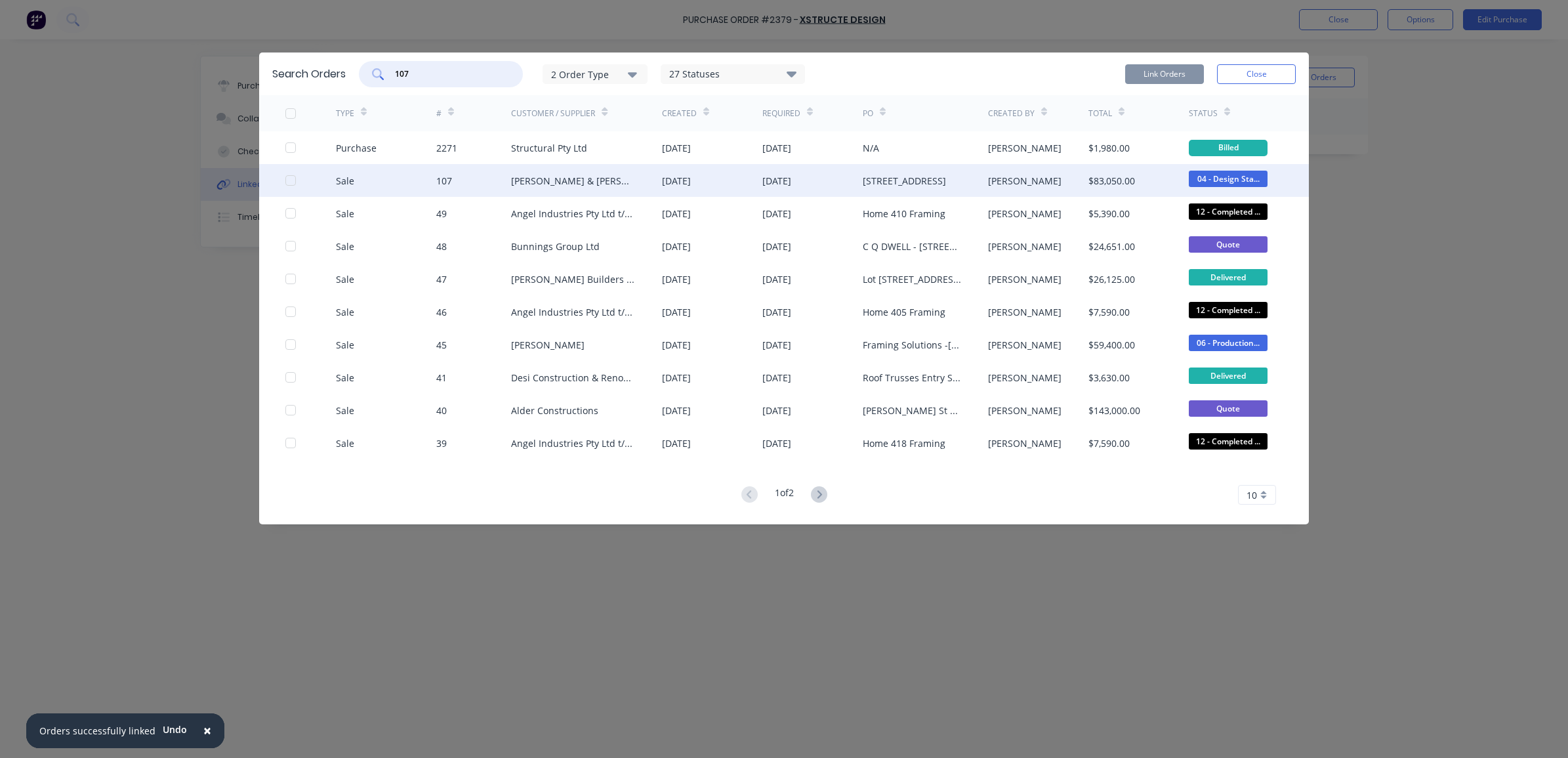
type input "107"
click at [283, 182] on div "Sale 107 [PERSON_NAME] & [PERSON_NAME] [DATE] [DATE] [STREET_ADDRESS] [PERSON_N…" at bounding box center [784, 180] width 1050 height 32
click at [292, 181] on div at bounding box center [291, 180] width 27 height 27
click at [1160, 73] on button "Link Orders" at bounding box center [1164, 74] width 79 height 20
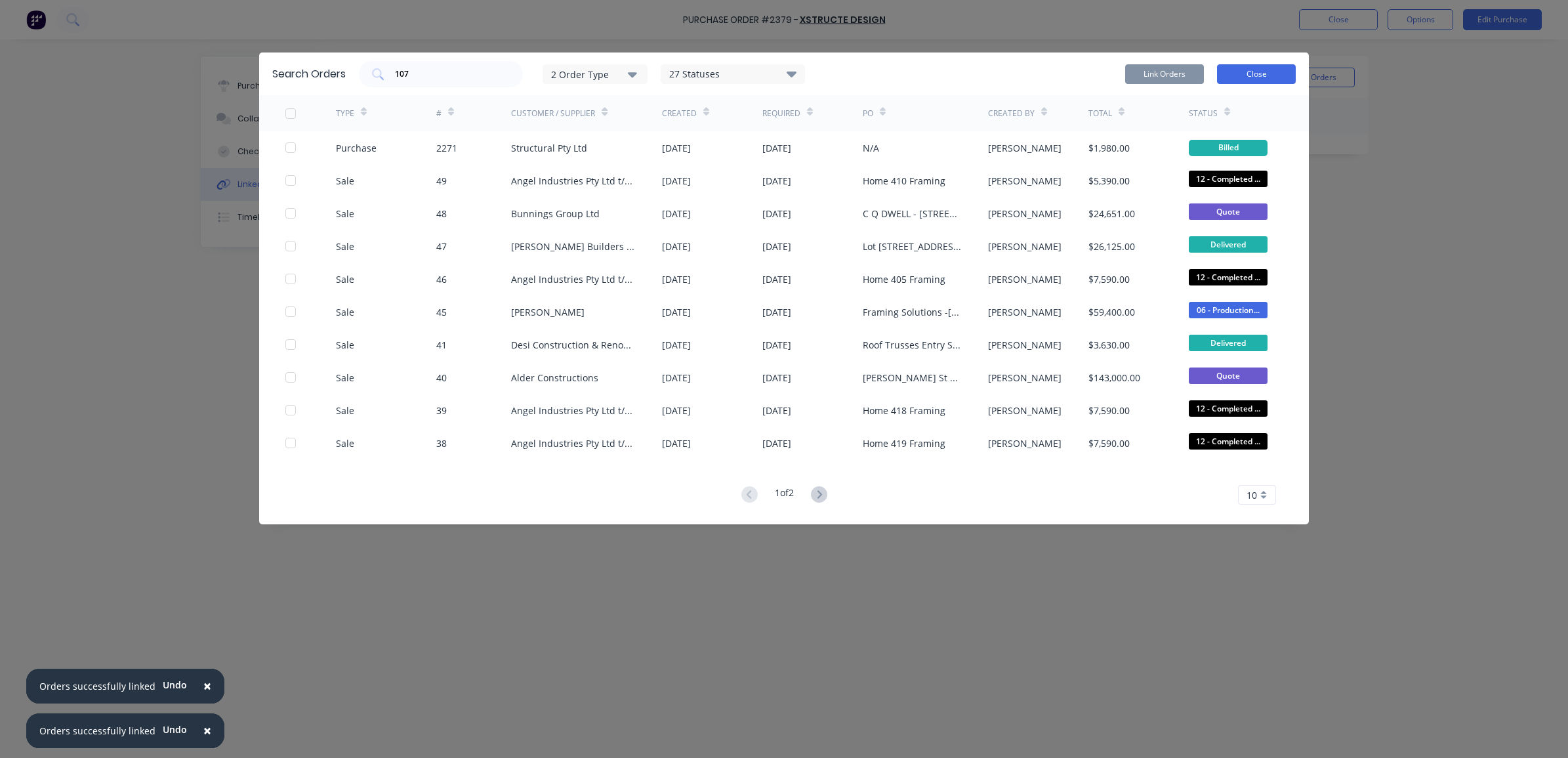
click at [1253, 77] on button "Close" at bounding box center [1256, 74] width 79 height 20
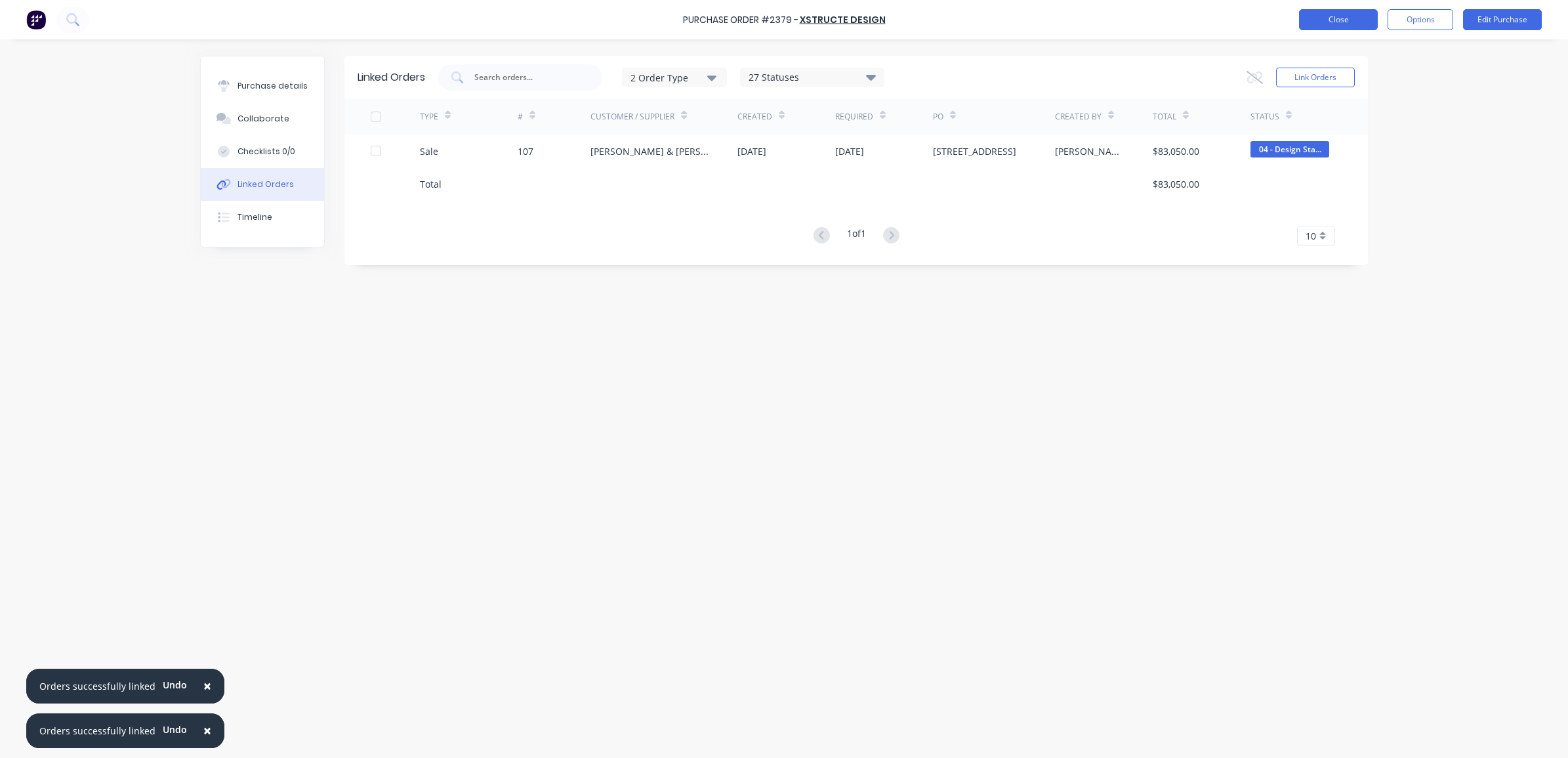
click at [1334, 30] on button "Close" at bounding box center [1339, 19] width 79 height 21
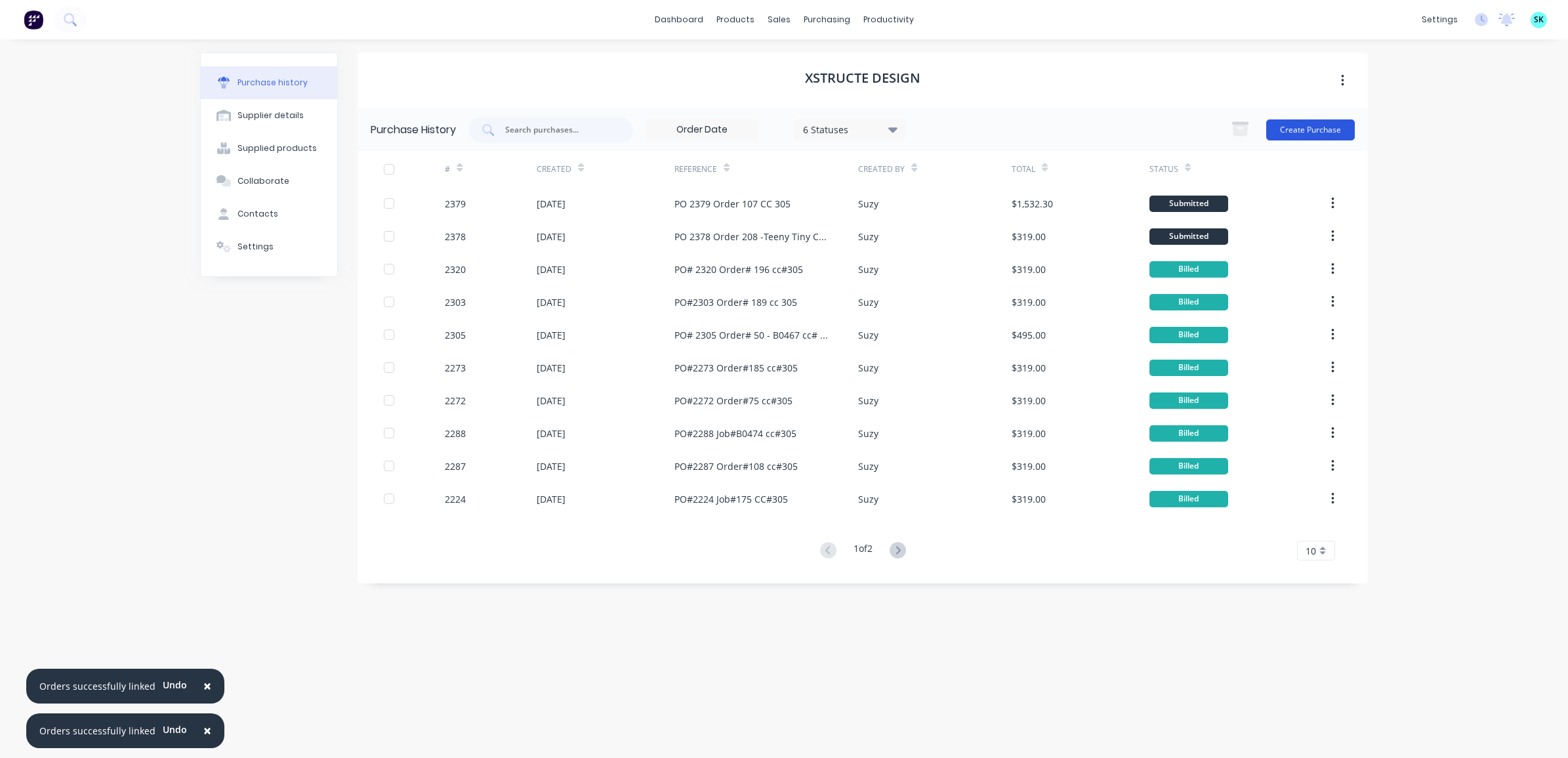
click at [1314, 128] on button "Create Purchase" at bounding box center [1310, 130] width 89 height 21
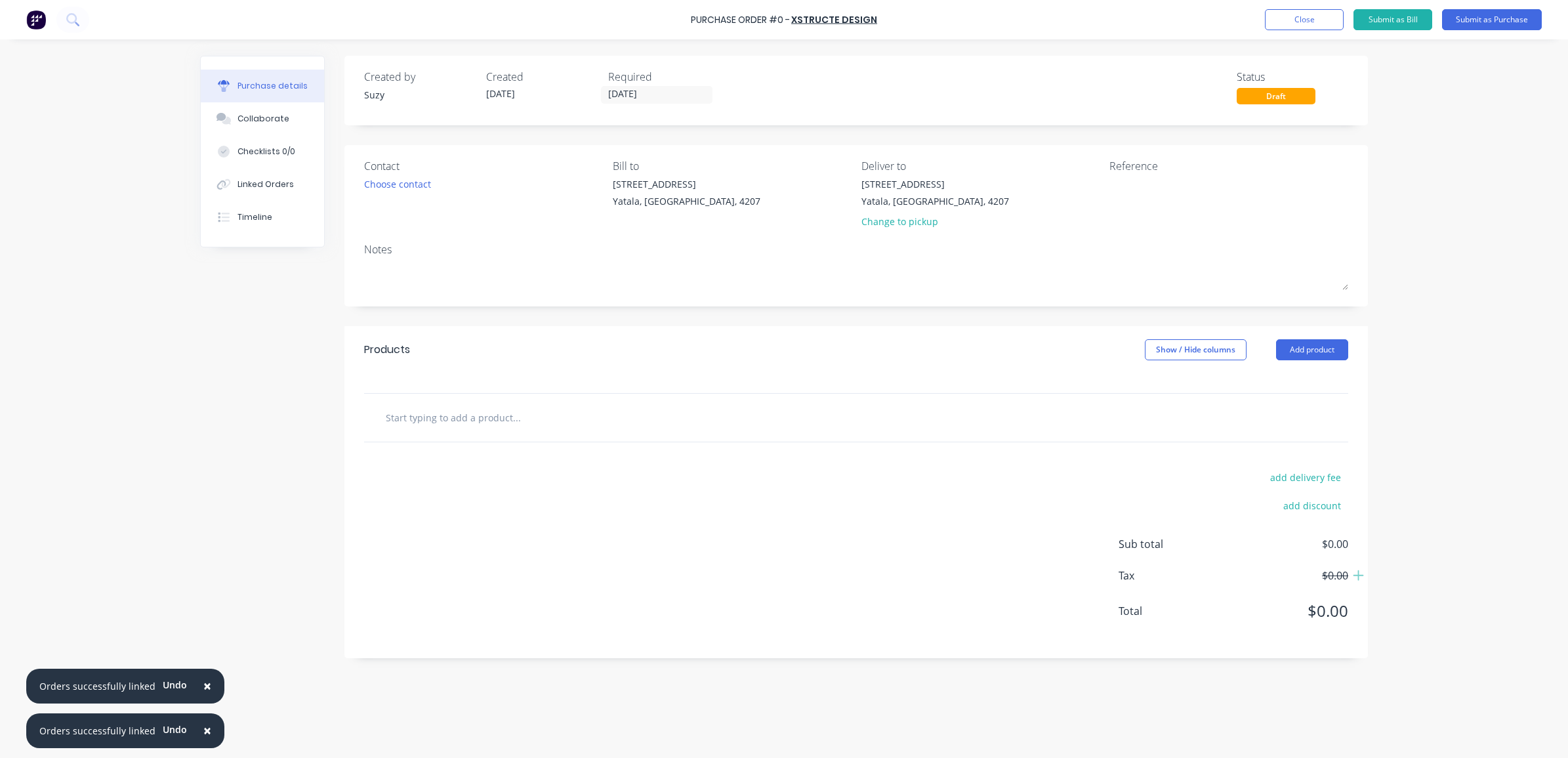
click at [419, 429] on input "text" at bounding box center [517, 417] width 263 height 27
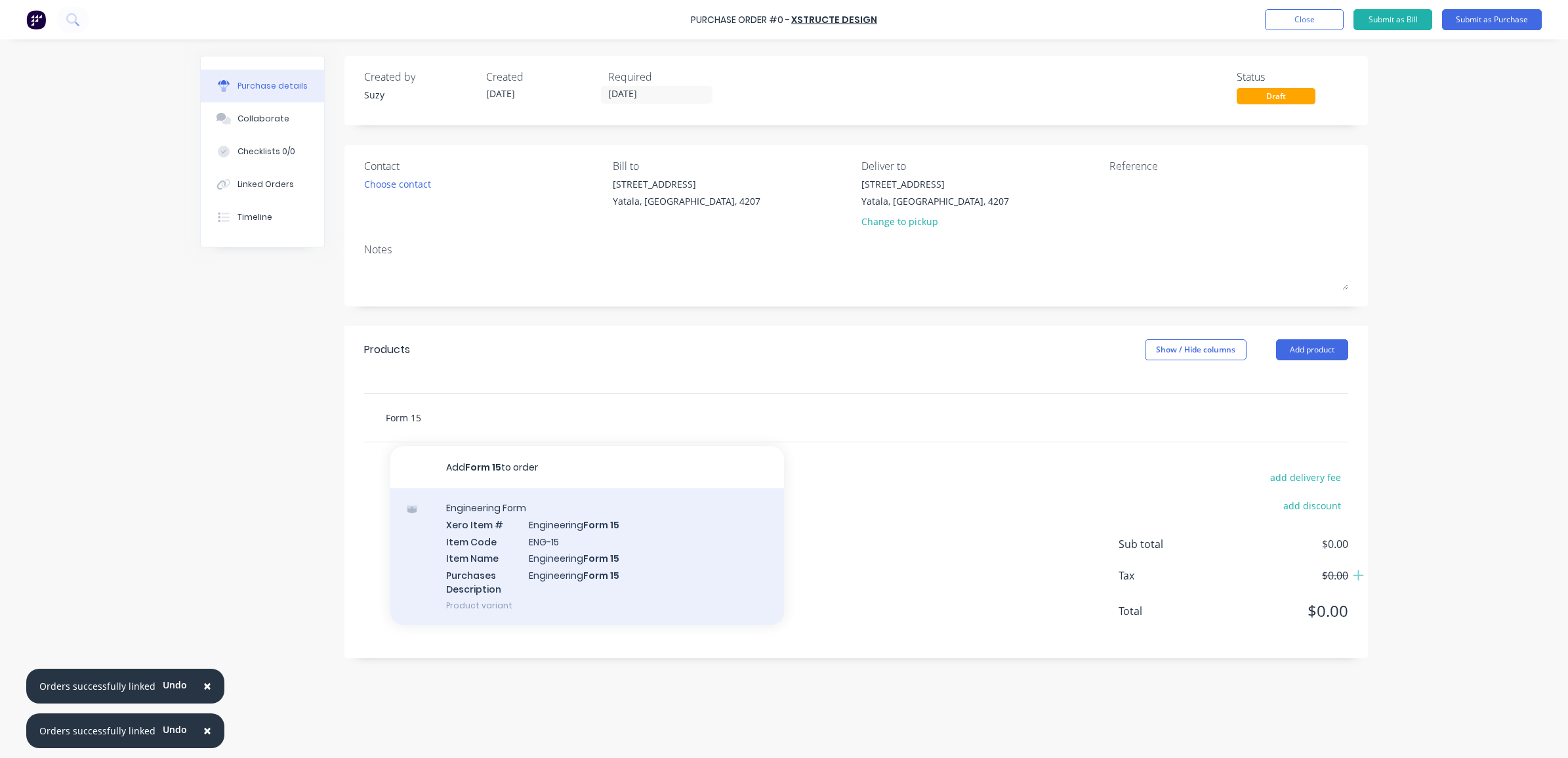
type input "Form 15"
click at [437, 509] on div "Engineering Form Xero Item # Engineering Form 15 Item Code ENG-15 Item Name Eng…" at bounding box center [587, 557] width 394 height 136
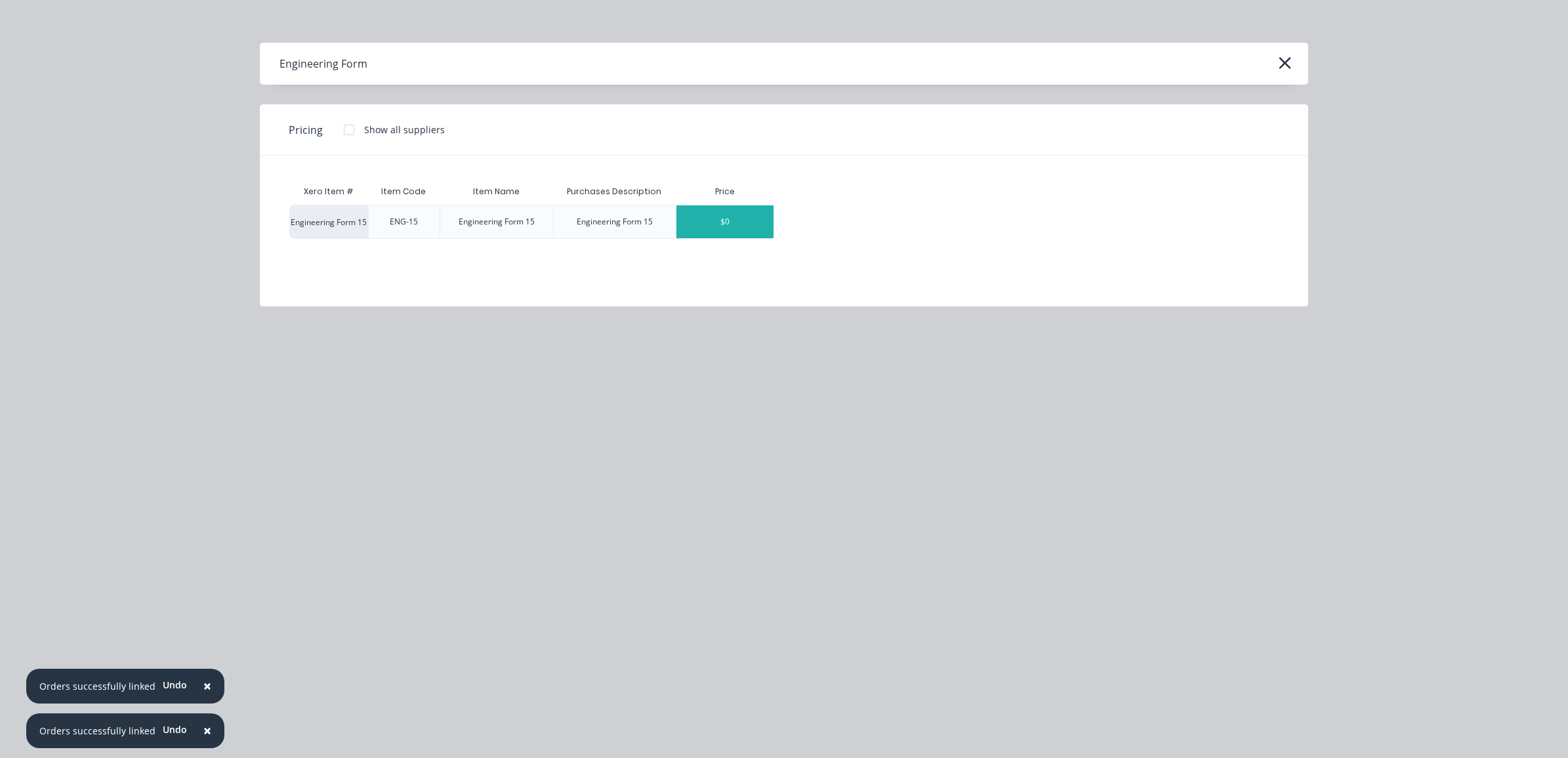
click at [742, 228] on div "$0" at bounding box center [725, 221] width 97 height 32
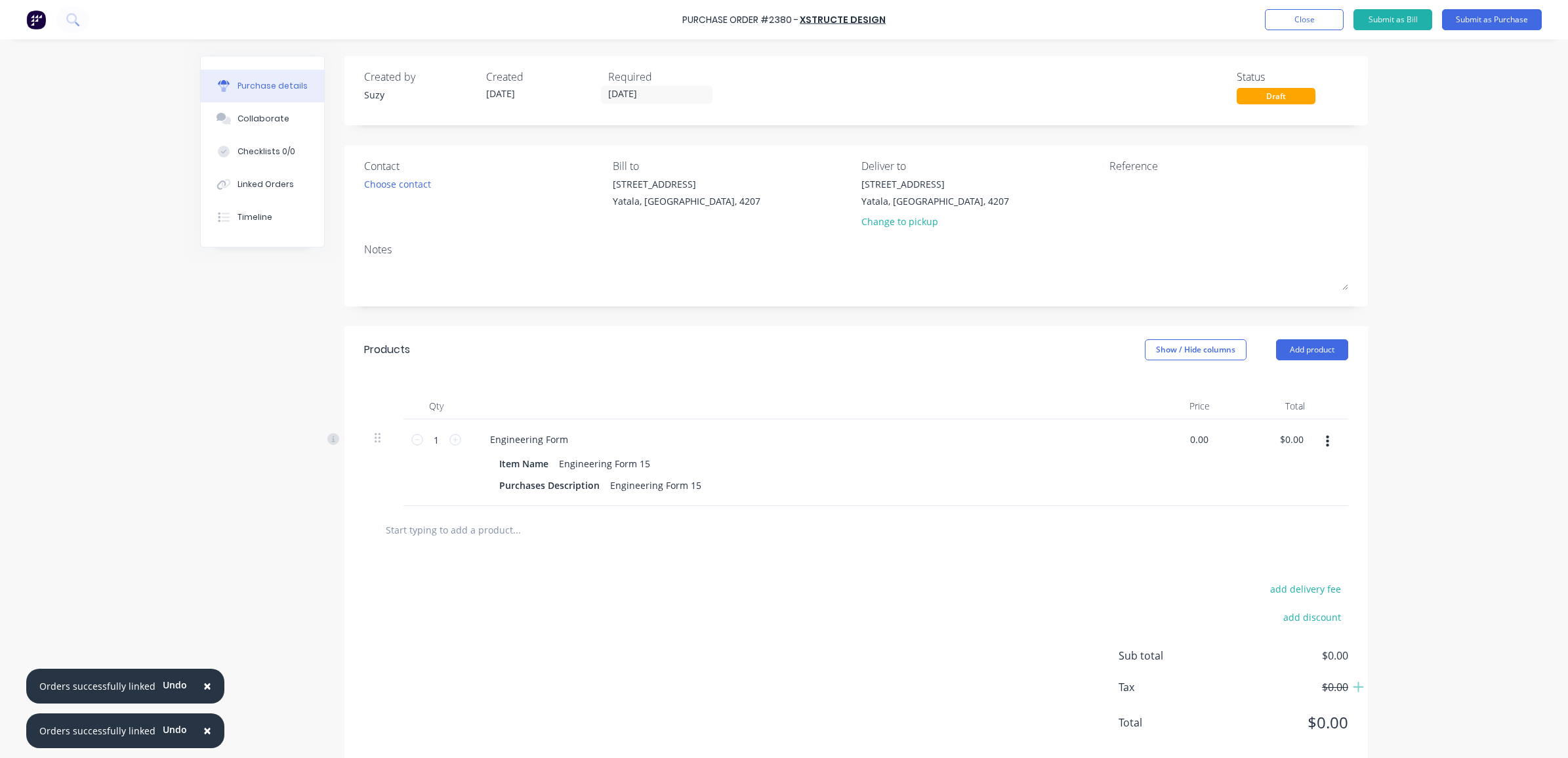
drag, startPoint x: 1202, startPoint y: 439, endPoint x: 1170, endPoint y: 441, distance: 32.1
click at [1170, 441] on div "0.00 0.00" at bounding box center [1172, 463] width 96 height 86
type input "$290.00"
click at [1172, 505] on div "$290.00 $290.00" at bounding box center [1172, 463] width 96 height 86
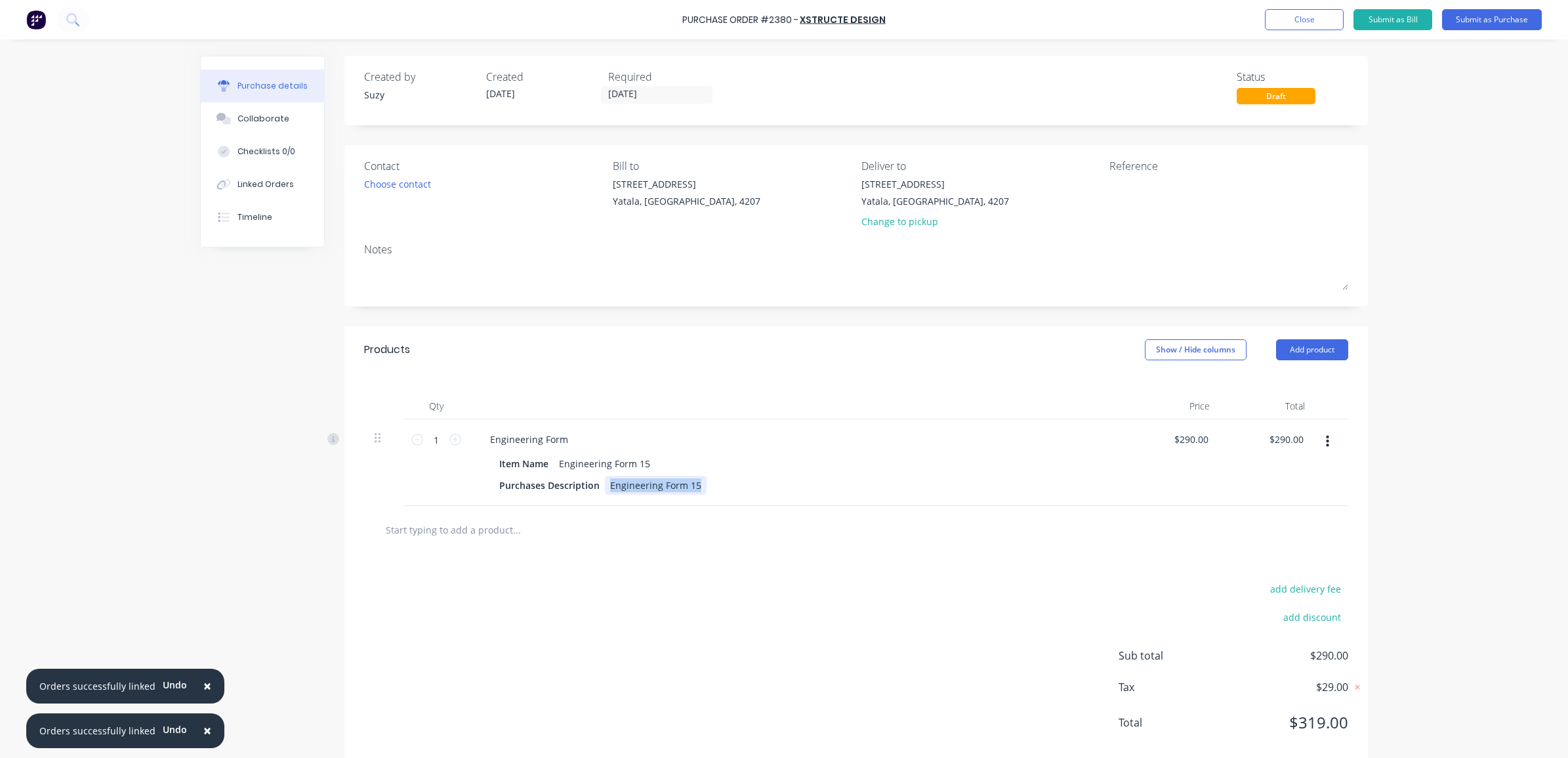
drag, startPoint x: 691, startPoint y: 486, endPoint x: 602, endPoint y: 490, distance: 89.1
click at [605, 490] on div "Engineering Form 15" at bounding box center [656, 485] width 101 height 19
click at [592, 583] on div "add delivery fee add discount Sub total $290.00 Tax $29.00 Total $319.00" at bounding box center [857, 662] width 1024 height 216
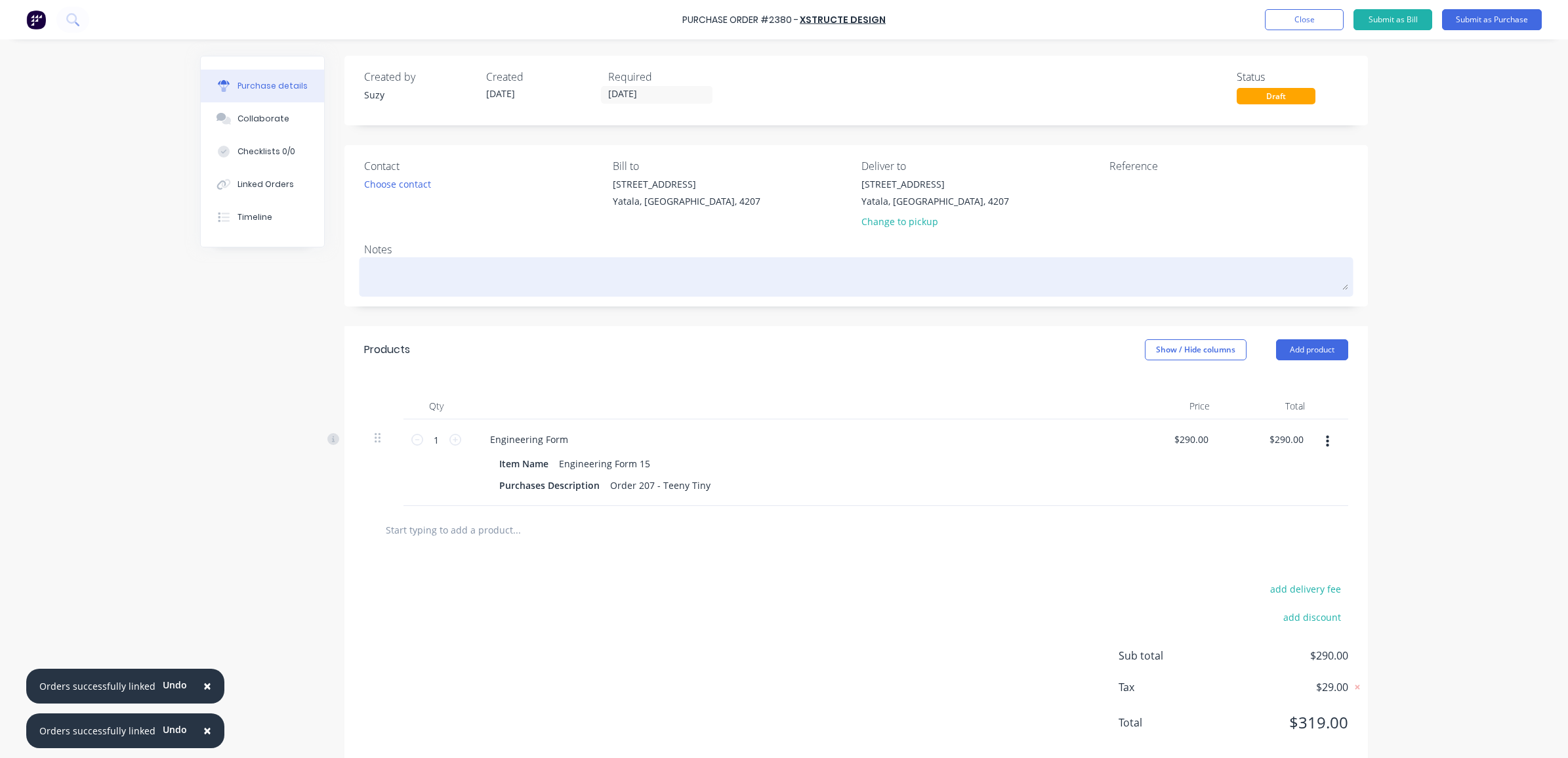
click at [499, 283] on textarea at bounding box center [856, 276] width 985 height 30
type textarea "x"
type textarea "T"
type textarea "x"
type textarea "Te"
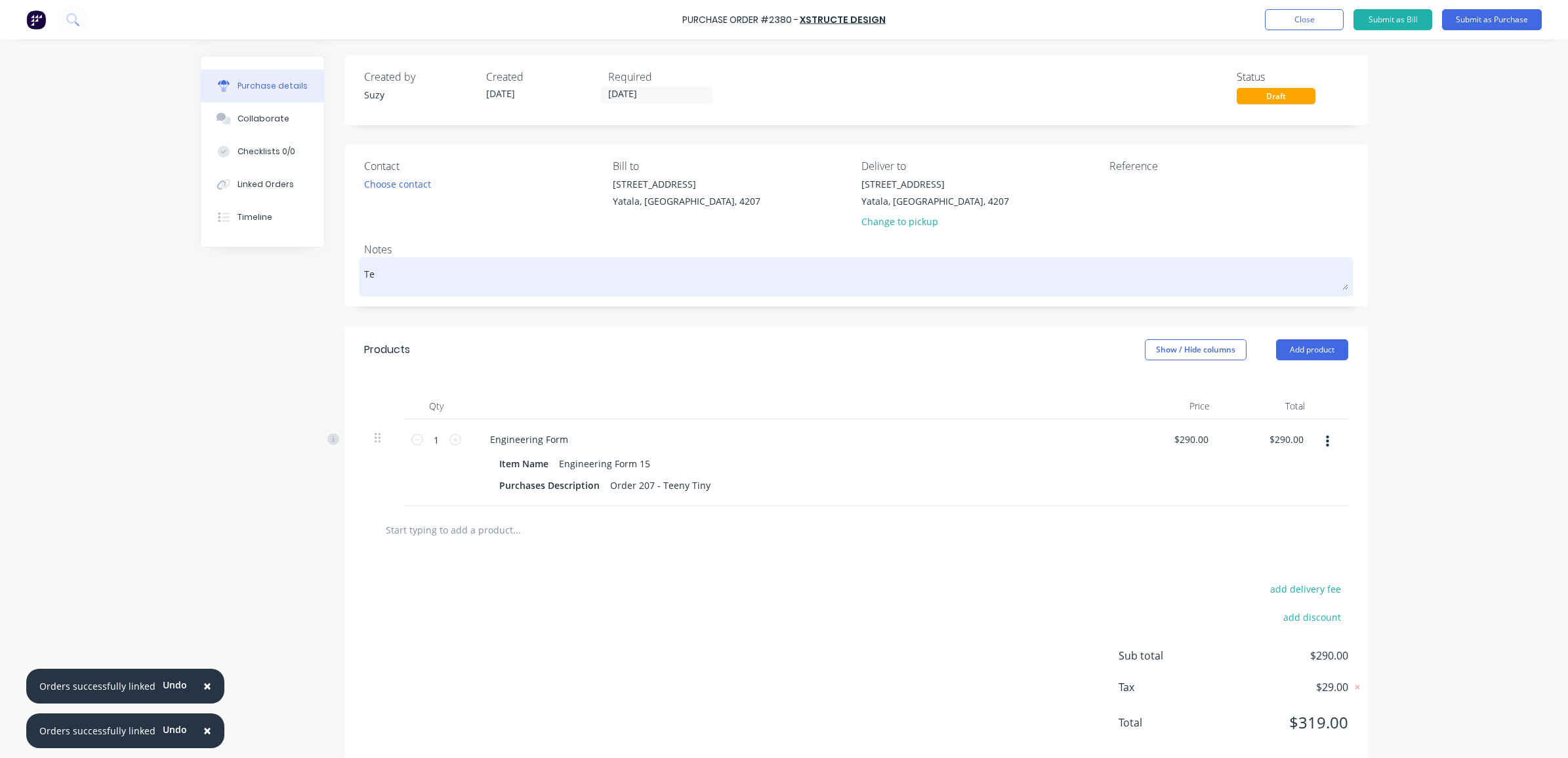
type textarea "x"
type textarea "Tee"
type textarea "x"
type textarea "Teen"
type textarea "x"
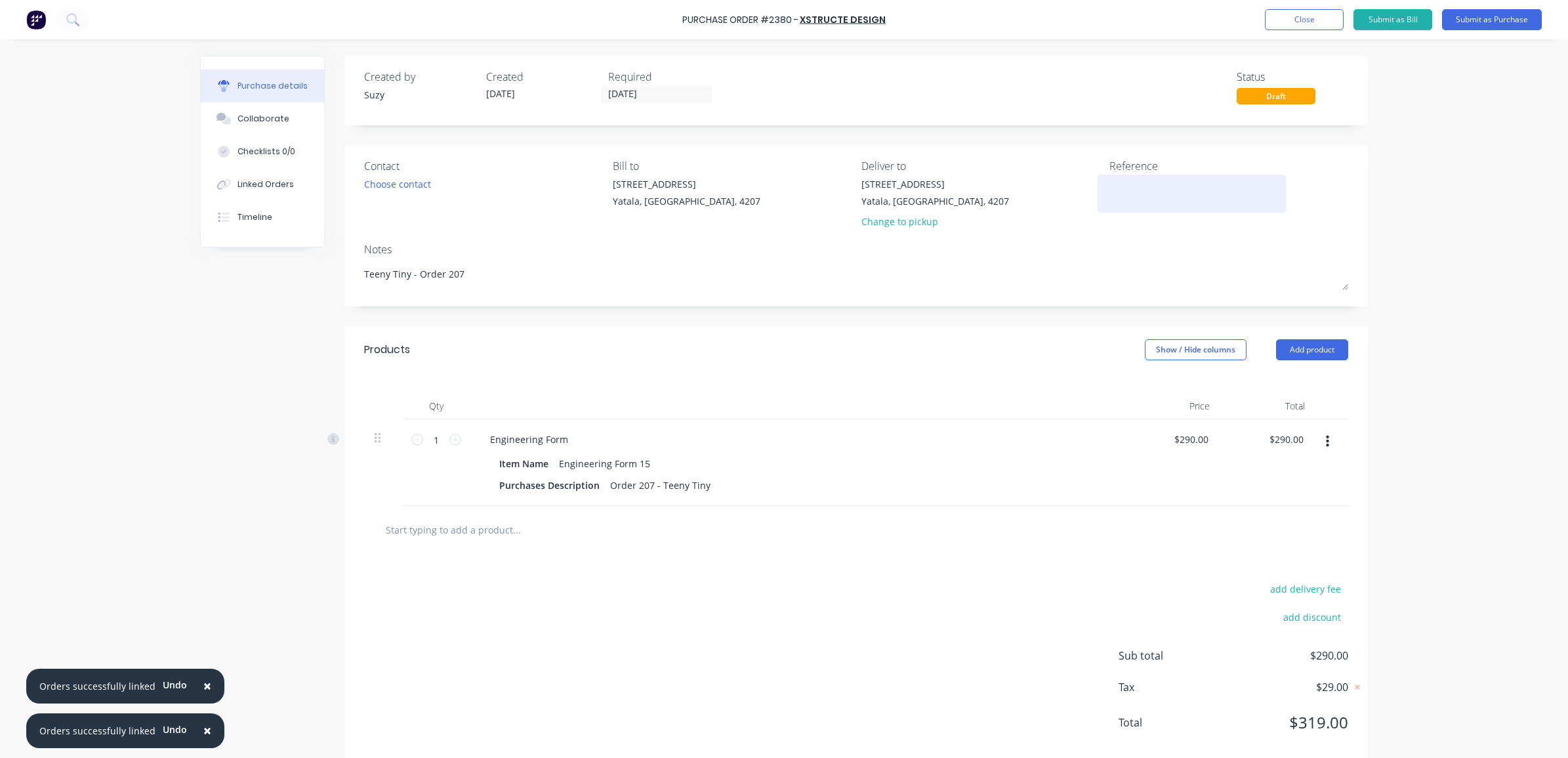
click at [1168, 190] on textarea at bounding box center [1191, 192] width 164 height 30
drag, startPoint x: 410, startPoint y: 172, endPoint x: 408, endPoint y: 181, distance: 9.2
click at [408, 181] on div "Contact Choose contact" at bounding box center [483, 196] width 238 height 76
click at [410, 185] on div "Choose contact" at bounding box center [397, 184] width 67 height 14
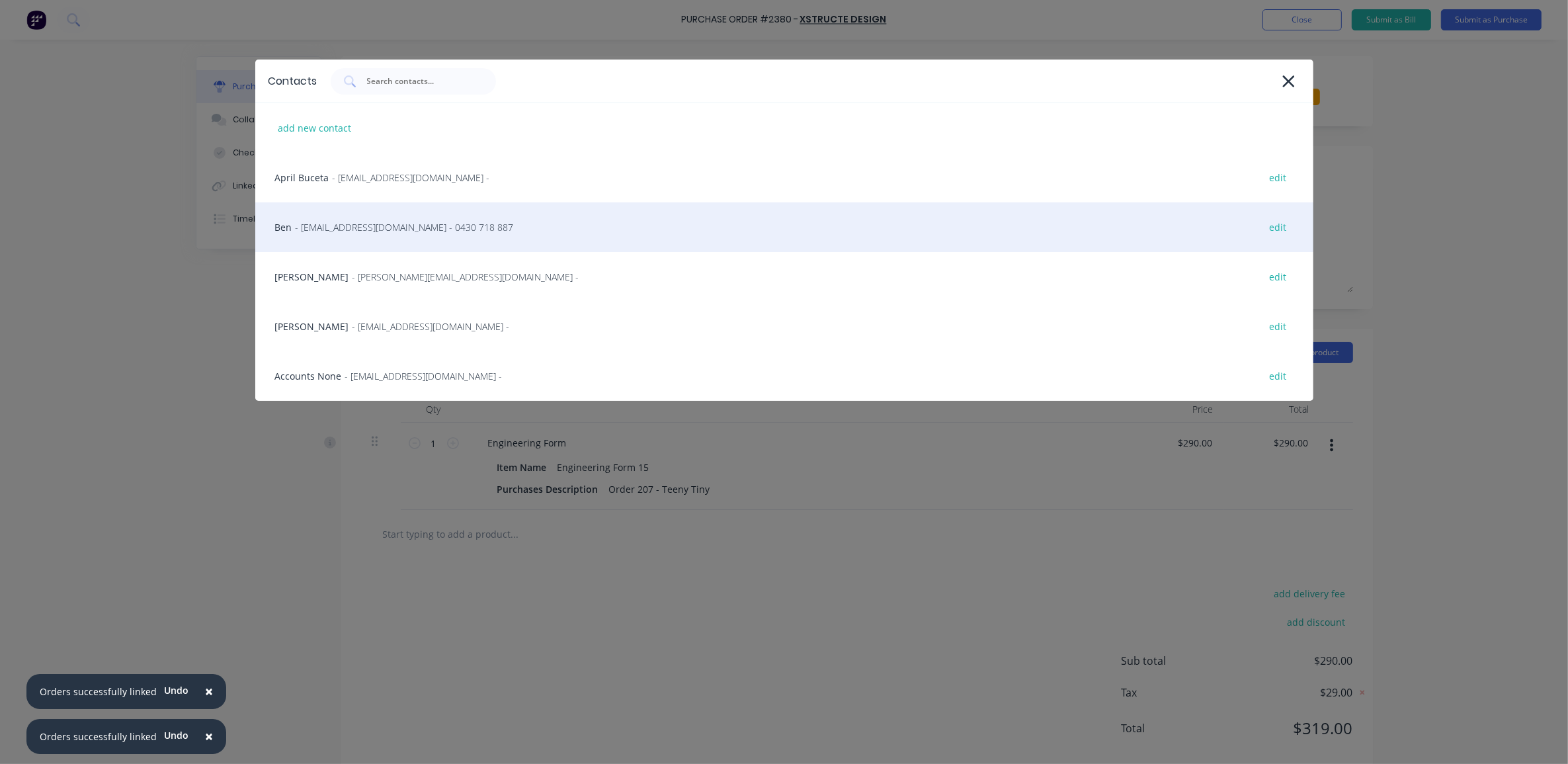
click at [384, 227] on span "- [EMAIL_ADDRESS][DOMAIN_NAME] - 0430 718 887" at bounding box center [405, 227] width 219 height 14
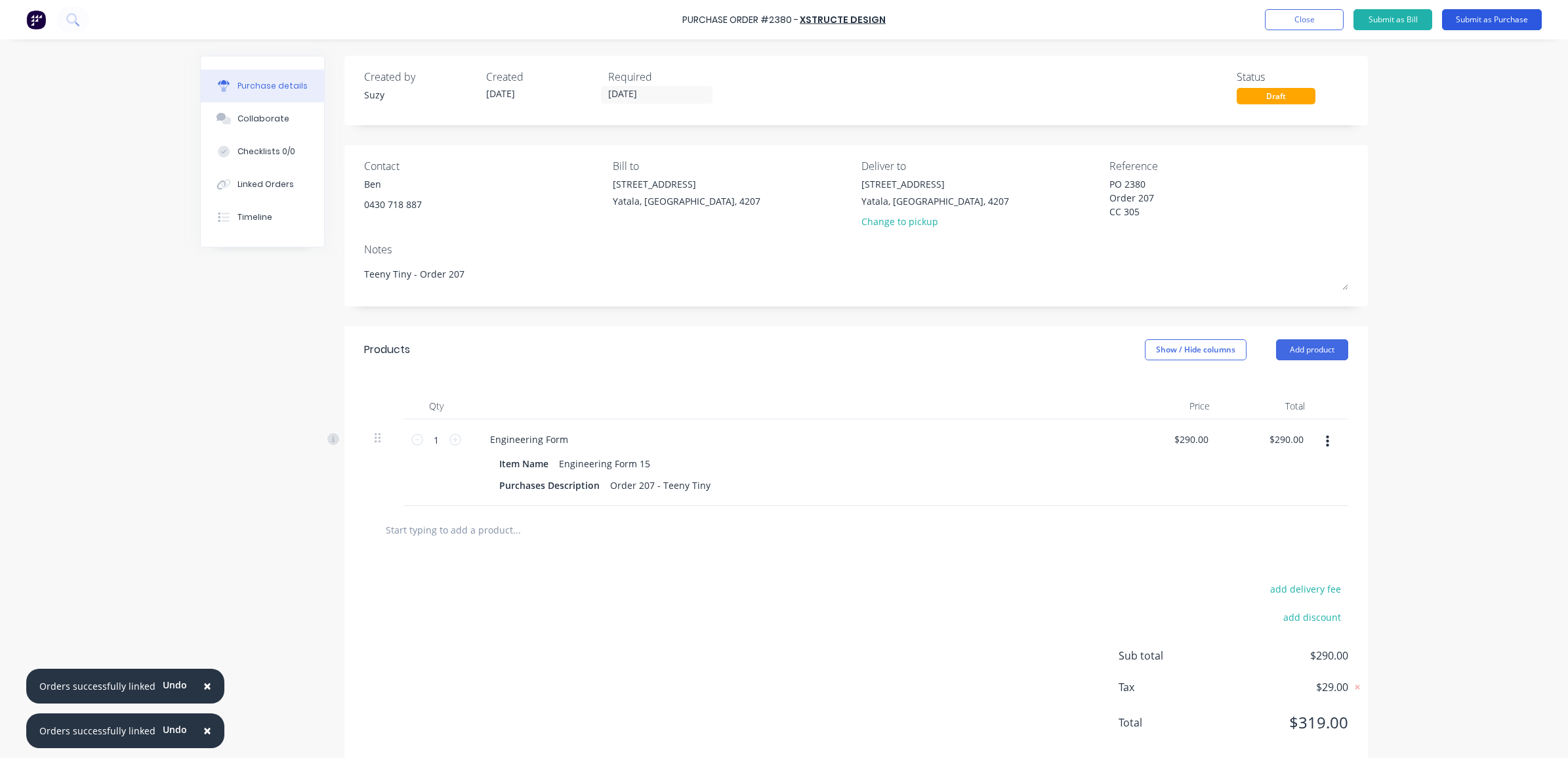
click at [1462, 17] on button "Submit as Purchase" at bounding box center [1492, 19] width 100 height 21
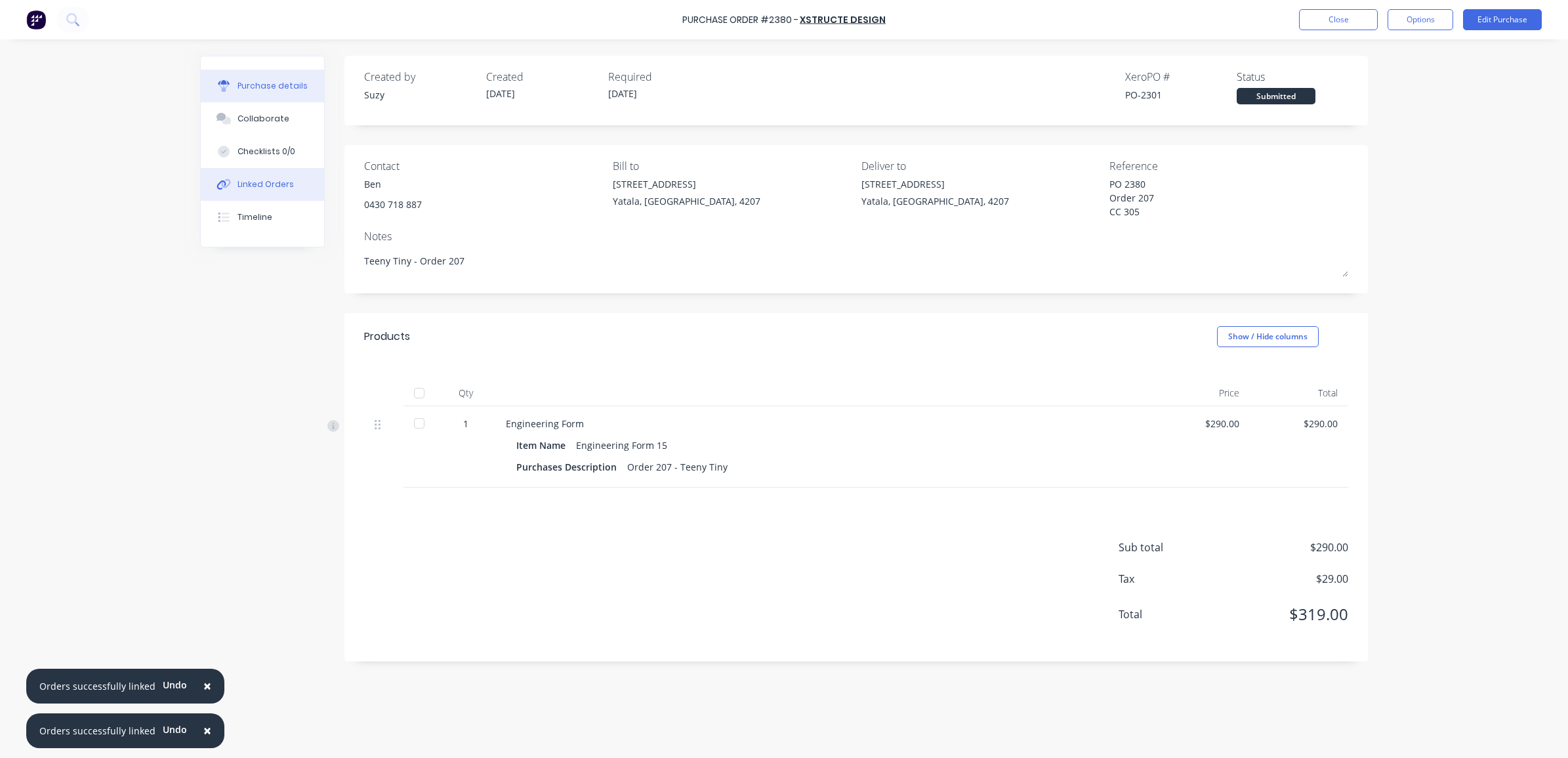
click at [283, 188] on div "Linked Orders" at bounding box center [266, 185] width 57 height 12
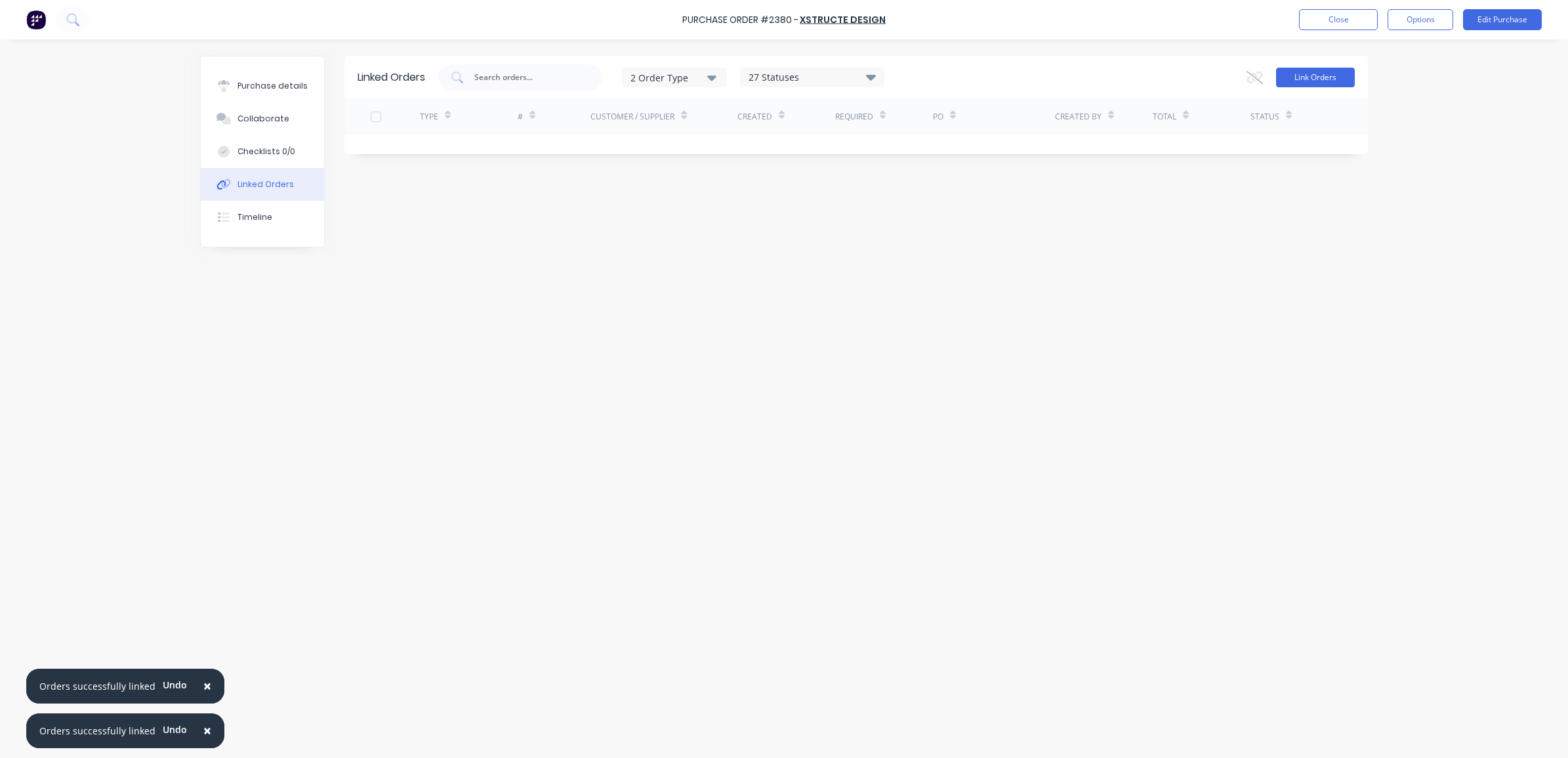
click at [1290, 73] on button "Link Orders" at bounding box center [1315, 77] width 79 height 20
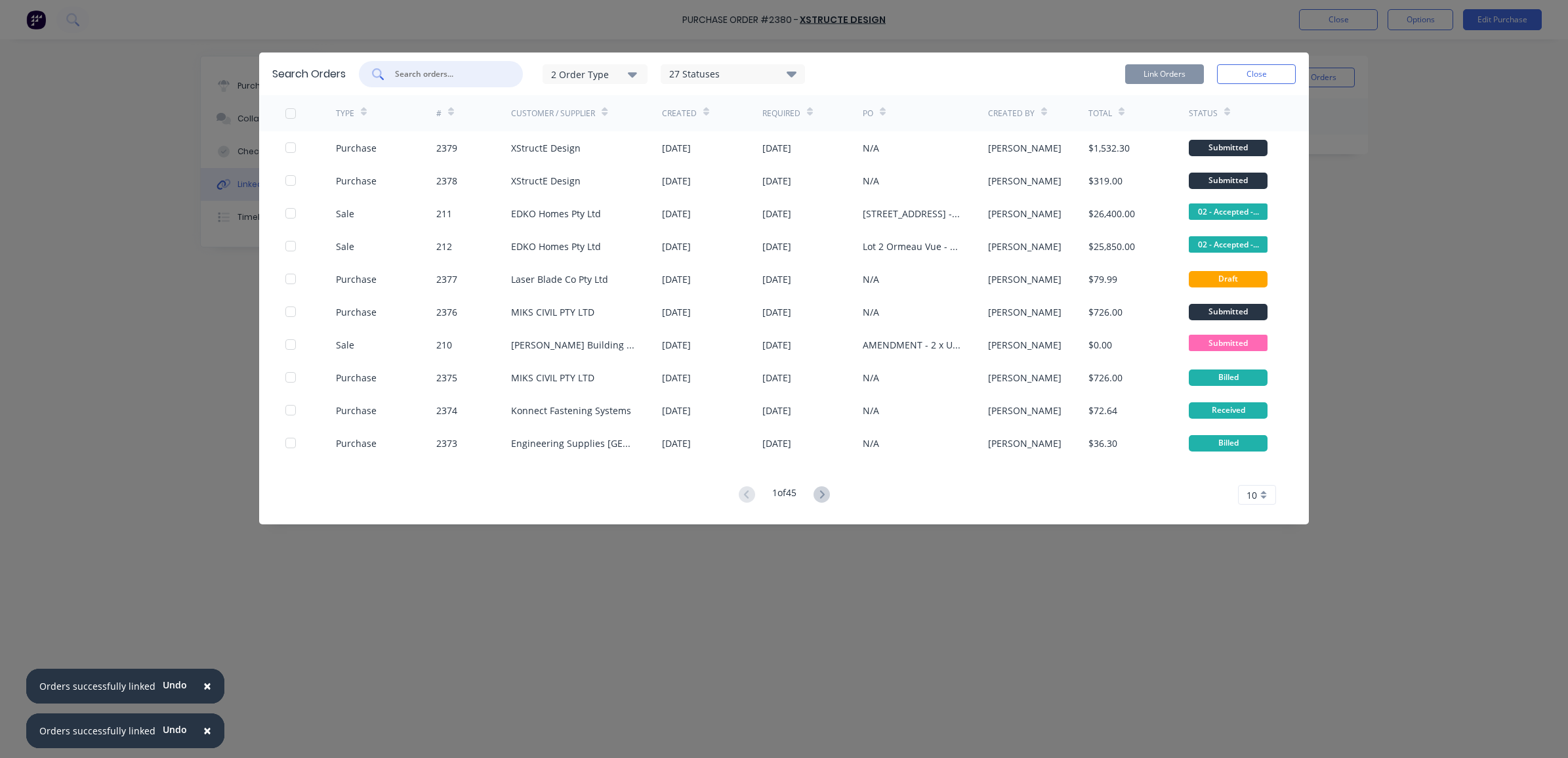
click at [440, 73] on input "text" at bounding box center [448, 74] width 109 height 13
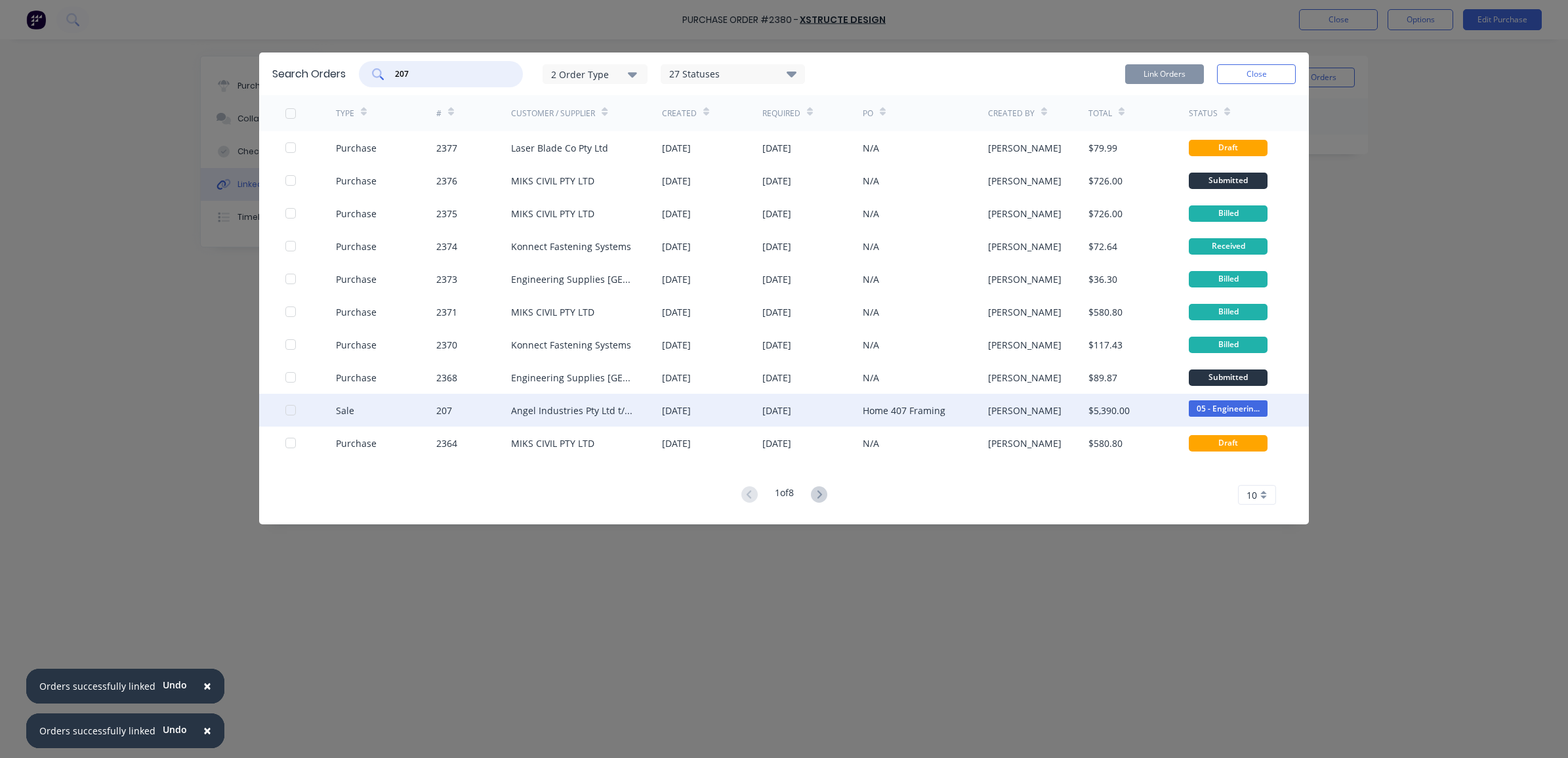
click at [293, 412] on div at bounding box center [291, 411] width 27 height 27
click at [1132, 76] on button "Link Orders" at bounding box center [1164, 74] width 79 height 20
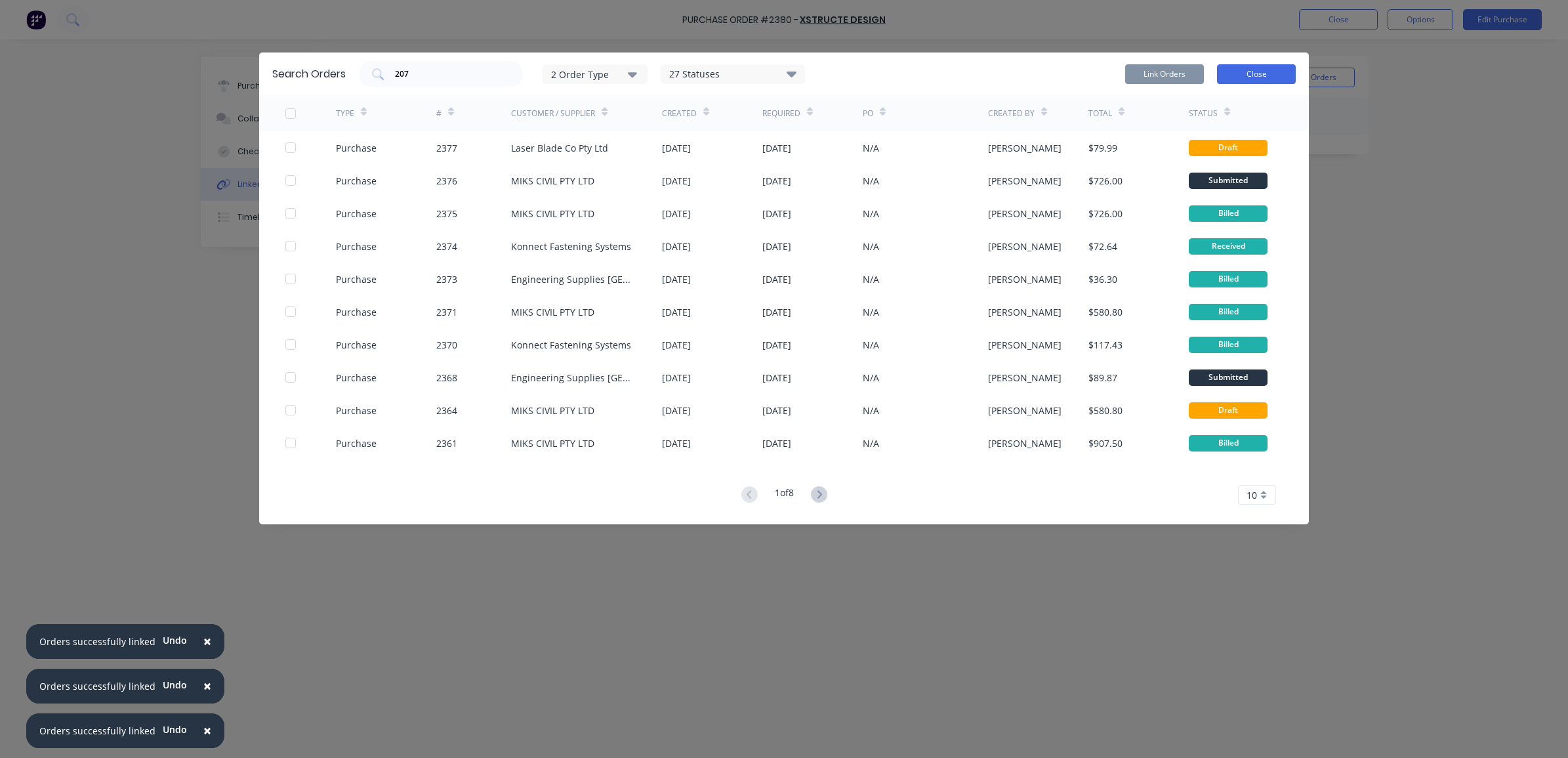
click at [1263, 73] on button "Close" at bounding box center [1256, 74] width 79 height 20
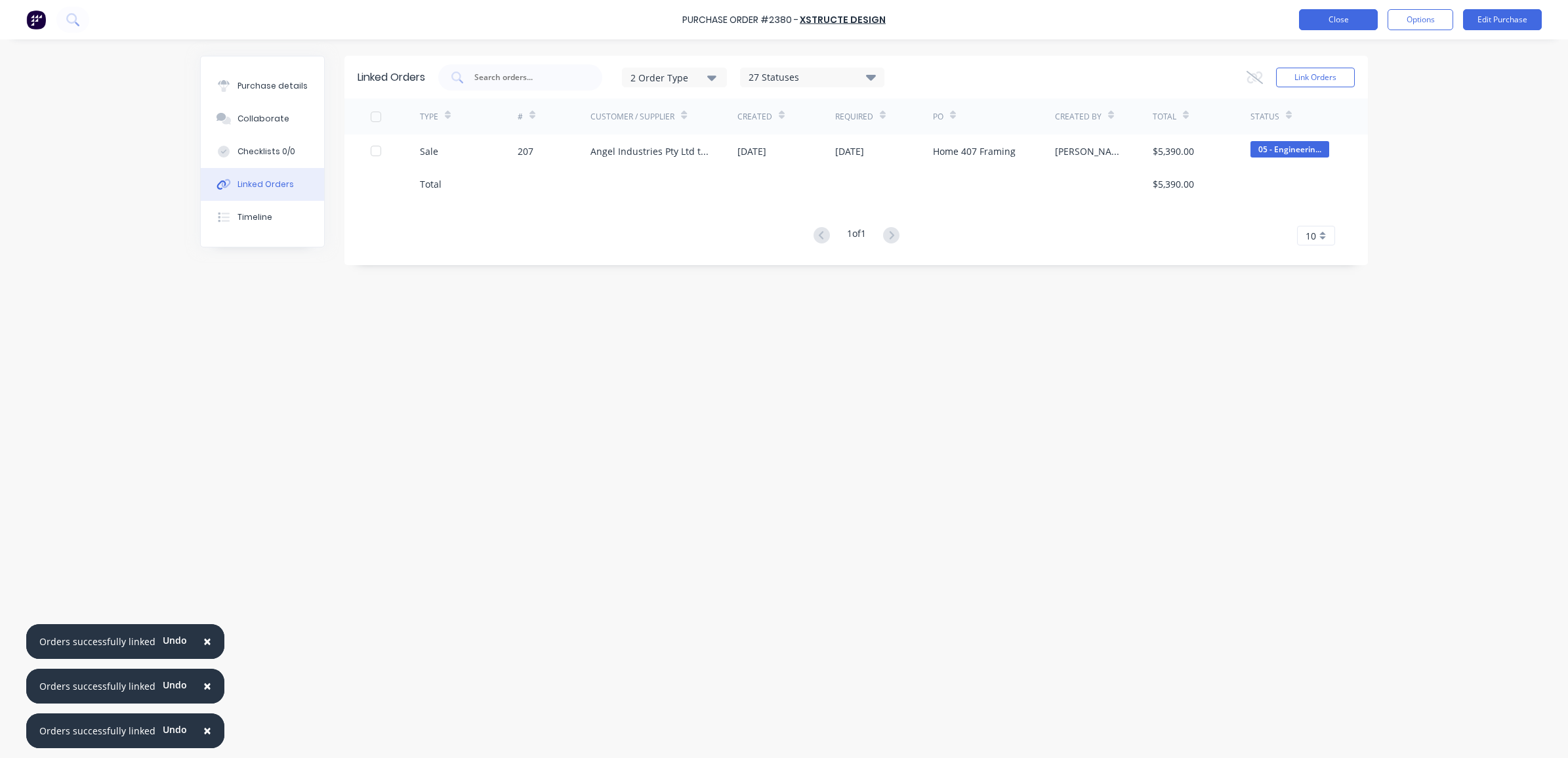
click at [1333, 18] on button "Close" at bounding box center [1339, 19] width 79 height 21
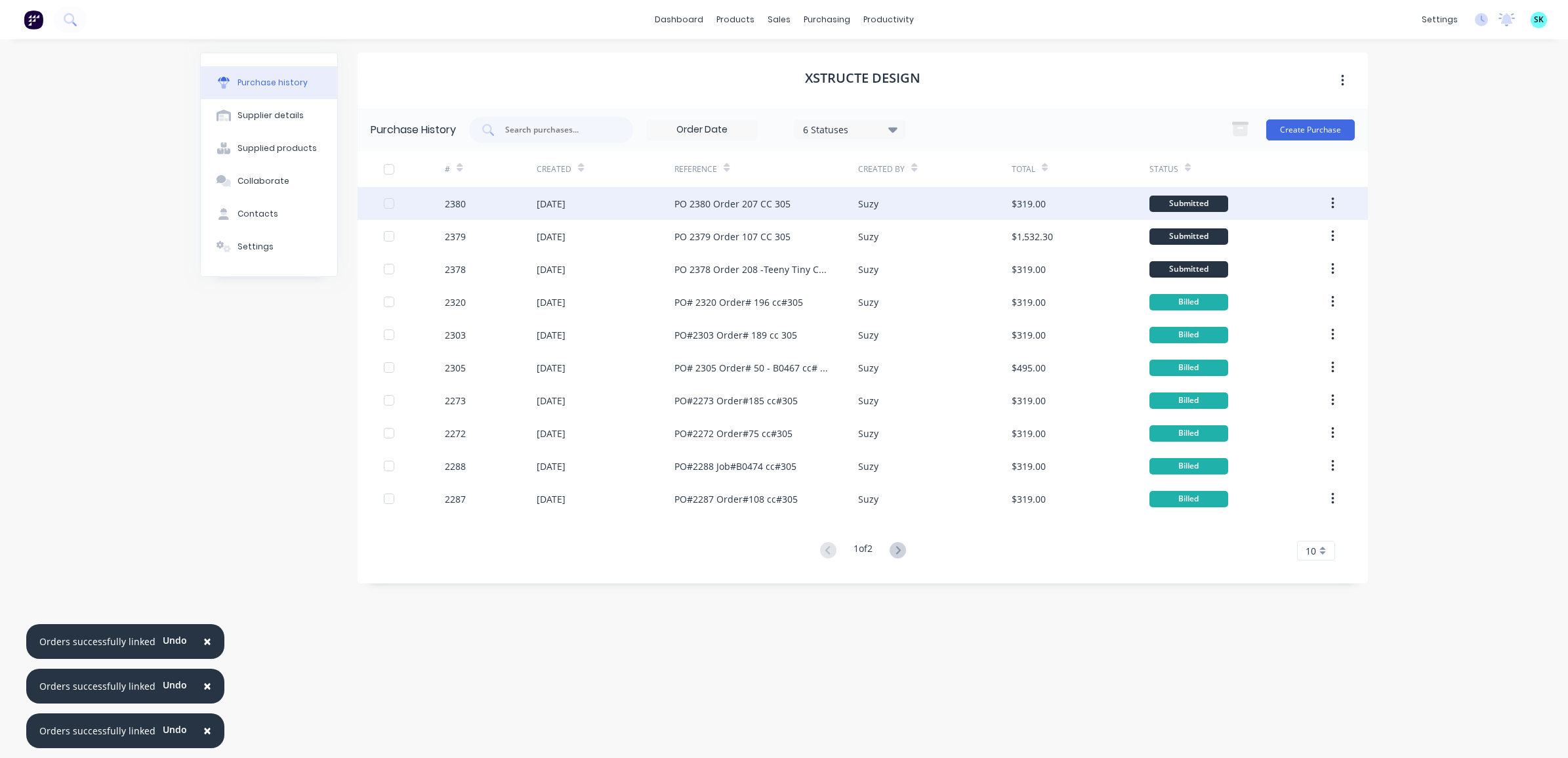
click at [899, 208] on div "Suzy" at bounding box center [935, 203] width 153 height 32
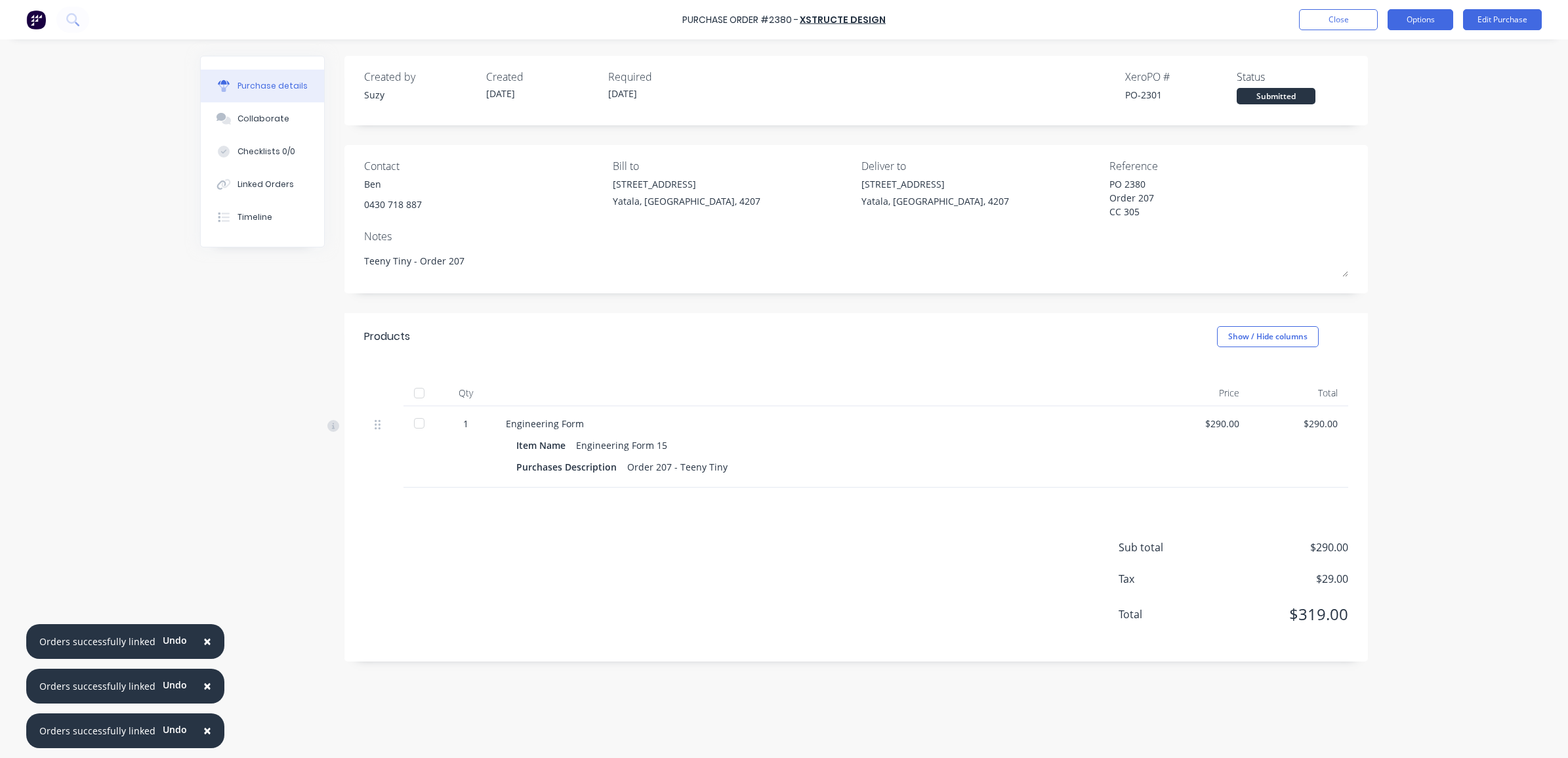
click at [1447, 12] on button "Options" at bounding box center [1420, 19] width 66 height 21
click at [1409, 52] on div "Print / Email" at bounding box center [1391, 53] width 101 height 19
click at [1404, 76] on div "With pricing" at bounding box center [1391, 80] width 101 height 19
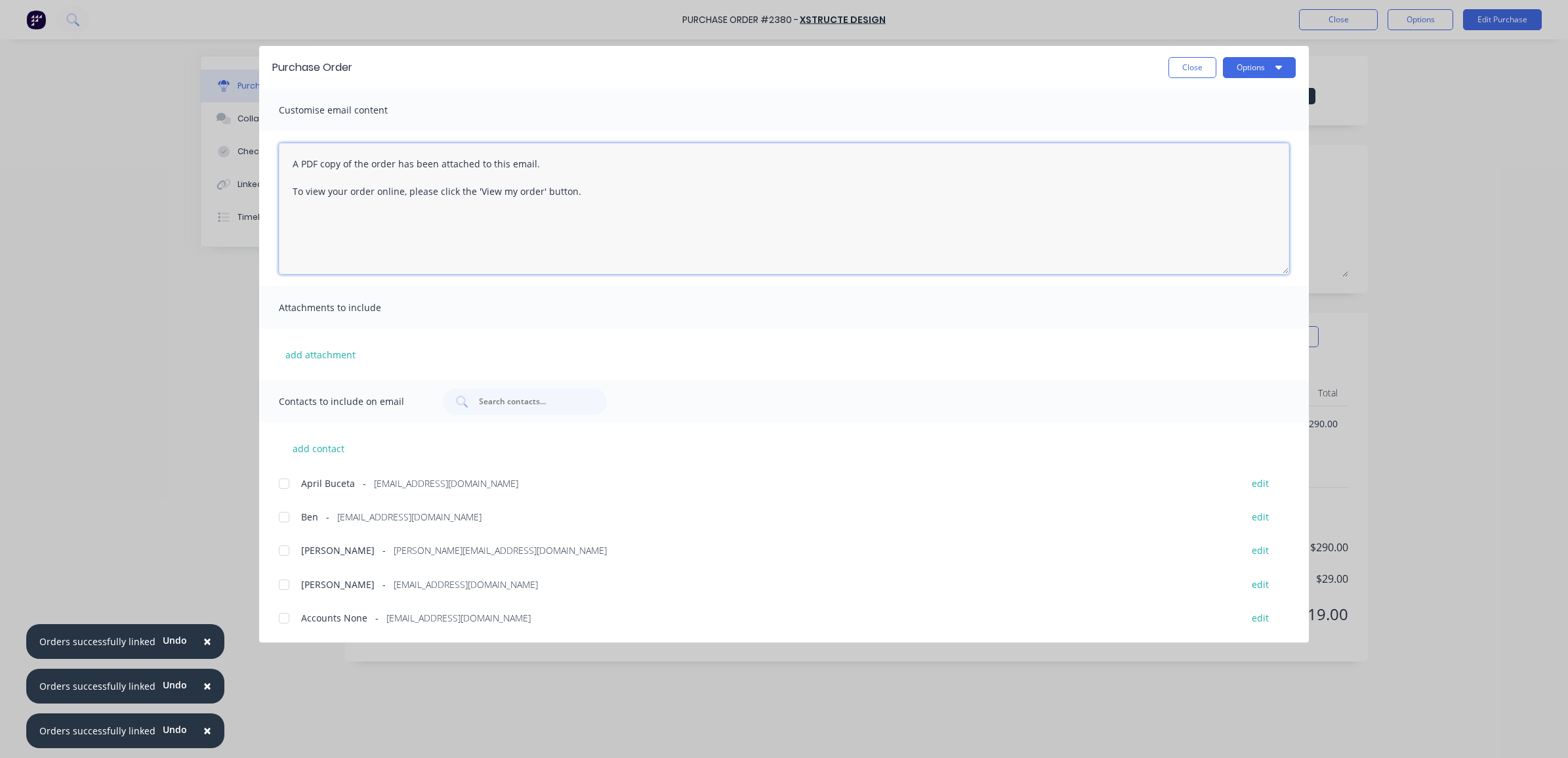
drag, startPoint x: 676, startPoint y: 211, endPoint x: 283, endPoint y: 150, distance: 397.7
click at [283, 150] on textarea "A PDF copy of the order has been attached to this email. To view your order onl…" at bounding box center [784, 209] width 1010 height 131
click at [283, 517] on div at bounding box center [284, 518] width 27 height 27
click at [284, 484] on div at bounding box center [284, 484] width 27 height 27
click at [1238, 73] on button "Options" at bounding box center [1260, 67] width 73 height 21
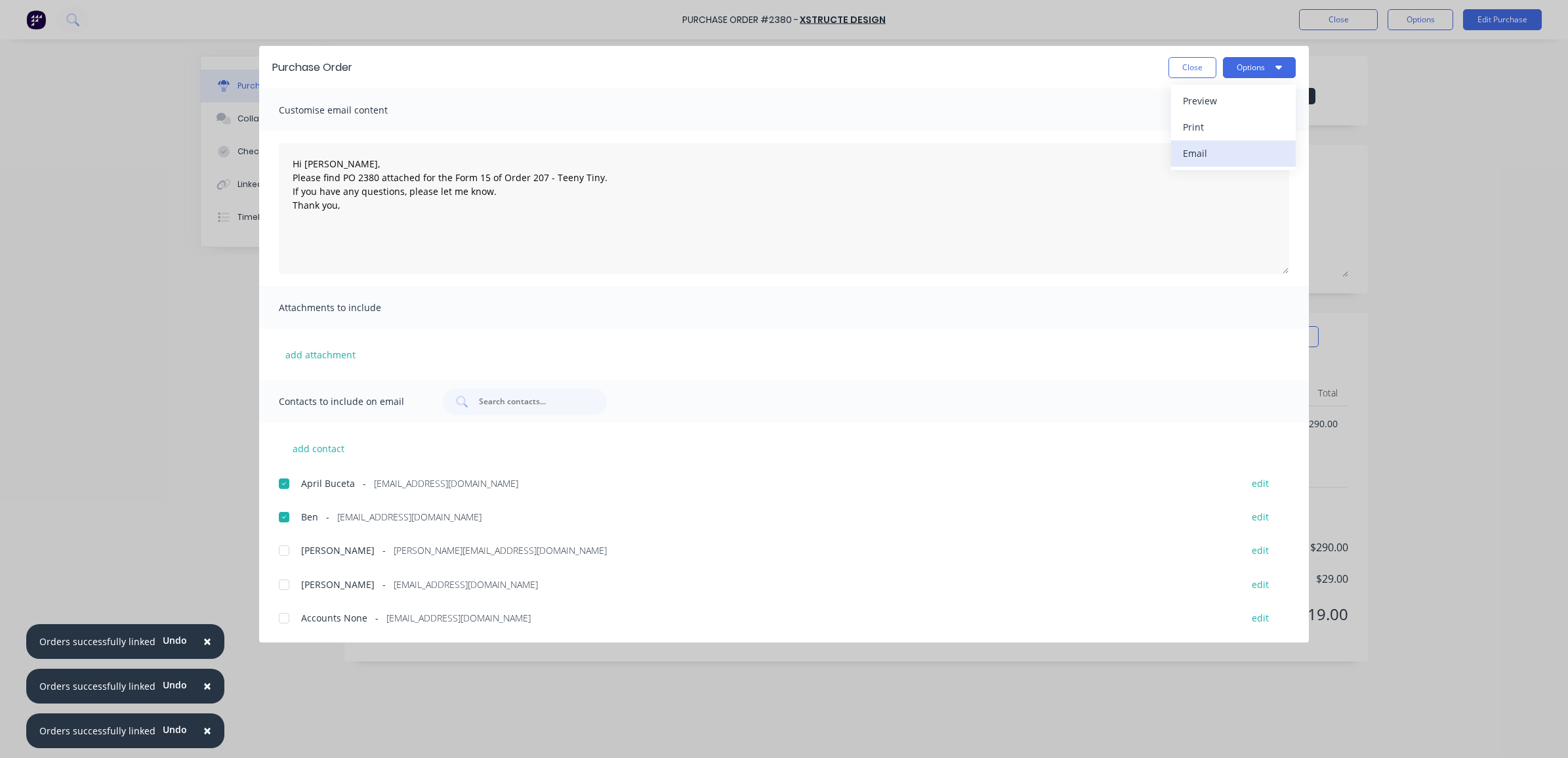
click at [1217, 142] on button "Email" at bounding box center [1234, 154] width 125 height 27
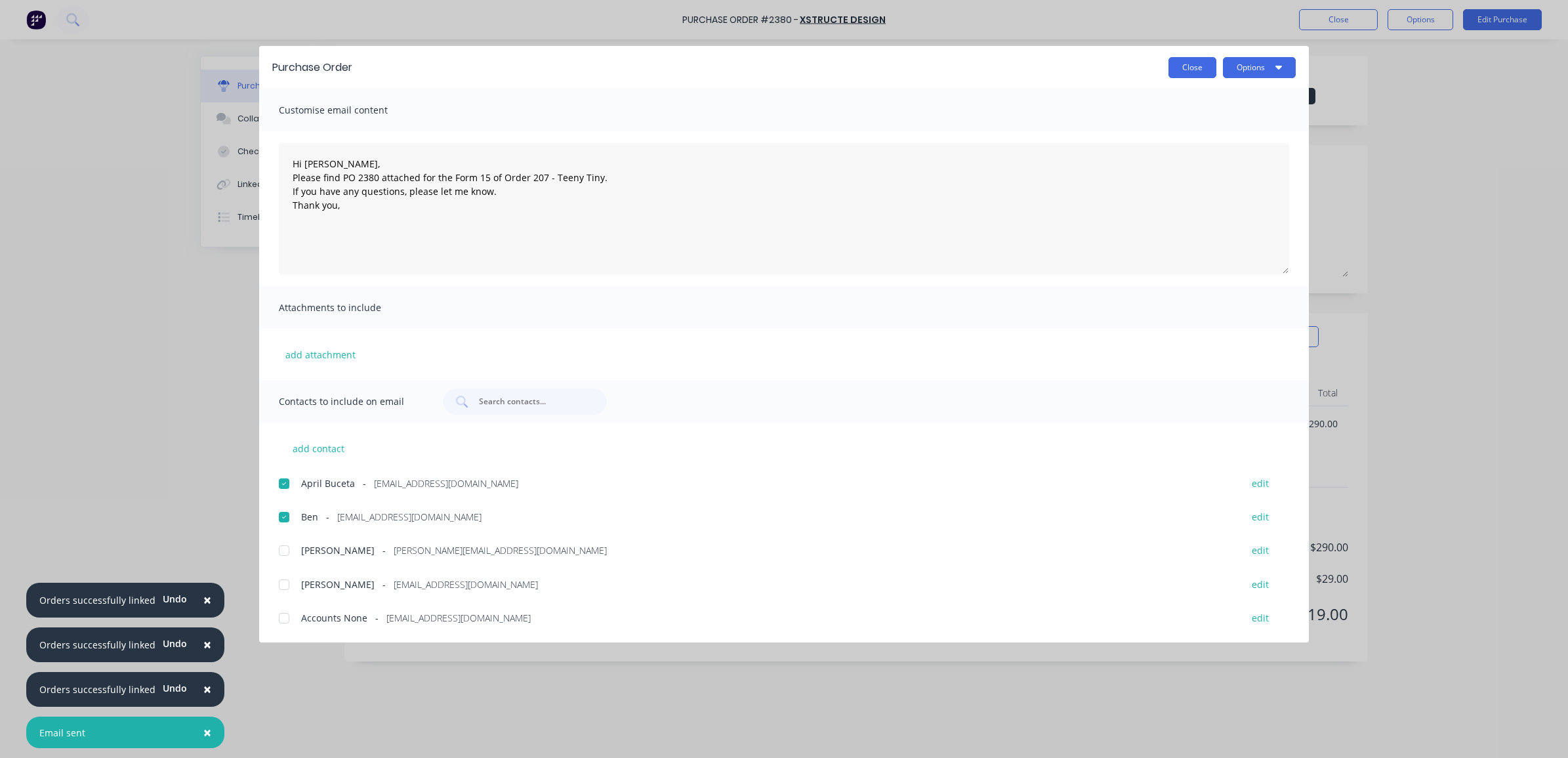
click at [1187, 63] on button "Close" at bounding box center [1193, 67] width 48 height 21
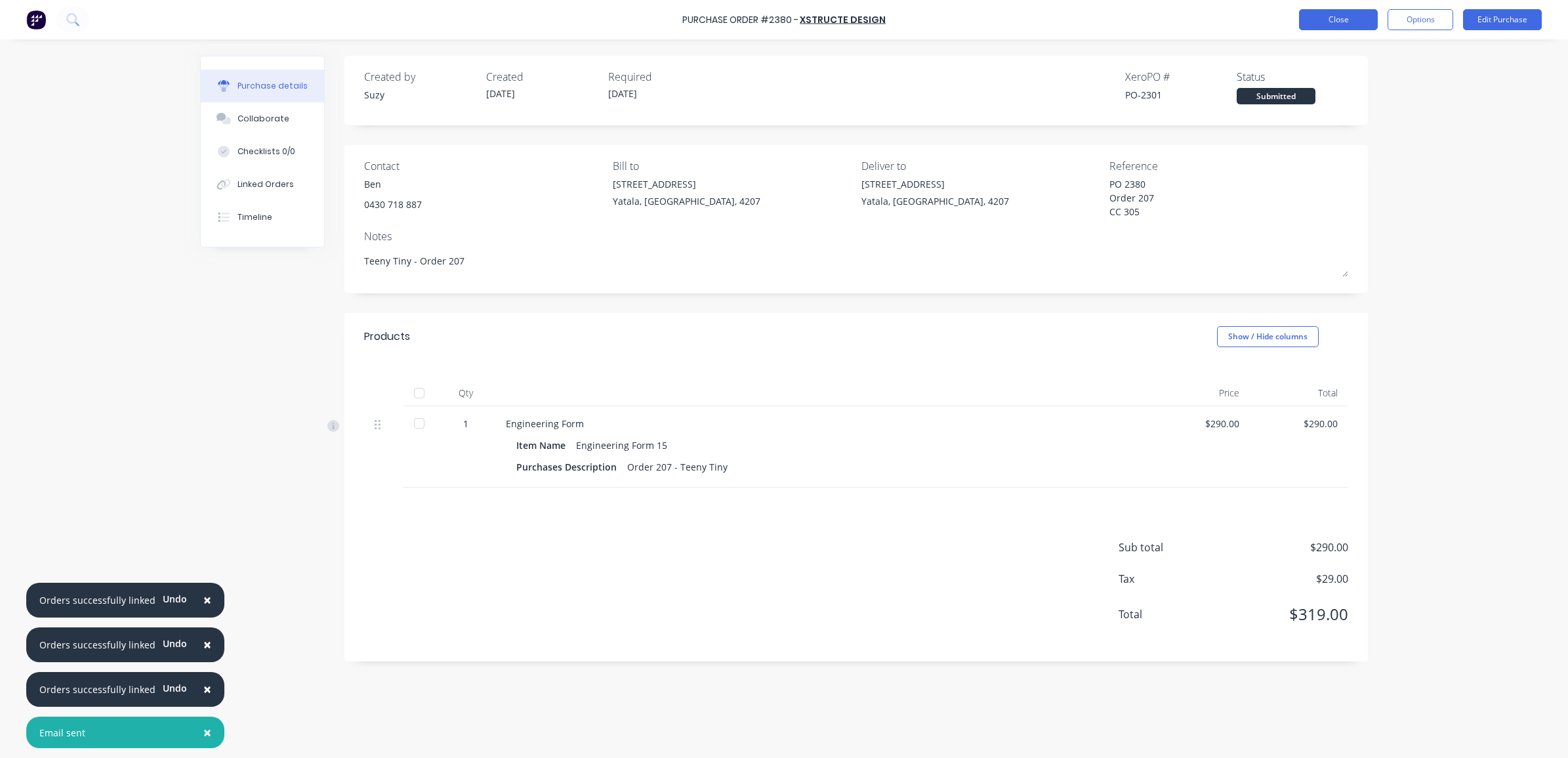
click at [1349, 17] on button "Close" at bounding box center [1339, 19] width 79 height 21
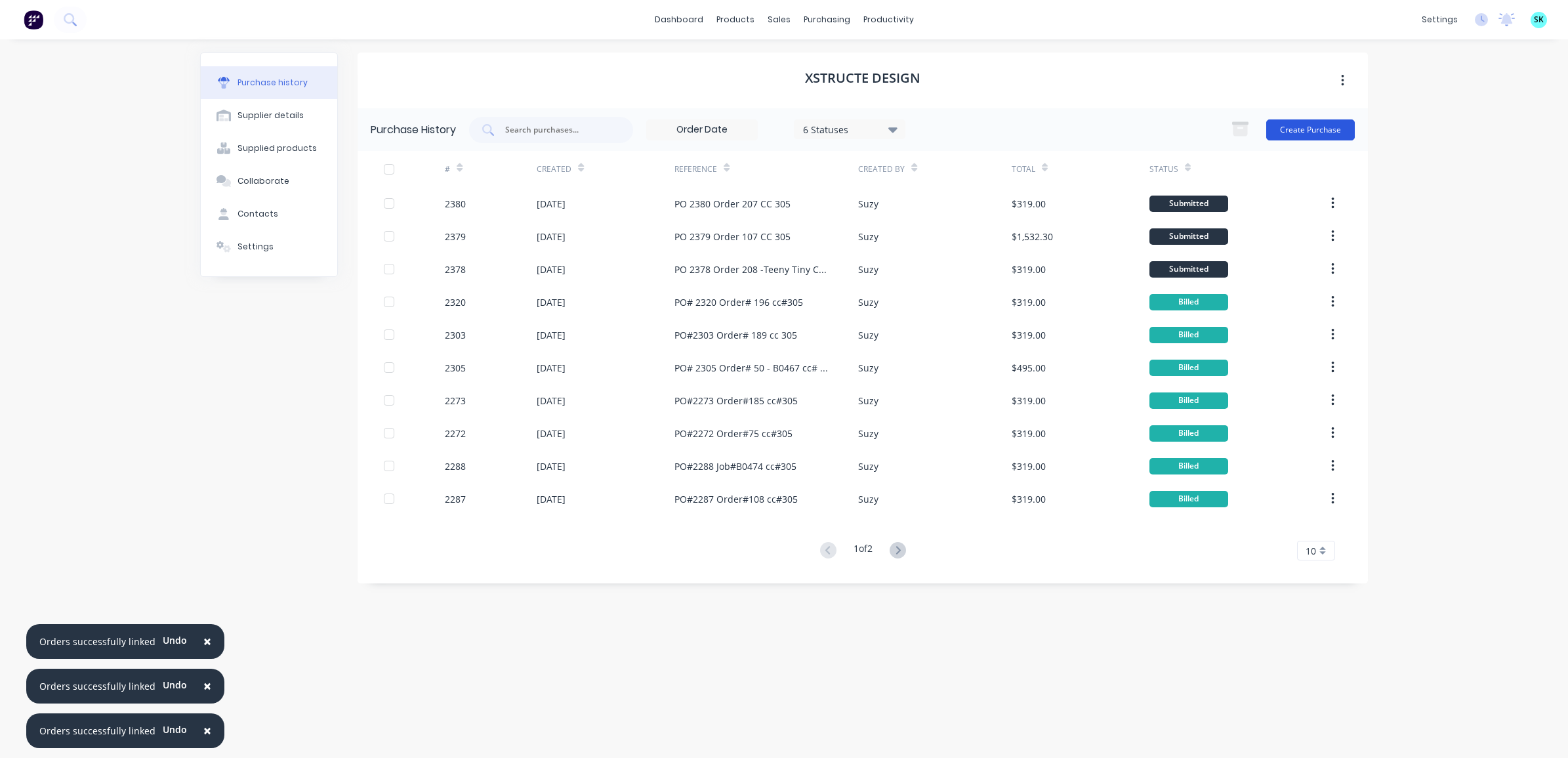
click at [1306, 123] on button "Create Purchase" at bounding box center [1310, 130] width 89 height 21
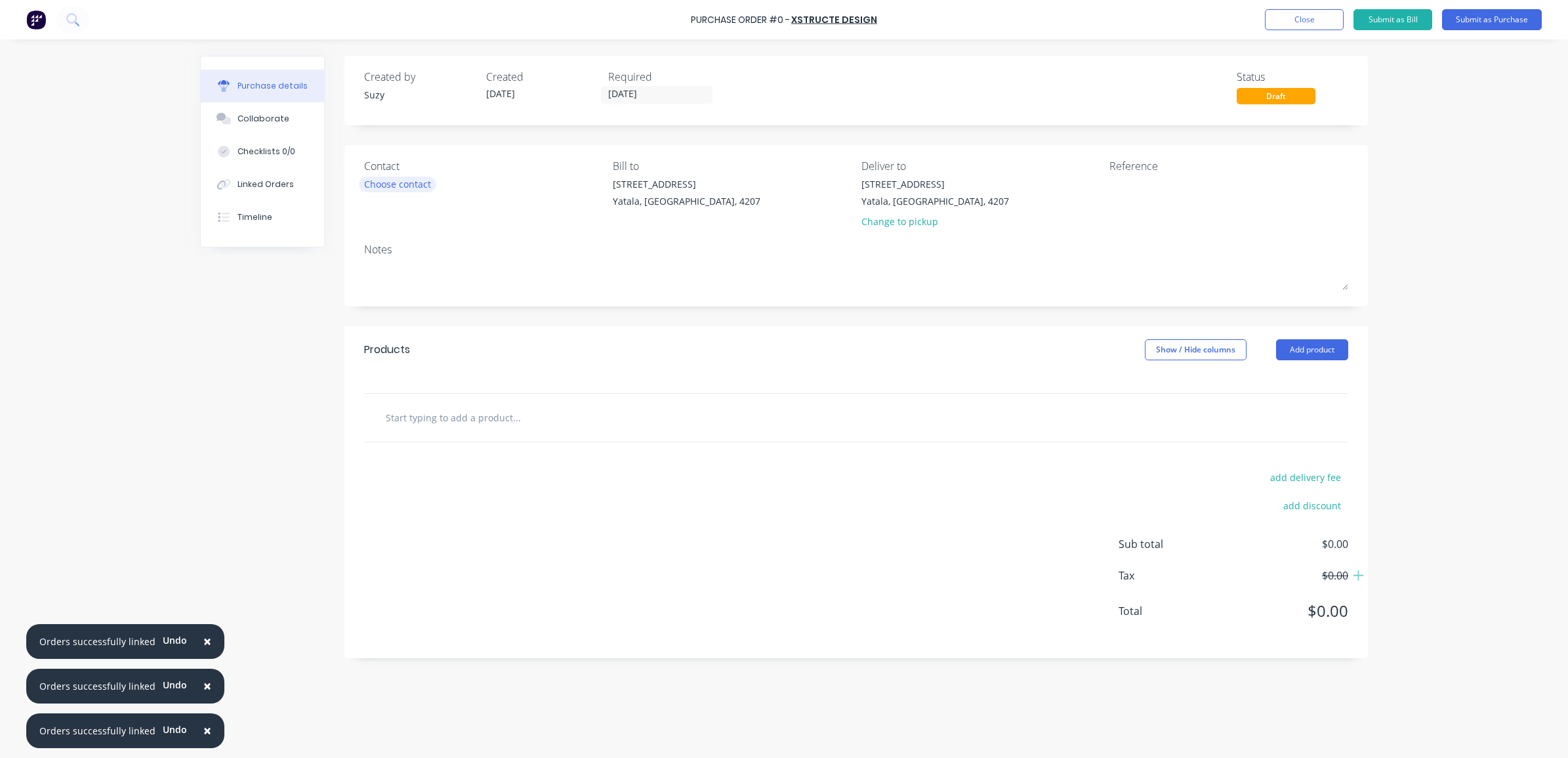
click at [416, 180] on div "Choose contact" at bounding box center [397, 184] width 67 height 14
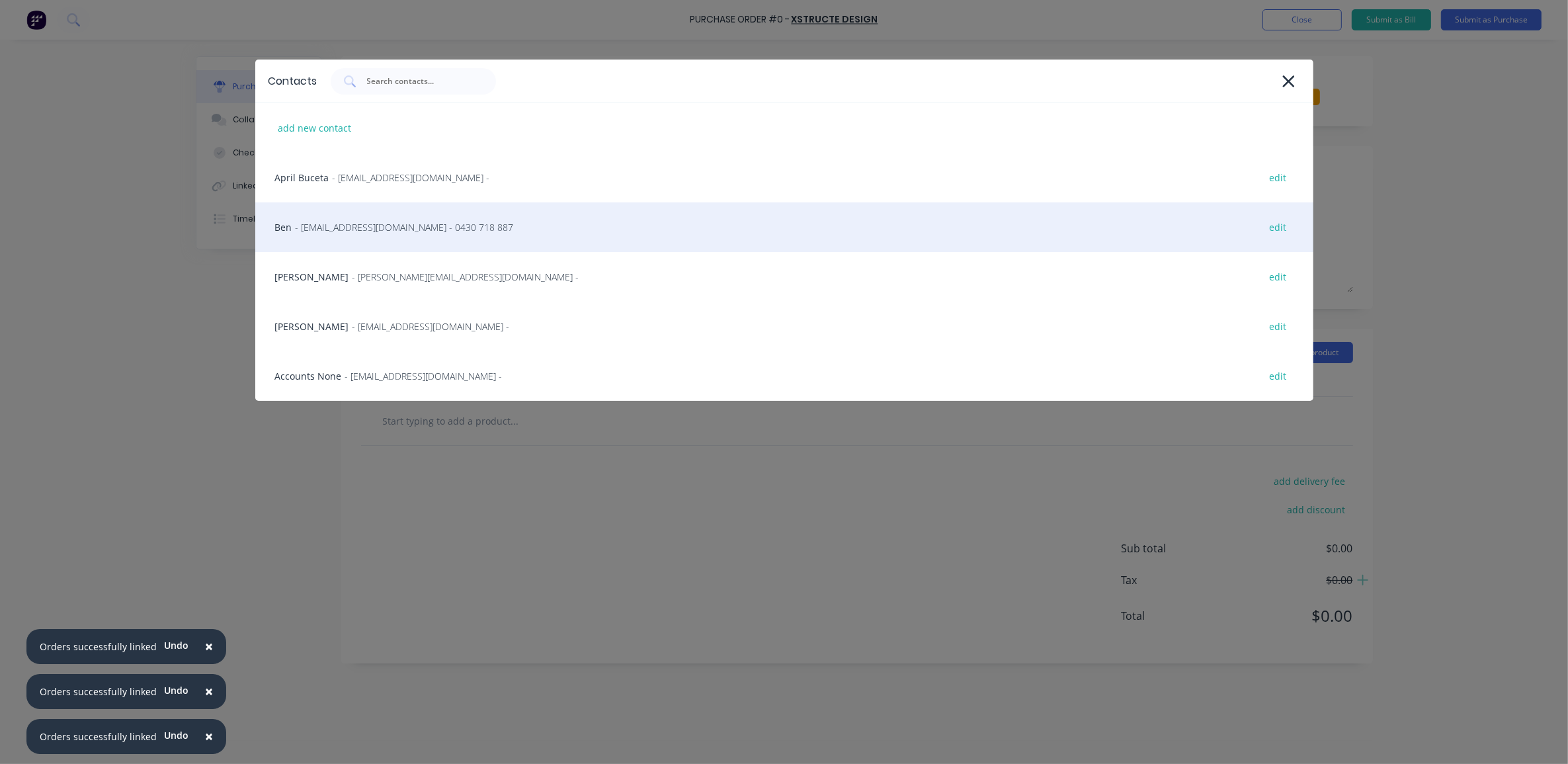
click at [397, 238] on div "Ben - [EMAIL_ADDRESS][DOMAIN_NAME] - 0430 718 887 edit" at bounding box center [785, 227] width 1059 height 49
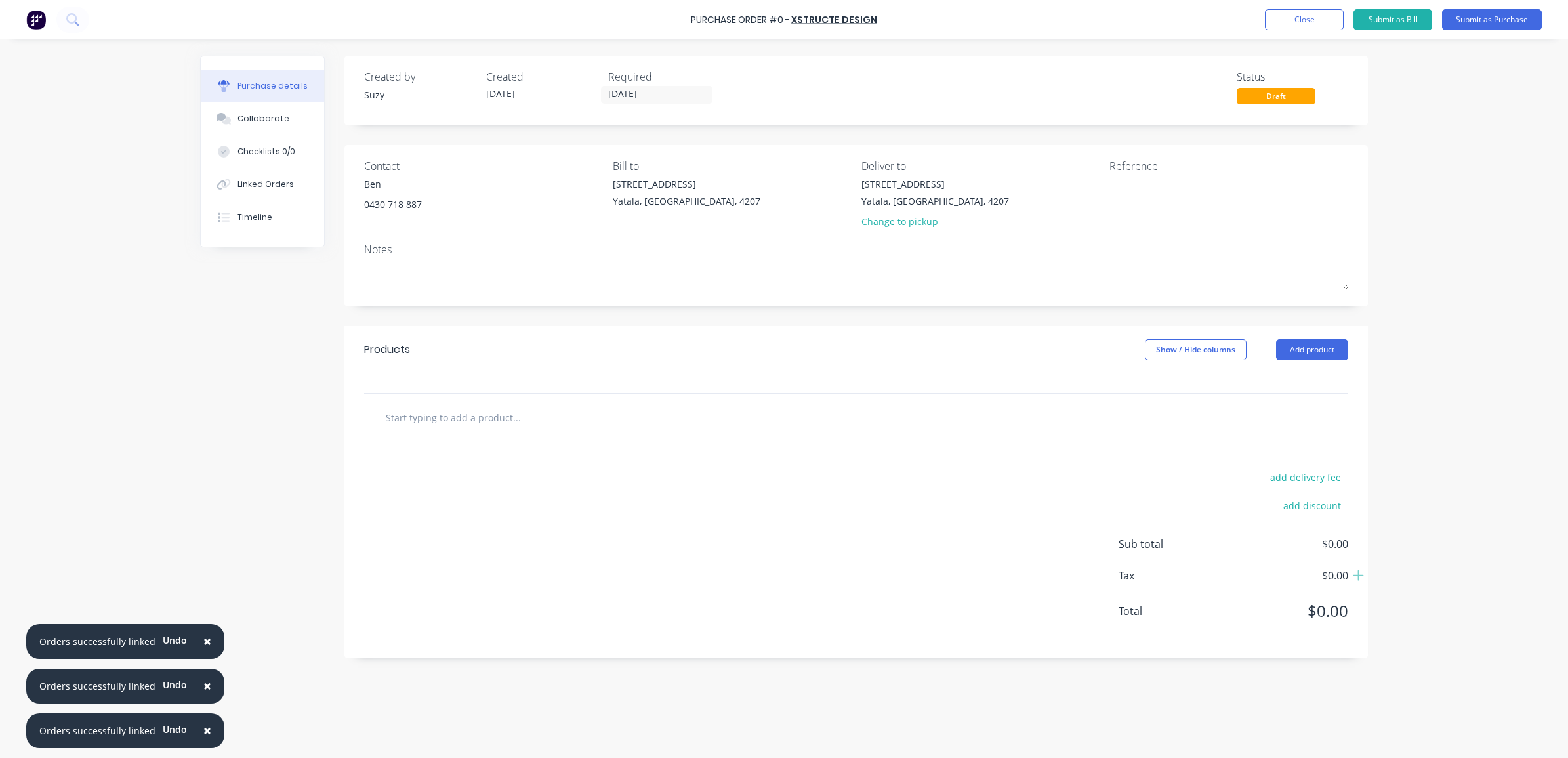
click at [441, 411] on input "text" at bounding box center [517, 417] width 263 height 27
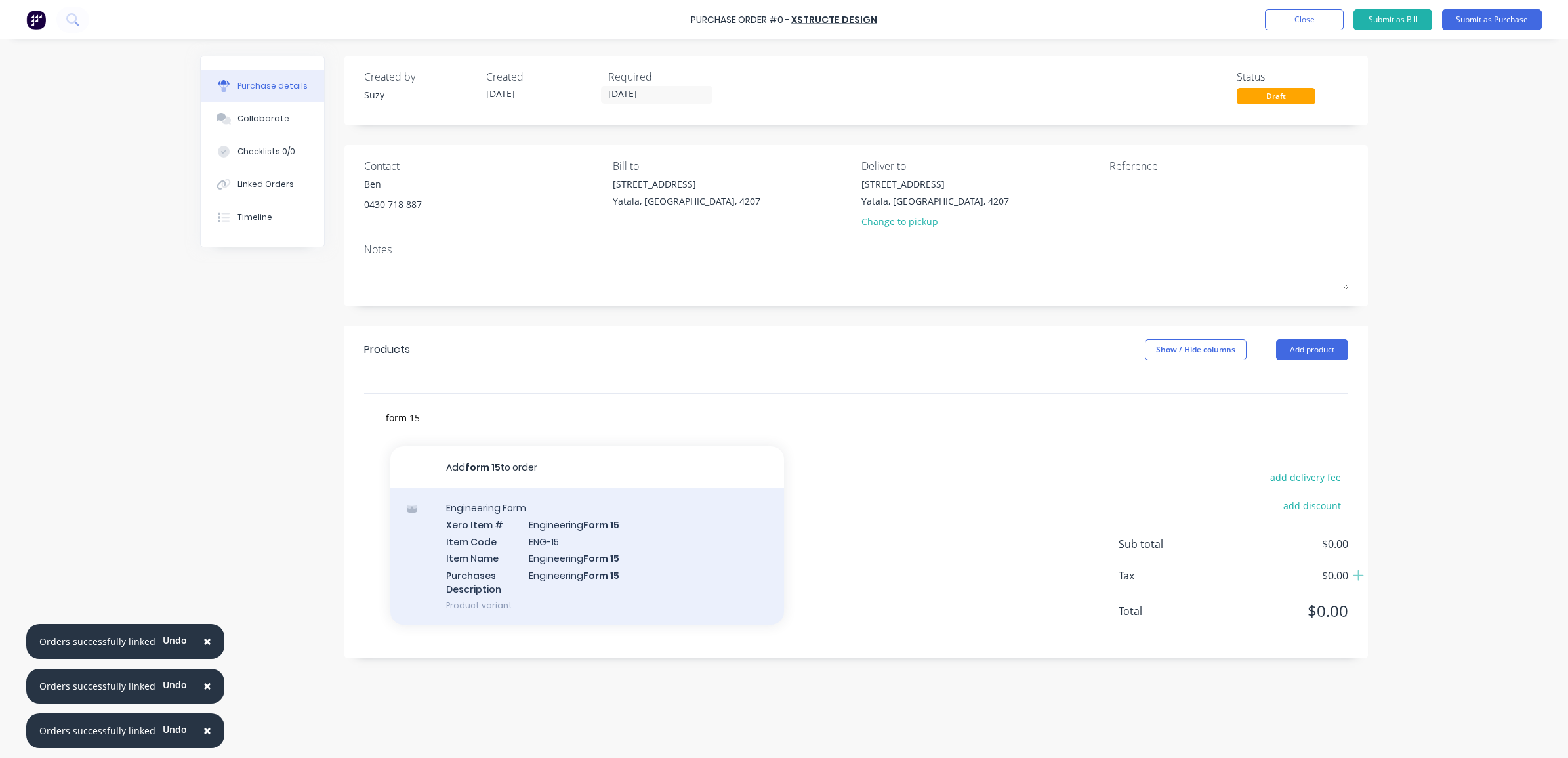
click at [468, 513] on div "Engineering Form Xero Item # Engineering Form 15 Item Code ENG-15 Item Name Eng…" at bounding box center [587, 557] width 394 height 136
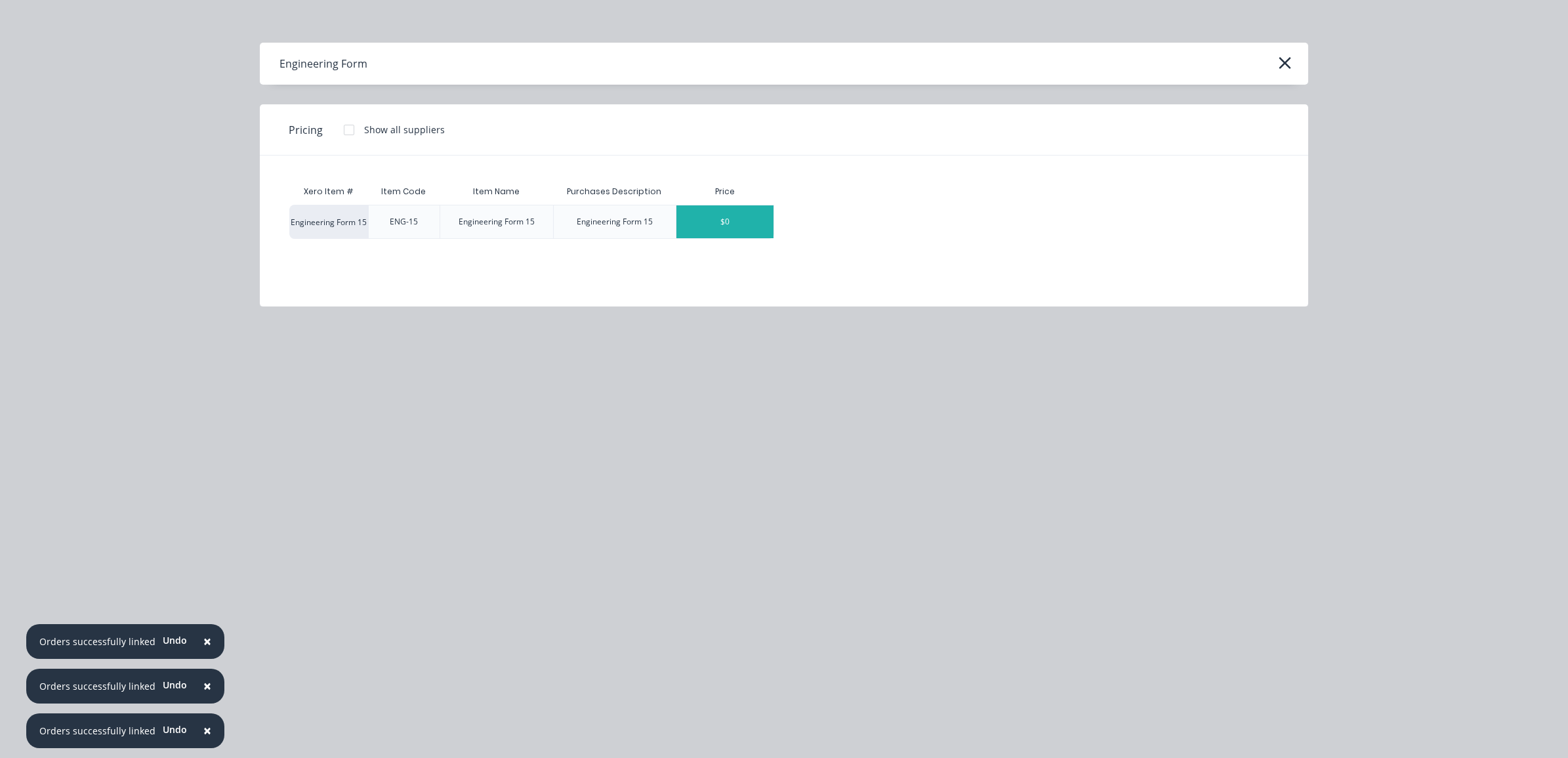
click at [706, 211] on div "$0" at bounding box center [725, 221] width 97 height 32
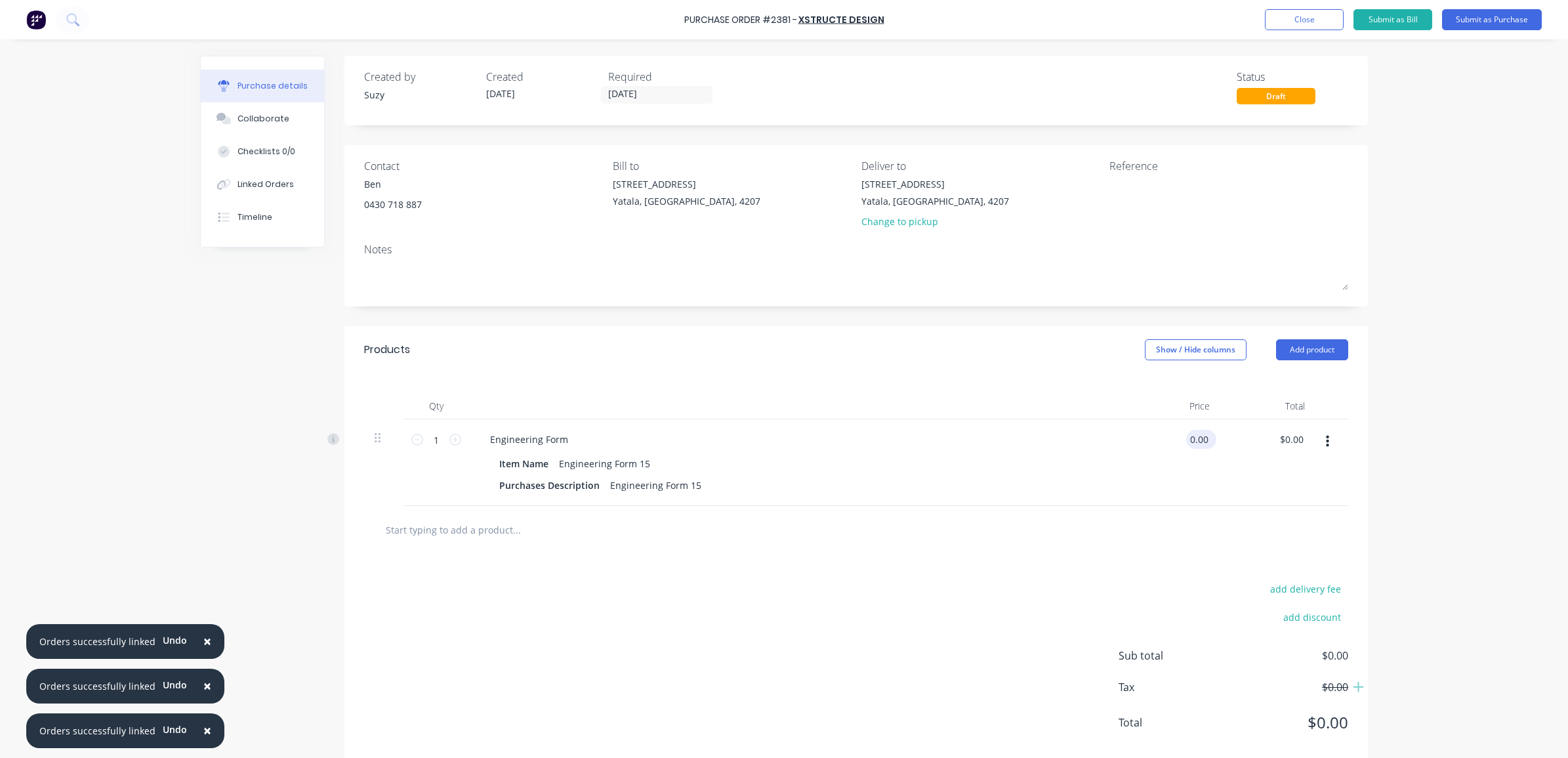
drag, startPoint x: 1205, startPoint y: 441, endPoint x: 1184, endPoint y: 448, distance: 22.1
click at [1177, 441] on div "0.00 0.00" at bounding box center [1172, 463] width 96 height 86
click at [1245, 470] on div "$290.00 $0.00" at bounding box center [1268, 463] width 96 height 86
drag, startPoint x: 690, startPoint y: 482, endPoint x: 599, endPoint y: 490, distance: 91.4
click at [605, 490] on div "Engineering Form 15" at bounding box center [656, 485] width 101 height 19
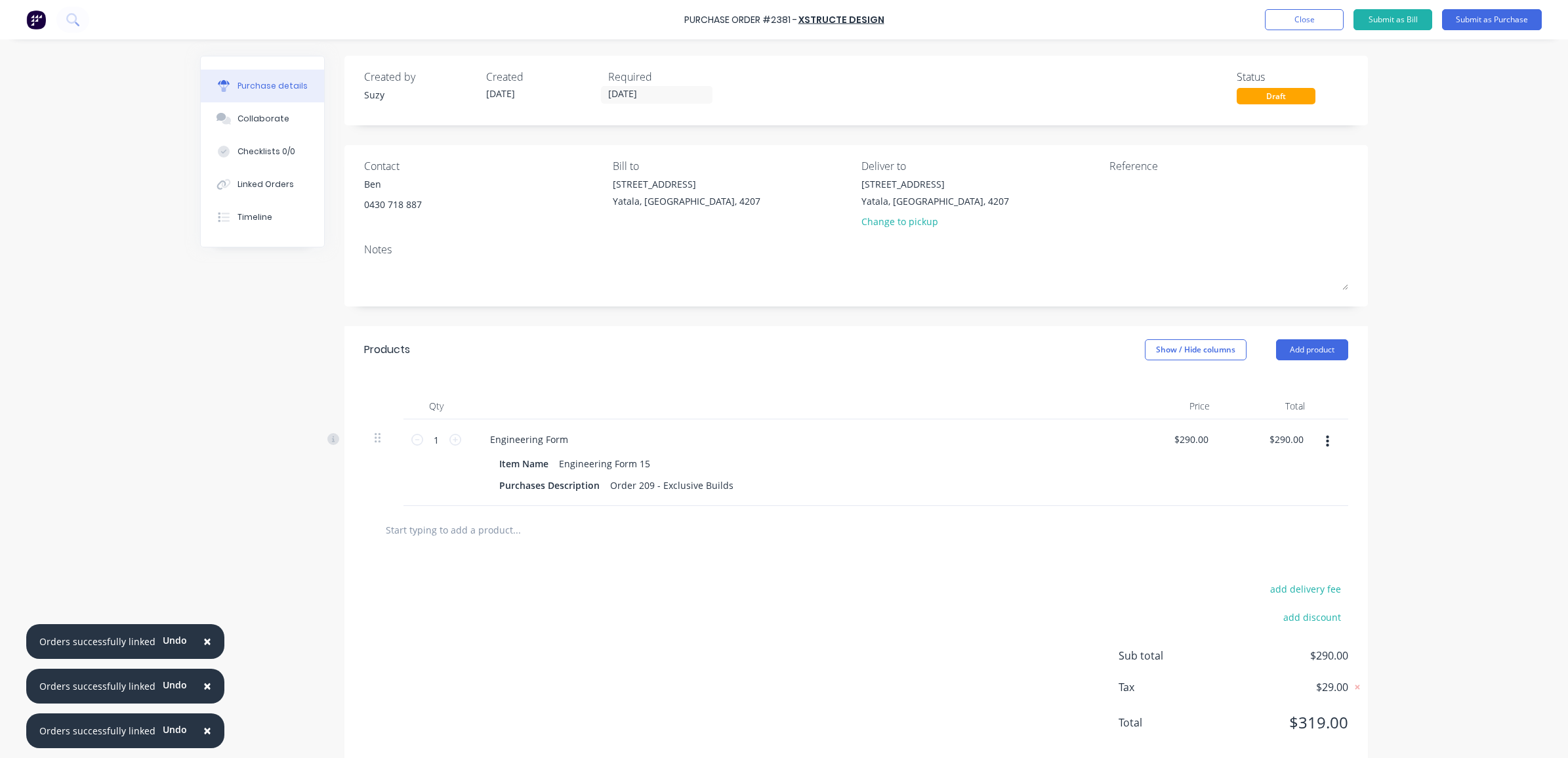
click at [868, 595] on div "add delivery fee add discount Sub total $290.00 Tax $29.00 Total $319.00" at bounding box center [857, 662] width 1024 height 216
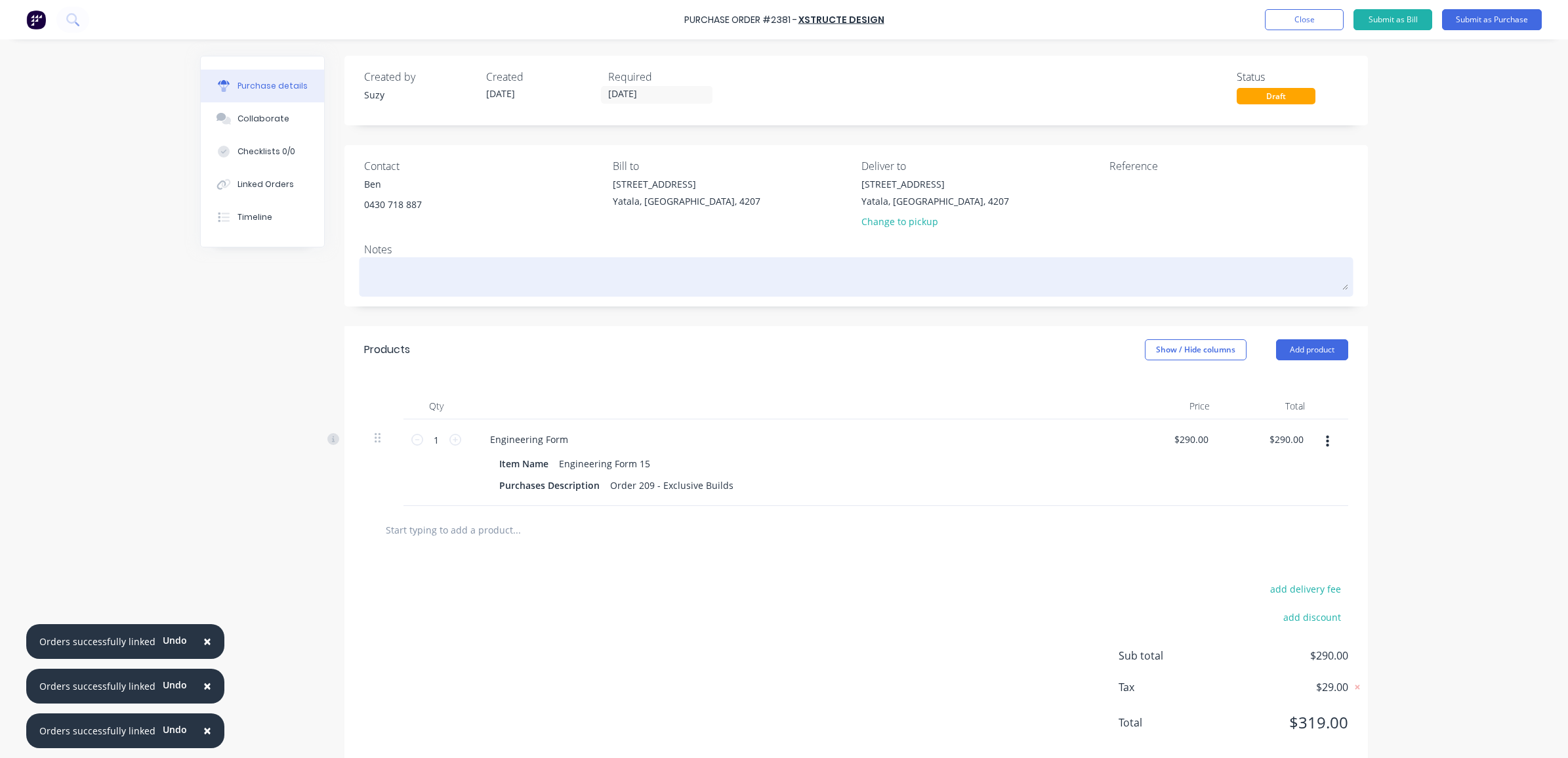
click at [535, 287] on textarea at bounding box center [856, 276] width 985 height 30
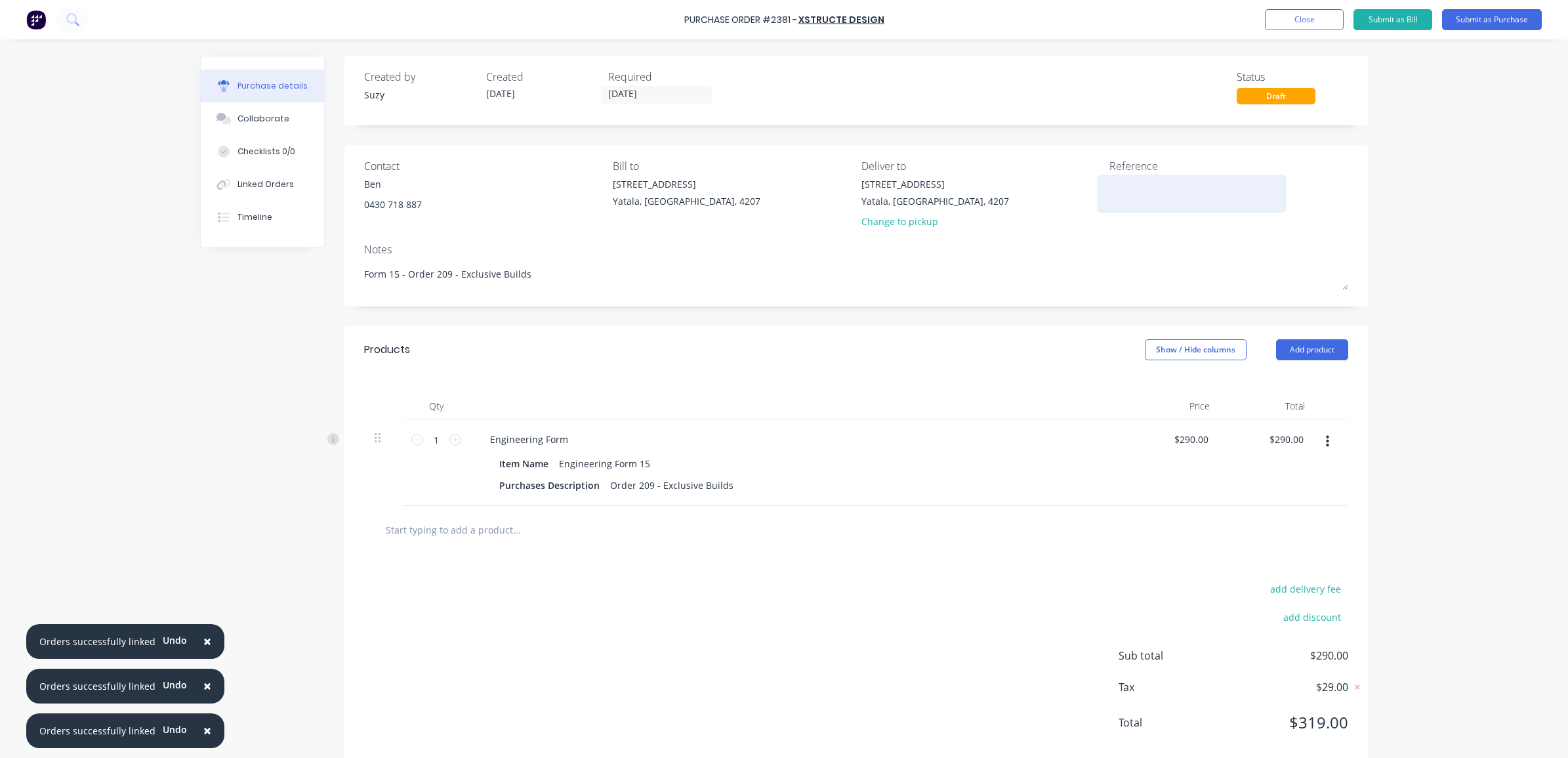
click at [1122, 192] on textarea at bounding box center [1191, 192] width 164 height 30
click at [1481, 17] on button "Submit as Purchase" at bounding box center [1492, 19] width 100 height 21
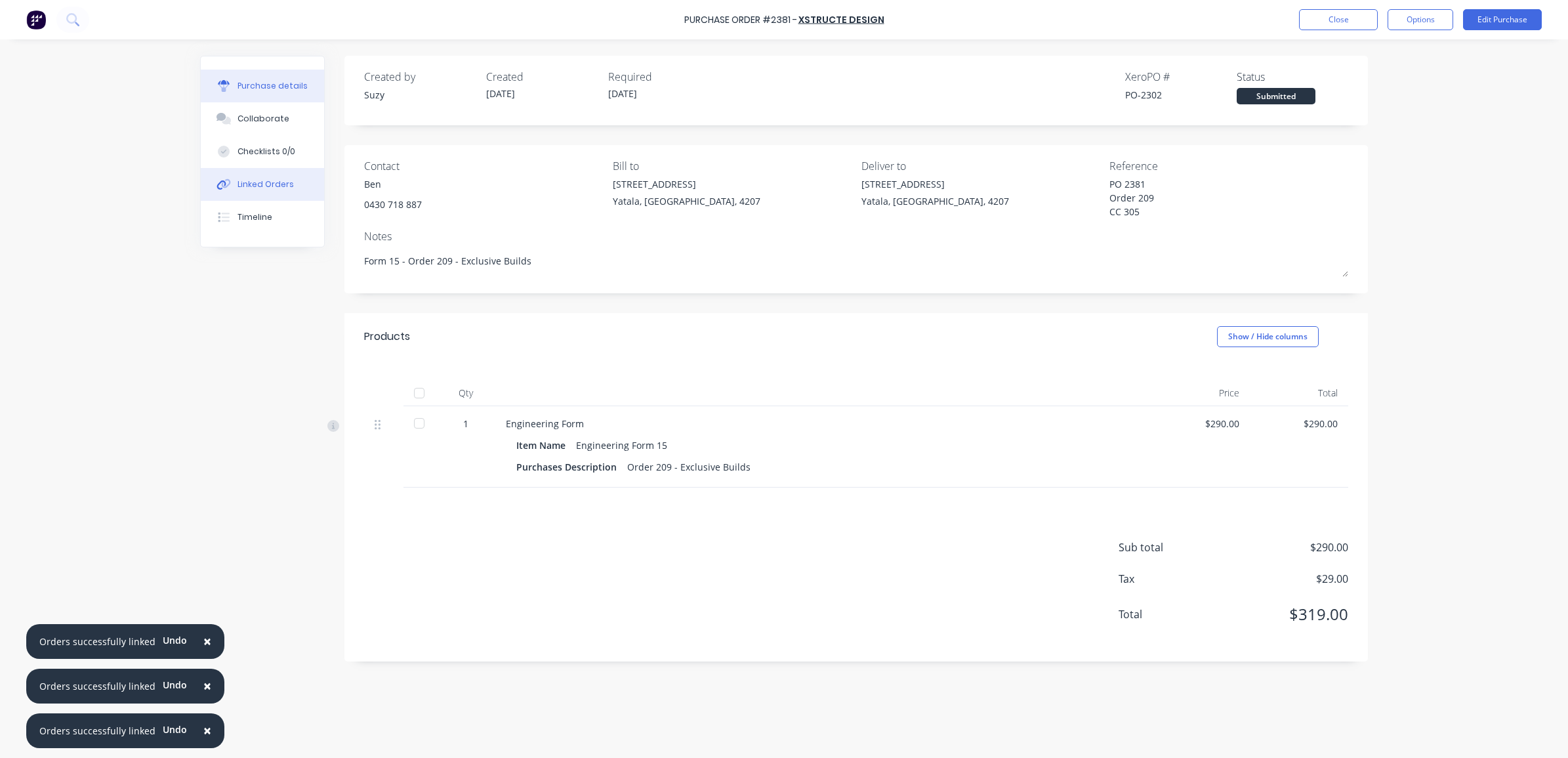
click at [277, 189] on div "Linked Orders" at bounding box center [266, 185] width 57 height 12
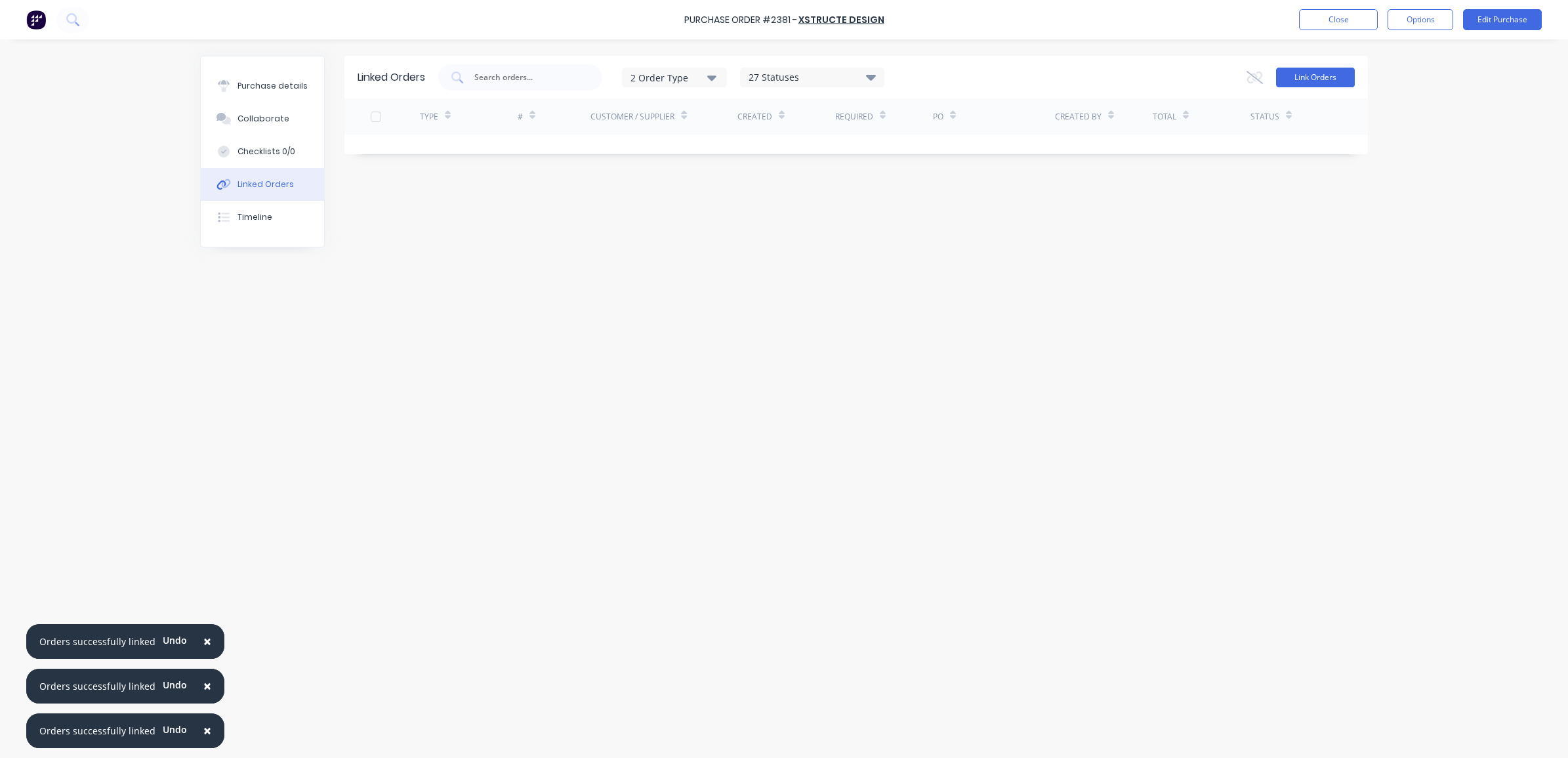
click at [1306, 76] on button "Link Orders" at bounding box center [1315, 77] width 79 height 20
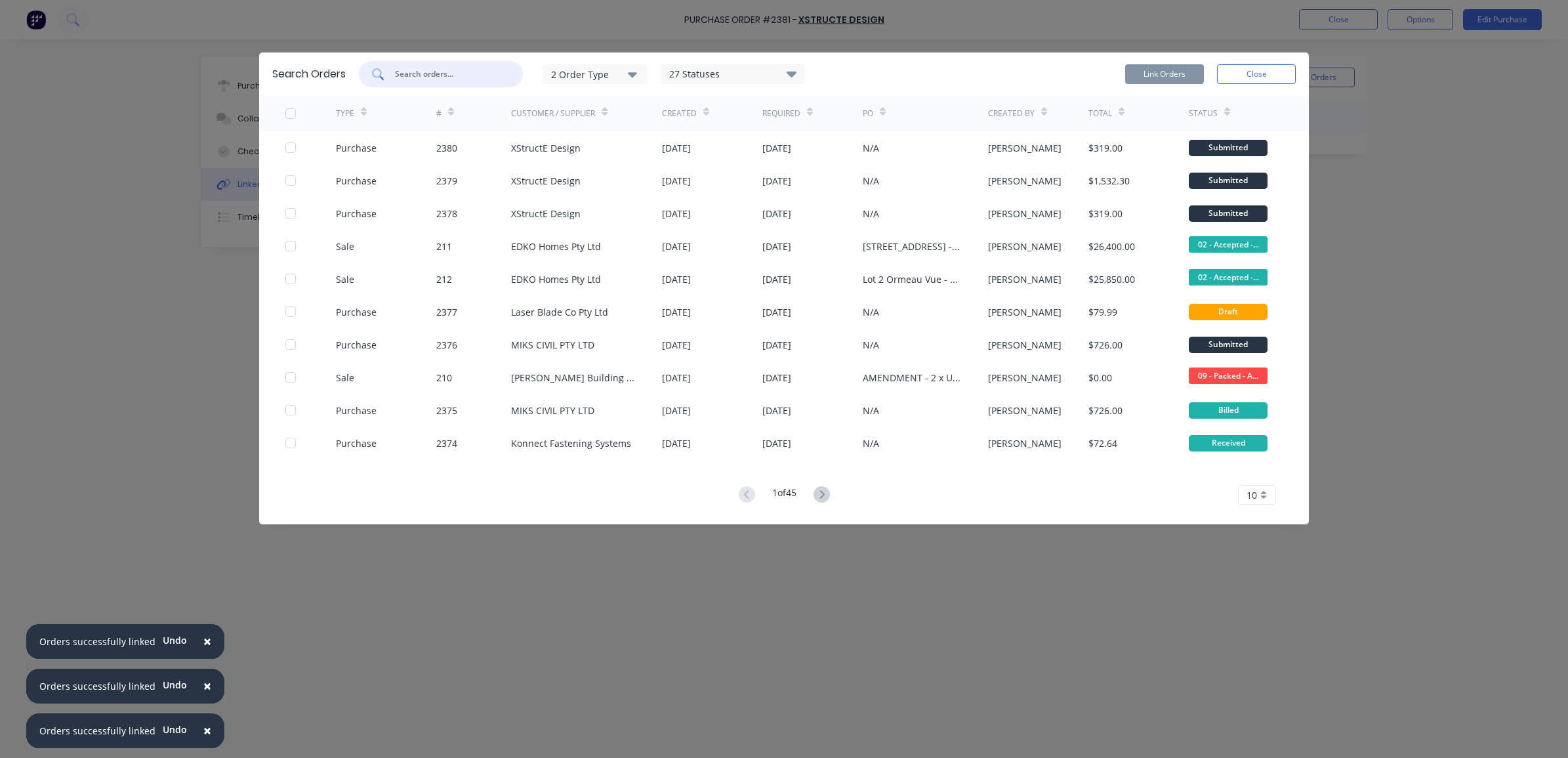
click at [435, 76] on input "text" at bounding box center [448, 74] width 109 height 13
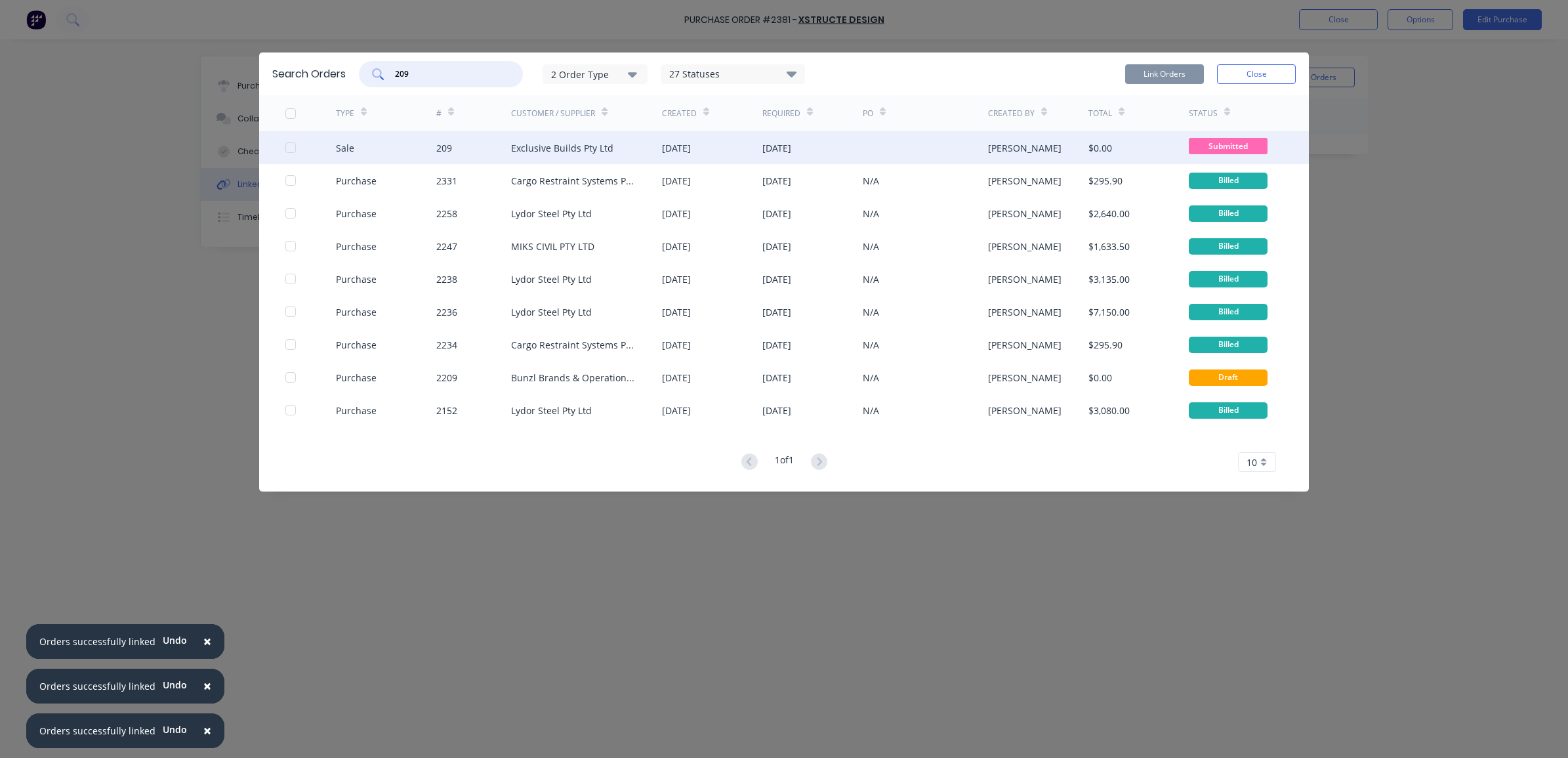
click at [294, 148] on div at bounding box center [291, 148] width 27 height 27
click at [1176, 80] on button "Link Orders" at bounding box center [1164, 74] width 79 height 20
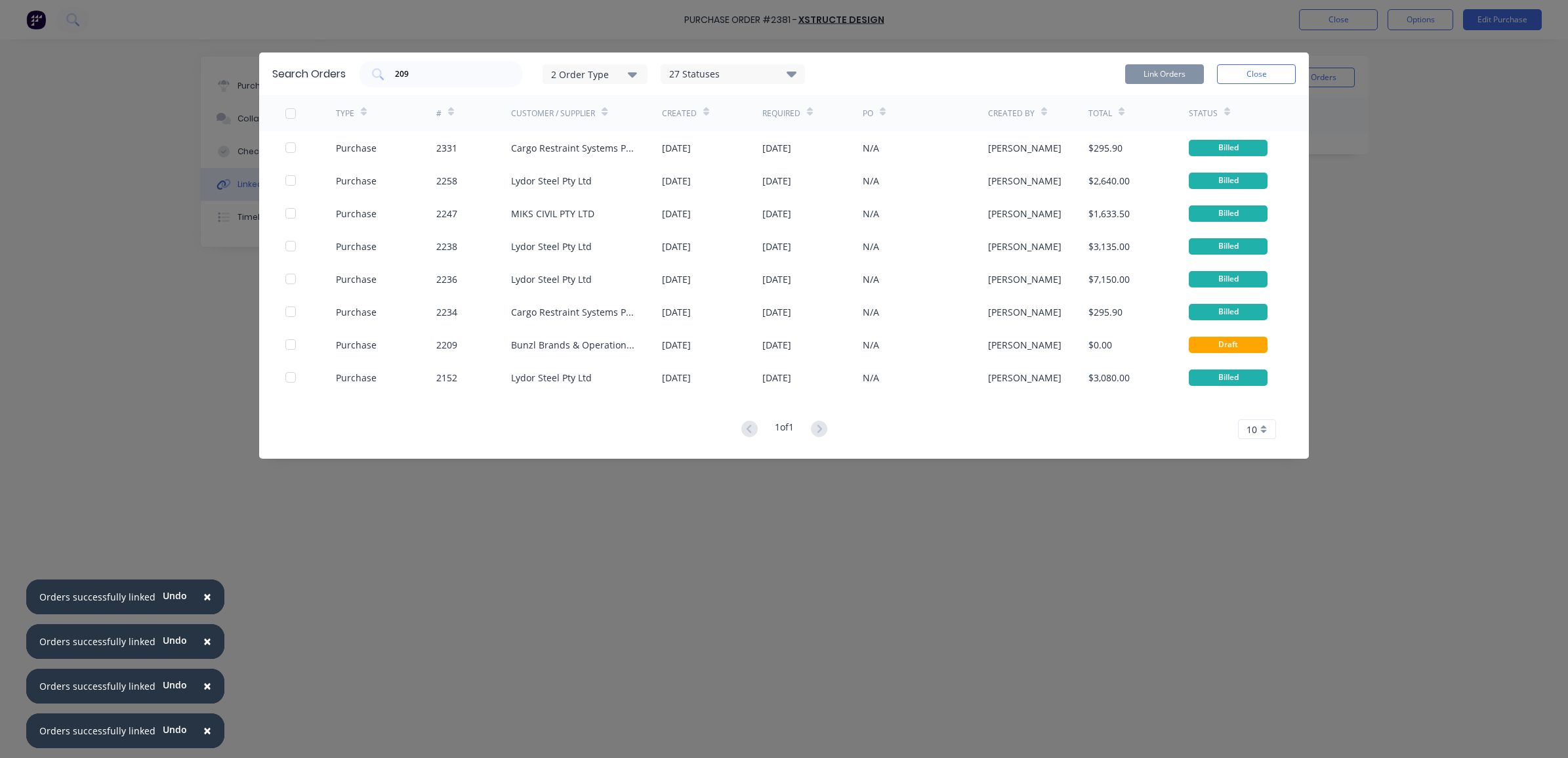
click at [1253, 83] on div "Link Orders Close" at bounding box center [1210, 74] width 170 height 27
click at [1261, 71] on button "Close" at bounding box center [1256, 74] width 79 height 20
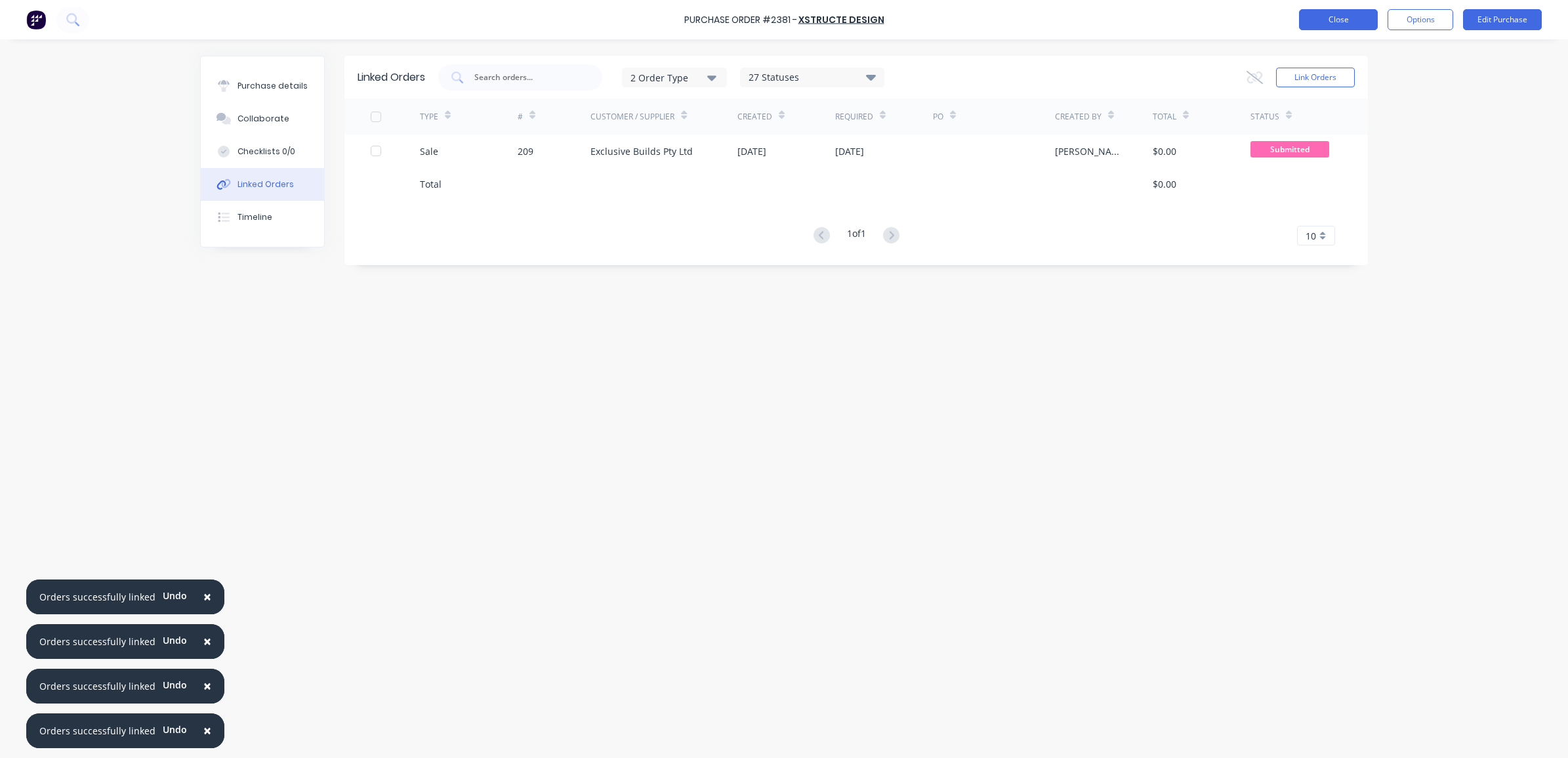
click at [1353, 23] on button "Close" at bounding box center [1339, 19] width 79 height 21
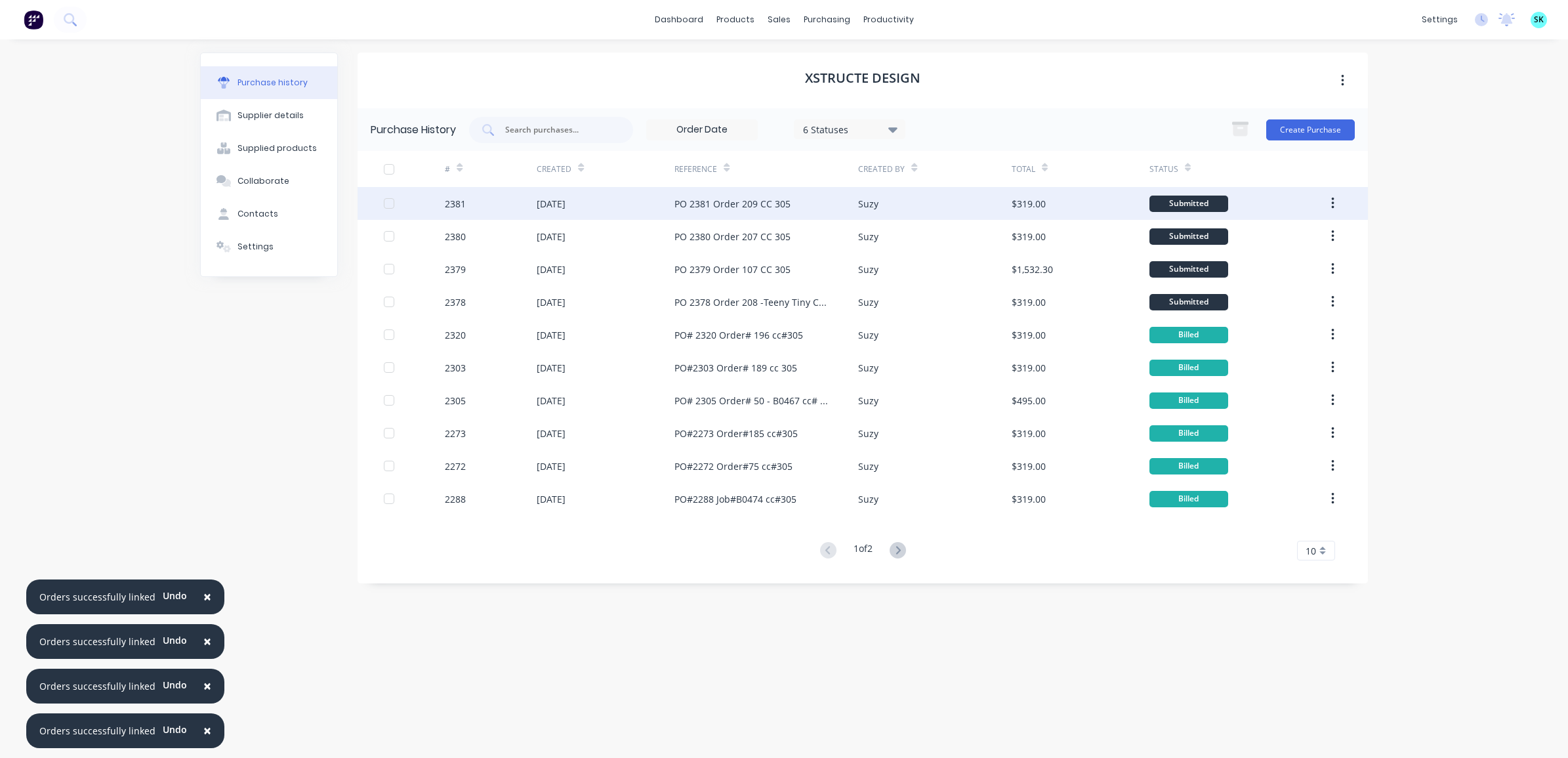
click at [752, 204] on div "PO 2381 Order 209 CC 305" at bounding box center [733, 204] width 116 height 14
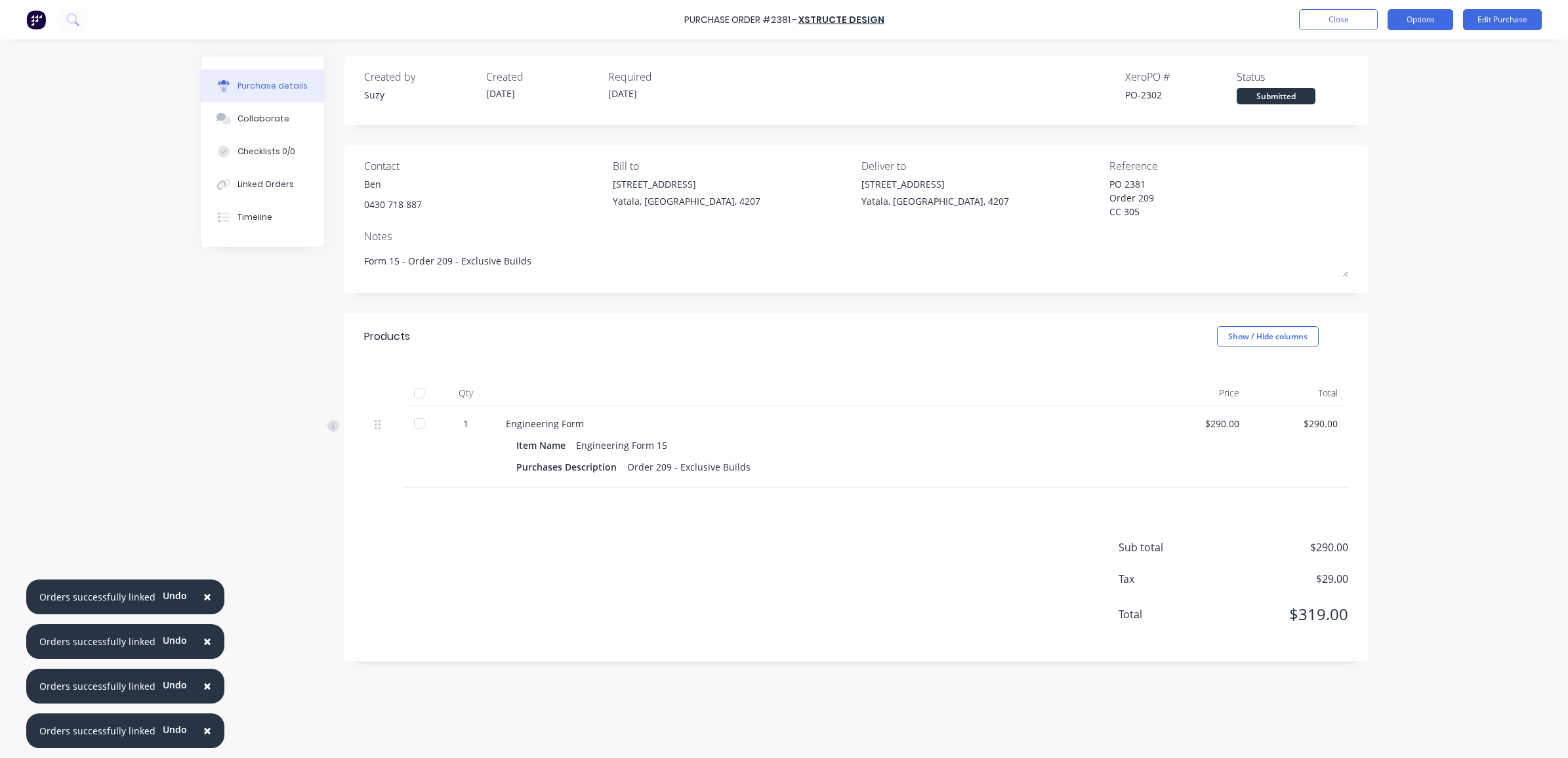
click at [1415, 11] on button "Options" at bounding box center [1420, 19] width 66 height 21
click at [1402, 51] on div "Print / Email" at bounding box center [1391, 53] width 101 height 19
click at [1360, 81] on div "With pricing" at bounding box center [1391, 80] width 101 height 19
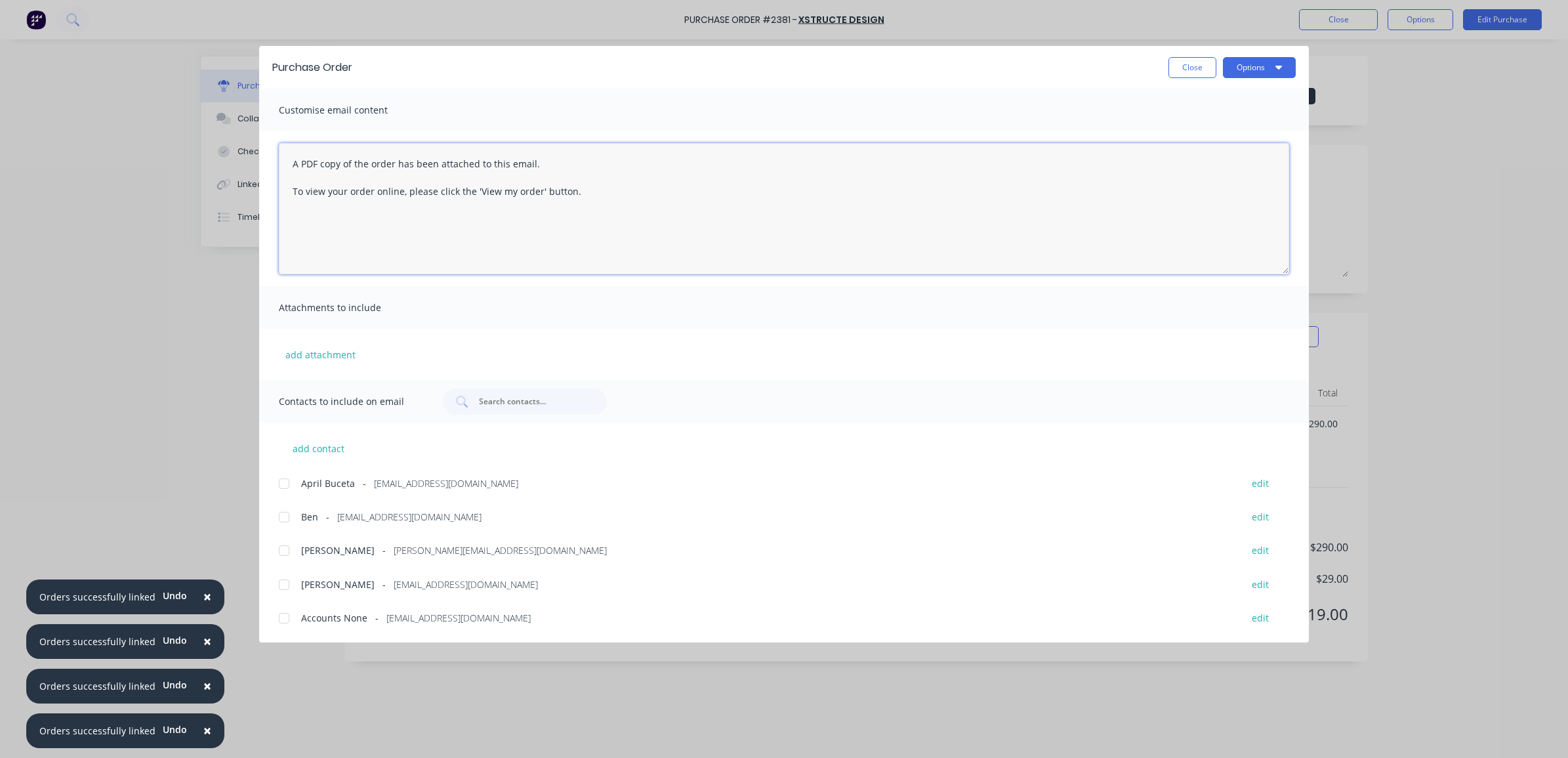
drag, startPoint x: 586, startPoint y: 218, endPoint x: 281, endPoint y: 151, distance: 312.3
click at [281, 151] on textarea "A PDF copy of the order has been attached to this email. To view your order onl…" at bounding box center [784, 209] width 1010 height 131
click at [286, 484] on div at bounding box center [284, 484] width 27 height 27
click at [287, 503] on div "add contact April Buceta - [EMAIL_ADDRESS][DOMAIN_NAME] edit Ben - [EMAIL_ADDRE…" at bounding box center [784, 525] width 1050 height 204
click at [289, 523] on div at bounding box center [284, 518] width 27 height 27
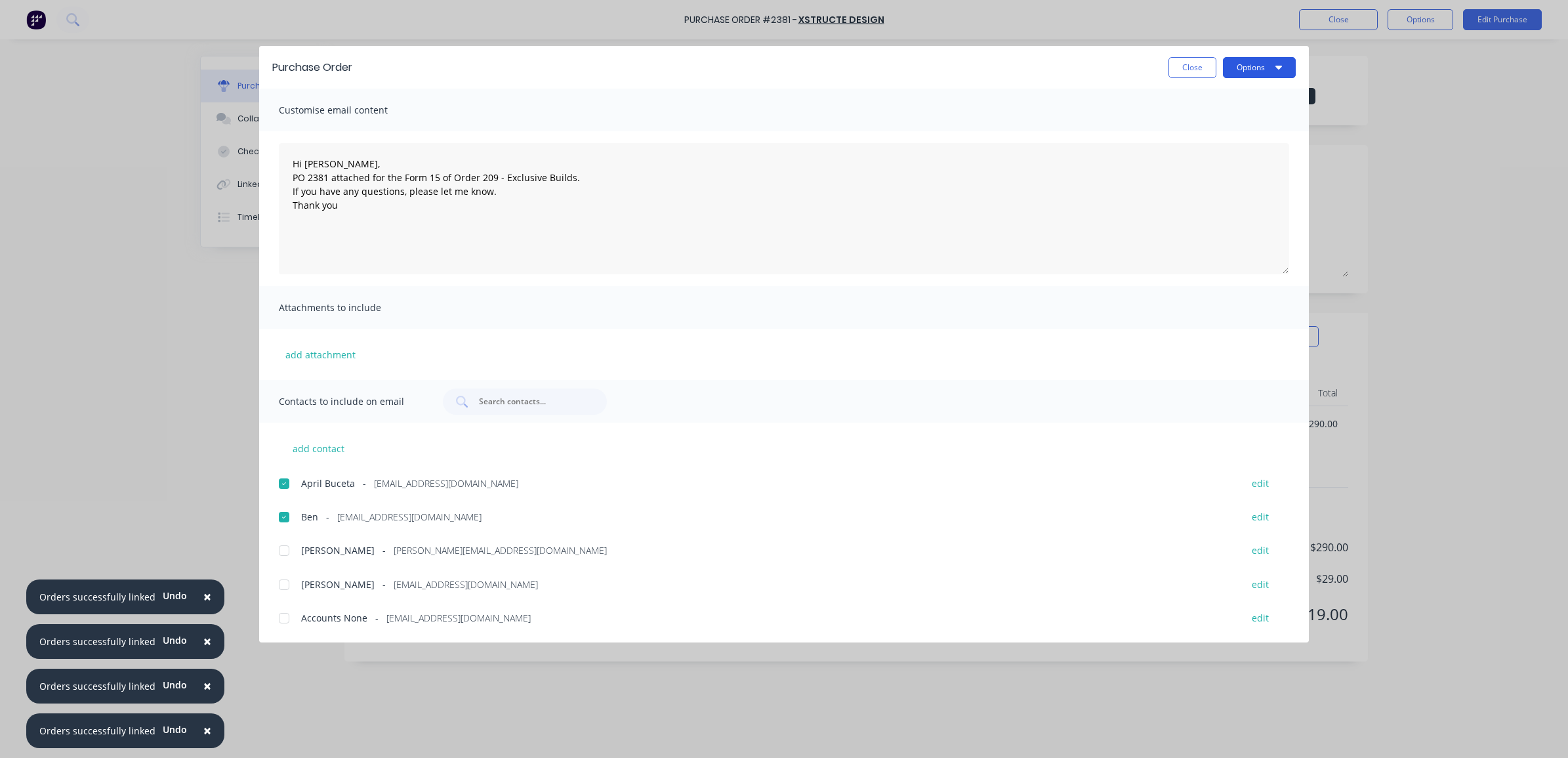
click at [1236, 64] on button "Options" at bounding box center [1260, 67] width 73 height 21
click at [1228, 151] on div "Email" at bounding box center [1234, 153] width 101 height 19
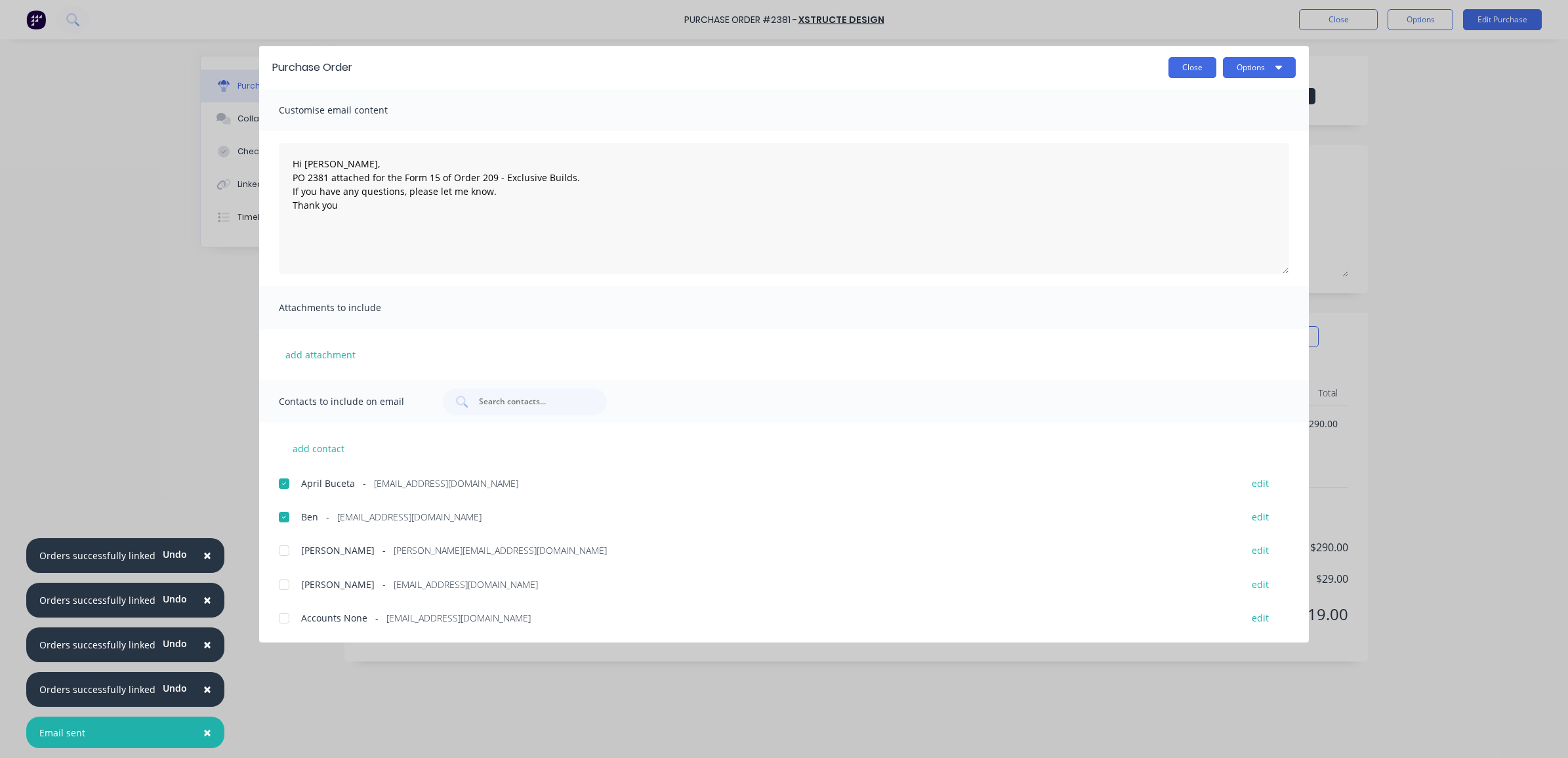
click at [1202, 69] on button "Close" at bounding box center [1193, 67] width 48 height 21
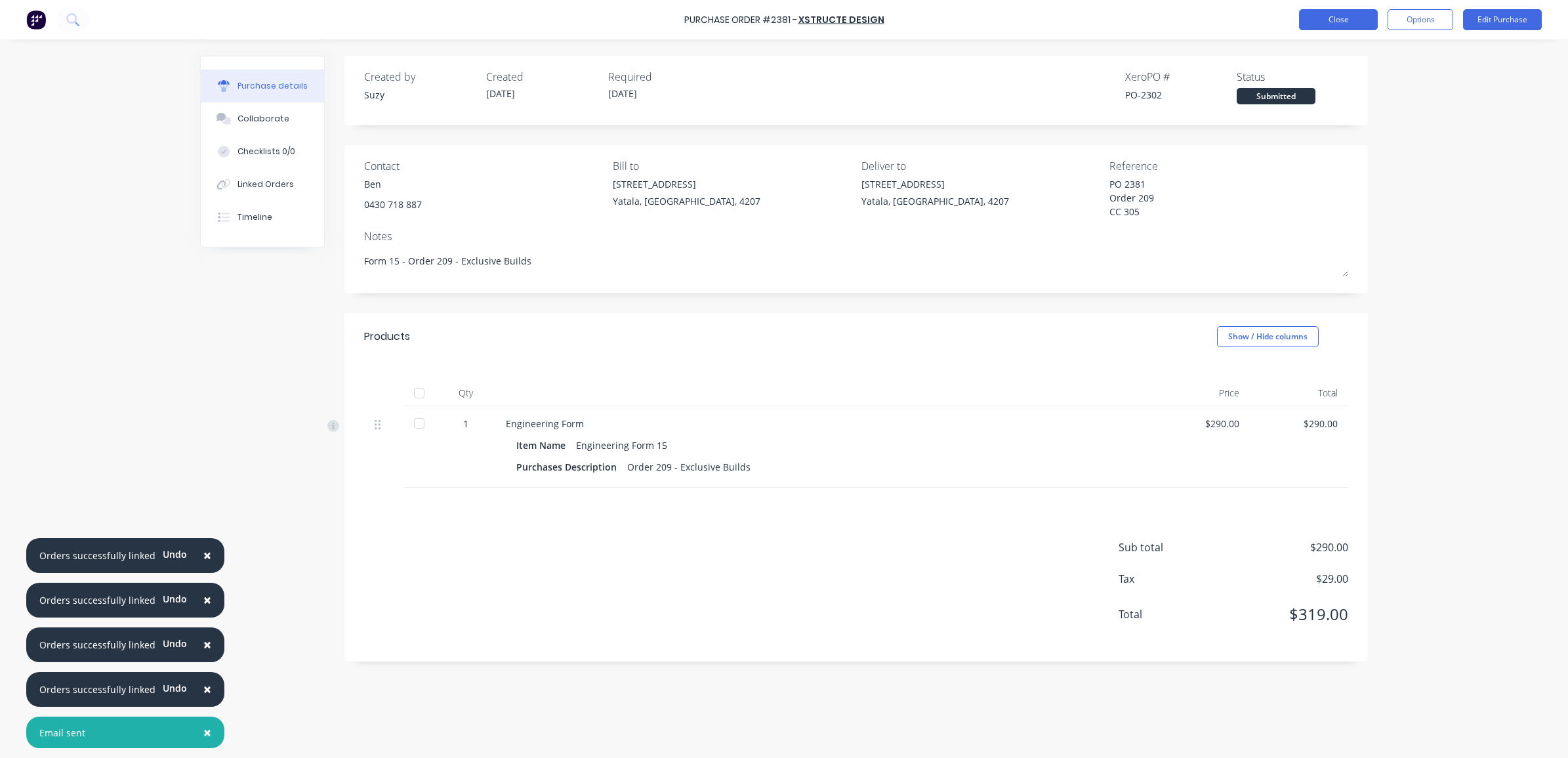
click at [1315, 24] on button "Close" at bounding box center [1339, 19] width 79 height 21
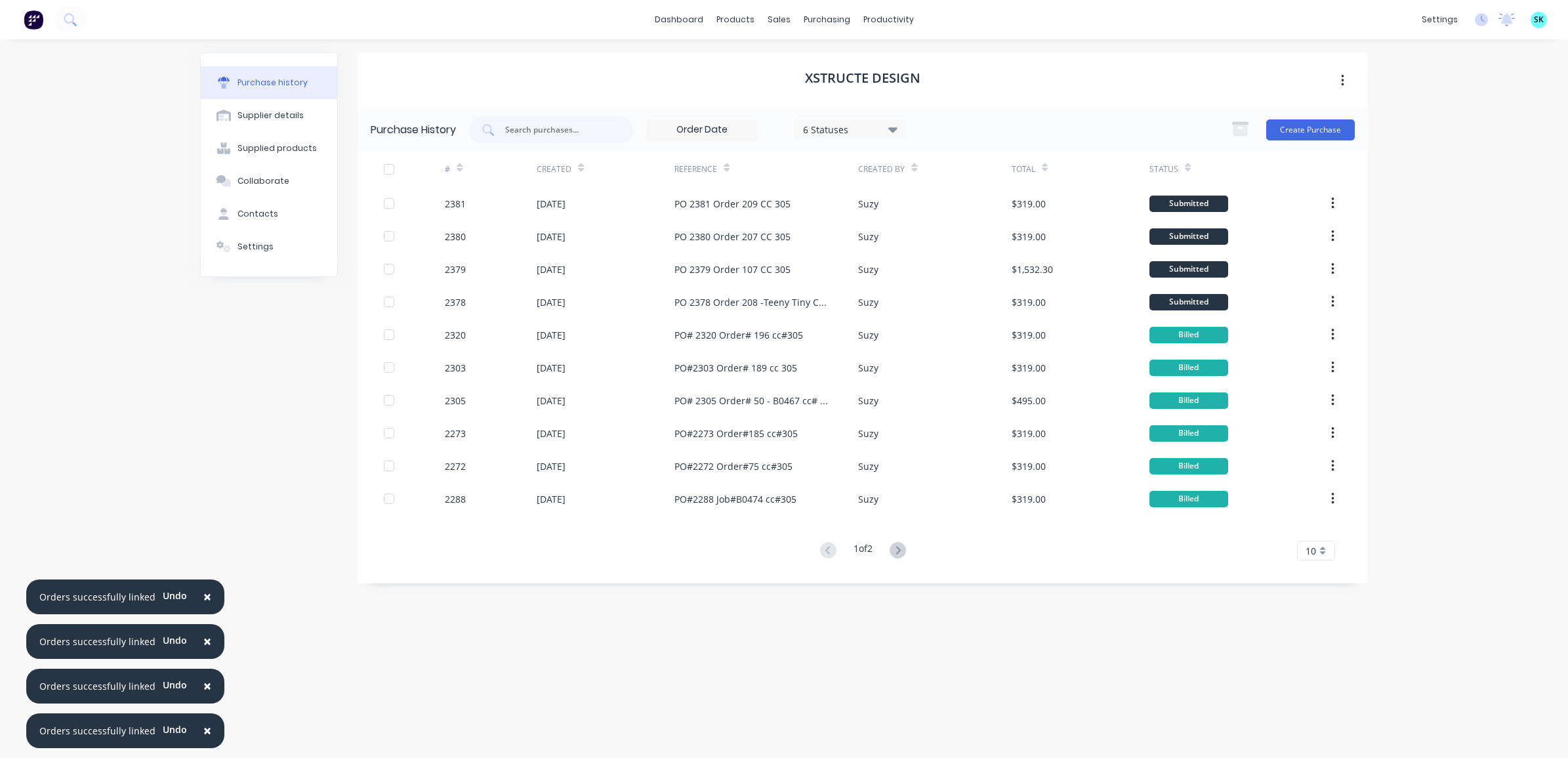
click at [204, 599] on span "×" at bounding box center [207, 597] width 7 height 18
click at [204, 635] on span "×" at bounding box center [207, 642] width 7 height 18
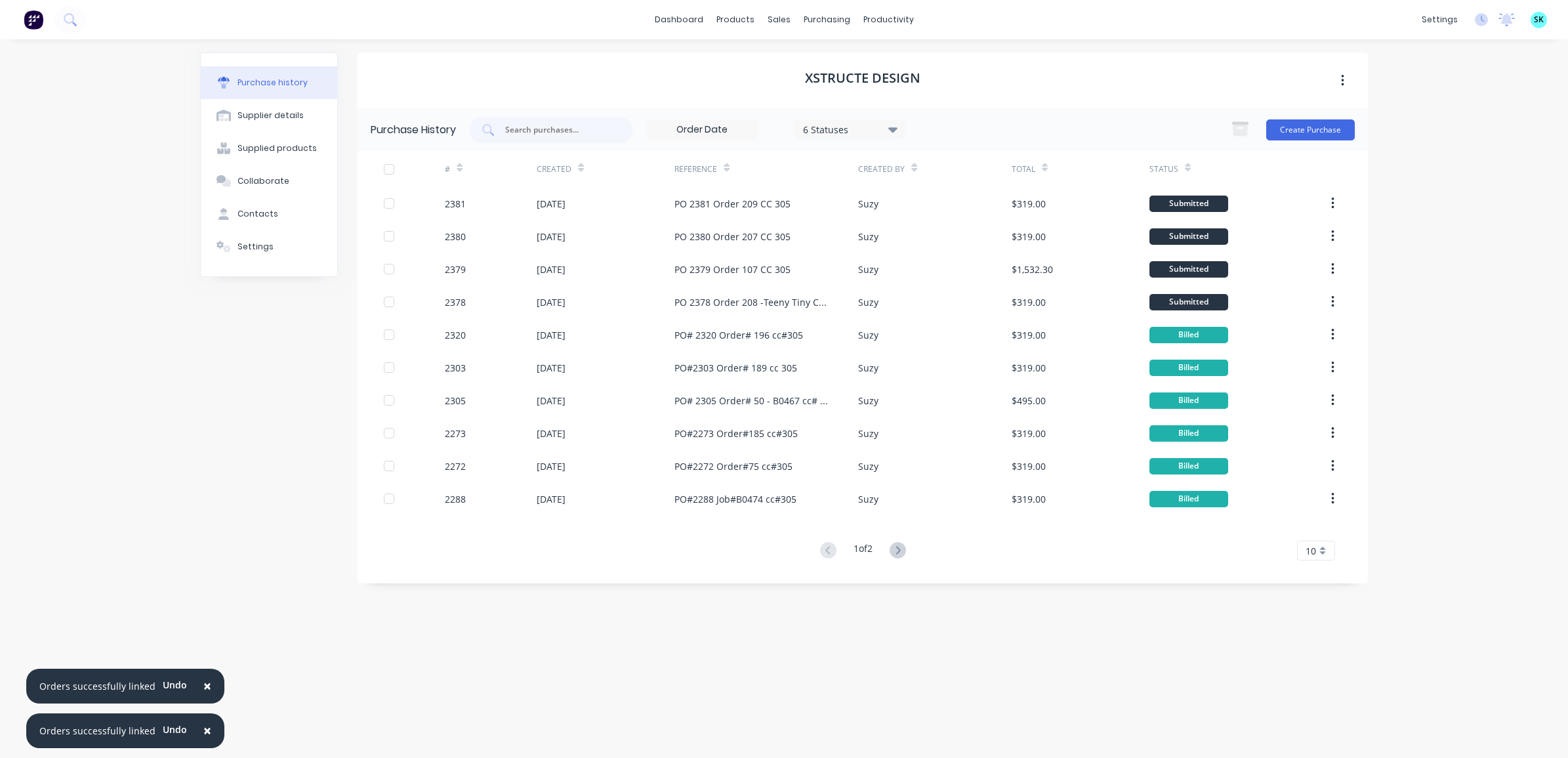
click at [204, 687] on span "×" at bounding box center [207, 686] width 7 height 18
click at [204, 726] on span "×" at bounding box center [207, 731] width 7 height 18
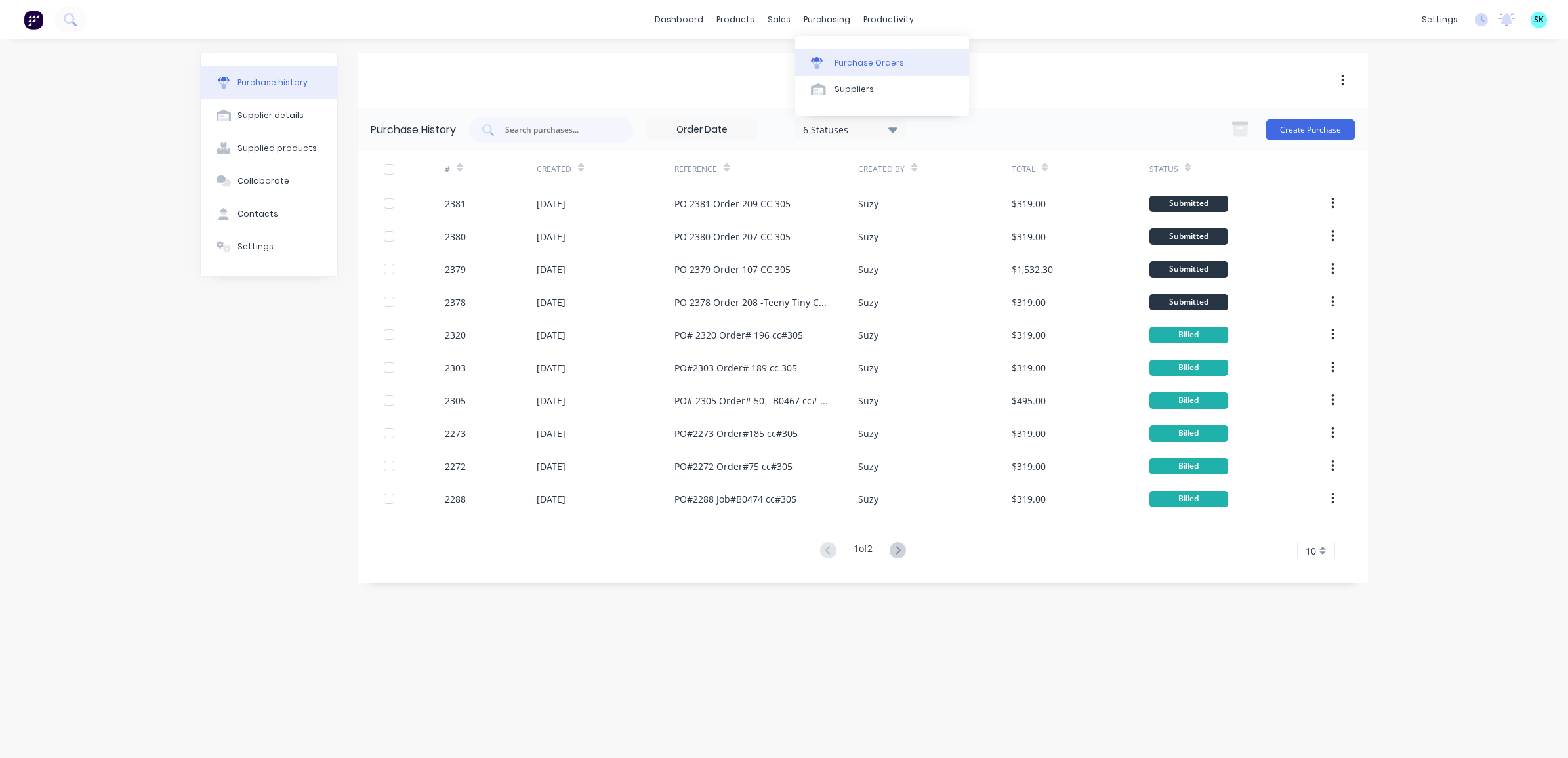
click at [821, 52] on link "Purchase Orders" at bounding box center [882, 62] width 174 height 27
